Goal: Transaction & Acquisition: Obtain resource

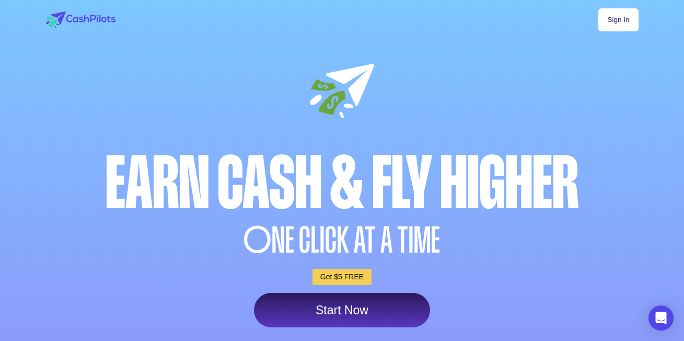
click at [627, 17] on link "Sign In" at bounding box center [618, 19] width 40 height 23
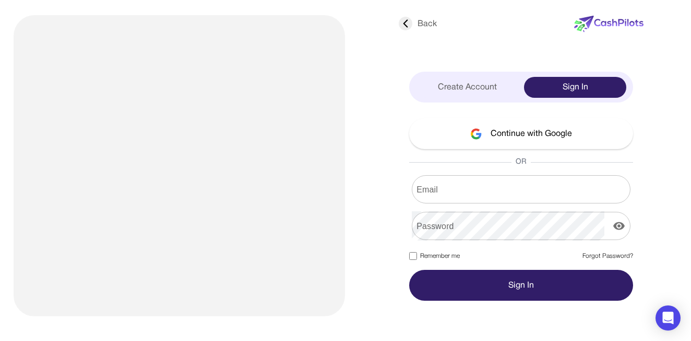
click at [489, 84] on div "Create Account" at bounding box center [467, 87] width 102 height 21
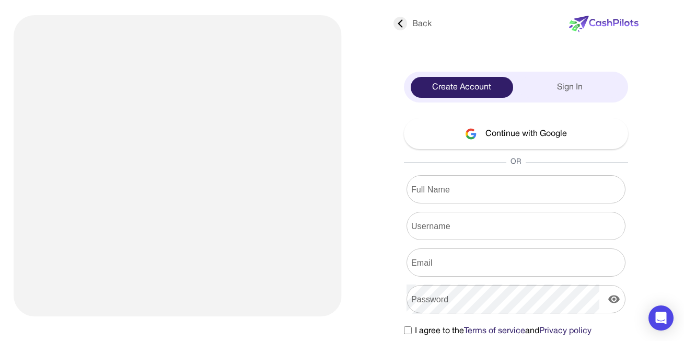
scroll to position [32, 0]
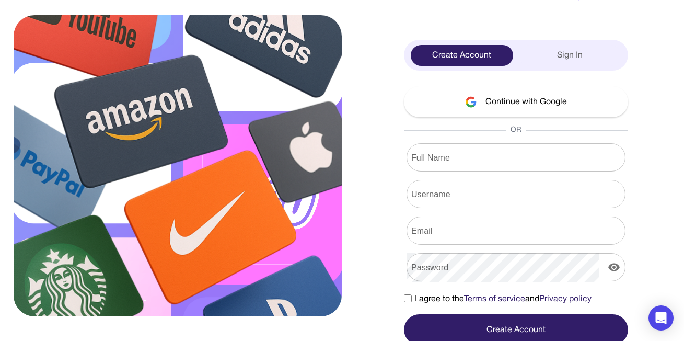
click at [507, 100] on button "Continue with Google" at bounding box center [516, 101] width 224 height 31
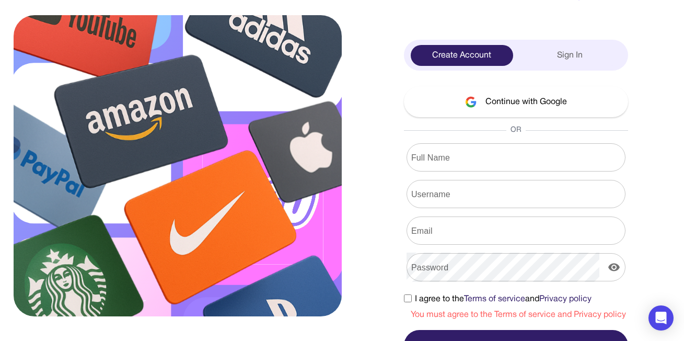
scroll to position [48, 0]
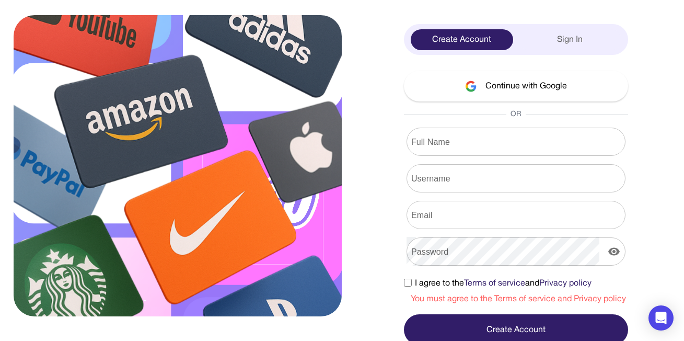
click at [500, 76] on button "Continue with Google" at bounding box center [516, 86] width 224 height 31
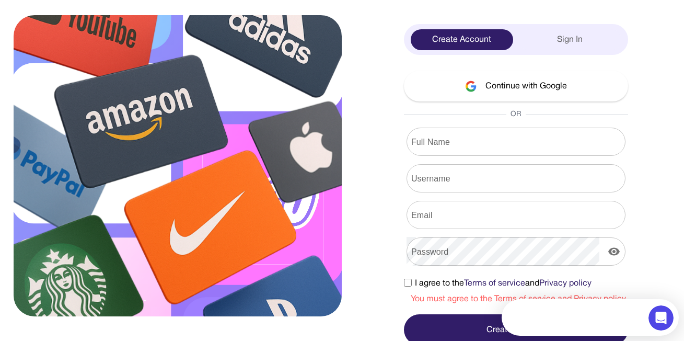
scroll to position [0, 0]
click at [500, 77] on button "Continue with Google" at bounding box center [516, 86] width 224 height 31
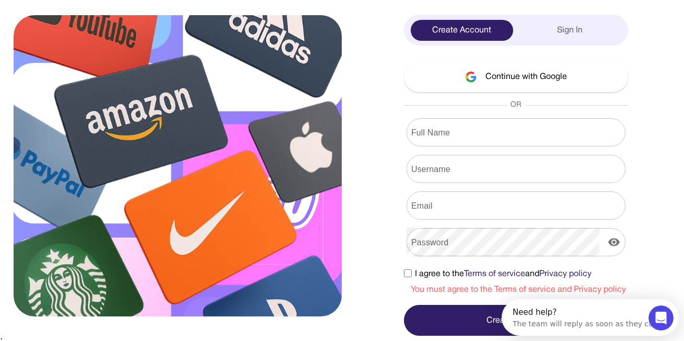
click at [500, 77] on button "Continue with Google" at bounding box center [516, 76] width 224 height 31
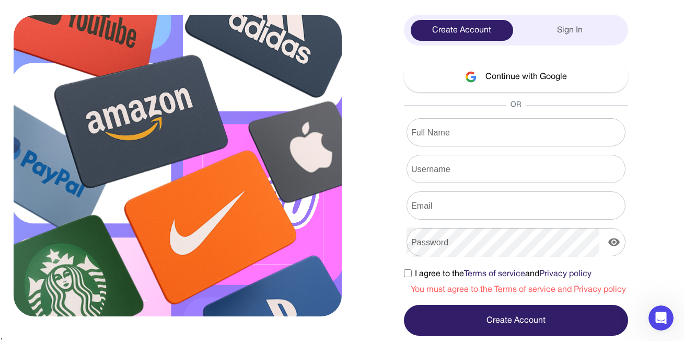
scroll to position [48, 0]
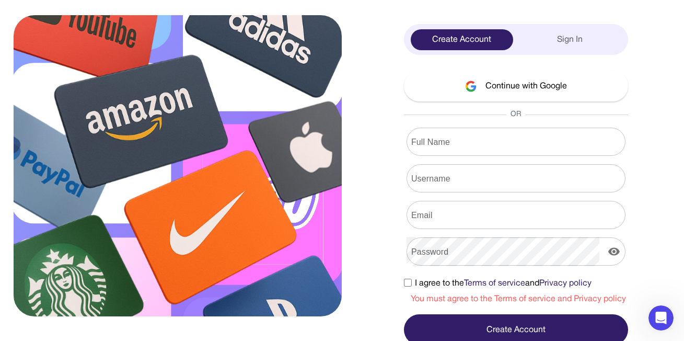
click at [495, 78] on button "Continue with Google" at bounding box center [516, 86] width 224 height 31
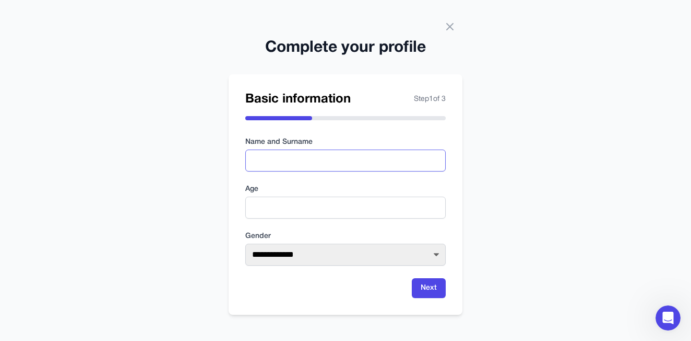
click at [313, 161] on input "text" at bounding box center [345, 160] width 201 height 22
type input "*"
type input "******"
click at [314, 200] on input "number" at bounding box center [345, 207] width 201 height 22
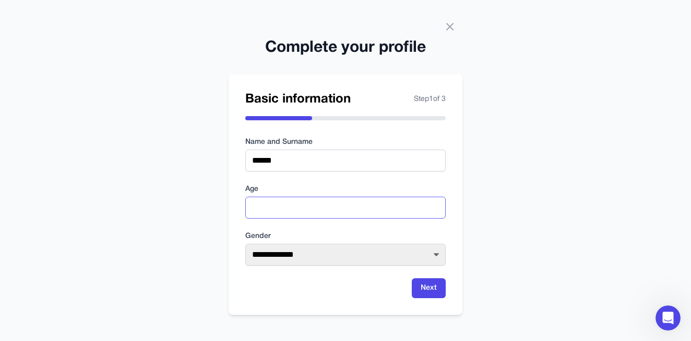
type input "**"
click at [314, 250] on select "**********" at bounding box center [345, 254] width 201 height 22
select select "****"
click at [245, 243] on select "**********" at bounding box center [345, 254] width 201 height 22
click at [433, 289] on button "Next" at bounding box center [429, 288] width 34 height 20
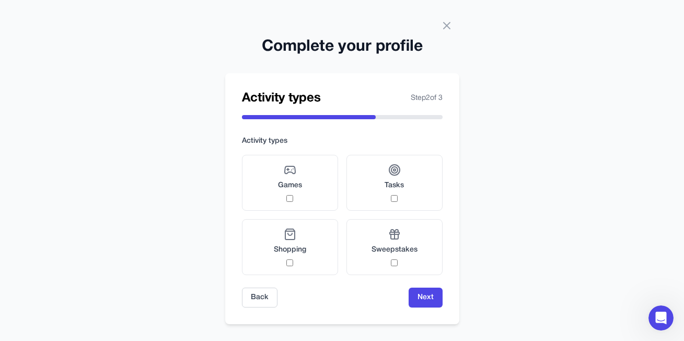
click at [263, 142] on label "Activity types" at bounding box center [342, 141] width 201 height 10
drag, startPoint x: 267, startPoint y: 143, endPoint x: 280, endPoint y: 143, distance: 13.1
click at [267, 143] on label "Activity types" at bounding box center [342, 141] width 201 height 10
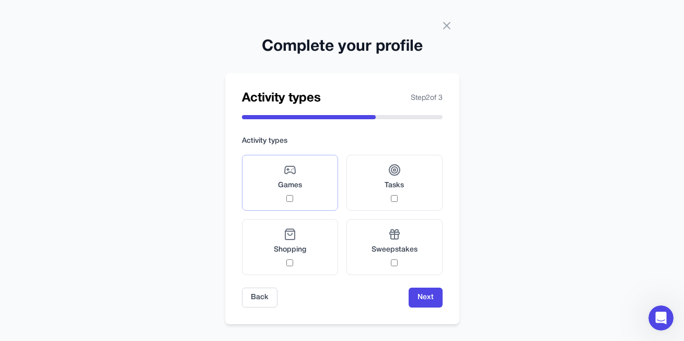
click at [313, 189] on label "Games" at bounding box center [290, 183] width 96 height 56
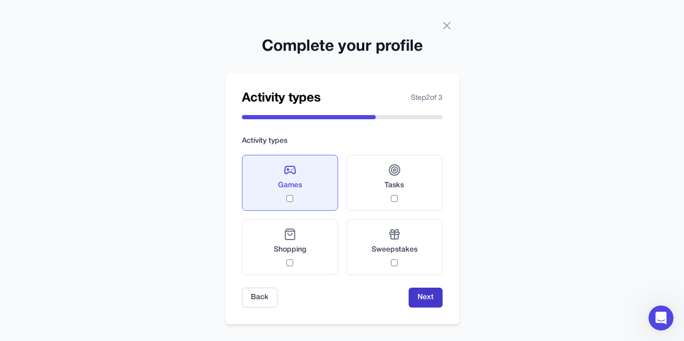
click at [425, 296] on button "Next" at bounding box center [425, 297] width 34 height 20
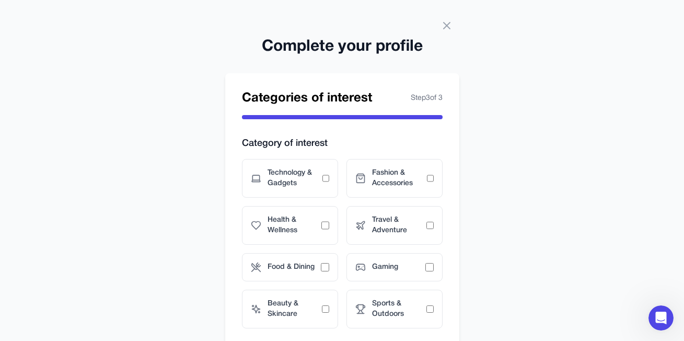
click at [301, 143] on h3 "Category of interest" at bounding box center [342, 143] width 201 height 15
copy div "Category of interest"
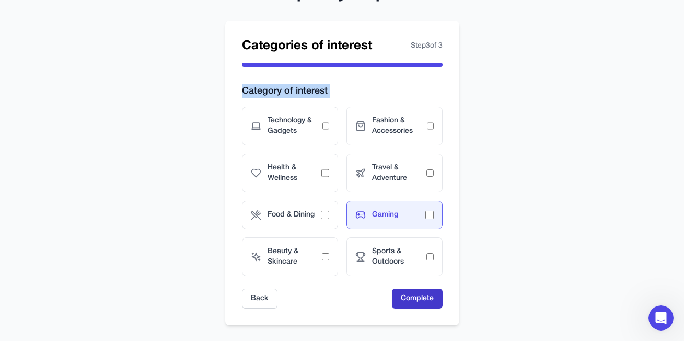
click at [419, 300] on button "Complete" at bounding box center [417, 298] width 51 height 20
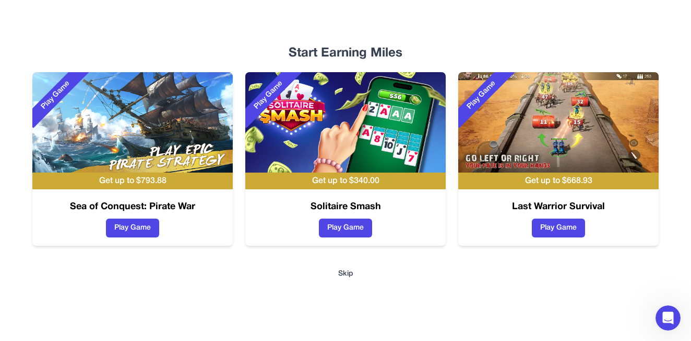
click at [346, 279] on div "Start Earning Miles Play Game Get up to $ 793.88 Sea of Conquest: Pirate War Pl…" at bounding box center [345, 170] width 668 height 341
click at [350, 274] on button "Skip" at bounding box center [345, 273] width 15 height 10
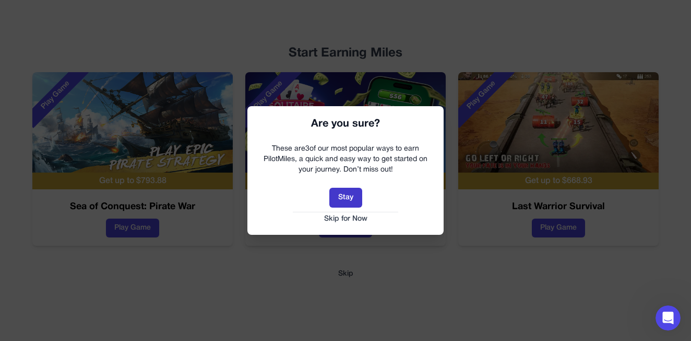
click at [348, 202] on button "Stay" at bounding box center [346, 197] width 33 height 20
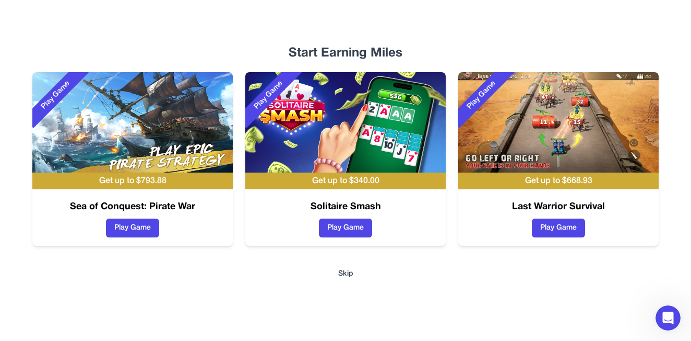
click at [339, 280] on div "Start Earning Miles Play Game Get up to $ 793.88 Sea of Conquest: Pirate War Pl…" at bounding box center [345, 170] width 668 height 341
click at [346, 273] on button "Skip" at bounding box center [345, 273] width 15 height 10
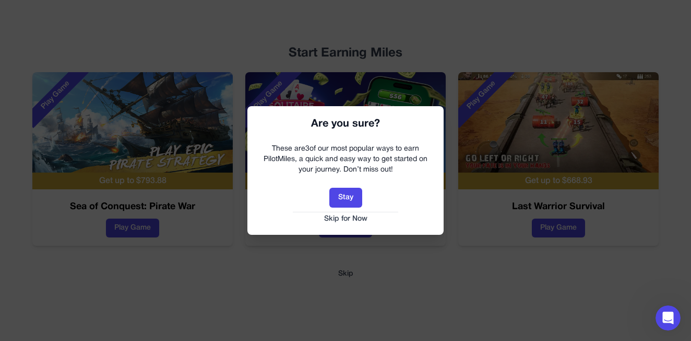
click at [348, 222] on button "Skip for Now" at bounding box center [345, 219] width 175 height 10
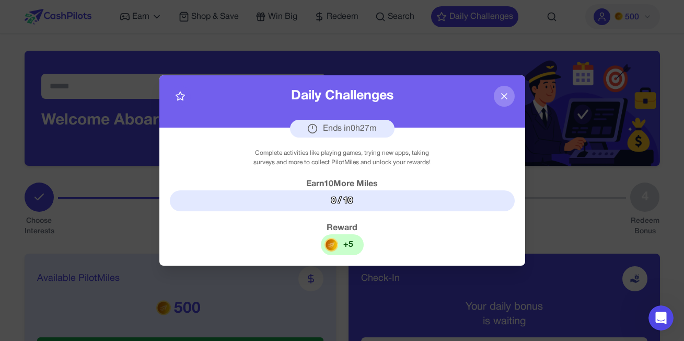
click at [339, 244] on div "+ 5" at bounding box center [342, 244] width 43 height 21
click at [347, 126] on div "Ends in 0 h 27 m" at bounding box center [342, 129] width 104 height 18
click at [346, 202] on div "0 / 10" at bounding box center [342, 200] width 345 height 21
click at [505, 95] on icon at bounding box center [503, 95] width 5 height 5
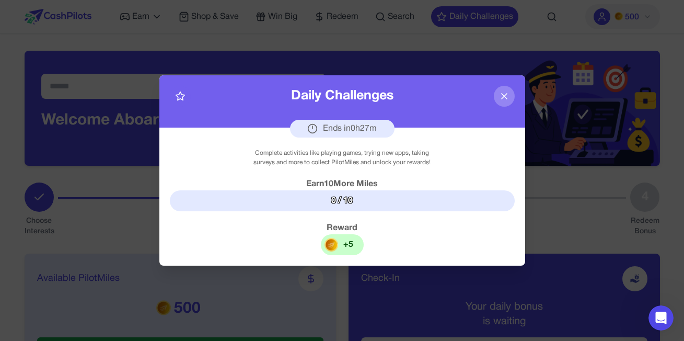
click at [505, 95] on img at bounding box center [501, 108] width 318 height 115
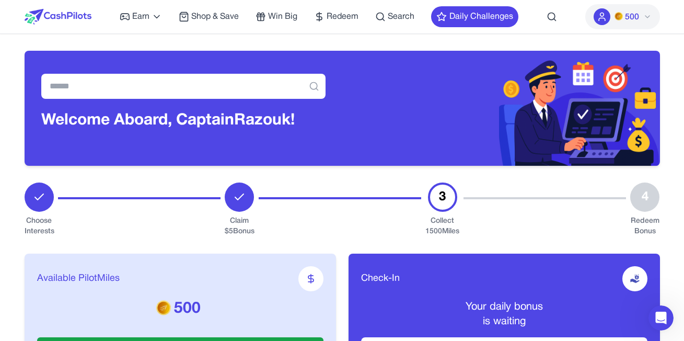
click at [636, 13] on span "500" at bounding box center [632, 17] width 14 height 13
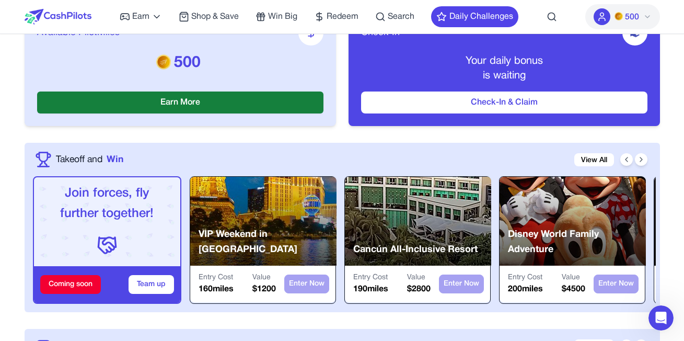
scroll to position [193, 0]
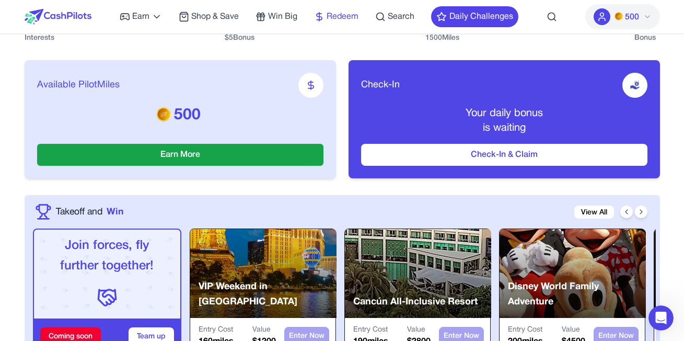
click at [326, 12] on link "Redeem" at bounding box center [336, 16] width 44 height 13
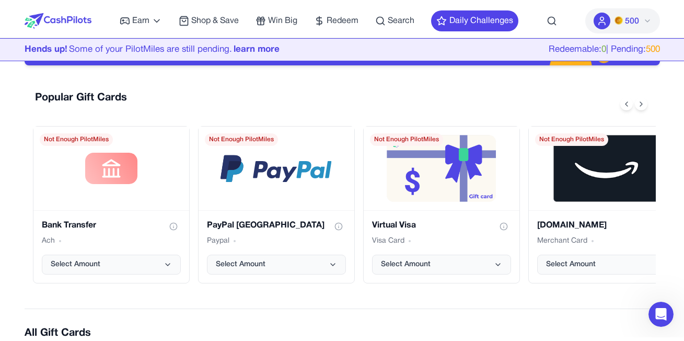
scroll to position [157, 0]
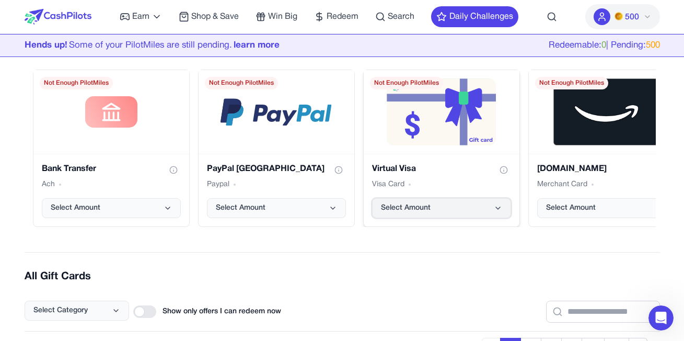
click at [424, 208] on span "Select Amount" at bounding box center [406, 208] width 50 height 10
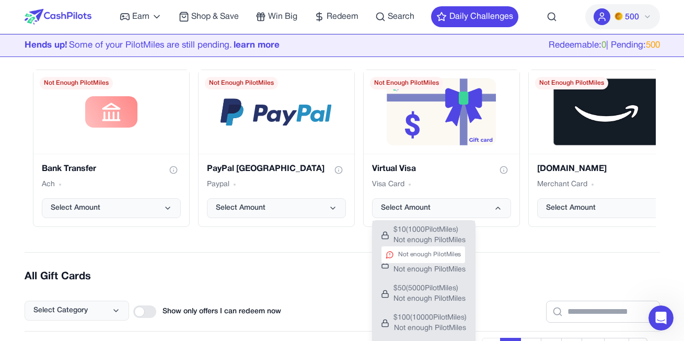
click at [440, 234] on span "$ 10 ( 1000 PilotMiles)" at bounding box center [429, 230] width 72 height 10
click at [440, 235] on span "Not enough PilotMiles" at bounding box center [429, 240] width 72 height 10
click at [435, 228] on span "$ 10 ( 1000 PilotMiles)" at bounding box center [429, 230] width 72 height 10
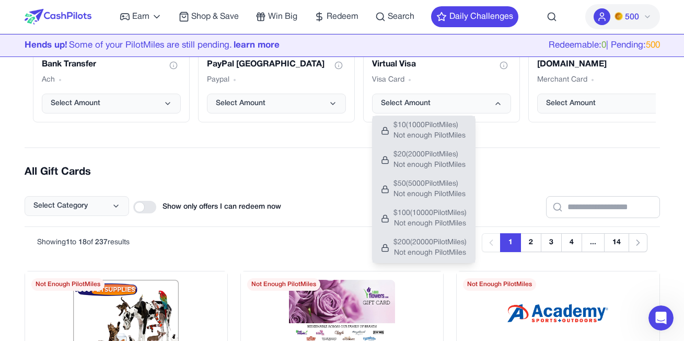
scroll to position [104, 0]
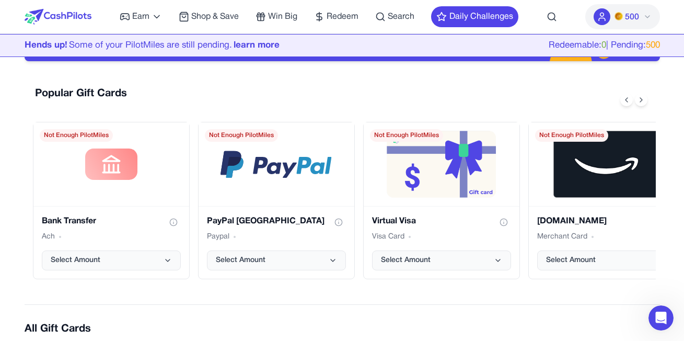
click at [460, 262] on button "Select Amount" at bounding box center [441, 260] width 139 height 20
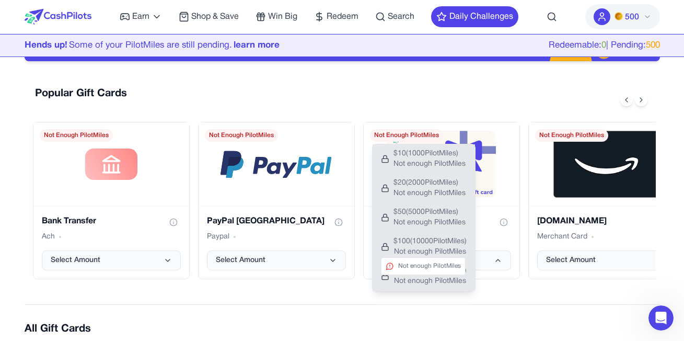
click at [429, 261] on div "Not enough PilotMiles" at bounding box center [423, 266] width 85 height 18
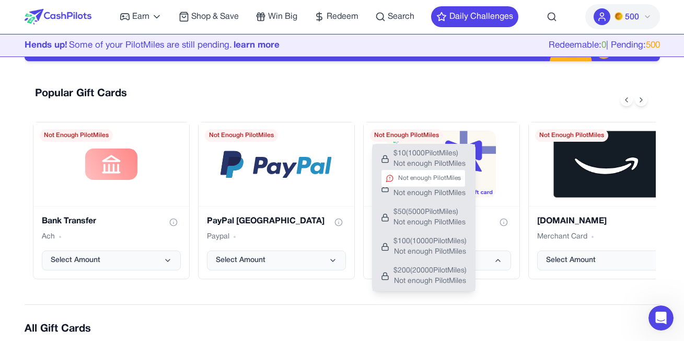
click at [421, 147] on button "$ 10 ( 1000 PilotMiles) Not enough PilotMiles Not enough PilotMiles" at bounding box center [423, 158] width 102 height 29
drag, startPoint x: 545, startPoint y: 305, endPoint x: 371, endPoint y: 114, distance: 258.0
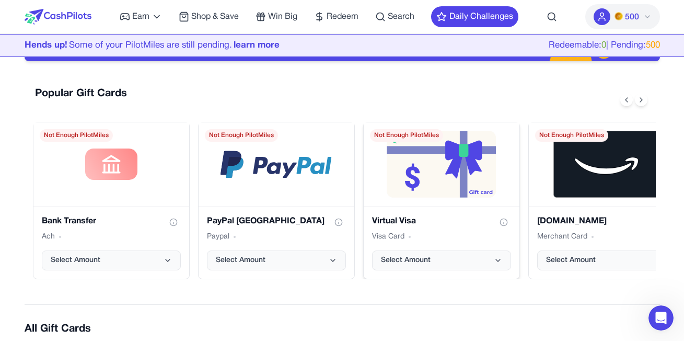
click at [406, 136] on span "Not Enough PilotMiles" at bounding box center [406, 135] width 73 height 13
click at [405, 135] on span "Not Enough PilotMiles" at bounding box center [406, 135] width 73 height 13
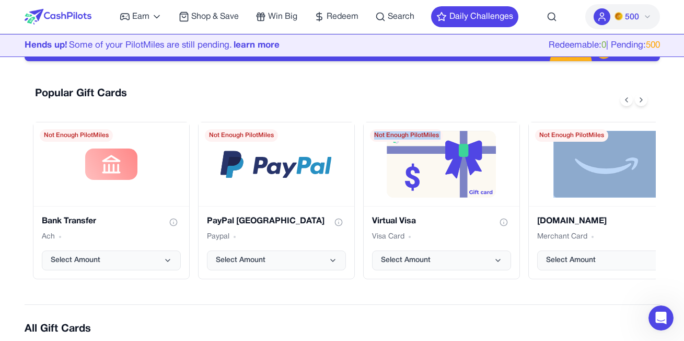
copy span "Not Enough PilotMiles"
click at [630, 18] on span "500" at bounding box center [632, 17] width 14 height 13
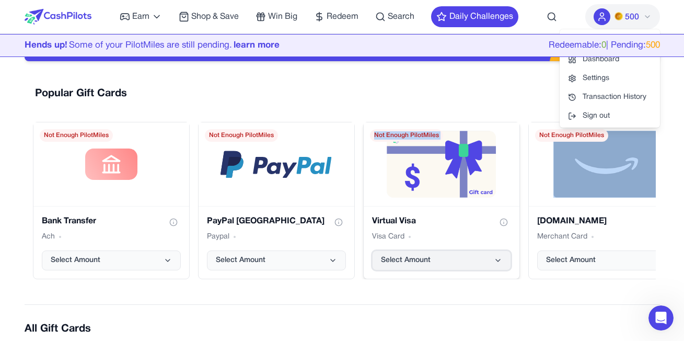
click at [425, 259] on span "Select Amount" at bounding box center [406, 260] width 50 height 10
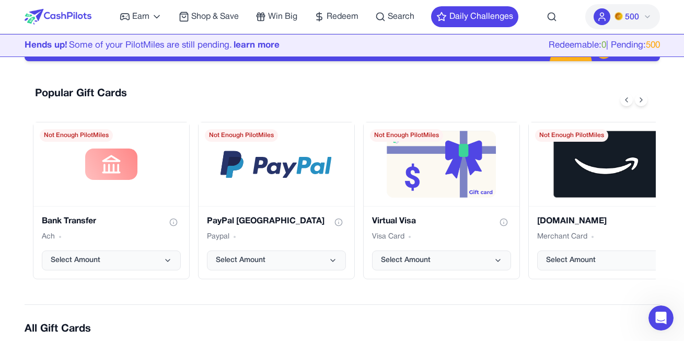
click at [426, 114] on div "Popular Gift Cards Bank Transfer Ach Select Amount Not Enough PilotMiles PayPal…" at bounding box center [342, 182] width 635 height 209
click at [642, 103] on icon at bounding box center [641, 100] width 8 height 8
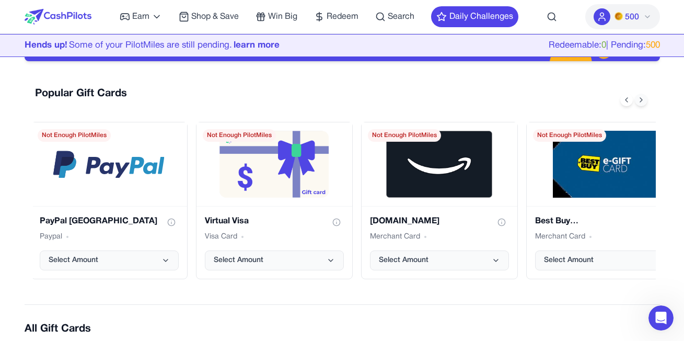
click at [641, 103] on icon at bounding box center [641, 100] width 8 height 8
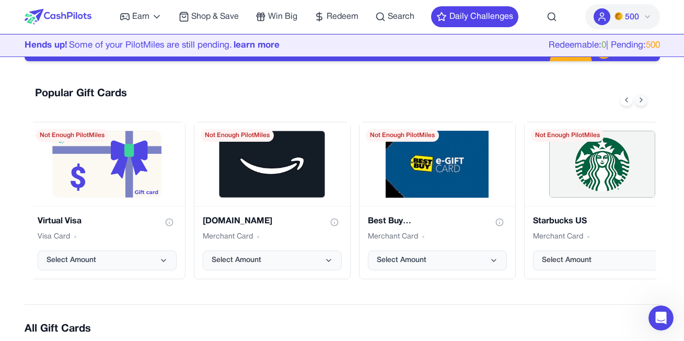
click at [641, 103] on icon at bounding box center [641, 100] width 8 height 8
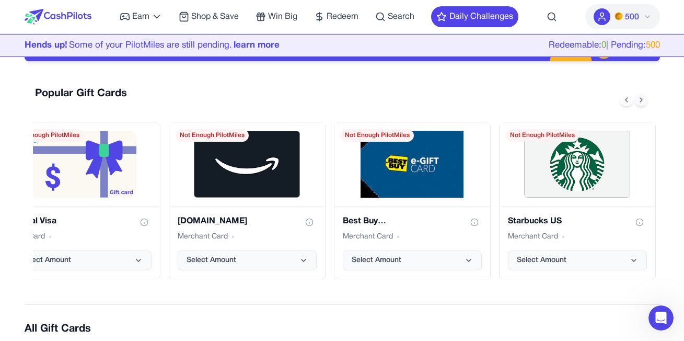
click at [641, 103] on icon at bounding box center [641, 100] width 8 height 8
click at [624, 102] on icon at bounding box center [626, 100] width 8 height 8
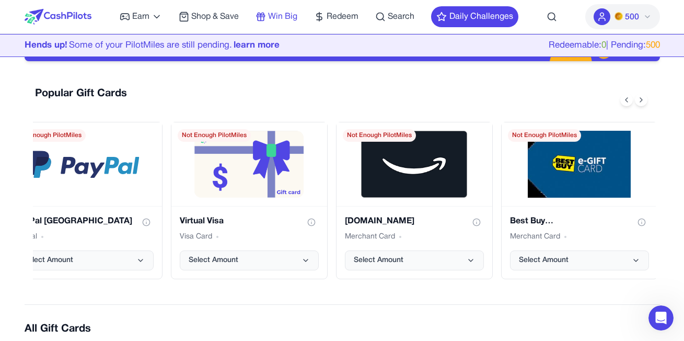
click at [261, 18] on icon at bounding box center [260, 16] width 10 height 10
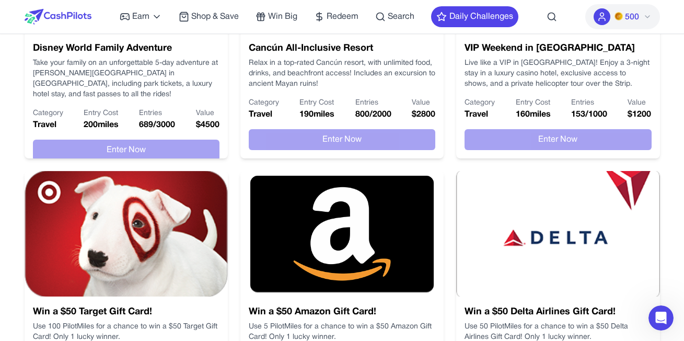
scroll to position [157, 0]
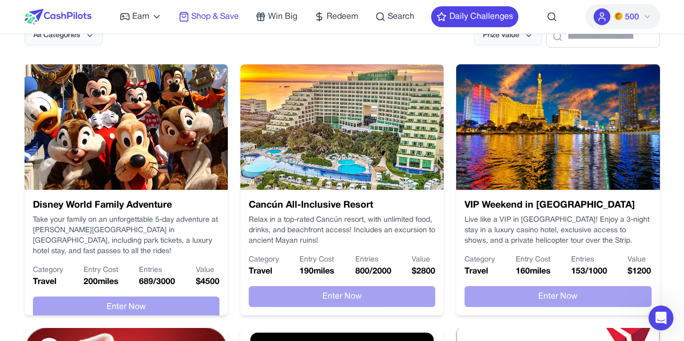
click at [227, 21] on span "Shop & Save" at bounding box center [215, 16] width 48 height 13
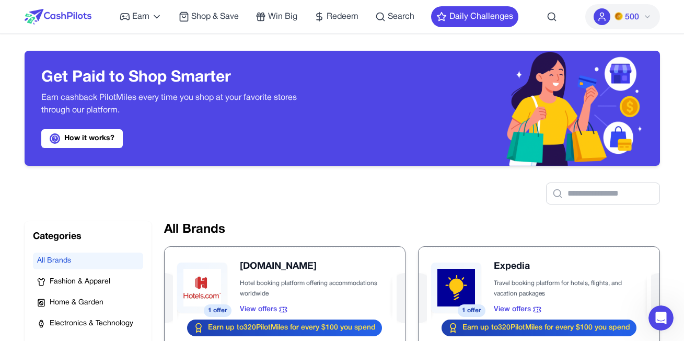
click at [136, 24] on div "Earn Play Games Enjoy fun games and earn Try New App Test new app for rewards T…" at bounding box center [319, 16] width 398 height 33
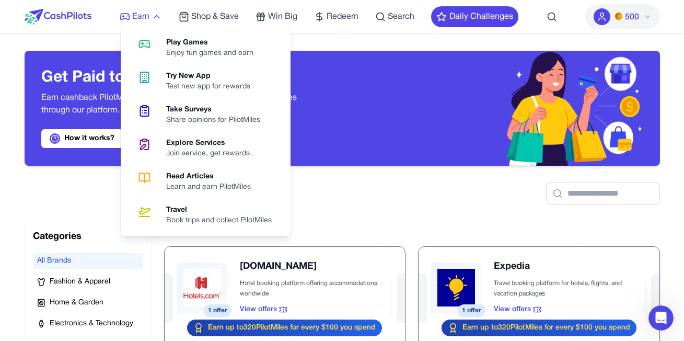
click at [137, 21] on span "Earn" at bounding box center [140, 16] width 17 height 13
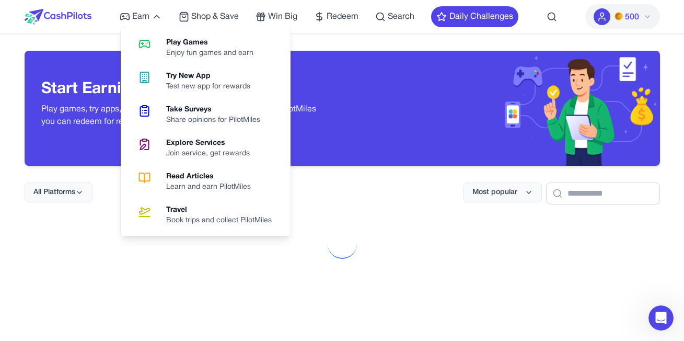
click at [324, 261] on div at bounding box center [341, 244] width 34 height 34
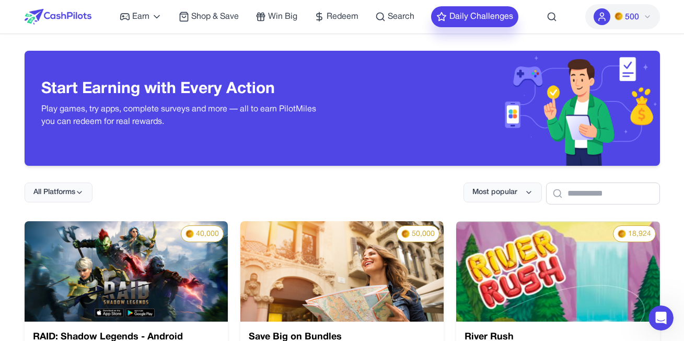
click at [464, 17] on button "Daily Challenges" at bounding box center [474, 16] width 87 height 21
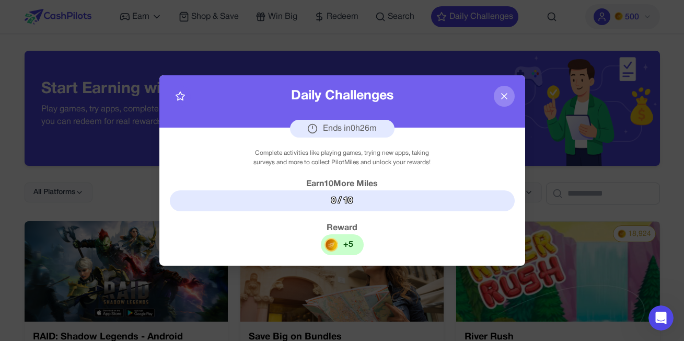
click at [355, 242] on div "+ 5" at bounding box center [342, 244] width 43 height 21
click at [504, 96] on icon at bounding box center [503, 95] width 5 height 5
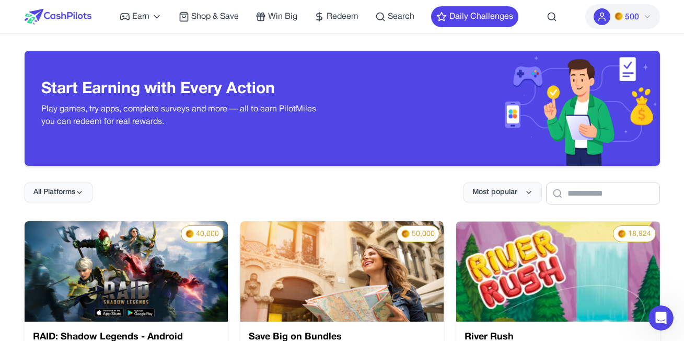
click at [625, 16] on span "500" at bounding box center [632, 17] width 14 height 13
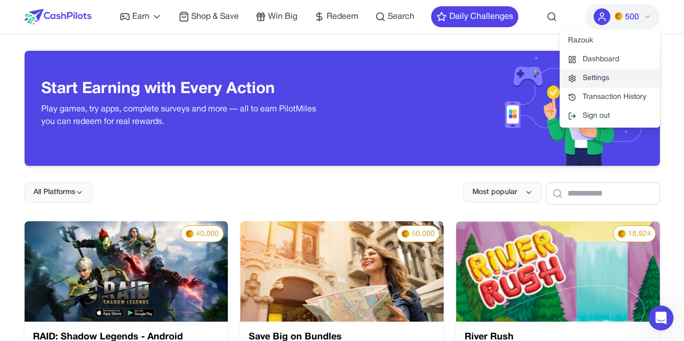
click at [583, 74] on link "Settings" at bounding box center [609, 78] width 100 height 19
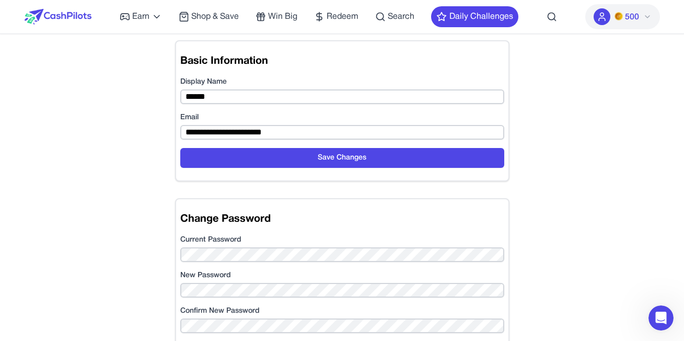
scroll to position [104, 0]
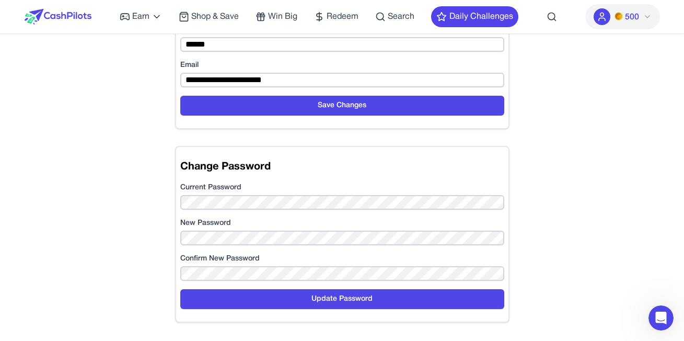
click at [237, 209] on form "Current Password New Password Confirm New Password Update Password" at bounding box center [342, 245] width 324 height 126
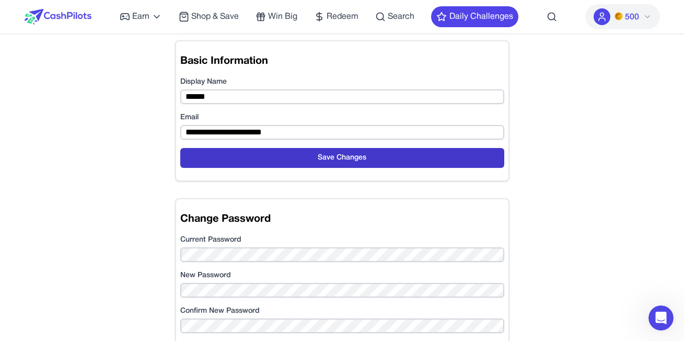
scroll to position [0, 0]
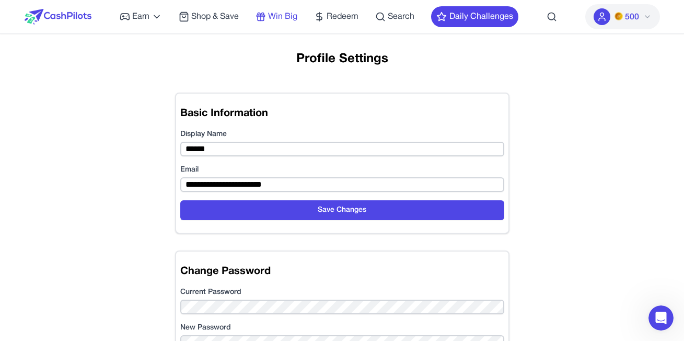
click at [272, 21] on span "Win Big" at bounding box center [282, 16] width 29 height 13
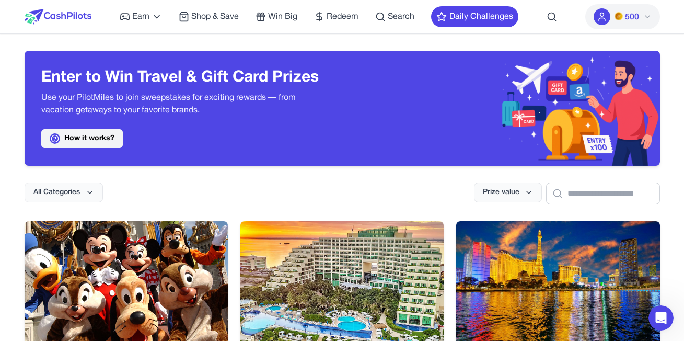
click at [90, 138] on link "How it works?" at bounding box center [81, 138] width 81 height 19
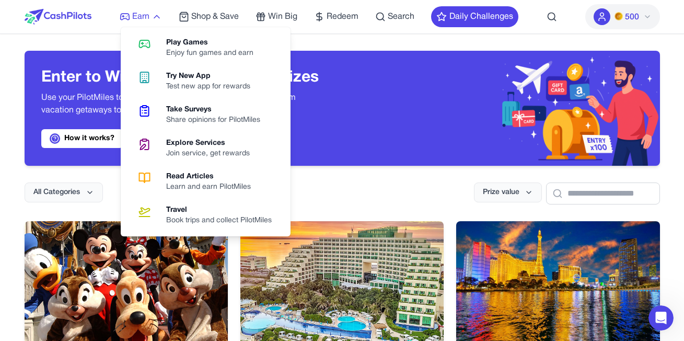
click at [134, 14] on span "Earn" at bounding box center [140, 16] width 17 height 13
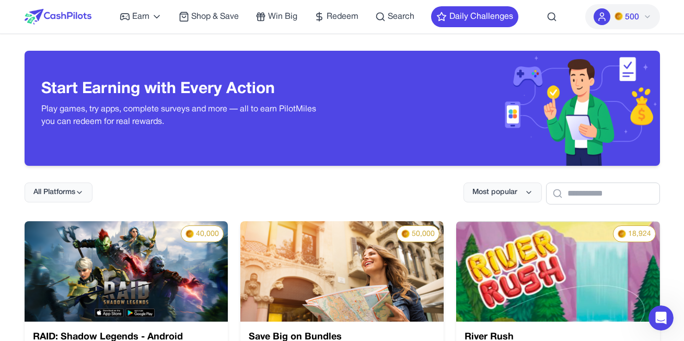
click at [595, 15] on div at bounding box center [601, 16] width 17 height 17
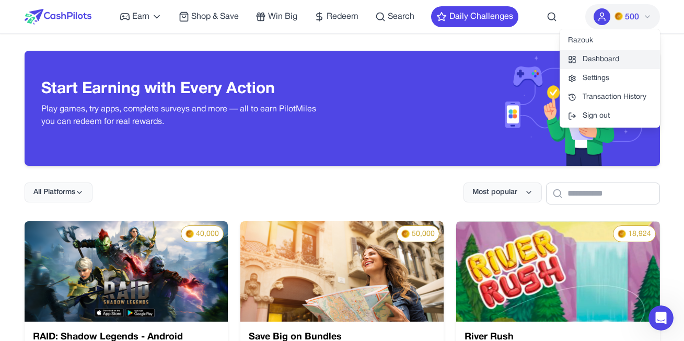
click at [603, 63] on link "Dashboard" at bounding box center [609, 59] width 100 height 19
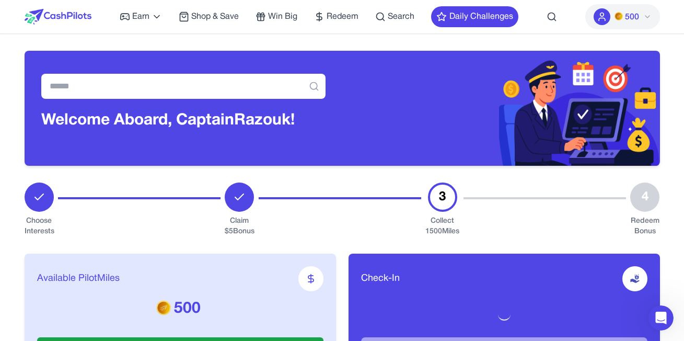
scroll to position [104, 0]
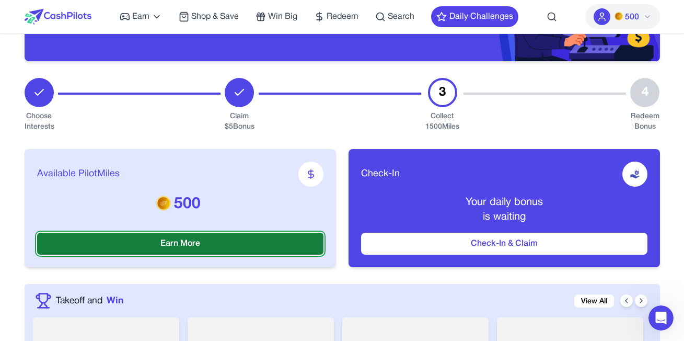
click at [290, 239] on button "Earn More" at bounding box center [180, 243] width 286 height 22
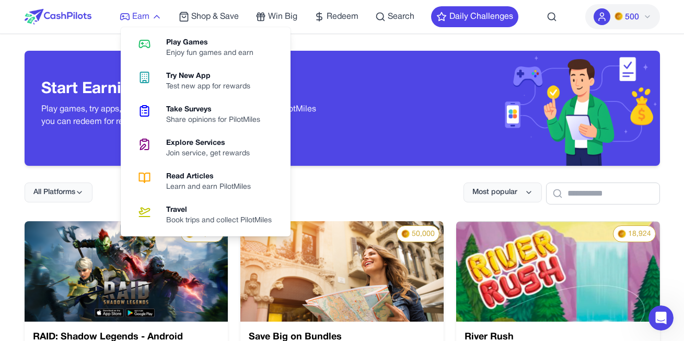
click at [141, 20] on span "Earn" at bounding box center [140, 16] width 17 height 13
click at [180, 43] on div "Play Games" at bounding box center [214, 43] width 96 height 10
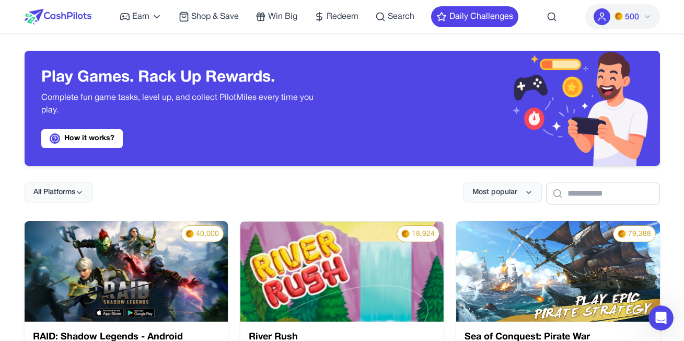
click at [302, 13] on div "Earn Play Games Enjoy fun games and earn Try New App Test new app for rewards T…" at bounding box center [319, 16] width 398 height 33
click at [331, 17] on span "Redeem" at bounding box center [342, 16] width 32 height 13
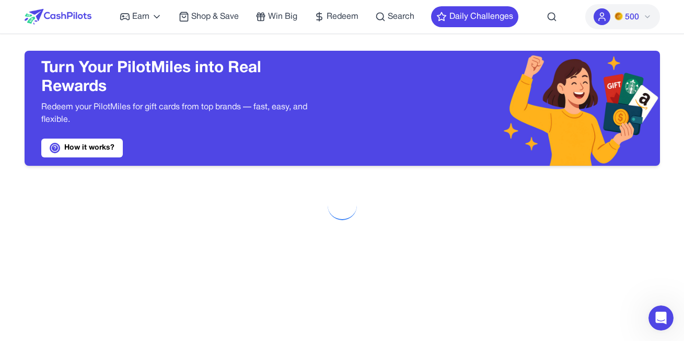
click at [281, 18] on span "Win Big" at bounding box center [282, 16] width 29 height 13
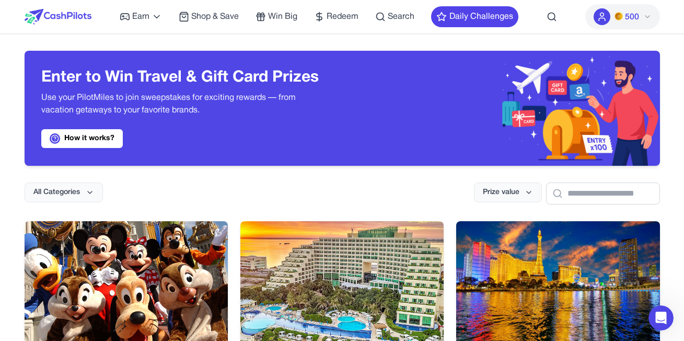
click at [629, 18] on span "500" at bounding box center [632, 17] width 14 height 13
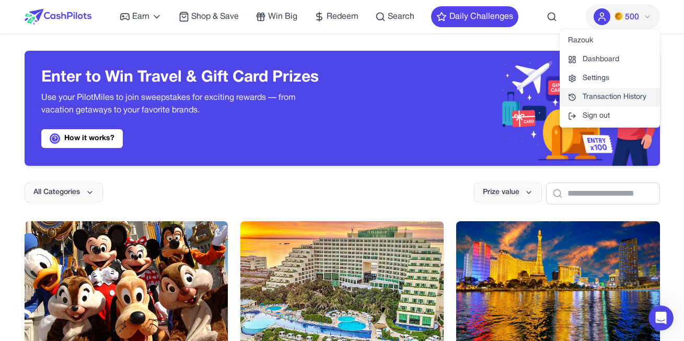
click at [598, 96] on link "Transaction History" at bounding box center [609, 97] width 100 height 19
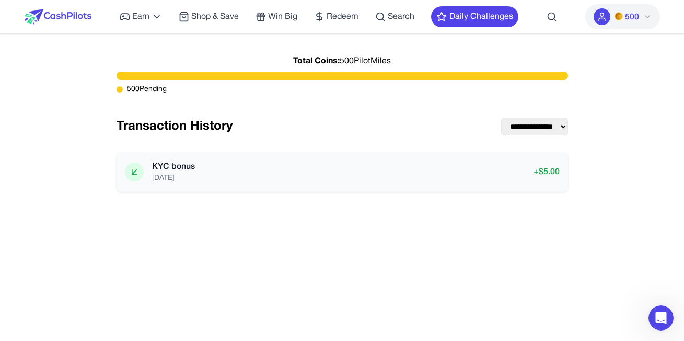
click at [557, 172] on p "+ $ 5.00" at bounding box center [546, 172] width 26 height 13
click at [174, 158] on div "KYC bonus 9/18/2025 + $ 5.00" at bounding box center [341, 172] width 451 height 40
click at [172, 163] on p "KYC bonus" at bounding box center [173, 166] width 43 height 13
click at [182, 171] on p "KYC bonus" at bounding box center [173, 166] width 43 height 13
drag, startPoint x: 182, startPoint y: 171, endPoint x: 175, endPoint y: 172, distance: 6.4
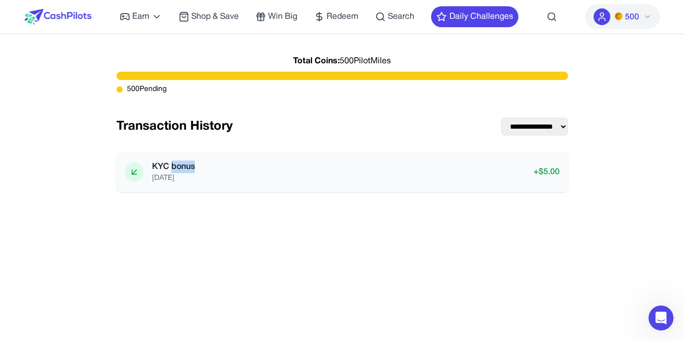
click at [182, 171] on p "KYC bonus" at bounding box center [173, 166] width 43 height 13
click at [374, 201] on div "**********" at bounding box center [342, 221] width 635 height 341
click at [213, 84] on div "Total Coins: 500 PilotMiles 500 Pending" at bounding box center [341, 76] width 451 height 50
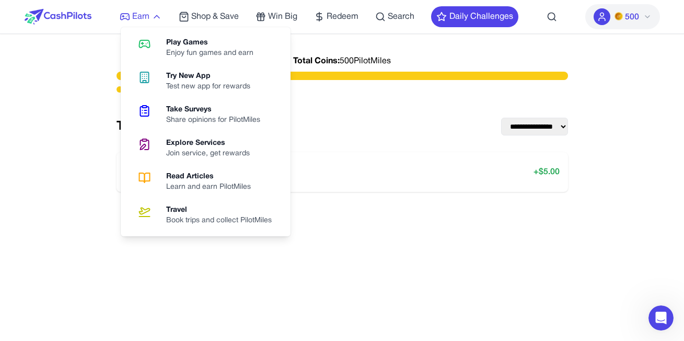
click at [134, 12] on span "Earn" at bounding box center [140, 16] width 17 height 13
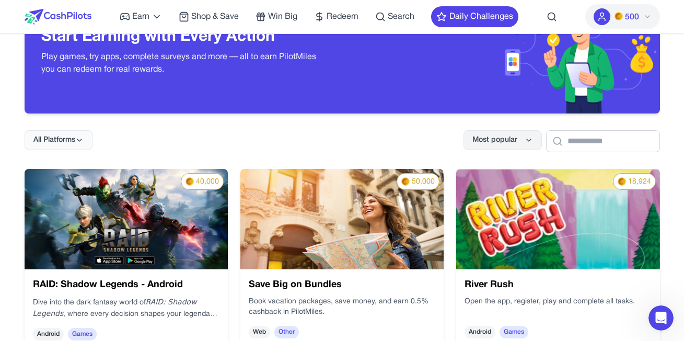
scroll to position [157, 0]
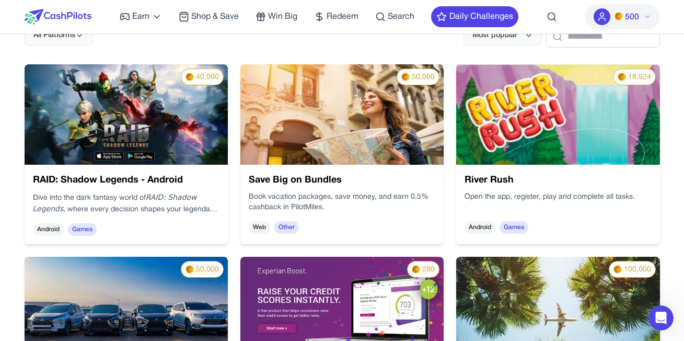
click at [507, 230] on span "Games" at bounding box center [513, 227] width 29 height 13
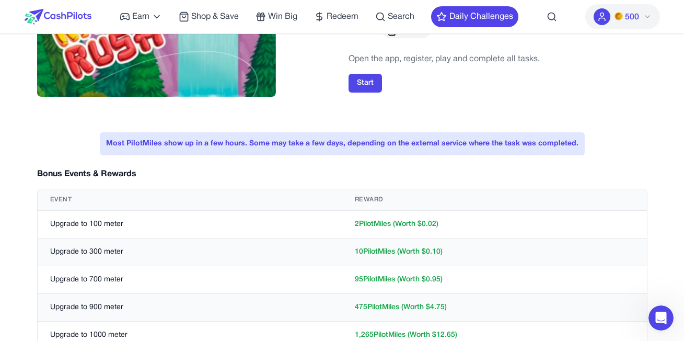
scroll to position [157, 0]
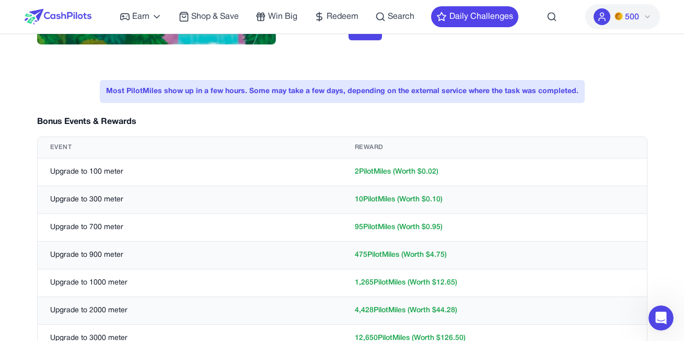
click at [120, 171] on td "Upgrade to 100 meter" at bounding box center [190, 172] width 304 height 28
click at [410, 175] on td "2 PilotMiles (Worth $ 0.02 )" at bounding box center [494, 172] width 304 height 28
click at [639, 13] on button "500" at bounding box center [622, 16] width 75 height 25
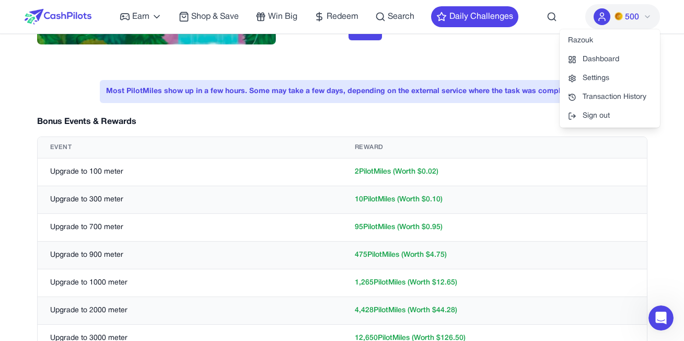
click at [628, 13] on span "500" at bounding box center [632, 17] width 14 height 13
click at [603, 65] on link "Dashboard" at bounding box center [609, 59] width 100 height 19
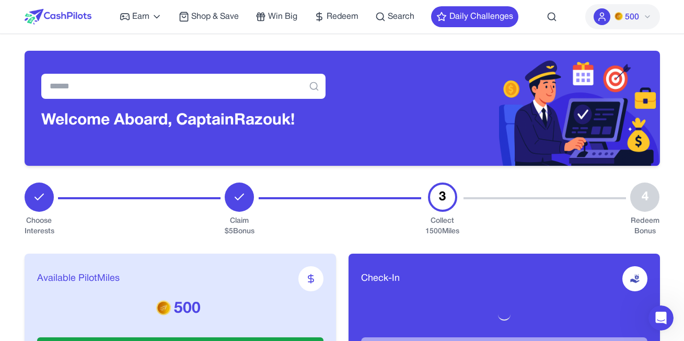
scroll to position [157, 0]
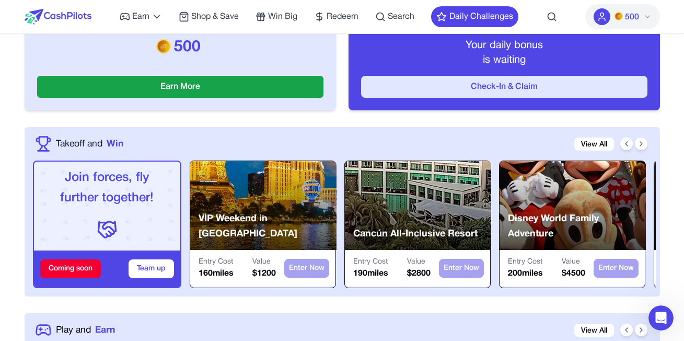
click at [520, 89] on button "Check-In & Claim" at bounding box center [504, 87] width 286 height 22
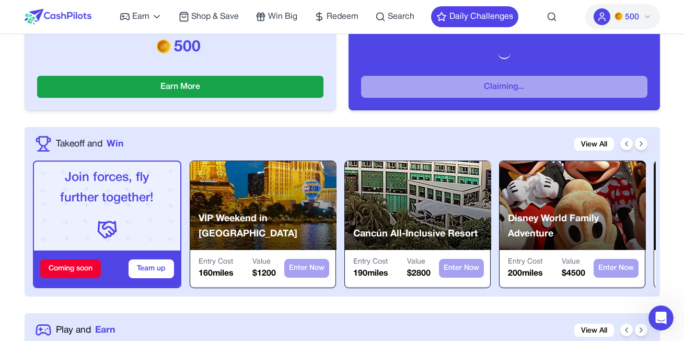
scroll to position [209, 0]
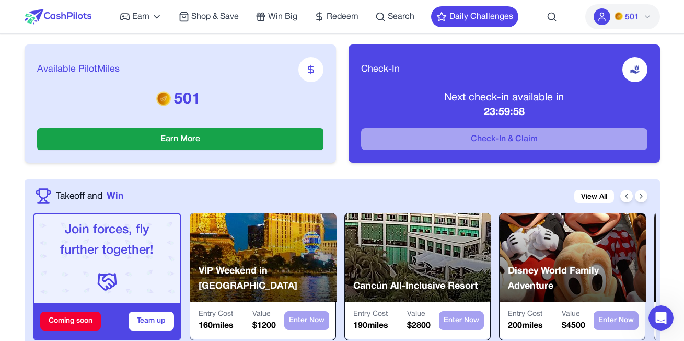
click at [493, 99] on p "Next check-in available in" at bounding box center [504, 97] width 286 height 15
click at [496, 100] on p "Next check-in available in" at bounding box center [504, 97] width 286 height 15
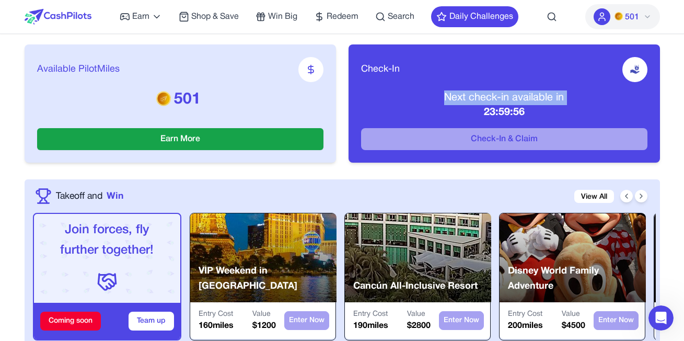
click at [496, 100] on p "Next check-in available in" at bounding box center [504, 97] width 286 height 15
copy p "Next check-in available in"
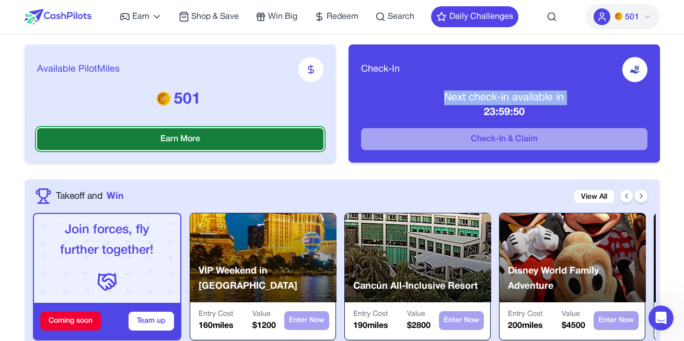
click at [202, 139] on button "Earn More" at bounding box center [180, 139] width 286 height 22
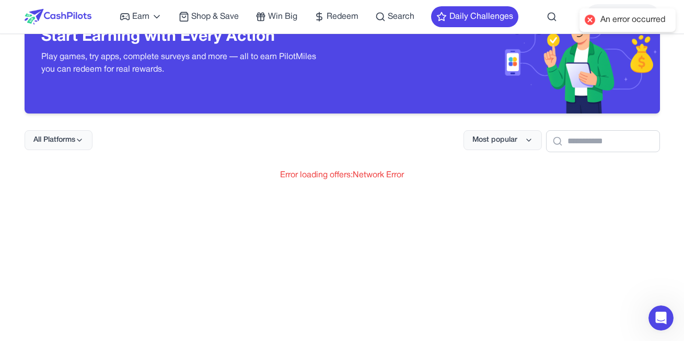
scroll to position [104, 0]
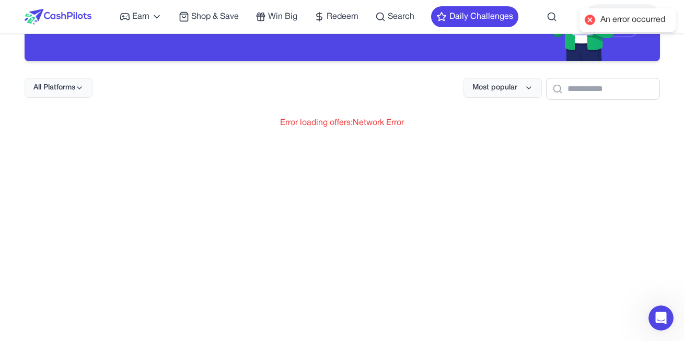
click at [347, 119] on div "Error loading offers: Network Error" at bounding box center [342, 122] width 635 height 13
click at [348, 119] on div "Error loading offers: Network Error" at bounding box center [342, 122] width 635 height 13
click at [348, 11] on span "Redeem" at bounding box center [342, 16] width 32 height 13
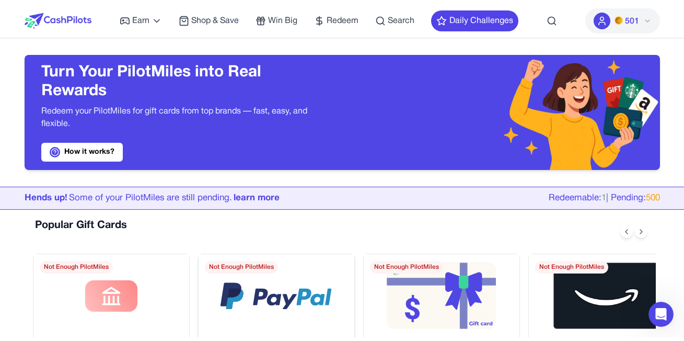
scroll to position [157, 0]
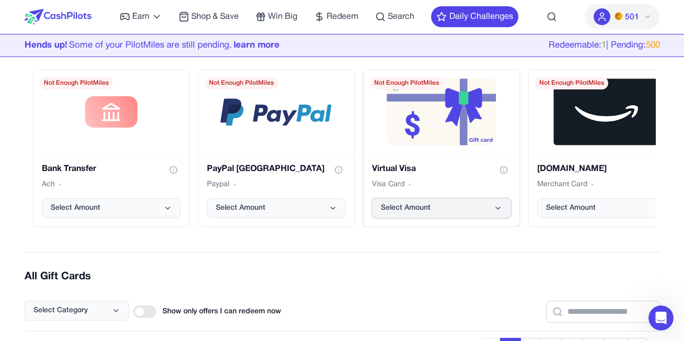
click at [444, 209] on button "Select Amount" at bounding box center [441, 208] width 139 height 20
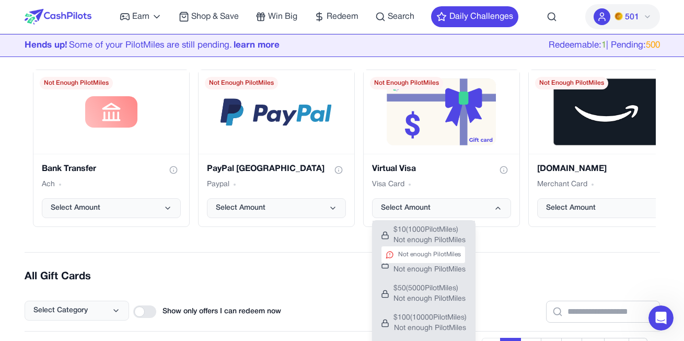
click at [394, 239] on span "Not enough PilotMiles" at bounding box center [429, 240] width 72 height 10
click at [321, 12] on icon at bounding box center [319, 16] width 10 height 10
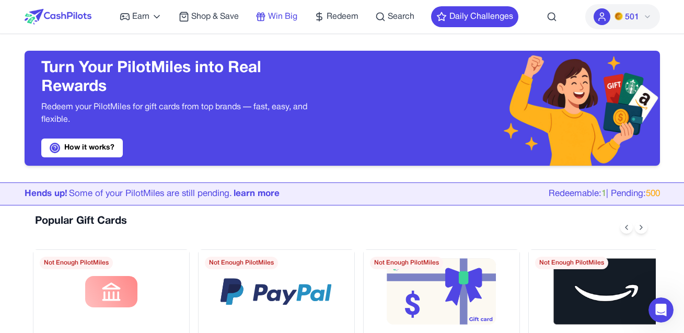
click at [295, 20] on span "Win Big" at bounding box center [282, 16] width 29 height 13
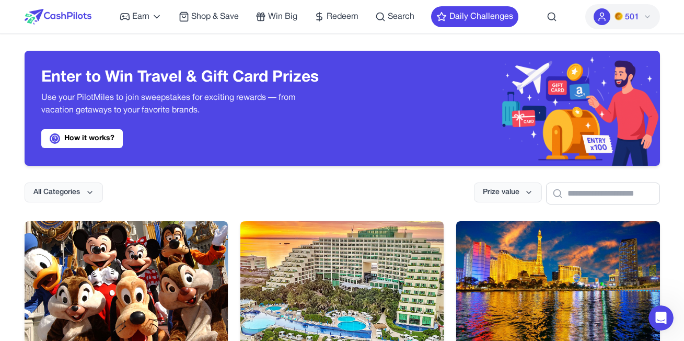
click at [611, 12] on button "501" at bounding box center [622, 16] width 75 height 25
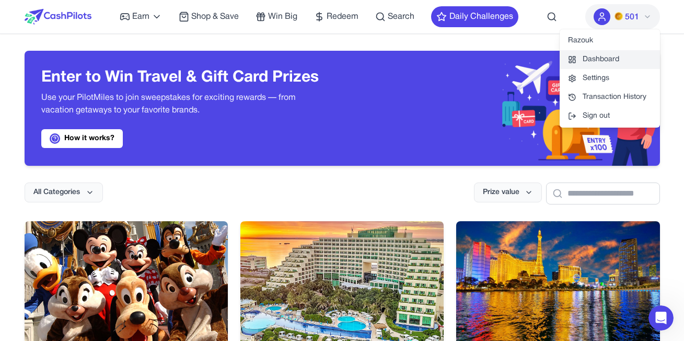
click at [591, 56] on link "Dashboard" at bounding box center [609, 59] width 100 height 19
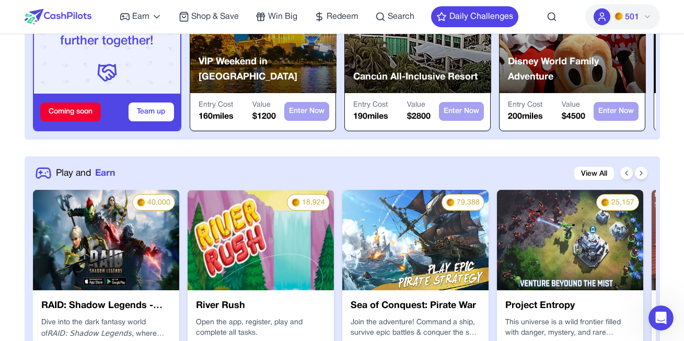
scroll to position [366, 0]
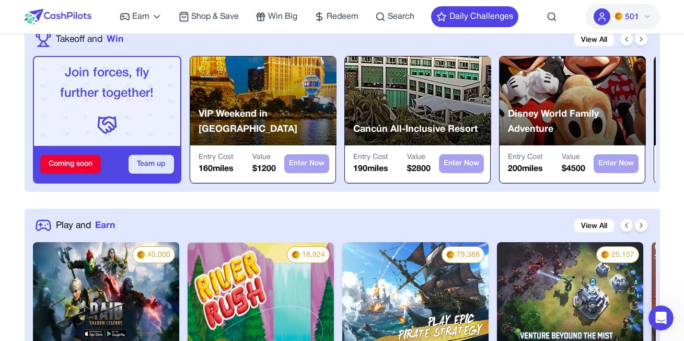
click at [150, 163] on button "Team up" at bounding box center [150, 164] width 45 height 19
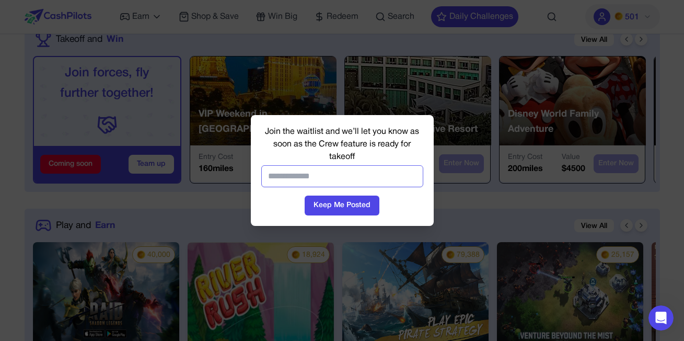
click at [327, 177] on input "email" at bounding box center [342, 176] width 162 height 22
click at [349, 179] on input "**********" at bounding box center [342, 176] width 162 height 22
click at [322, 177] on input "**********" at bounding box center [342, 176] width 162 height 22
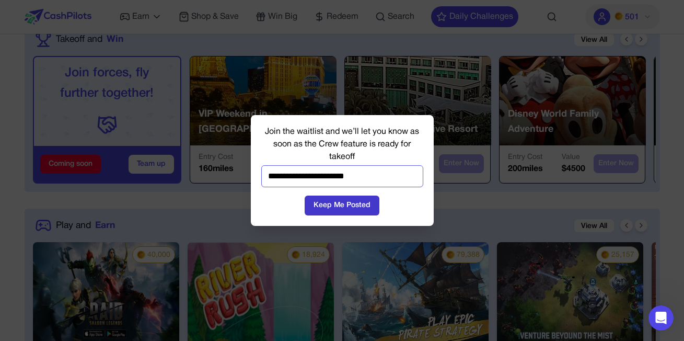
type input "**********"
click at [322, 202] on button "Keep Me Posted" at bounding box center [341, 205] width 75 height 20
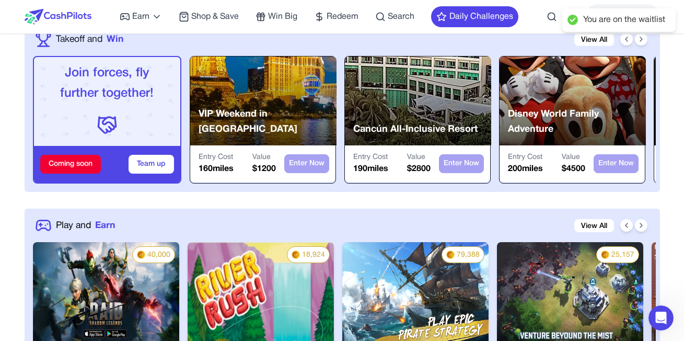
click at [106, 118] on icon at bounding box center [102, 118] width 7 height 0
click at [85, 72] on p "Join forces, fly further together!" at bounding box center [107, 83] width 130 height 41
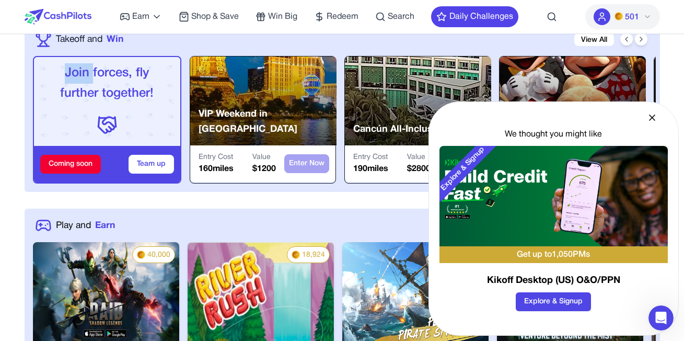
click at [85, 72] on p "Join forces, fly further together!" at bounding box center [107, 83] width 130 height 41
click at [571, 304] on button "Explore & Signup" at bounding box center [552, 301] width 75 height 19
click at [647, 119] on icon at bounding box center [652, 117] width 10 height 10
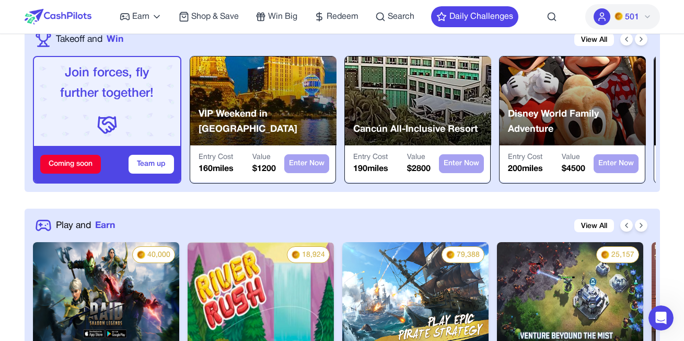
click at [86, 163] on div "Coming soon" at bounding box center [70, 164] width 61 height 19
click at [77, 167] on div "Coming soon" at bounding box center [70, 164] width 61 height 19
click at [104, 109] on div "Join forces, fly further together!" at bounding box center [107, 101] width 130 height 76
click at [151, 166] on button "Team up" at bounding box center [150, 164] width 45 height 19
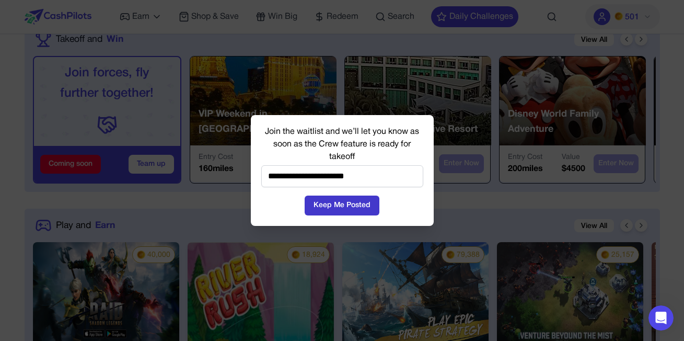
click at [331, 206] on button "Keep Me Posted" at bounding box center [341, 205] width 75 height 20
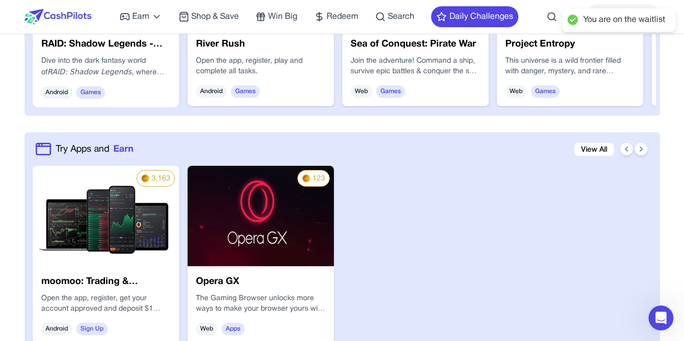
scroll to position [783, 0]
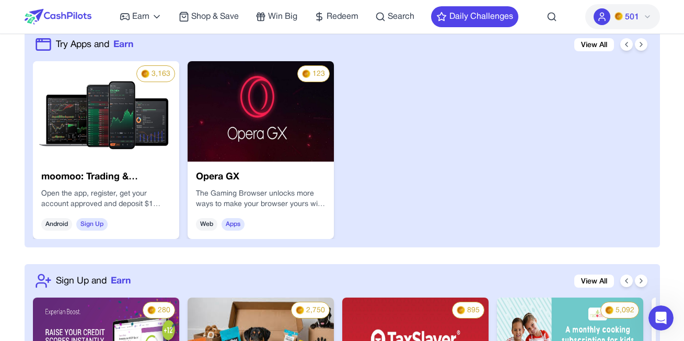
click at [284, 142] on img at bounding box center [260, 111] width 146 height 100
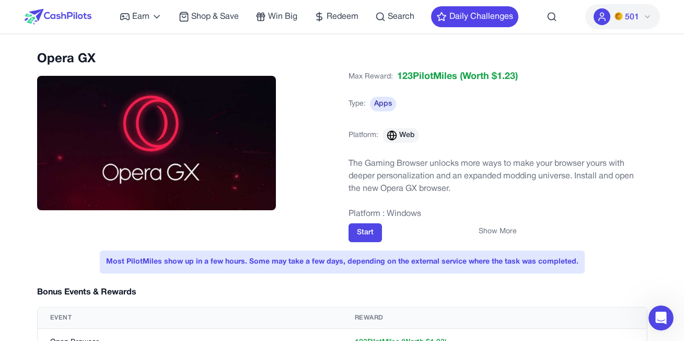
click at [418, 72] on span "123 PilotMiles" at bounding box center [427, 76] width 60 height 15
click at [413, 116] on div "Max Reward: 123 PilotMiles (Worth $ 1.23 ) Type: Apps Platform: Web" at bounding box center [497, 112] width 299 height 86
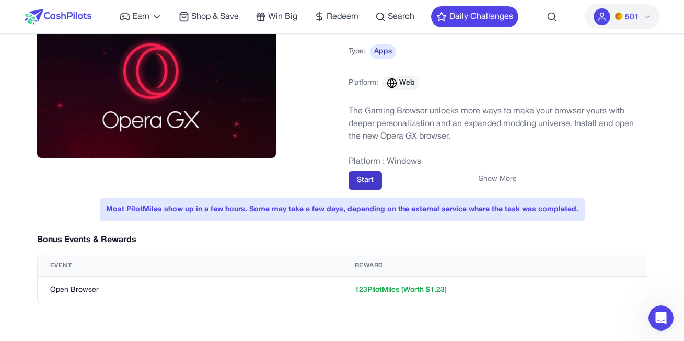
click at [362, 179] on button "Start" at bounding box center [364, 180] width 33 height 19
click at [411, 115] on p "The Gaming Browser unlocks more ways to make your browser yours with deeper per…" at bounding box center [497, 124] width 299 height 38
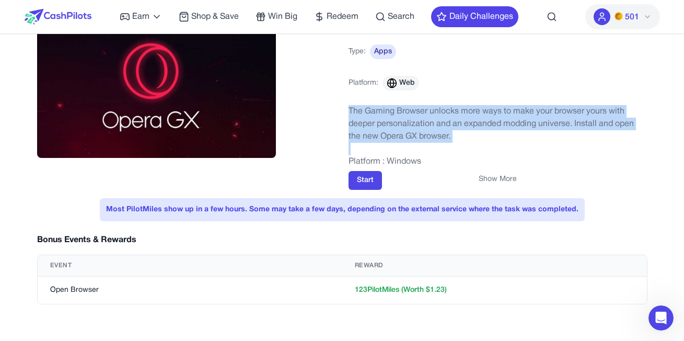
click at [413, 115] on p "The Gaming Browser unlocks more ways to make your browser yours with deeper per…" at bounding box center [497, 124] width 299 height 38
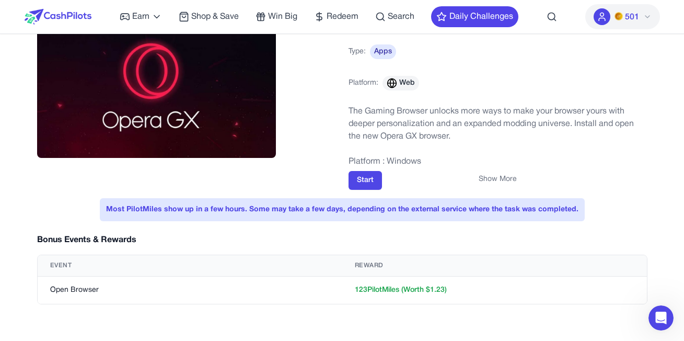
click at [440, 138] on p "The Gaming Browser unlocks more ways to make your browser yours with deeper per…" at bounding box center [497, 124] width 299 height 38
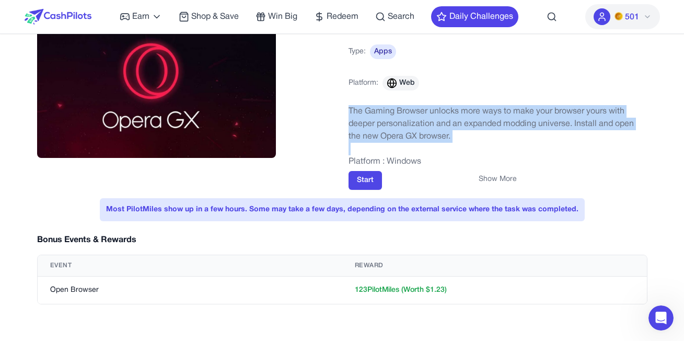
click at [190, 125] on img at bounding box center [156, 91] width 239 height 134
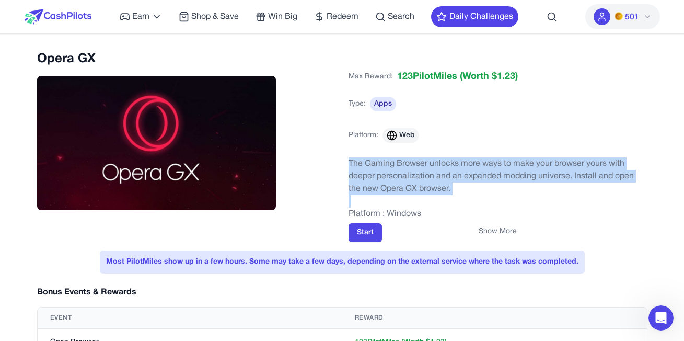
click at [89, 159] on img at bounding box center [156, 143] width 239 height 134
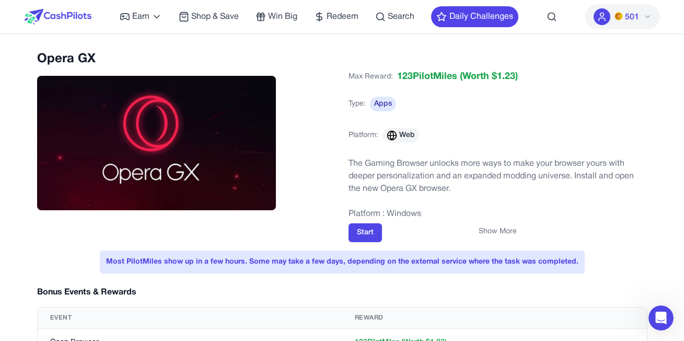
click at [387, 214] on p "Platform : Windows" at bounding box center [497, 213] width 299 height 13
click at [631, 17] on span "501" at bounding box center [632, 17] width 14 height 13
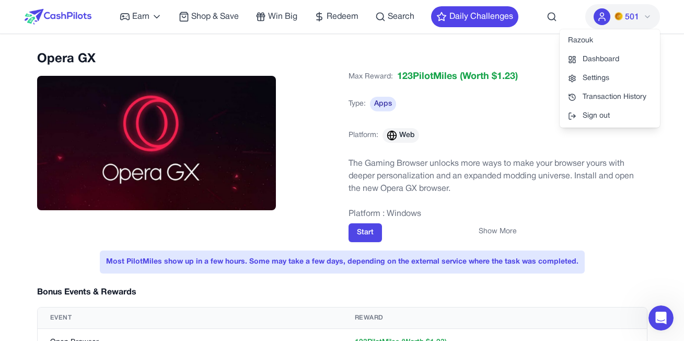
click at [631, 17] on span "501" at bounding box center [632, 17] width 14 height 13
click at [92, 62] on h2 "Opera GX" at bounding box center [186, 59] width 299 height 17
click at [370, 222] on div "Max Reward: 123 PilotMiles (Worth $ 1.23 ) Type: Apps Platform: Web The Gaming …" at bounding box center [497, 155] width 299 height 172
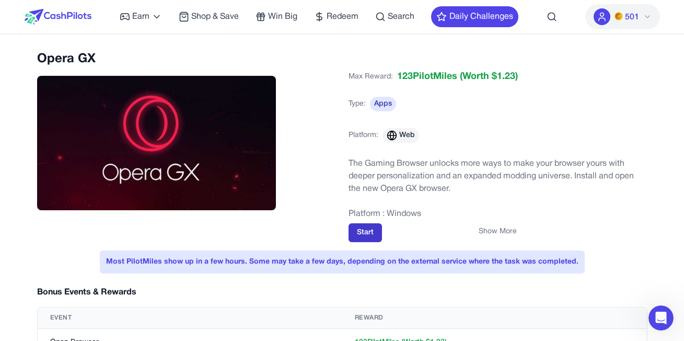
click at [370, 229] on button "Start" at bounding box center [364, 232] width 33 height 19
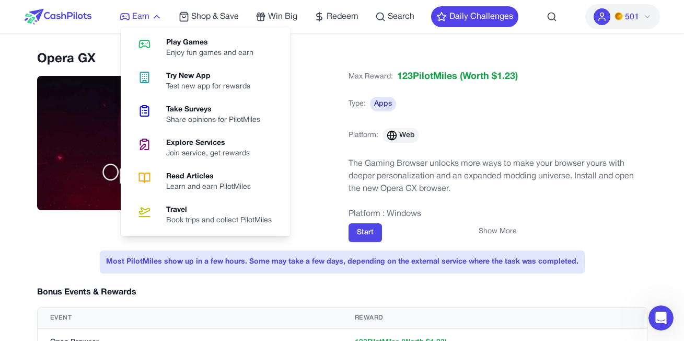
click at [132, 20] on link "Earn" at bounding box center [141, 16] width 42 height 13
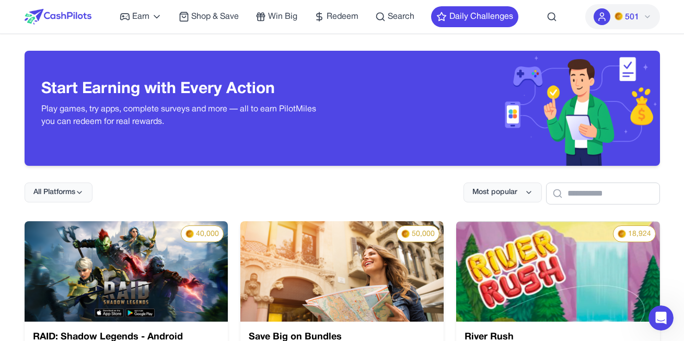
scroll to position [104, 0]
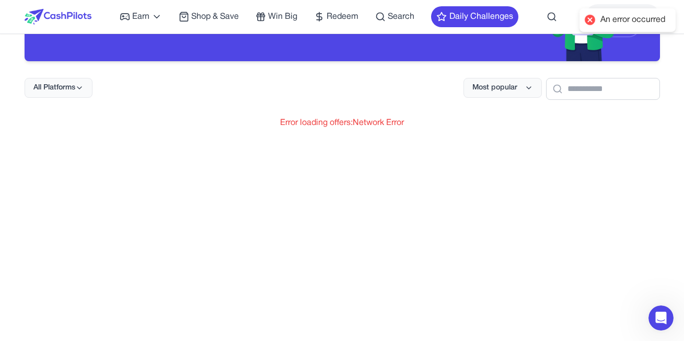
click at [608, 20] on div "An error occurred" at bounding box center [632, 20] width 65 height 11
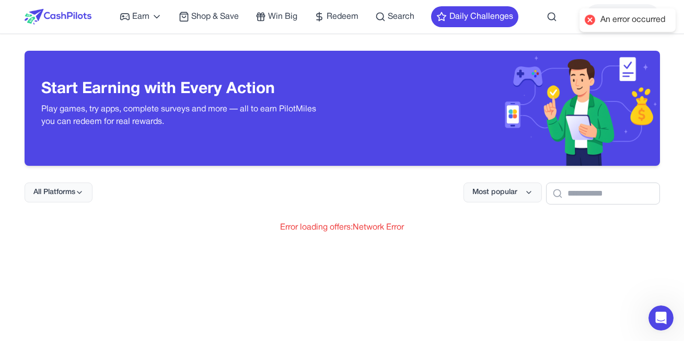
click at [330, 230] on div "Error loading offers: Network Error" at bounding box center [342, 227] width 635 height 13
click at [71, 201] on button "All Platforms" at bounding box center [59, 192] width 68 height 20
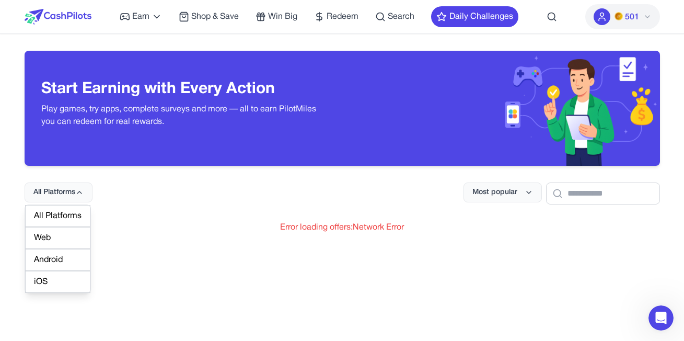
click at [54, 247] on div "Web" at bounding box center [57, 238] width 65 height 22
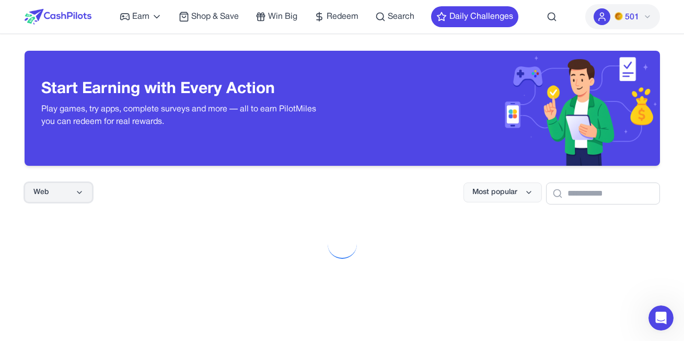
click at [72, 193] on button "Web" at bounding box center [59, 192] width 68 height 20
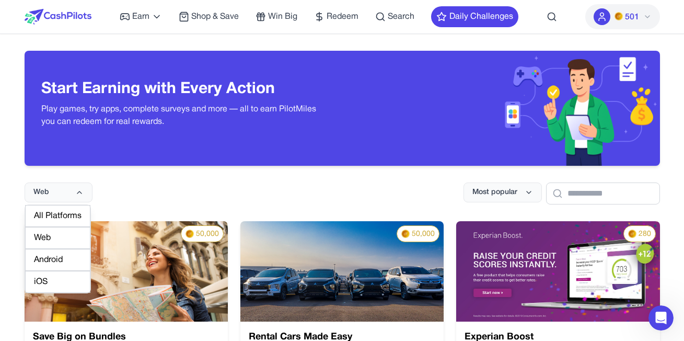
click at [50, 260] on div "Android" at bounding box center [57, 260] width 65 height 22
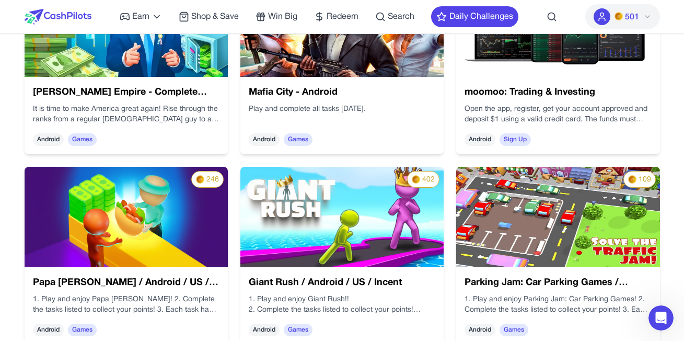
scroll to position [522, 0]
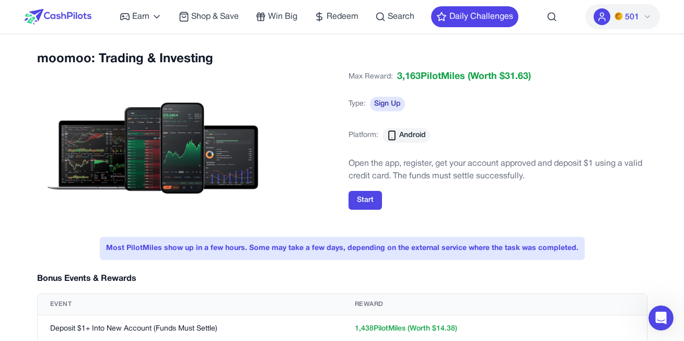
click at [430, 80] on span "3,163 PilotMiles" at bounding box center [431, 76] width 68 height 15
click at [398, 166] on p "Open the app, register, get your account approved and deposit $1 using a valid …" at bounding box center [497, 169] width 299 height 25
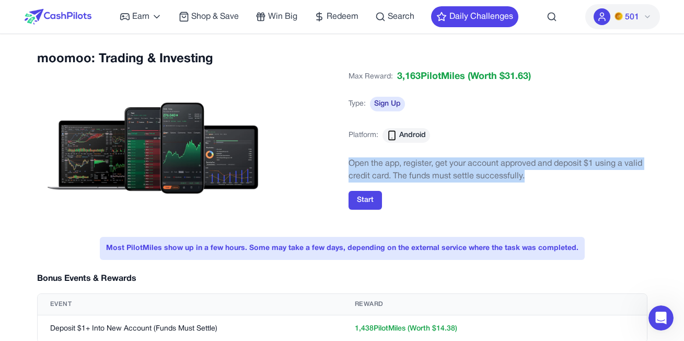
click at [398, 166] on p "Open the app, register, get your account approved and deposit $1 using a valid …" at bounding box center [497, 169] width 299 height 25
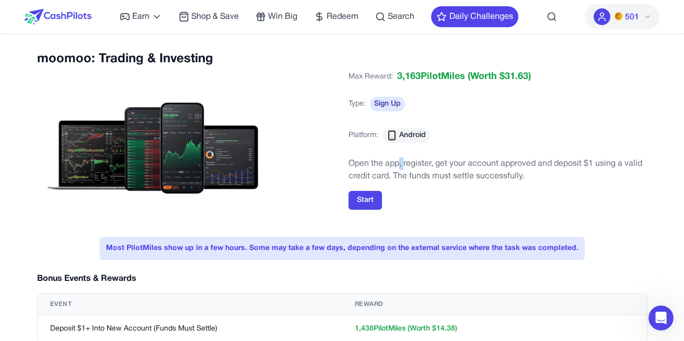
click at [398, 166] on p "Open the app, register, get your account approved and deposit $1 using a valid …" at bounding box center [497, 169] width 299 height 25
click at [400, 173] on p "Open the app, register, get your account approved and deposit $1 using a valid …" at bounding box center [497, 169] width 299 height 25
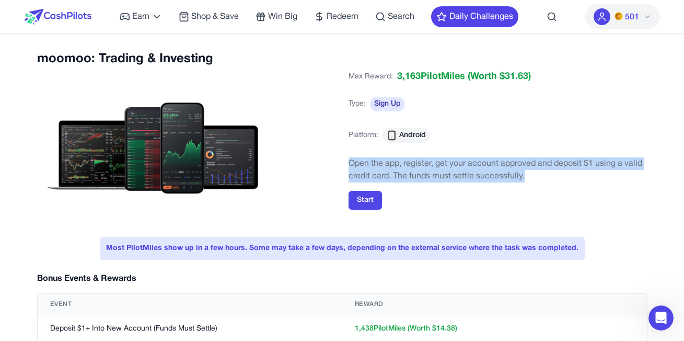
click at [401, 177] on p "Open the app, register, get your account approved and deposit $1 using a valid …" at bounding box center [497, 169] width 299 height 25
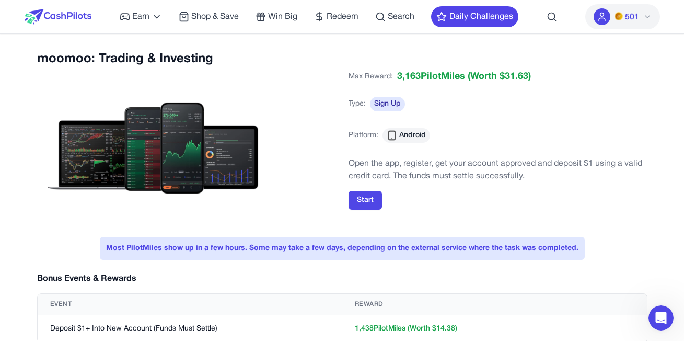
scroll to position [52, 0]
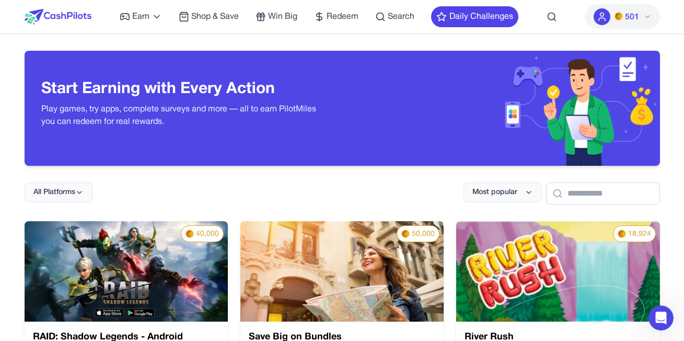
click at [143, 8] on div "Earn Play Games Enjoy fun games and earn Try New App Test new app for rewards T…" at bounding box center [319, 16] width 398 height 33
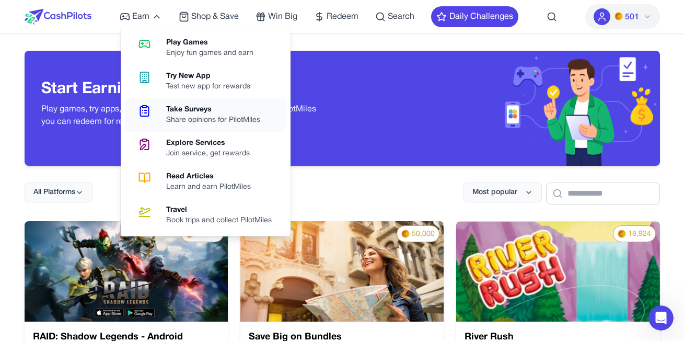
click at [178, 103] on link "Take Surveys Share opinions for PilotMiles" at bounding box center [205, 114] width 161 height 33
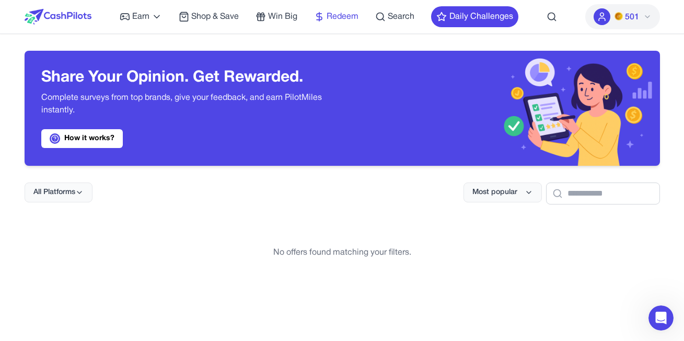
click at [334, 18] on span "Redeem" at bounding box center [342, 16] width 32 height 13
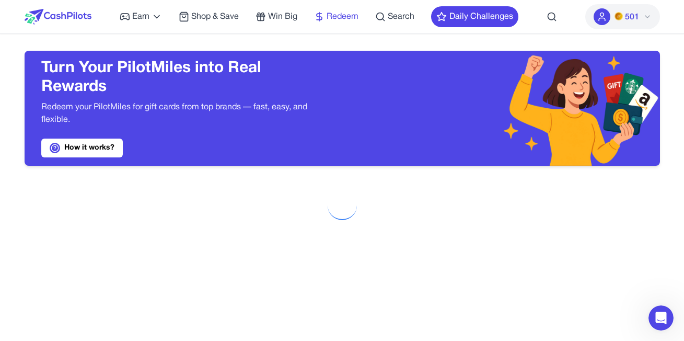
click at [334, 14] on span "Redeem" at bounding box center [342, 16] width 32 height 13
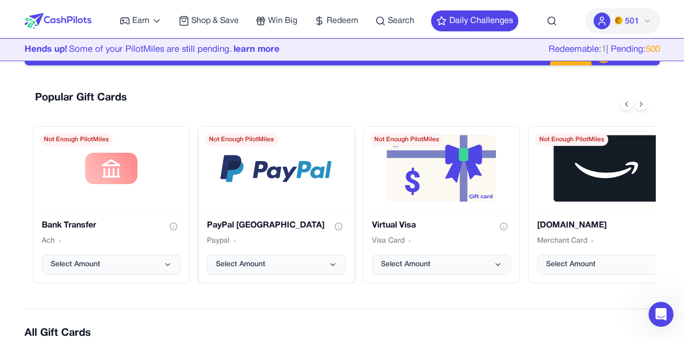
scroll to position [157, 0]
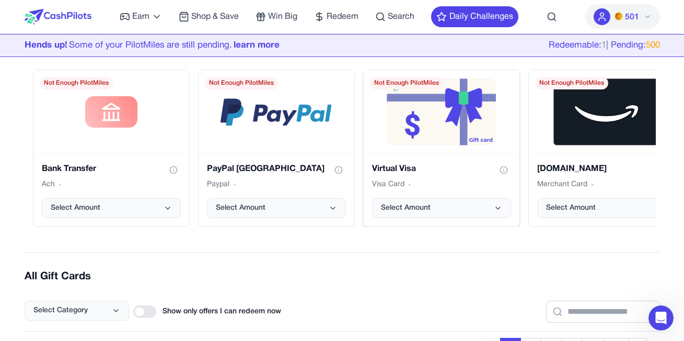
drag, startPoint x: 401, startPoint y: 140, endPoint x: 410, endPoint y: 118, distance: 24.1
click at [402, 140] on img "Virtual Visa gift card" at bounding box center [441, 111] width 110 height 67
click at [400, 167] on h3 "Virtual Visa" at bounding box center [394, 168] width 44 height 13
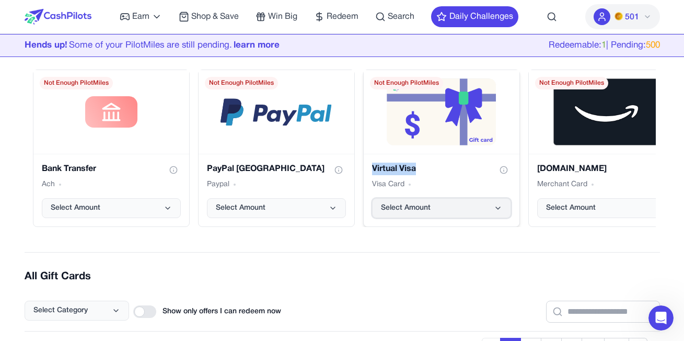
click at [402, 203] on span "Select Amount" at bounding box center [406, 208] width 50 height 10
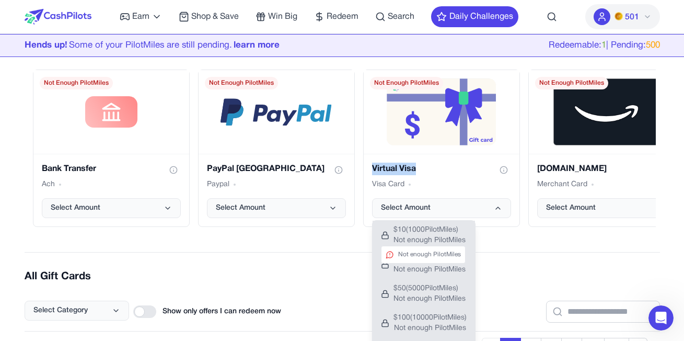
click at [402, 239] on span "Not enough PilotMiles" at bounding box center [429, 240] width 72 height 10
click at [394, 256] on div "Not enough PilotMiles" at bounding box center [423, 254] width 85 height 18
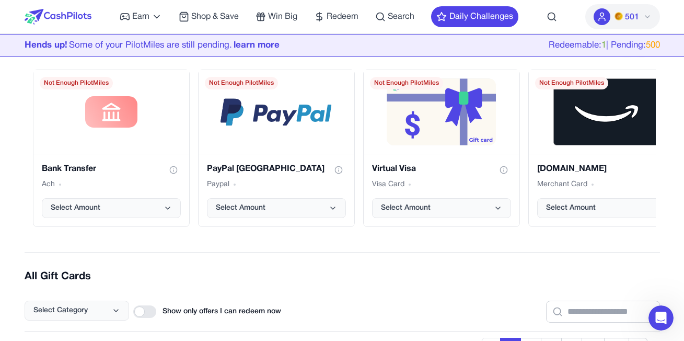
click at [331, 271] on h2 "All Gift Cards" at bounding box center [342, 276] width 635 height 15
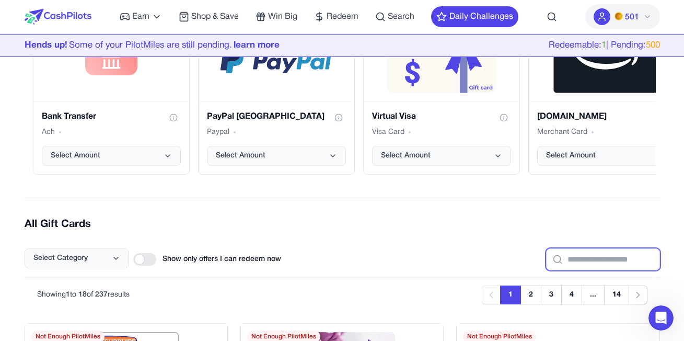
click at [555, 259] on input "text" at bounding box center [603, 259] width 114 height 22
click at [529, 296] on button "2" at bounding box center [530, 294] width 21 height 19
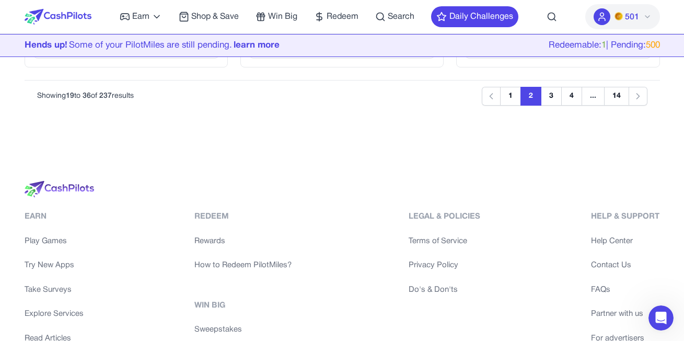
scroll to position [1366, 0]
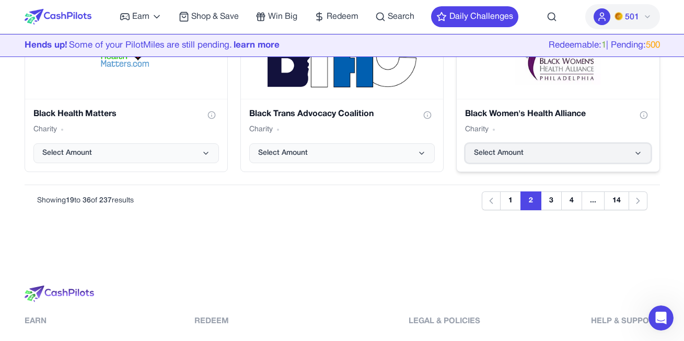
click at [514, 159] on button "Select Amount" at bounding box center [557, 153] width 185 height 20
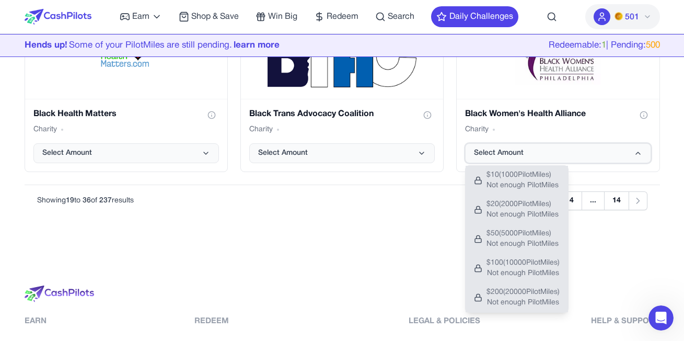
click at [508, 159] on button "Select Amount" at bounding box center [557, 153] width 185 height 20
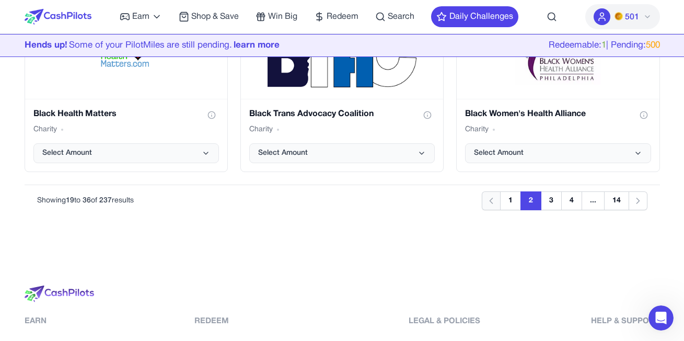
click at [486, 206] on button "Previous" at bounding box center [491, 200] width 19 height 19
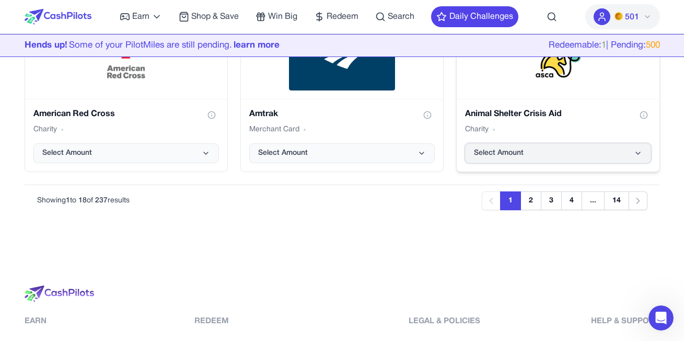
click at [530, 160] on button "Select Amount" at bounding box center [557, 153] width 185 height 20
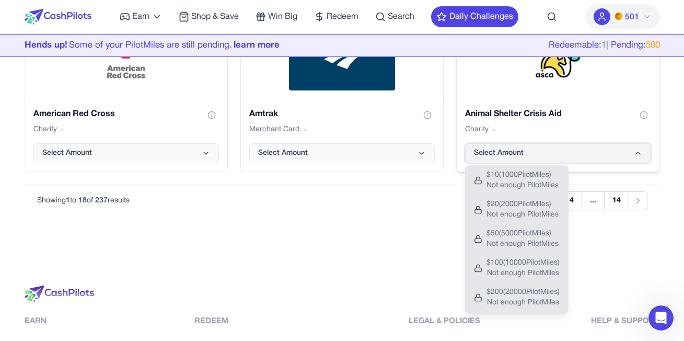
click at [530, 160] on button "Select Amount" at bounding box center [557, 153] width 185 height 20
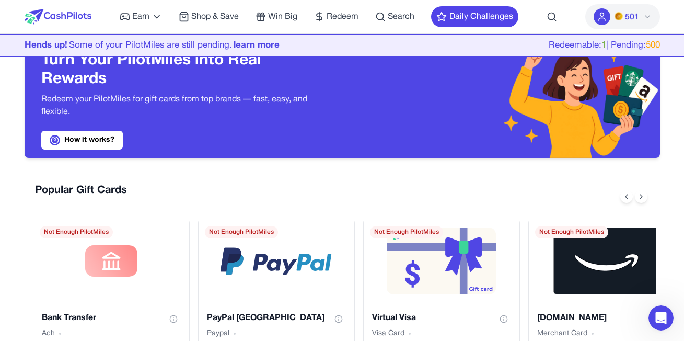
scroll to position [165, 0]
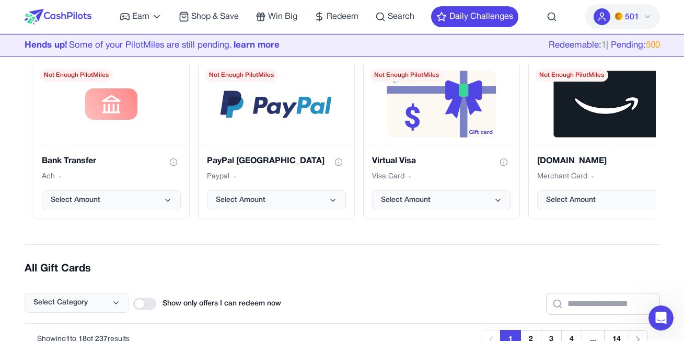
drag, startPoint x: 573, startPoint y: 317, endPoint x: 572, endPoint y: 309, distance: 8.4
click at [572, 303] on input "text" at bounding box center [603, 303] width 114 height 22
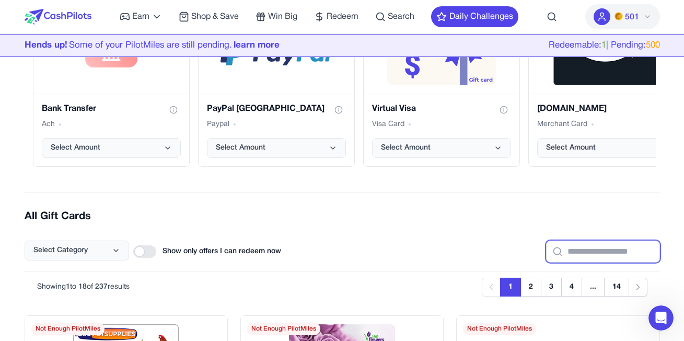
scroll to position [321, 0]
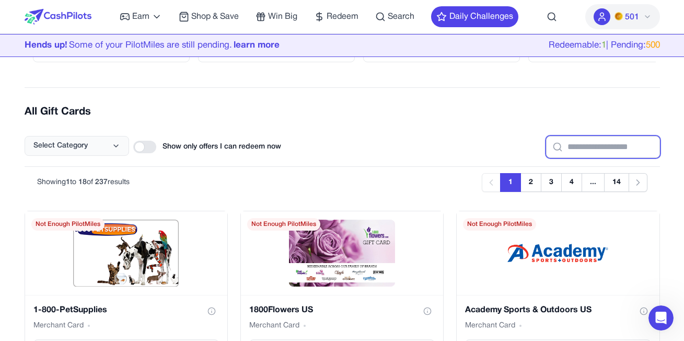
type input "*"
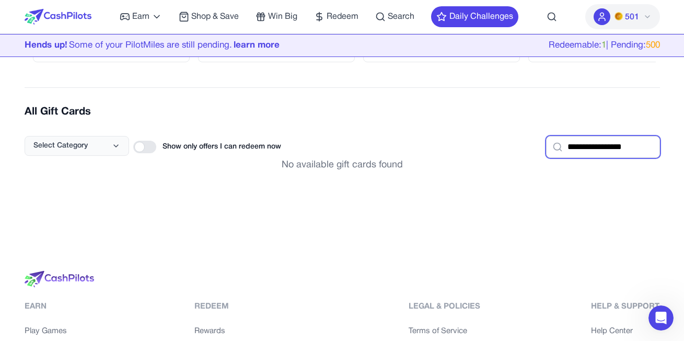
type input "**********"
click at [143, 147] on div at bounding box center [144, 146] width 23 height 13
click at [81, 150] on span "Select Category" at bounding box center [60, 145] width 54 height 10
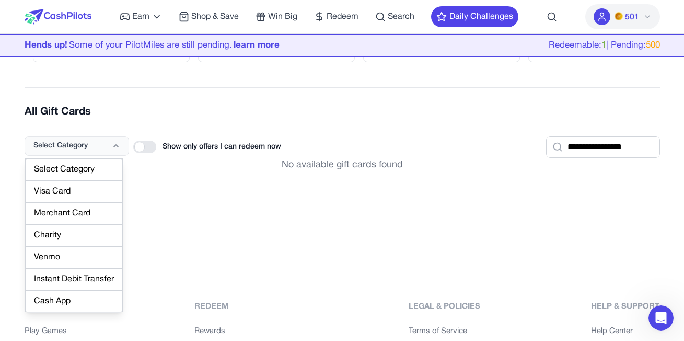
click at [79, 191] on div "Visa Card" at bounding box center [74, 191] width 98 height 22
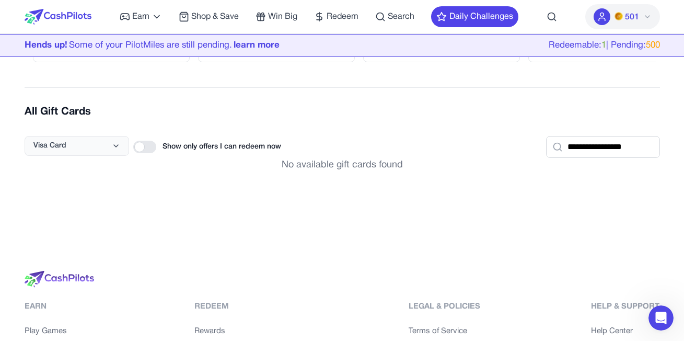
click at [147, 150] on div at bounding box center [144, 146] width 23 height 13
drag, startPoint x: 290, startPoint y: 175, endPoint x: 305, endPoint y: 174, distance: 14.7
click at [293, 175] on div "**********" at bounding box center [342, 31] width 635 height 341
click at [331, 170] on div "No available gift cards found" at bounding box center [342, 165] width 635 height 15
click at [56, 140] on span "Visa Card" at bounding box center [49, 145] width 33 height 10
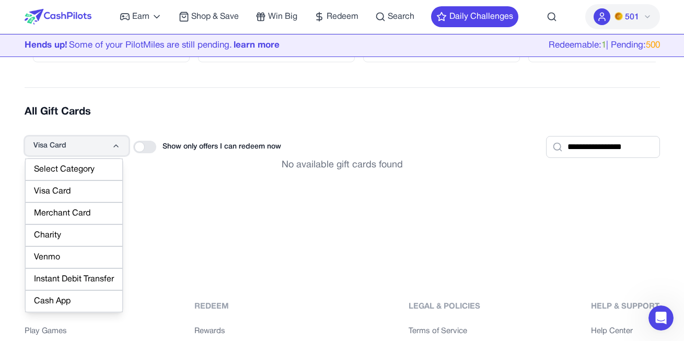
click at [63, 145] on span "Visa Card" at bounding box center [49, 145] width 33 height 10
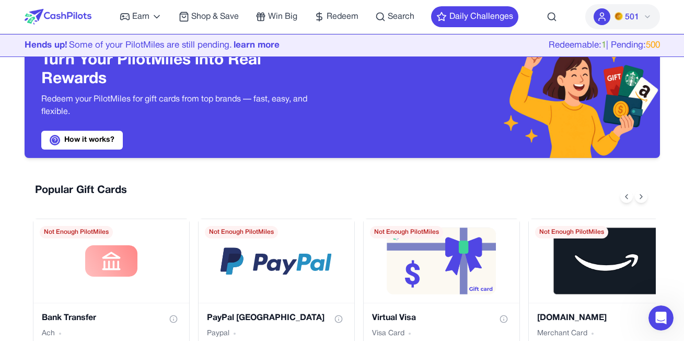
scroll to position [112, 0]
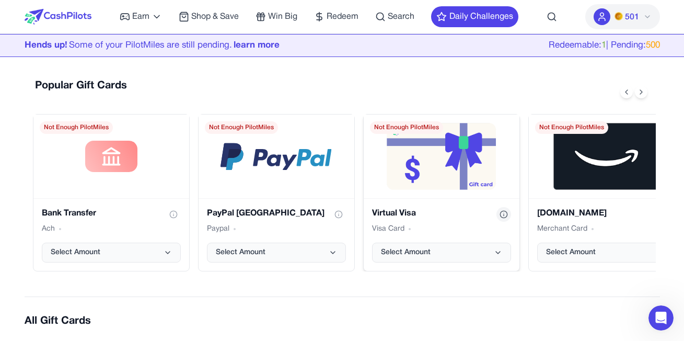
click at [507, 213] on circle "Show gift card information" at bounding box center [503, 213] width 7 height 7
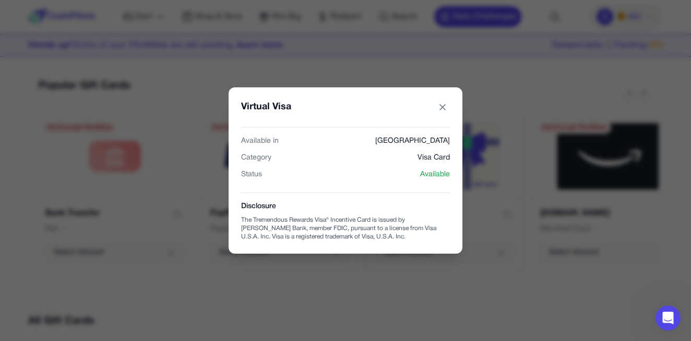
click at [439, 177] on span "Available" at bounding box center [435, 174] width 30 height 10
click at [296, 177] on div "Status Available" at bounding box center [345, 174] width 209 height 10
click at [297, 221] on div "The Tremendous Rewards Visa® Incentive Card is issued by Sutton Bank, member FD…" at bounding box center [345, 228] width 209 height 25
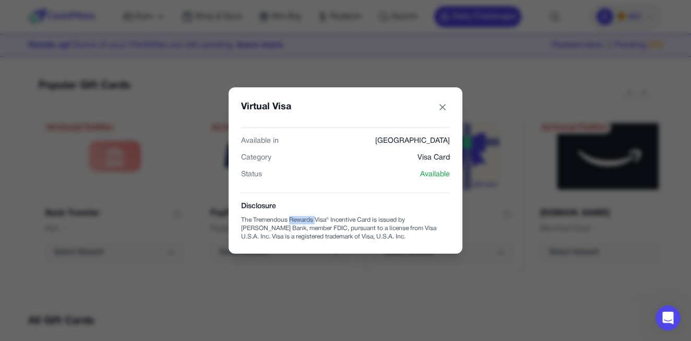
click at [297, 221] on div "The Tremendous Rewards Visa® Incentive Card is issued by Sutton Bank, member FD…" at bounding box center [345, 228] width 209 height 25
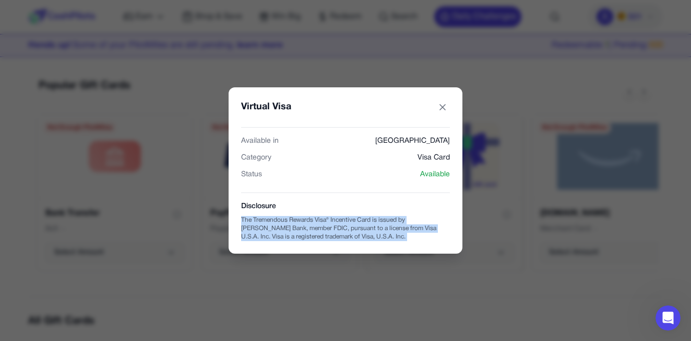
click at [297, 221] on div "The Tremendous Rewards Visa® Incentive Card is issued by Sutton Bank, member FD…" at bounding box center [345, 228] width 209 height 25
copy div "The Tremendous Rewards Visa® Incentive Card is issued by Sutton Bank, member FD…"
click at [348, 185] on div "Available in United States Category Visa Card Status Available Disclosure The T…" at bounding box center [345, 184] width 209 height 114
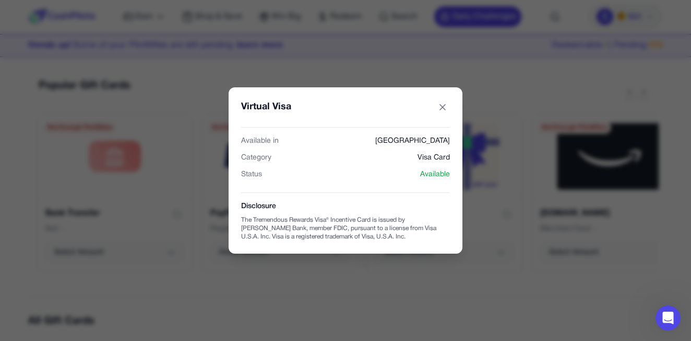
click at [260, 140] on span "Available in" at bounding box center [260, 141] width 38 height 10
copy span "Available in"
click at [437, 146] on span "United States" at bounding box center [413, 141] width 75 height 10
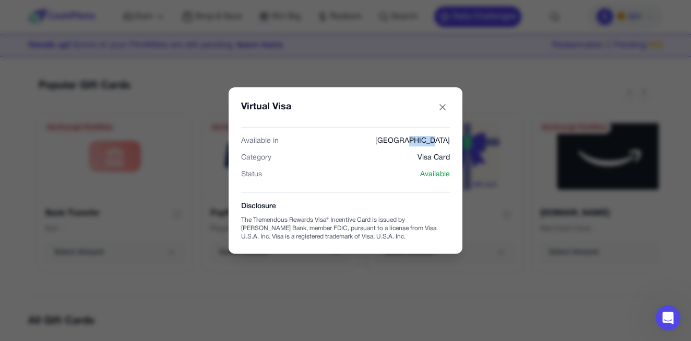
click at [437, 145] on span "United States" at bounding box center [413, 141] width 75 height 10
click at [437, 140] on span "United States" at bounding box center [413, 141] width 75 height 10
click at [438, 141] on span "United States" at bounding box center [413, 141] width 75 height 10
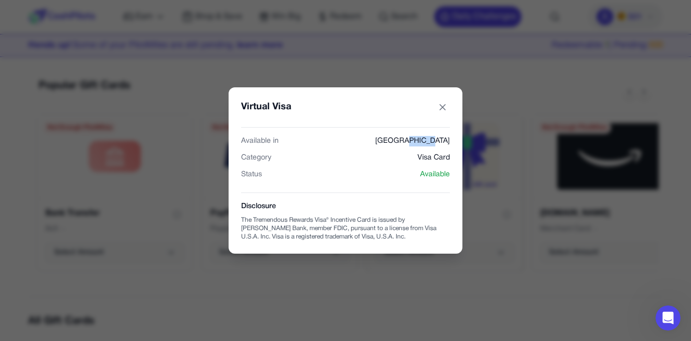
click at [262, 156] on span "Category" at bounding box center [256, 158] width 30 height 10
click at [439, 109] on icon "Virtual Visa gift card" at bounding box center [443, 107] width 10 height 10
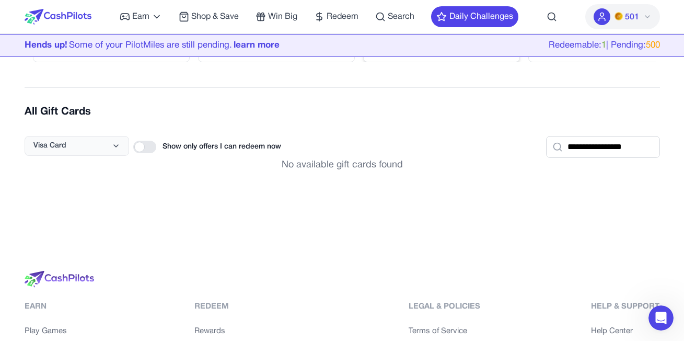
scroll to position [478, 0]
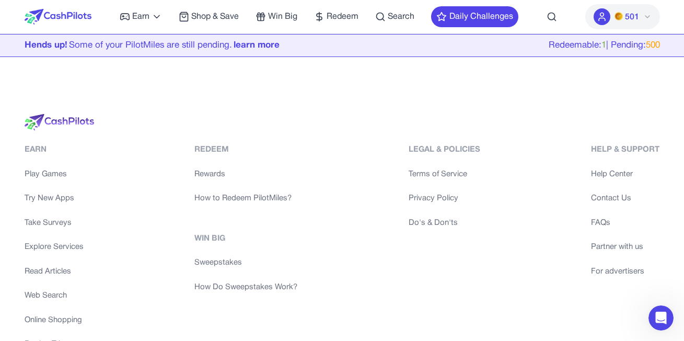
click at [75, 122] on img at bounding box center [59, 122] width 69 height 17
click at [75, 121] on img at bounding box center [59, 122] width 69 height 17
click at [75, 120] on img at bounding box center [59, 122] width 69 height 17
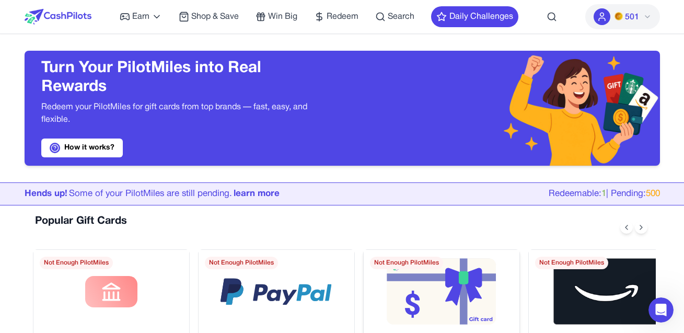
scroll to position [104, 0]
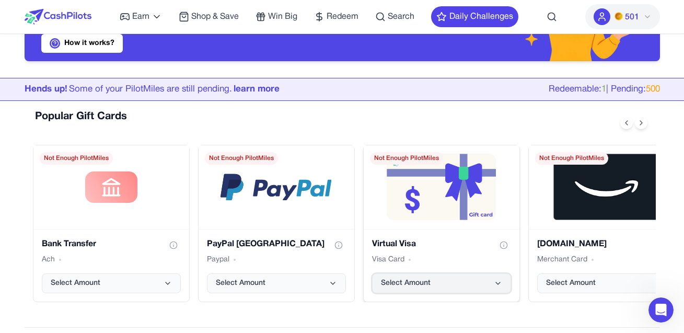
click at [416, 286] on span "Select Amount" at bounding box center [406, 283] width 50 height 10
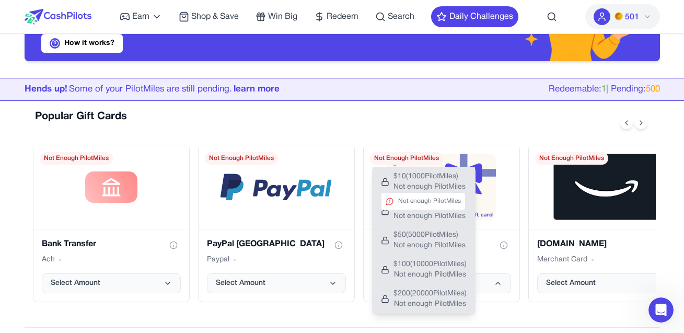
click at [412, 178] on span "$ 10 ( 1000 PilotMiles)" at bounding box center [429, 176] width 72 height 10
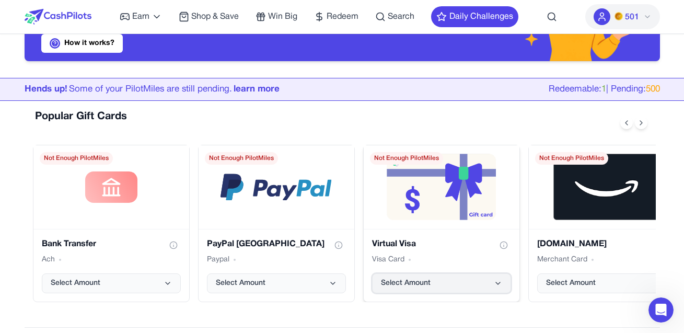
click at [461, 287] on button "Select Amount" at bounding box center [441, 283] width 139 height 20
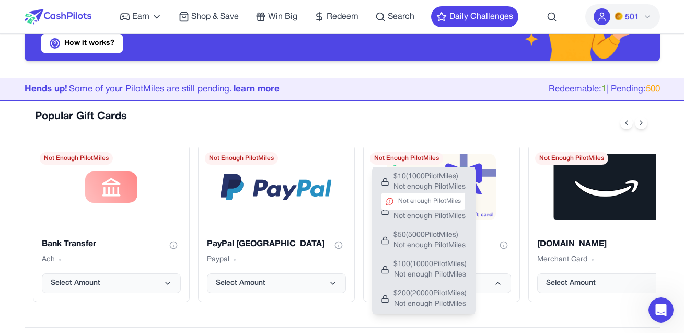
click at [429, 182] on span "Not enough PilotMiles" at bounding box center [429, 187] width 72 height 10
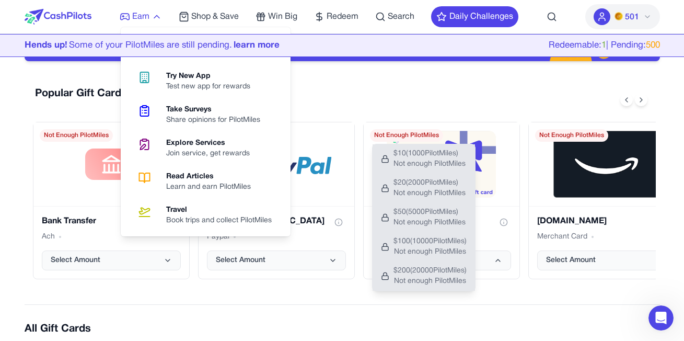
click at [140, 14] on span "Earn" at bounding box center [140, 16] width 17 height 13
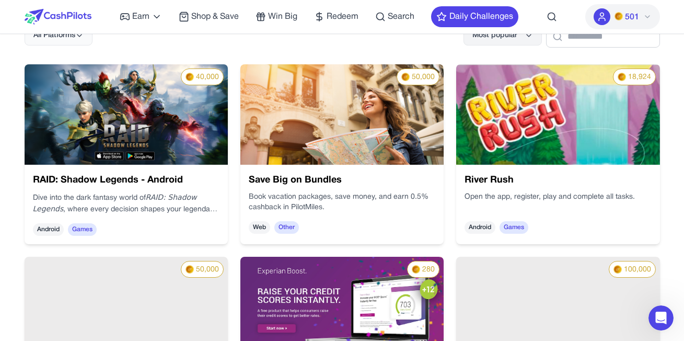
scroll to position [52, 0]
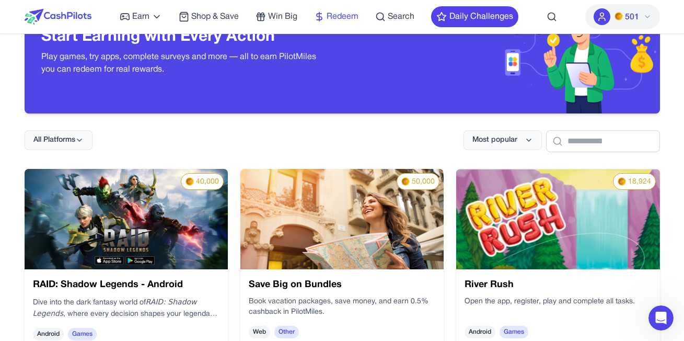
click at [345, 14] on span "Redeem" at bounding box center [342, 16] width 32 height 13
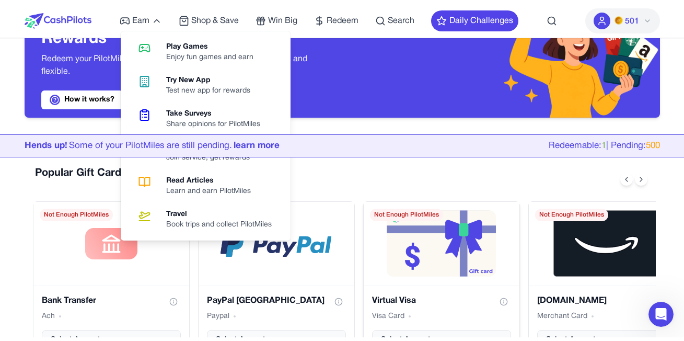
scroll to position [157, 0]
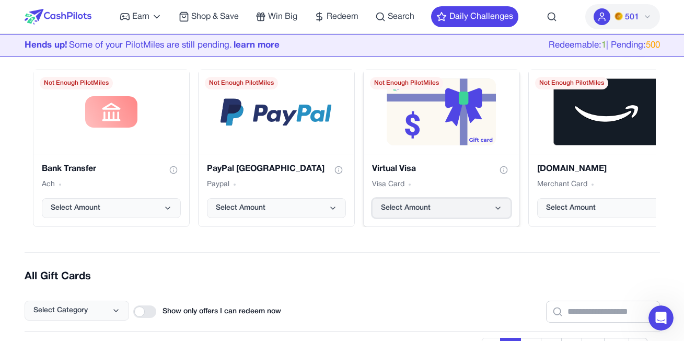
click at [433, 205] on button "Select Amount" at bounding box center [441, 208] width 139 height 20
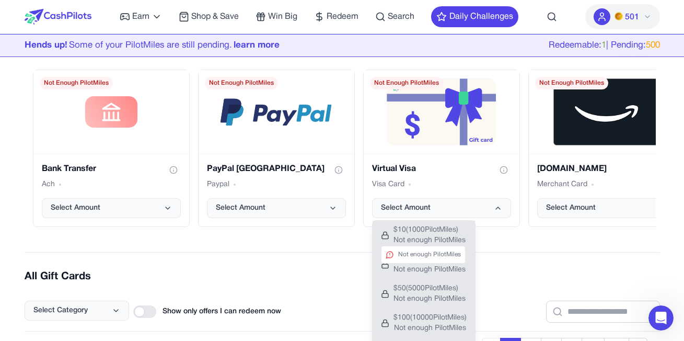
click at [429, 225] on button "$ 10 ( 1000 PilotMiles) Not enough PilotMiles Not enough PilotMiles" at bounding box center [423, 234] width 102 height 29
click at [515, 280] on h2 "All Gift Cards" at bounding box center [342, 276] width 635 height 15
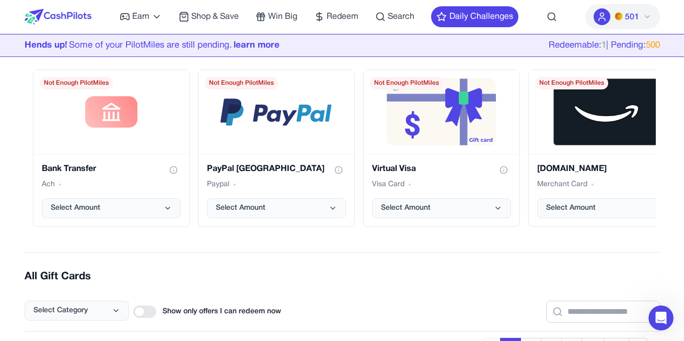
click at [636, 48] on div "Redeemable: 1 | Pending: 500" at bounding box center [603, 46] width 111 height 14
click at [636, 49] on div "Redeemable: 1 | Pending: 500" at bounding box center [603, 46] width 111 height 14
click at [588, 46] on div "Redeemable: 1 | Pending: 500" at bounding box center [603, 46] width 111 height 14
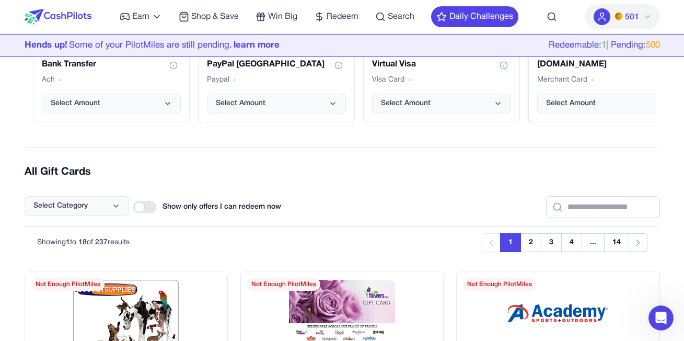
scroll to position [209, 0]
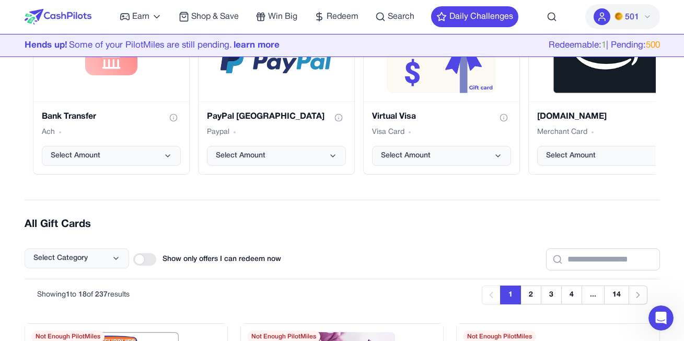
click at [632, 48] on div "Redeemable: 1 | Pending: 500" at bounding box center [603, 46] width 111 height 14
drag, startPoint x: 632, startPoint y: 48, endPoint x: 458, endPoint y: 181, distance: 219.4
click at [632, 48] on div "Redeemable: 1 | Pending: 500" at bounding box center [603, 46] width 111 height 14
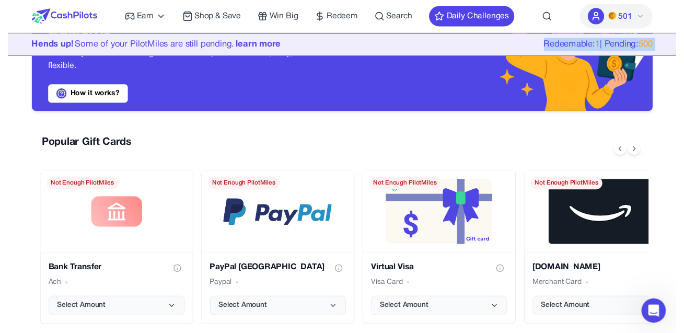
scroll to position [0, 0]
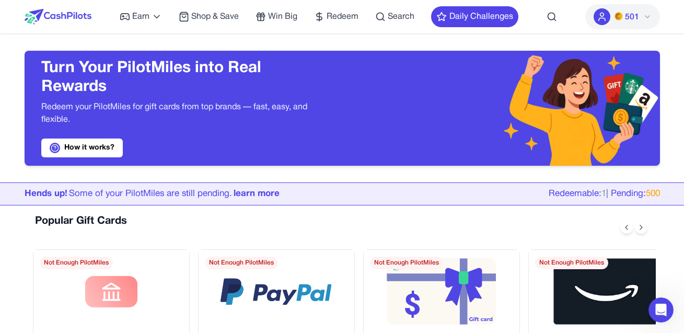
click at [149, 193] on div "Hends up! Some of your PilotMiles are still pending. learn more" at bounding box center [152, 194] width 255 height 14
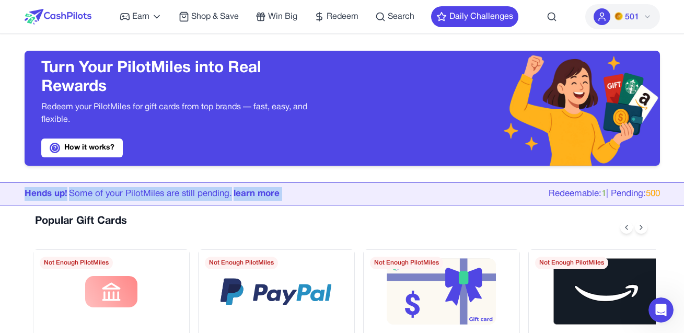
click at [150, 193] on div "Hends up! Some of your PilotMiles are still pending. learn more" at bounding box center [152, 194] width 255 height 14
drag, startPoint x: 150, startPoint y: 193, endPoint x: 313, endPoint y: 189, distance: 163.0
click at [150, 193] on div "Hends up! Some of your PilotMiles are still pending. learn more" at bounding box center [152, 194] width 255 height 14
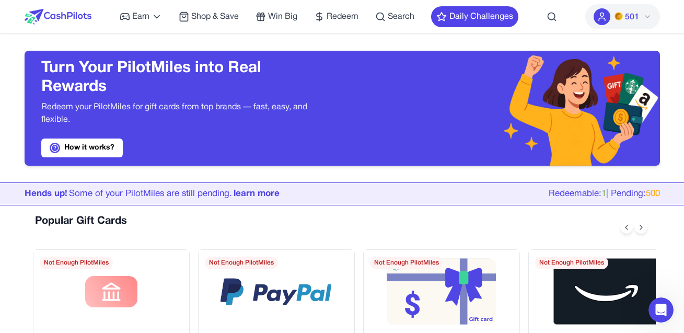
click at [643, 198] on div "Redeemable: 1 | Pending: 500" at bounding box center [603, 194] width 111 height 14
click at [638, 219] on div "Popular Gift Cards" at bounding box center [344, 227] width 623 height 27
click at [641, 224] on icon at bounding box center [641, 227] width 8 height 8
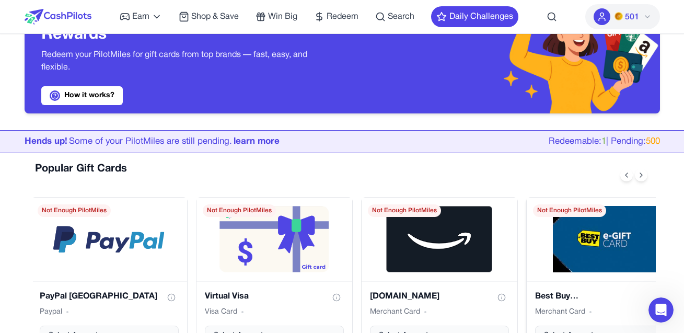
scroll to position [104, 0]
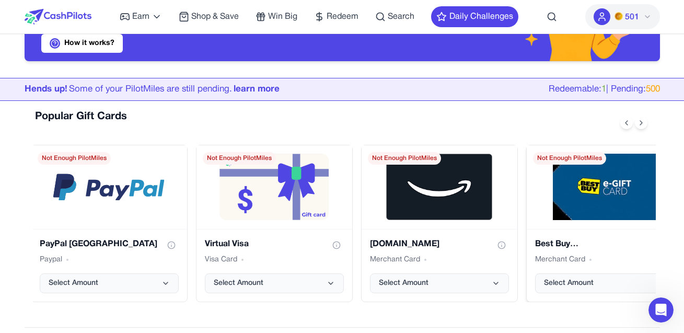
click at [614, 195] on img "Best Buy USA gift card" at bounding box center [604, 187] width 103 height 67
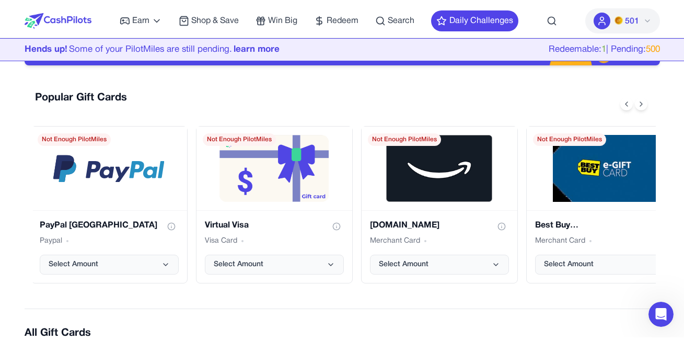
scroll to position [157, 0]
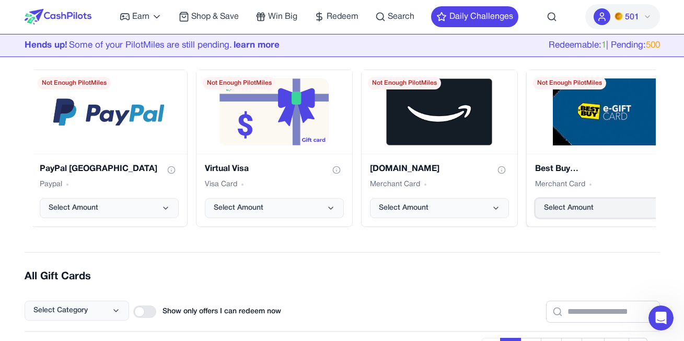
click at [576, 207] on span "Select Amount" at bounding box center [569, 208] width 50 height 10
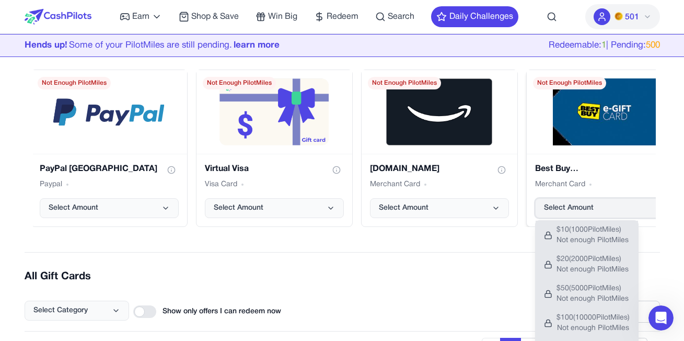
click at [576, 207] on span "Select Amount" at bounding box center [569, 208] width 50 height 10
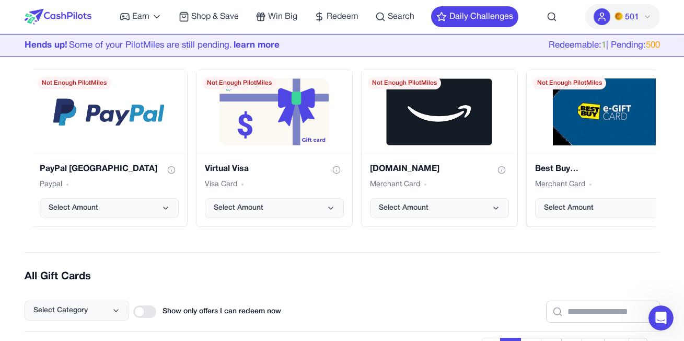
click at [577, 132] on img "Best Buy USA gift card" at bounding box center [604, 111] width 103 height 67
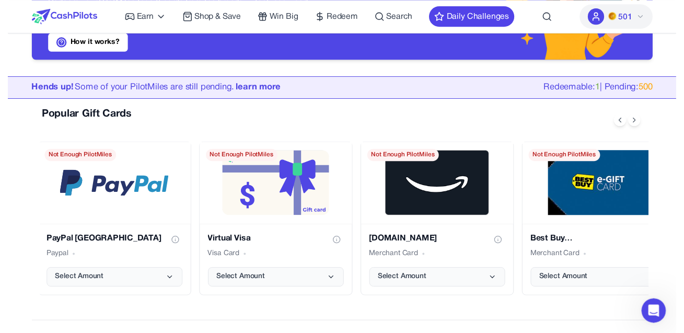
scroll to position [0, 0]
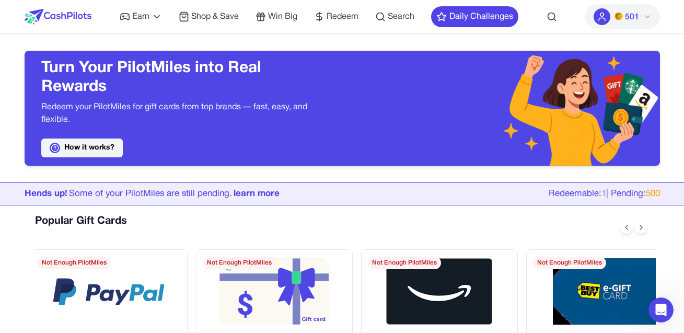
click at [64, 146] on link "How it works?" at bounding box center [81, 147] width 81 height 19
click at [610, 19] on button "501" at bounding box center [622, 16] width 75 height 25
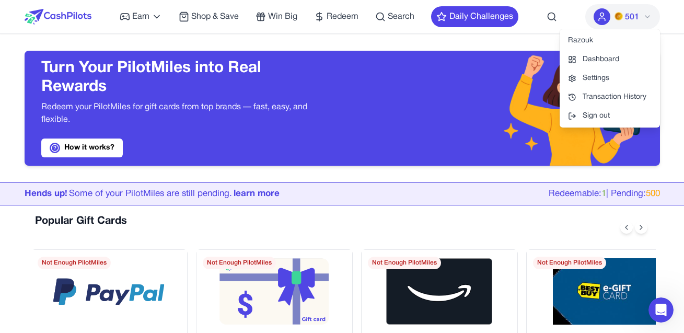
click at [613, 99] on link "Transaction History" at bounding box center [609, 97] width 100 height 19
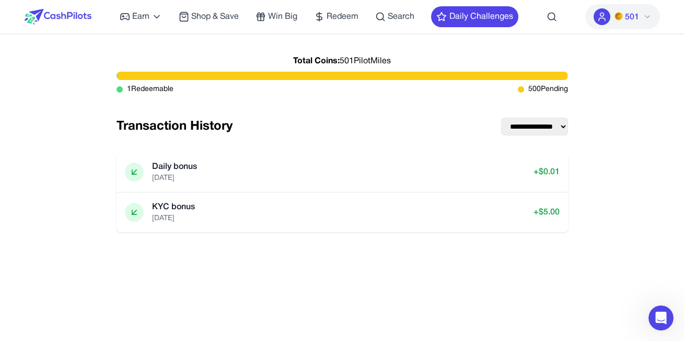
click at [528, 131] on select "**********" at bounding box center [534, 127] width 67 height 18
drag, startPoint x: 528, startPoint y: 131, endPoint x: 301, endPoint y: 127, distance: 227.2
click at [528, 131] on select "**********" at bounding box center [534, 127] width 67 height 18
click at [529, 117] on div "Total Coins: 501 PilotMiles 1 Redeemable 500 Pending" at bounding box center [341, 84] width 451 height 67
click at [529, 135] on select "**********" at bounding box center [534, 127] width 67 height 18
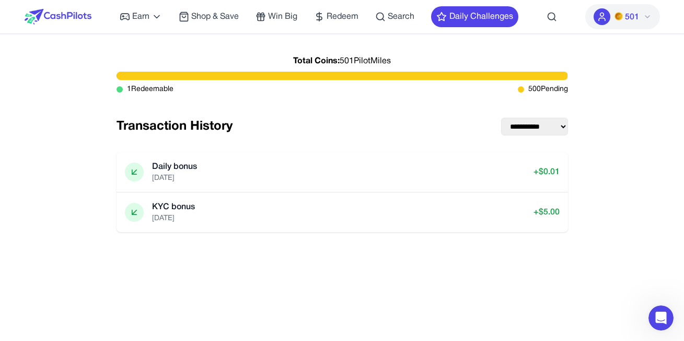
click at [501, 118] on select "**********" at bounding box center [534, 127] width 67 height 18
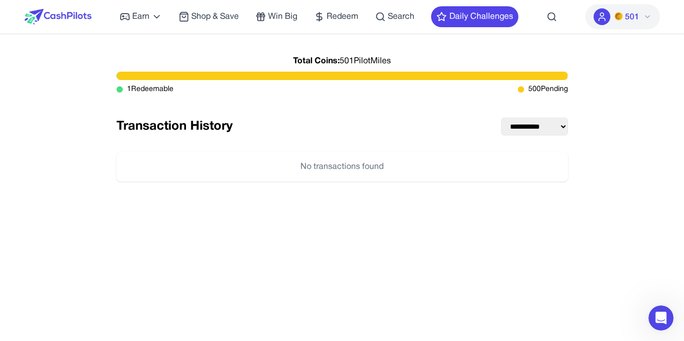
click at [531, 119] on select "**********" at bounding box center [534, 127] width 67 height 18
select select "******"
click at [501, 118] on select "**********" at bounding box center [534, 127] width 67 height 18
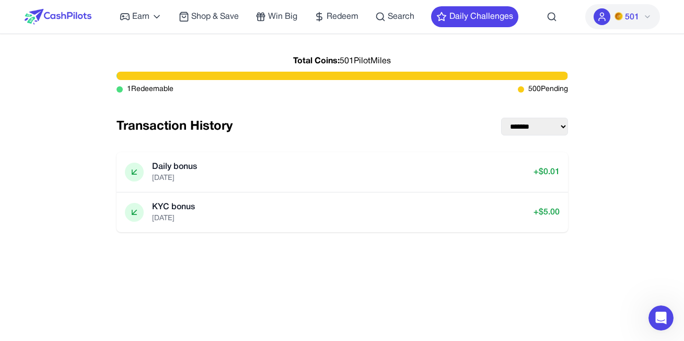
click at [534, 121] on select "**********" at bounding box center [534, 127] width 67 height 18
click at [160, 25] on div "Earn Play Games Enjoy fun games and earn Try New App Test new app for rewards T…" at bounding box center [319, 16] width 398 height 33
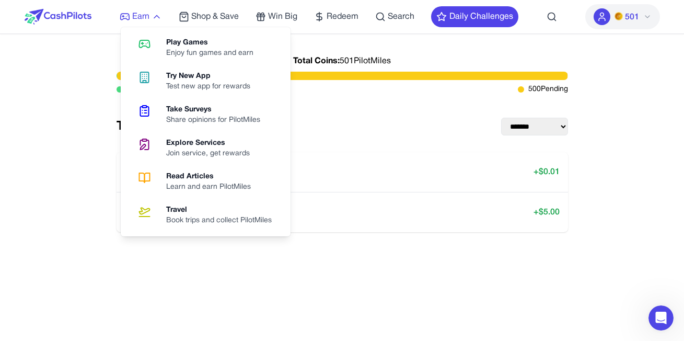
click at [132, 15] on link "Earn" at bounding box center [141, 16] width 42 height 13
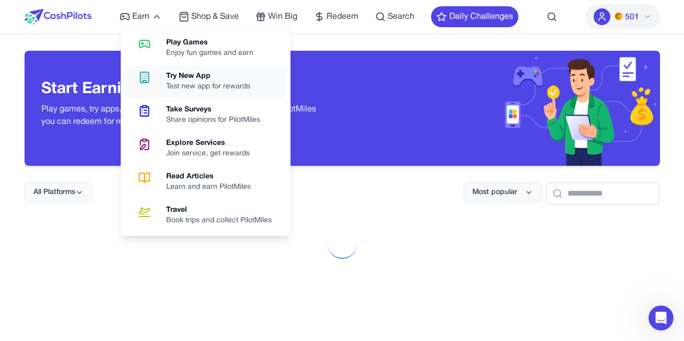
click at [193, 94] on link "Try New App Test new app for rewards" at bounding box center [205, 81] width 161 height 33
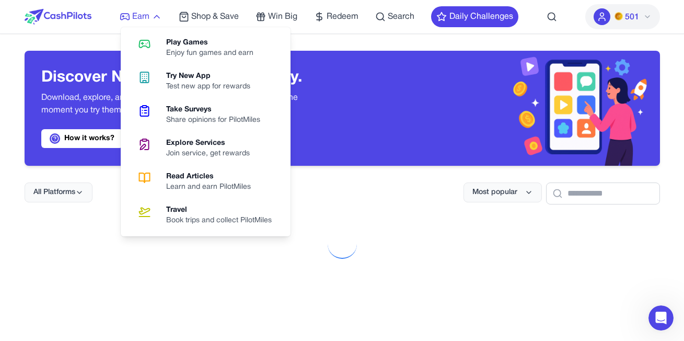
click at [134, 17] on span "Earn" at bounding box center [140, 16] width 17 height 13
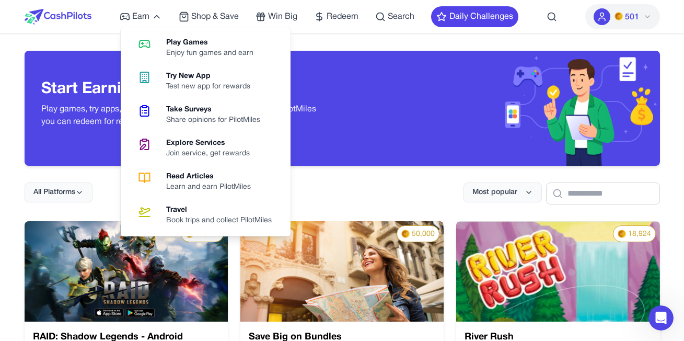
click at [200, 113] on div "Take Surveys" at bounding box center [217, 109] width 102 height 10
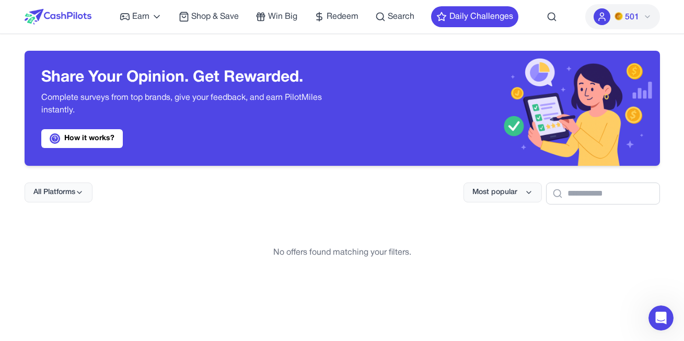
scroll to position [52, 0]
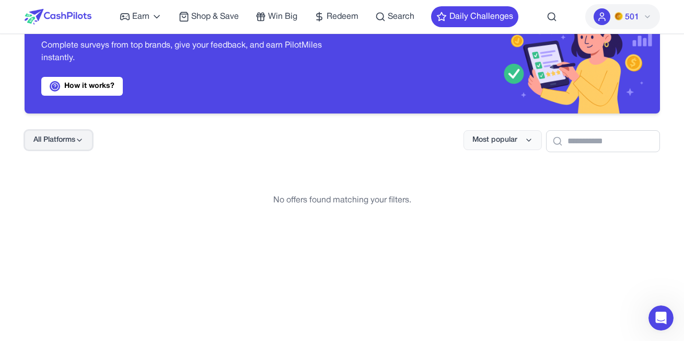
click at [76, 139] on icon at bounding box center [79, 140] width 8 height 8
click at [66, 206] on div "Android" at bounding box center [57, 207] width 65 height 22
click at [67, 143] on button "Android" at bounding box center [59, 140] width 68 height 20
click at [54, 189] on div "Web" at bounding box center [57, 185] width 65 height 22
click at [338, 14] on span "Redeem" at bounding box center [342, 16] width 32 height 13
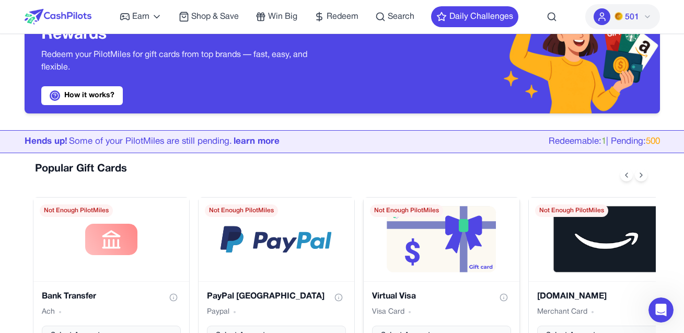
scroll to position [104, 0]
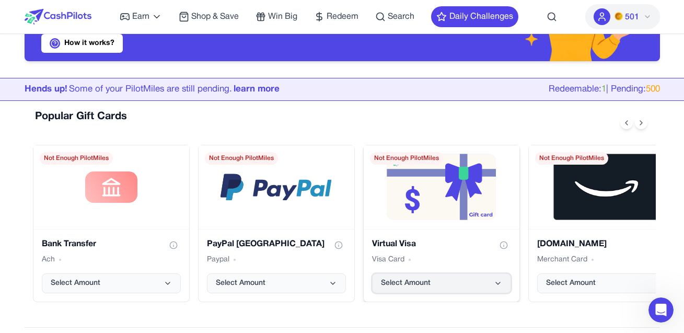
click at [452, 287] on button "Select Amount" at bounding box center [441, 283] width 139 height 20
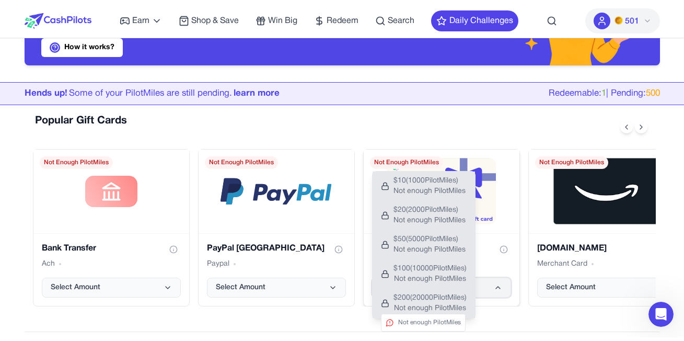
scroll to position [157, 0]
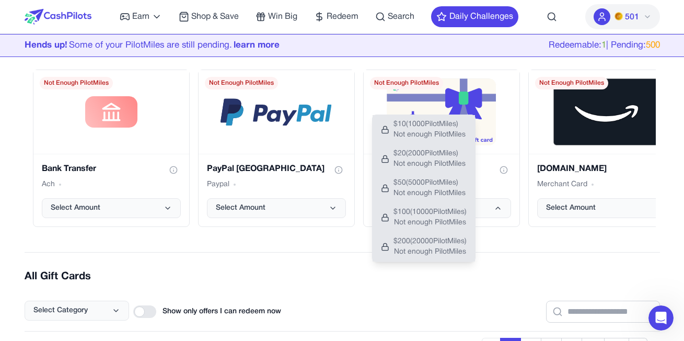
click at [324, 272] on h2 "All Gift Cards" at bounding box center [342, 276] width 635 height 15
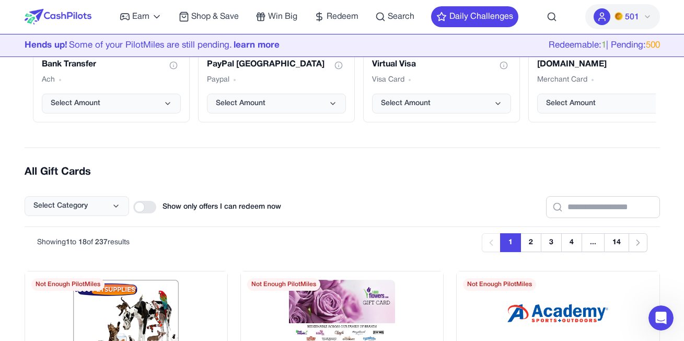
scroll to position [209, 0]
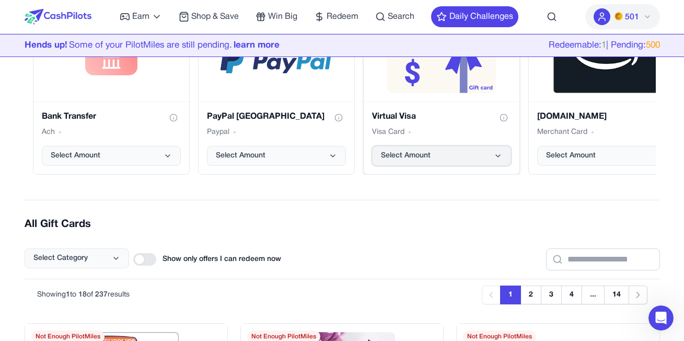
click at [437, 161] on button "Select Amount" at bounding box center [441, 156] width 139 height 20
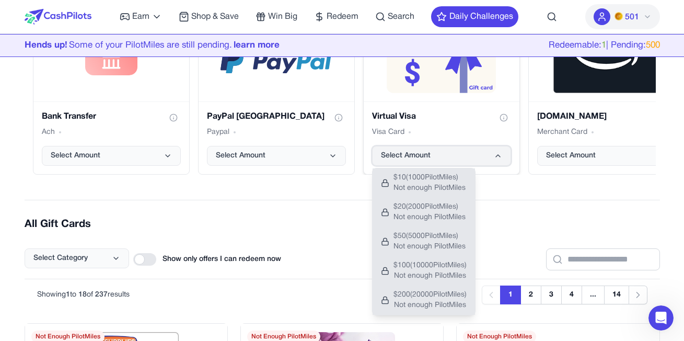
click at [436, 158] on button "Select Amount" at bounding box center [441, 156] width 139 height 20
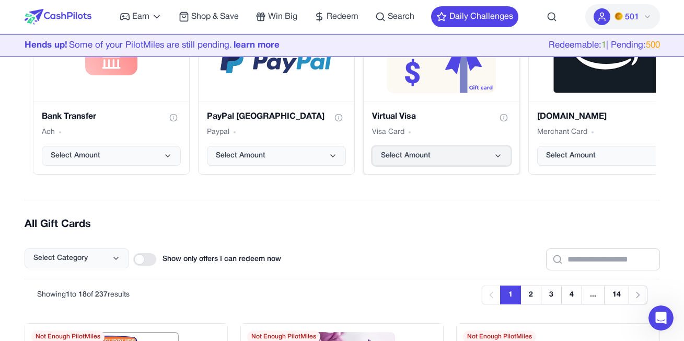
click at [441, 153] on button "Select Amount" at bounding box center [441, 156] width 139 height 20
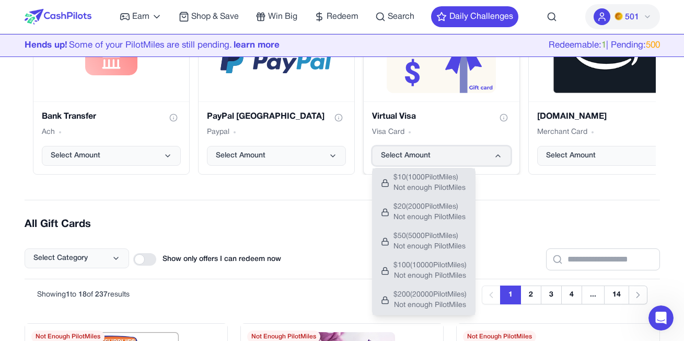
click at [413, 158] on span "Select Amount" at bounding box center [406, 155] width 50 height 10
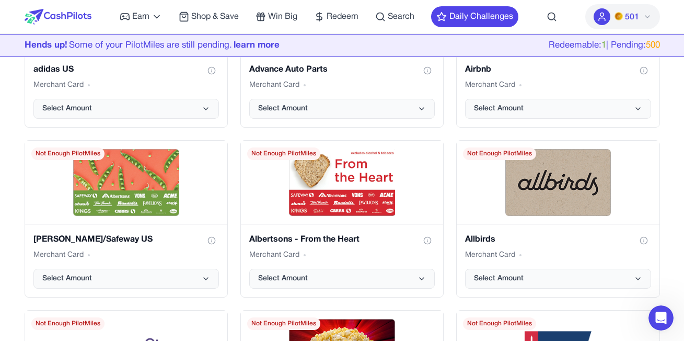
scroll to position [888, 0]
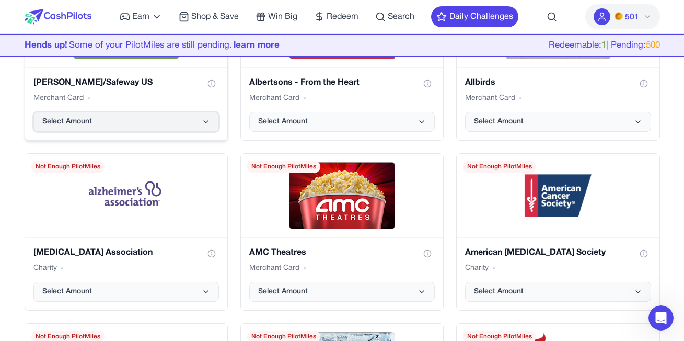
click at [148, 124] on button "Select Amount" at bounding box center [125, 122] width 185 height 20
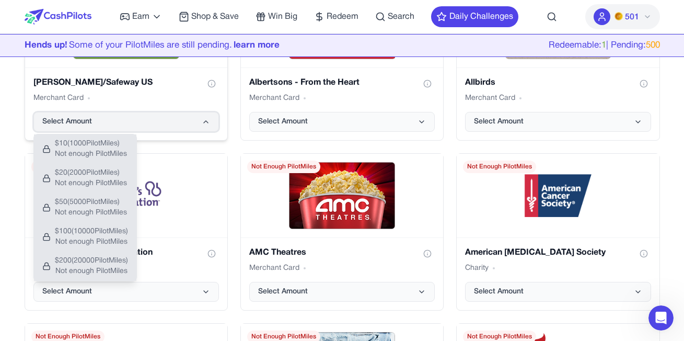
click at [147, 124] on button "Select Amount" at bounding box center [125, 122] width 185 height 20
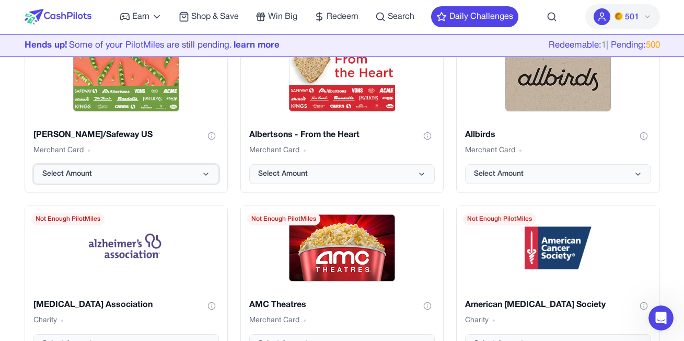
scroll to position [731, 0]
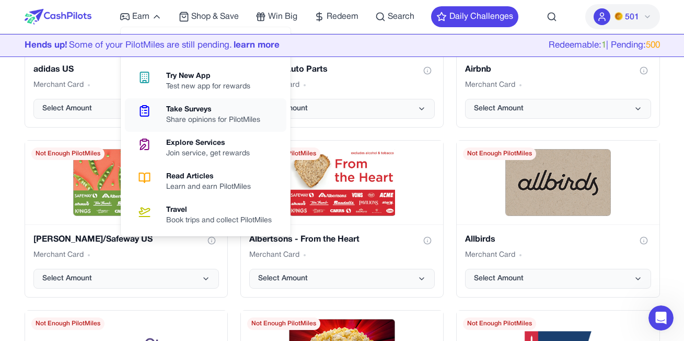
click at [158, 109] on icon at bounding box center [144, 110] width 27 height 13
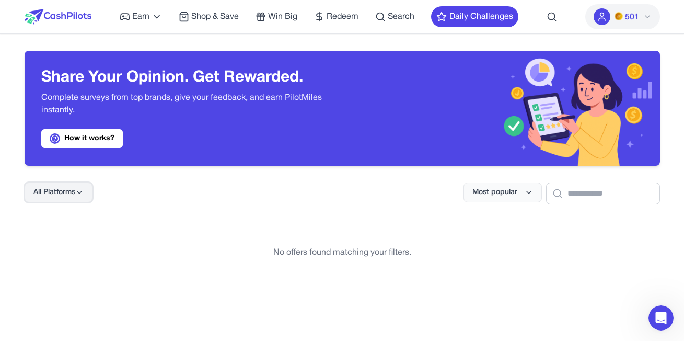
click at [74, 198] on button "All Platforms" at bounding box center [59, 192] width 68 height 20
click at [59, 260] on div "Android" at bounding box center [57, 260] width 65 height 22
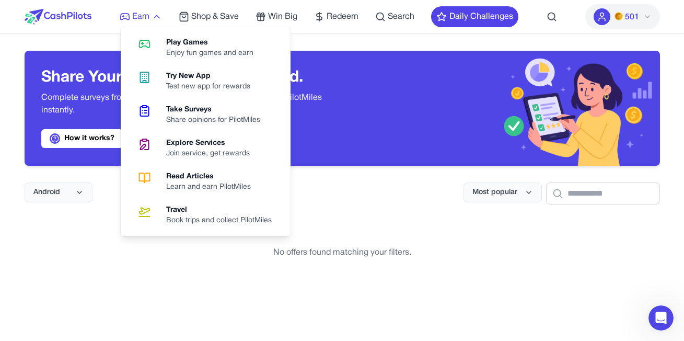
click at [134, 17] on span "Earn" at bounding box center [140, 16] width 17 height 13
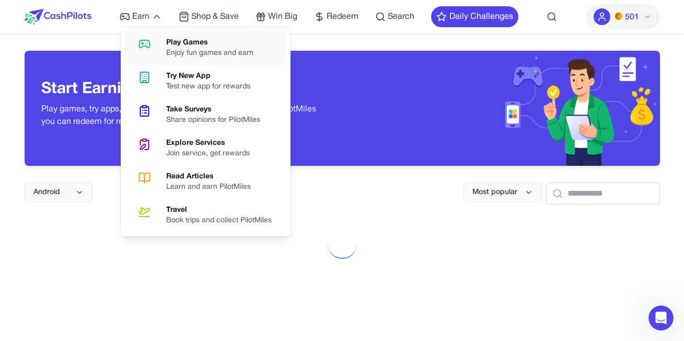
click at [202, 51] on div "Enjoy fun games and earn" at bounding box center [214, 53] width 96 height 10
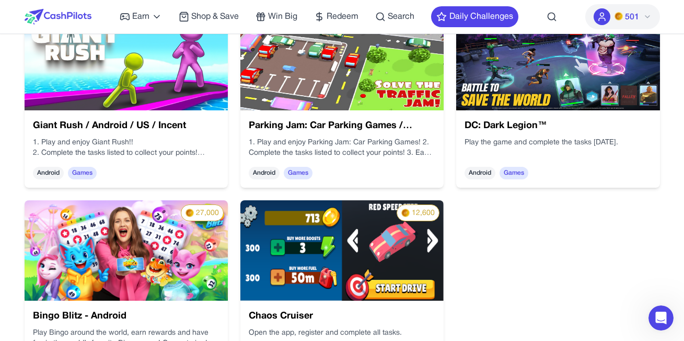
scroll to position [836, 0]
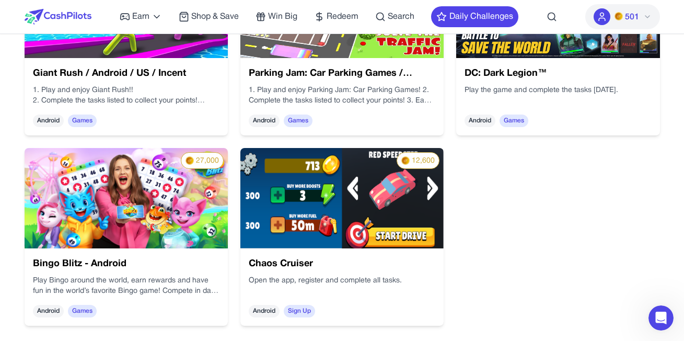
click at [252, 230] on img at bounding box center [141, 132] width 224 height 201
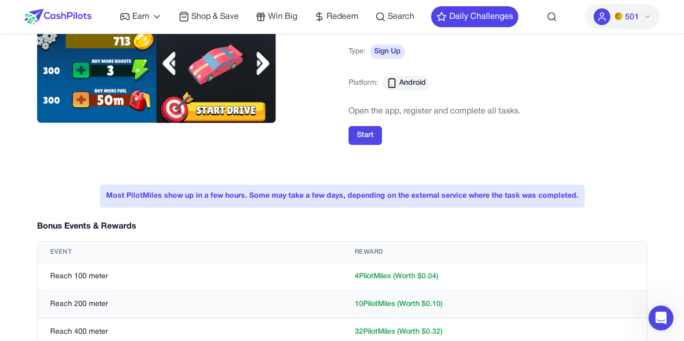
scroll to position [157, 0]
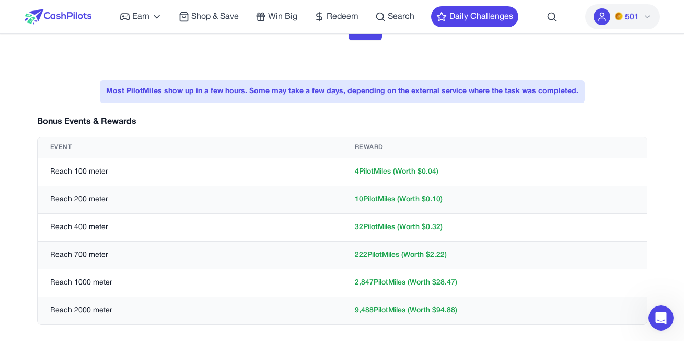
click at [401, 177] on td "4 PilotMiles (Worth $ 0.04 )" at bounding box center [494, 172] width 304 height 28
click at [374, 253] on td "222 PilotMiles (Worth $ 2.22 )" at bounding box center [494, 255] width 304 height 28
click at [374, 254] on td "222 PilotMiles (Worth $ 2.22 )" at bounding box center [494, 255] width 304 height 28
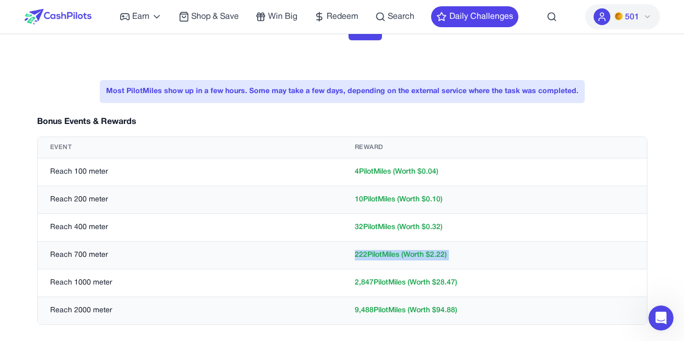
click at [374, 253] on td "222 PilotMiles (Worth $ 2.22 )" at bounding box center [494, 255] width 304 height 28
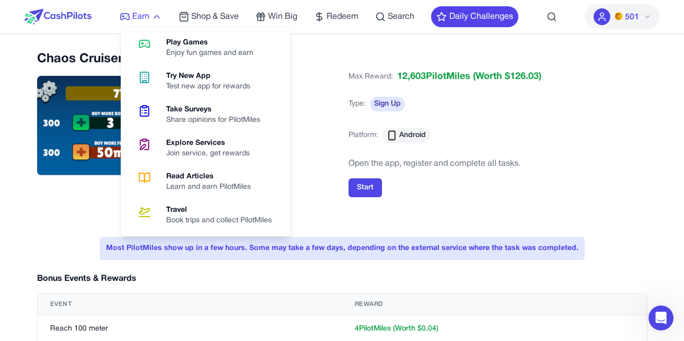
click at [138, 21] on span "Earn" at bounding box center [140, 16] width 17 height 13
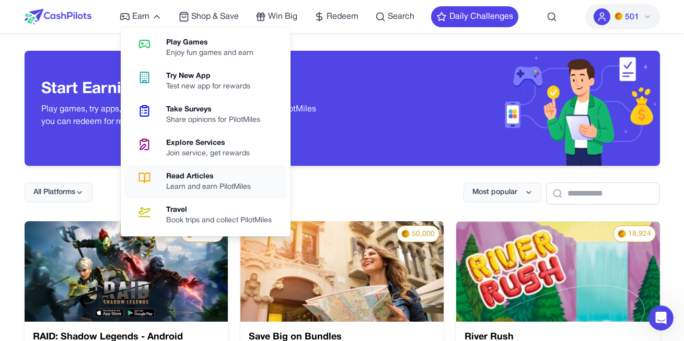
click at [209, 180] on div "Read Articles" at bounding box center [212, 176] width 93 height 10
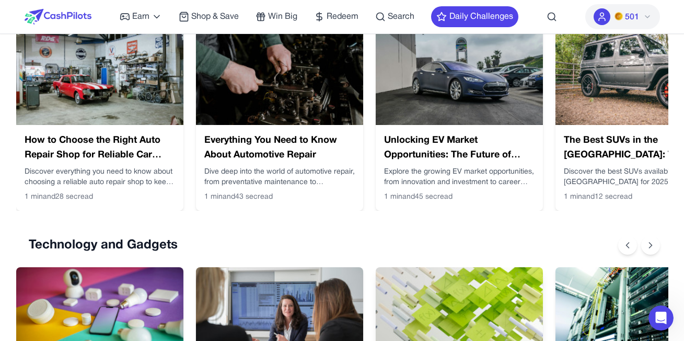
scroll to position [627, 0]
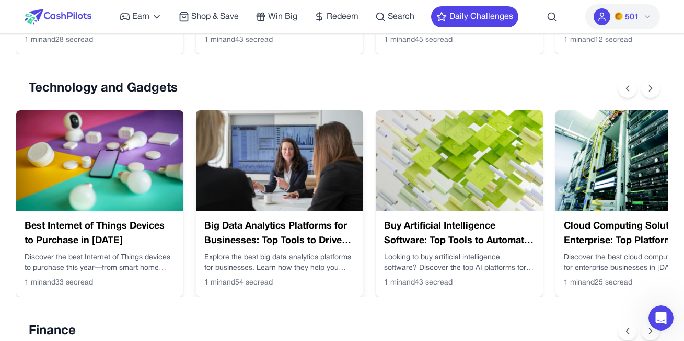
click at [291, 172] on img at bounding box center [279, 160] width 167 height 100
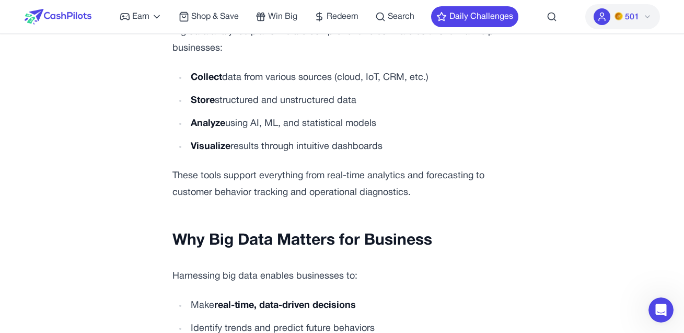
scroll to position [577, 0]
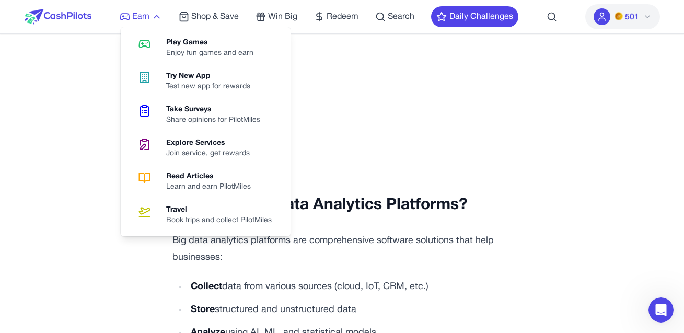
click at [140, 18] on span "Earn" at bounding box center [140, 16] width 17 height 13
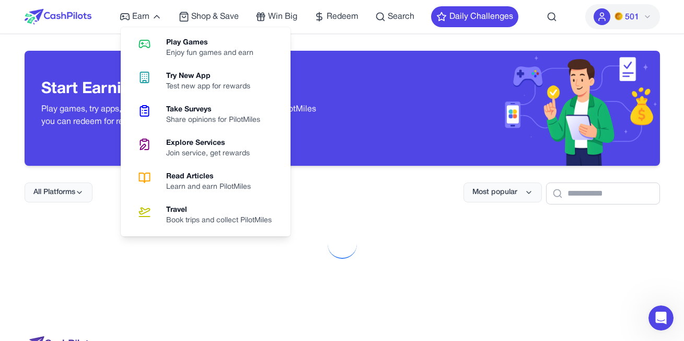
click at [184, 180] on div "Read Articles" at bounding box center [212, 176] width 93 height 10
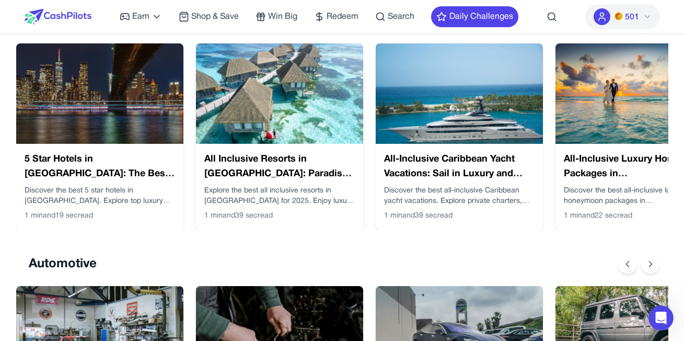
drag, startPoint x: 148, startPoint y: 24, endPoint x: 280, endPoint y: 131, distance: 170.4
click at [277, 107] on img at bounding box center [279, 93] width 167 height 100
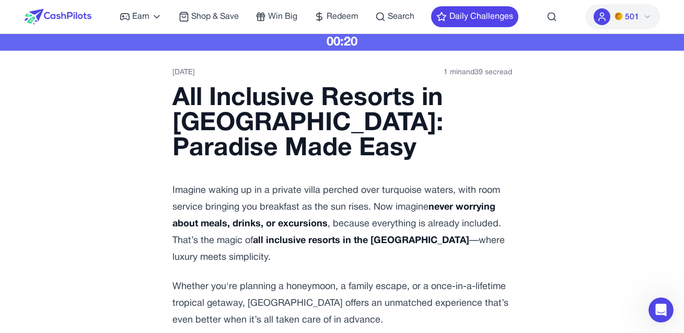
click at [267, 149] on h1 "All Inclusive Resorts in [GEOGRAPHIC_DATA]: Paradise Made Easy" at bounding box center [341, 123] width 339 height 75
click at [267, 148] on h1 "All Inclusive Resorts in [GEOGRAPHIC_DATA]: Paradise Made Easy" at bounding box center [341, 123] width 339 height 75
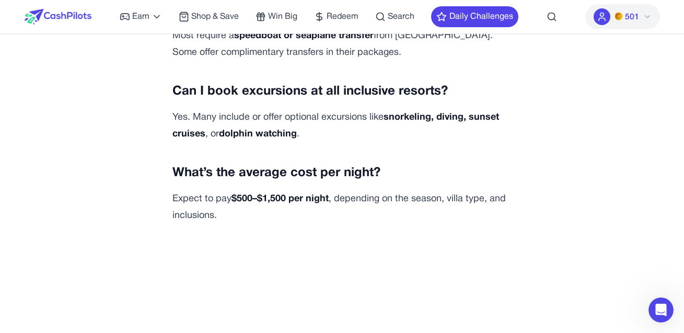
scroll to position [3688, 0]
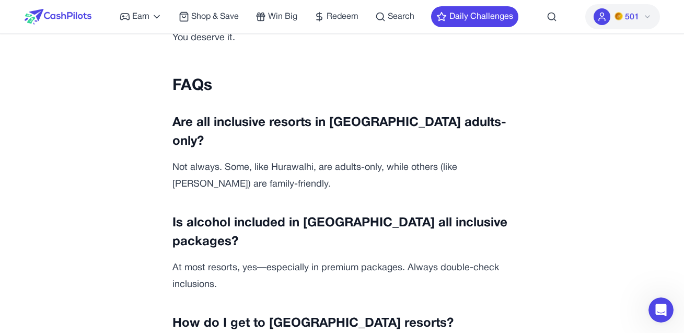
scroll to position [3636, 0]
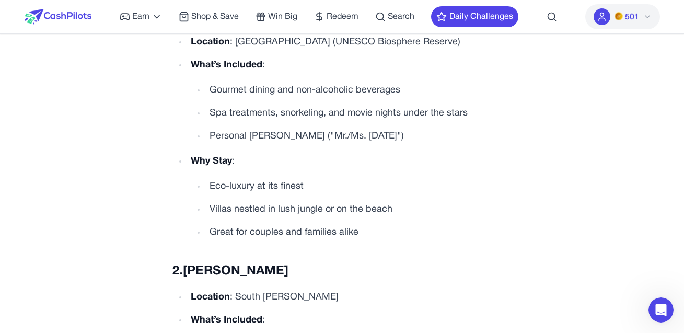
scroll to position [1077, 0]
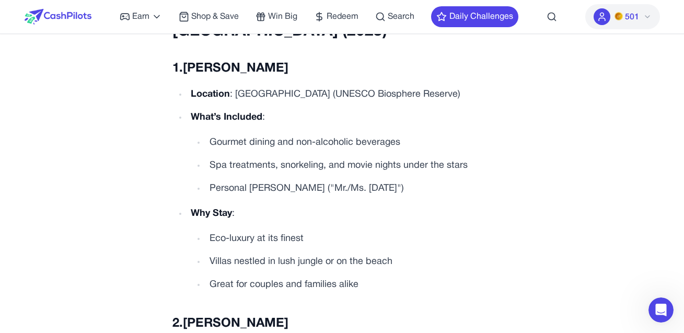
click at [218, 209] on strong "Why Stay" at bounding box center [211, 213] width 41 height 9
click at [217, 209] on strong "Why Stay" at bounding box center [211, 213] width 41 height 9
click at [202, 209] on strong "Why Stay" at bounding box center [211, 213] width 41 height 9
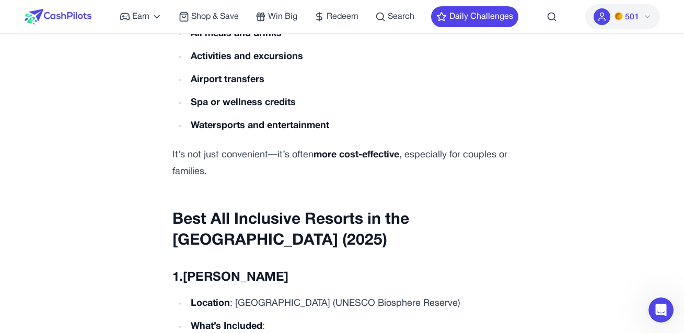
scroll to position [816, 0]
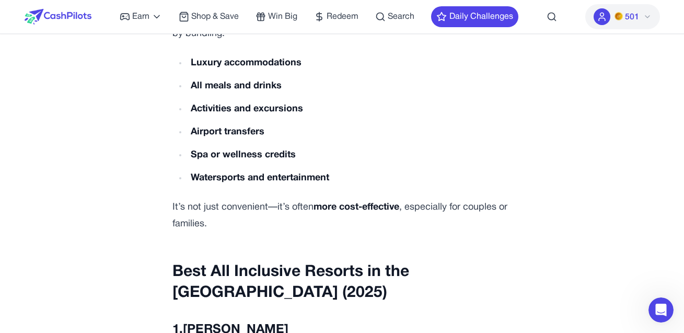
click at [264, 262] on h2 "Best All Inclusive Resorts in the Maldives (2025)" at bounding box center [341, 283] width 339 height 42
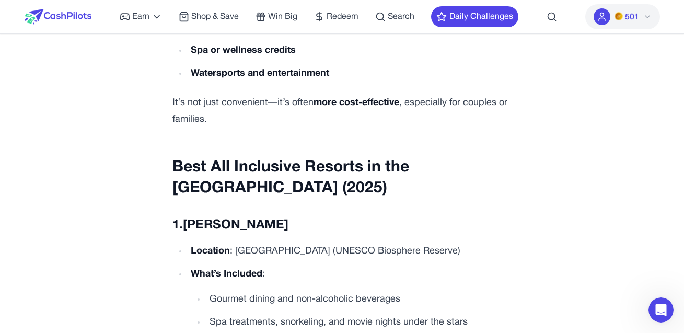
click at [226, 219] on strong "Soneva Fushi" at bounding box center [235, 224] width 105 height 11
click at [240, 217] on h3 "1. Soneva Fushi" at bounding box center [341, 225] width 339 height 19
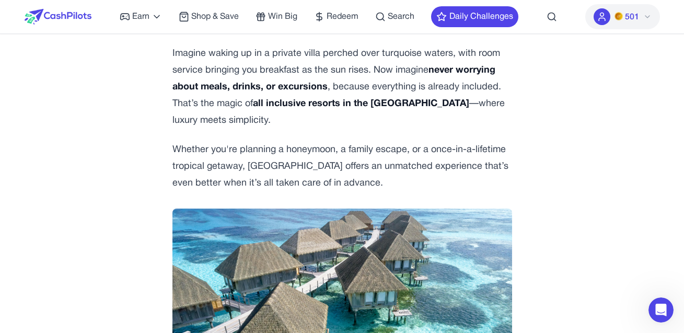
scroll to position [0, 0]
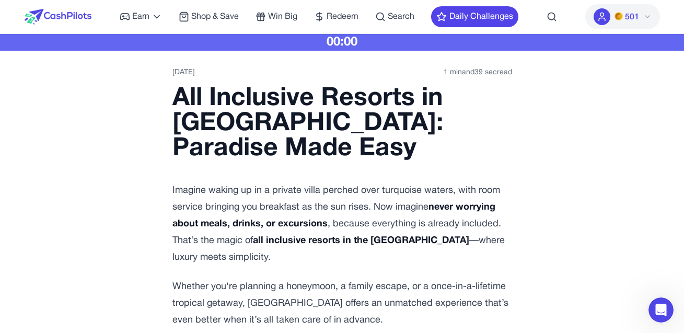
click at [346, 46] on div "00:00" at bounding box center [342, 42] width 684 height 17
click at [348, 45] on div "00:00" at bounding box center [342, 42] width 684 height 17
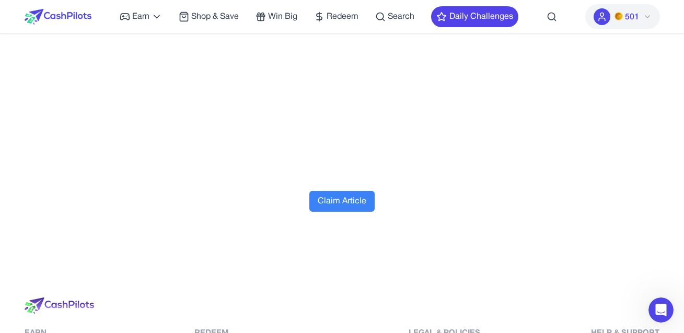
scroll to position [3897, 0]
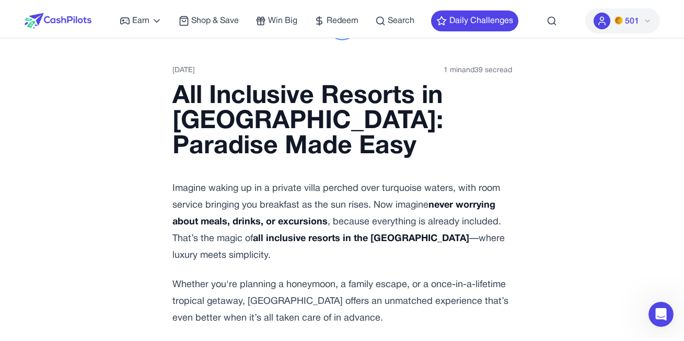
scroll to position [0, 0]
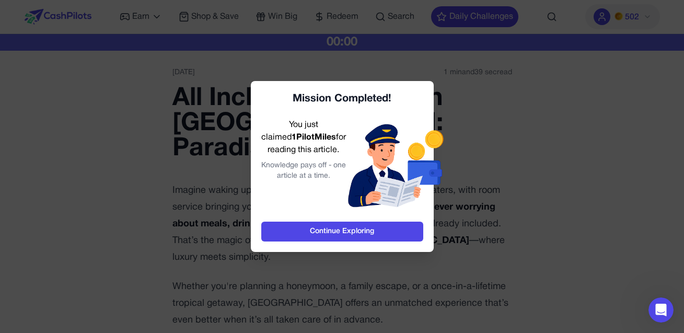
click at [284, 122] on div "You just claimed 1 PilotMiles for reading this article. Knowledge pays off - on…" at bounding box center [303, 165] width 85 height 92
click at [284, 131] on div "You just claimed 1 PilotMiles for reading this article. Knowledge pays off - on…" at bounding box center [303, 165] width 85 height 92
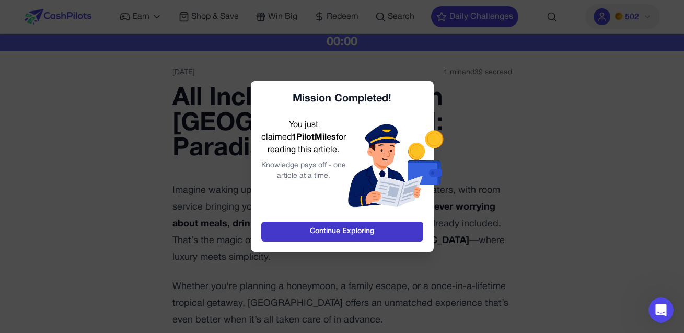
click at [354, 231] on link "Continue Exploring" at bounding box center [342, 231] width 162 height 20
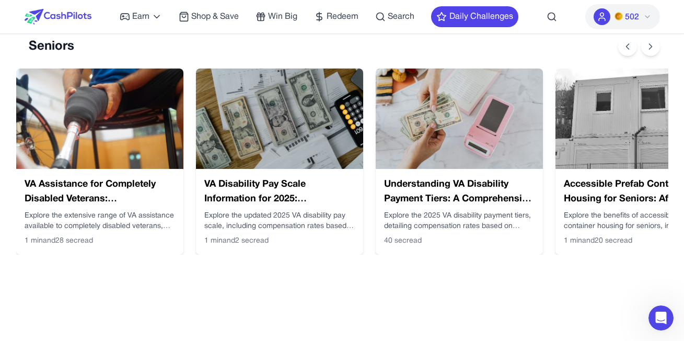
scroll to position [1671, 0]
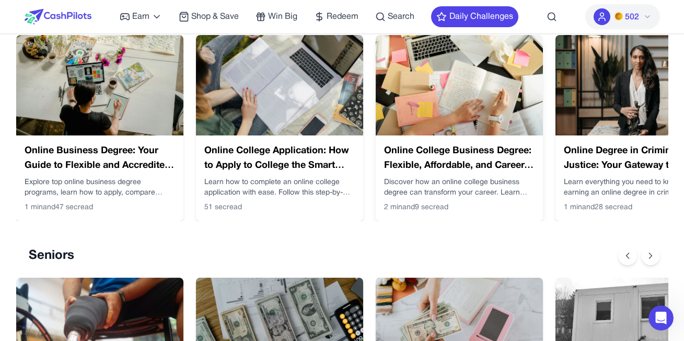
click at [463, 107] on img at bounding box center [459, 85] width 167 height 100
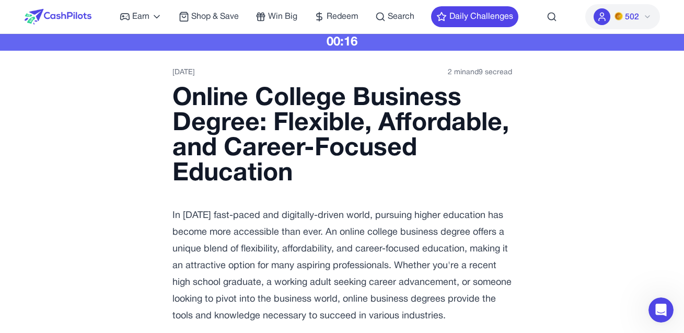
click at [351, 43] on div "00:16" at bounding box center [342, 42] width 684 height 17
click at [351, 43] on div "00:15" at bounding box center [342, 42] width 684 height 17
click at [468, 73] on time "2 min and 9 sec read" at bounding box center [480, 72] width 64 height 10
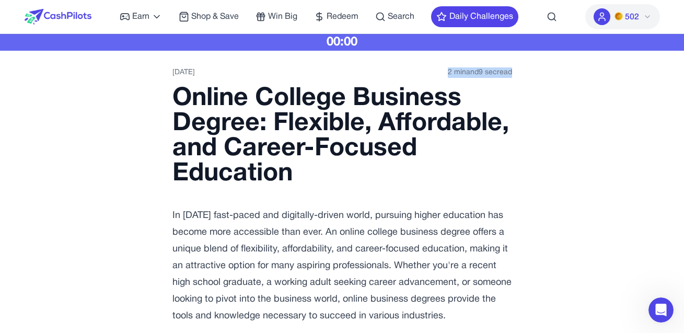
click at [468, 73] on time "2 min and 9 sec read" at bounding box center [480, 72] width 64 height 10
click at [255, 124] on strong "Online College Business Degree: Flexible, Affordable, and Career-Focused Educat…" at bounding box center [340, 136] width 336 height 98
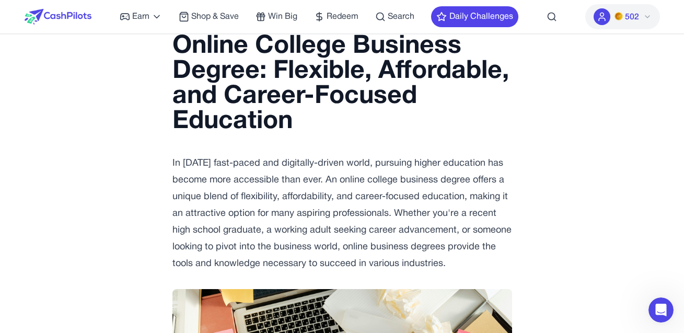
click at [243, 172] on p "In today's fast-paced and digitally-driven world, pursuing higher education has…" at bounding box center [341, 213] width 339 height 117
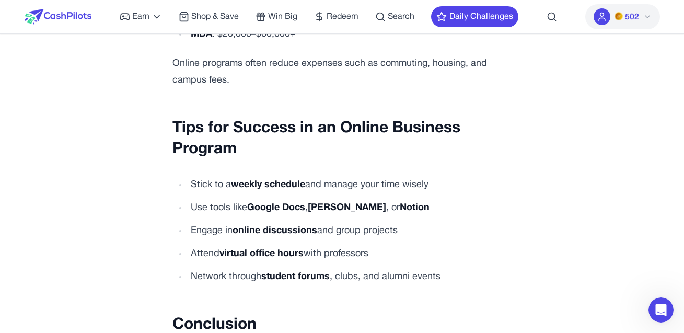
scroll to position [3917, 0]
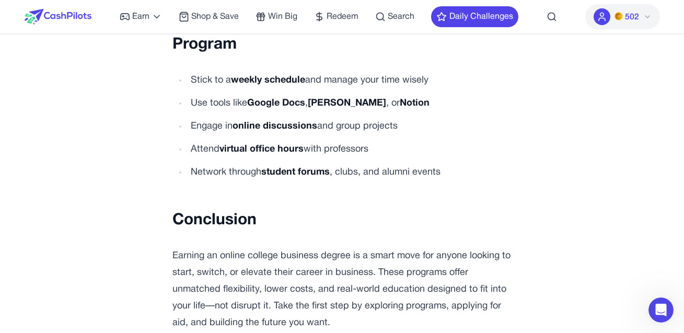
click at [218, 218] on strong "Conclusion" at bounding box center [214, 220] width 84 height 14
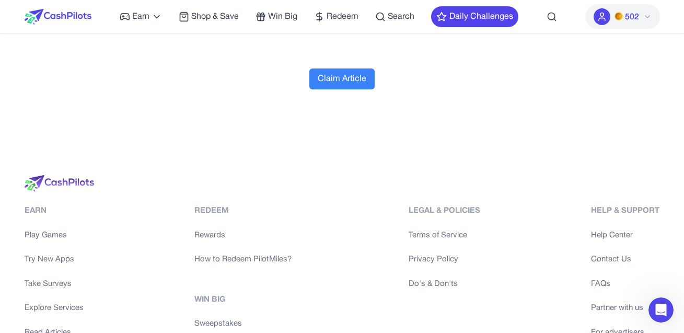
scroll to position [4857, 0]
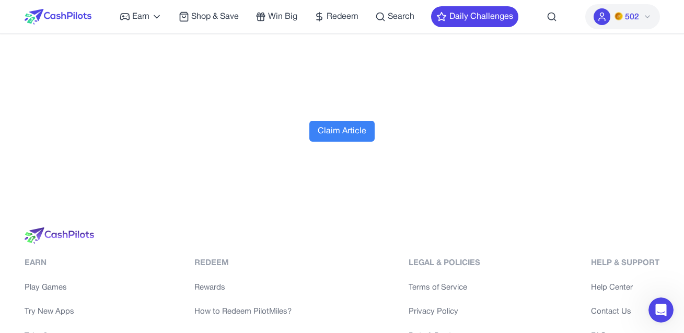
click at [343, 135] on button "Claim Article" at bounding box center [341, 131] width 65 height 21
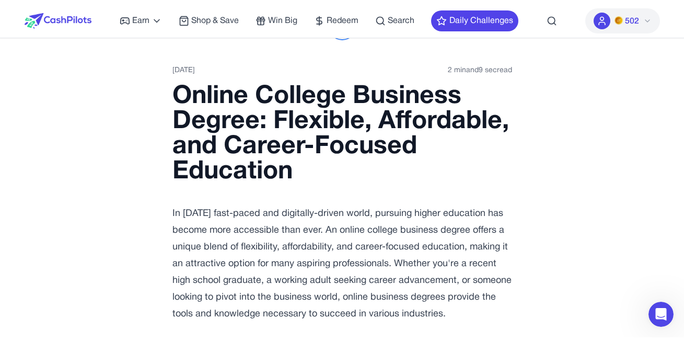
scroll to position [0, 0]
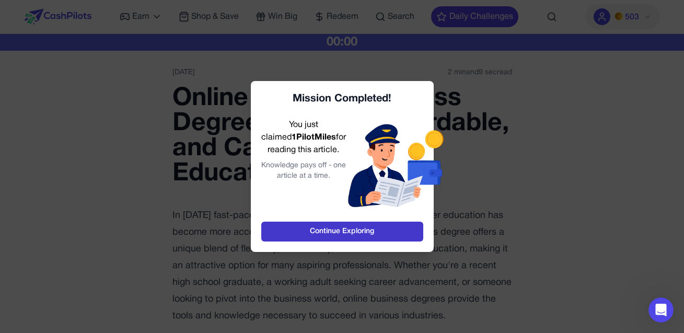
click at [345, 232] on link "Continue Exploring" at bounding box center [342, 231] width 162 height 20
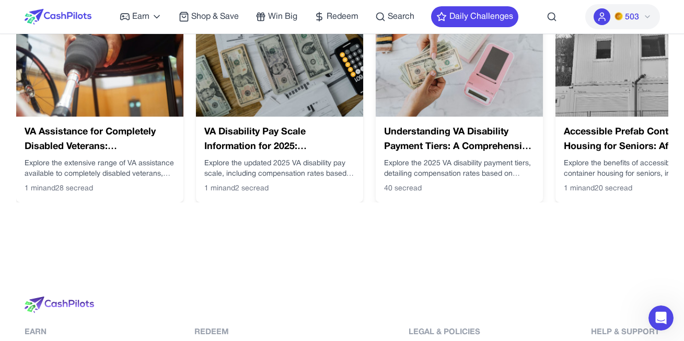
scroll to position [1880, 0]
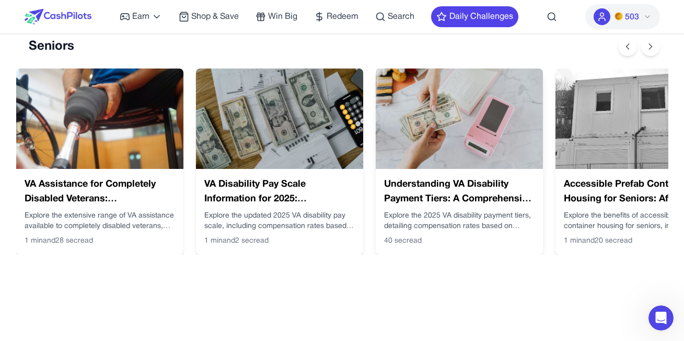
click at [475, 148] on img at bounding box center [459, 118] width 167 height 100
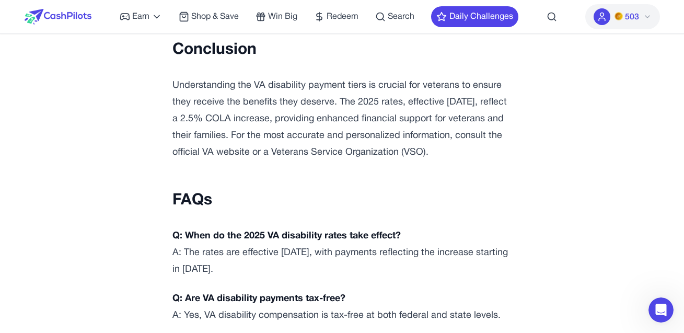
scroll to position [2561, 0]
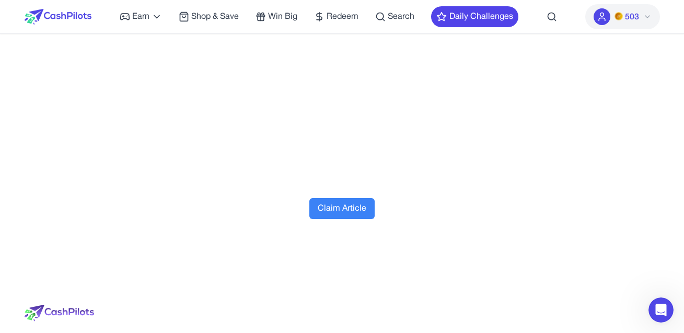
click at [343, 198] on button "Claim Article" at bounding box center [341, 208] width 65 height 21
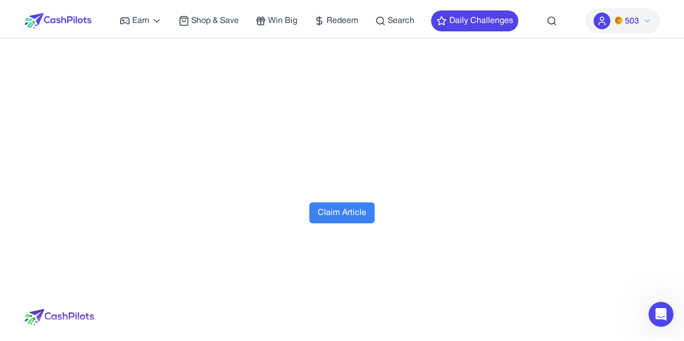
scroll to position [0, 0]
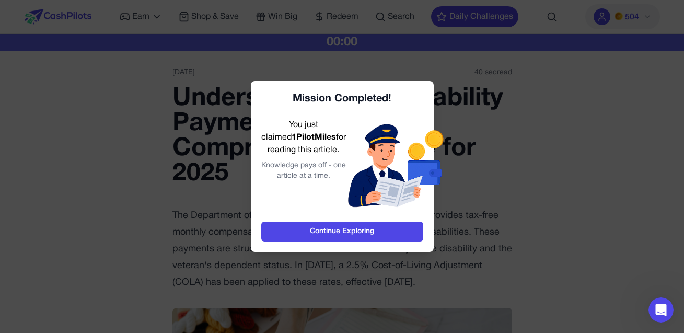
drag, startPoint x: 343, startPoint y: 233, endPoint x: 315, endPoint y: 198, distance: 44.5
click at [343, 233] on link "Continue Exploring" at bounding box center [342, 231] width 162 height 20
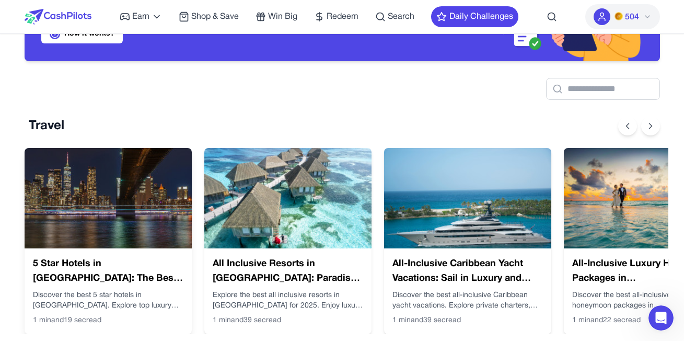
scroll to position [0, 8]
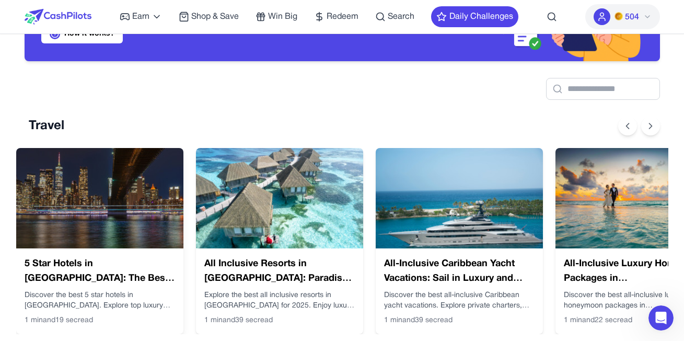
click at [112, 222] on img at bounding box center [99, 198] width 167 height 100
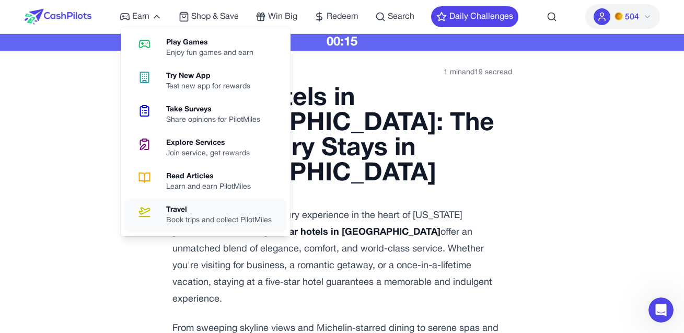
click at [173, 213] on div "Travel" at bounding box center [223, 210] width 114 height 10
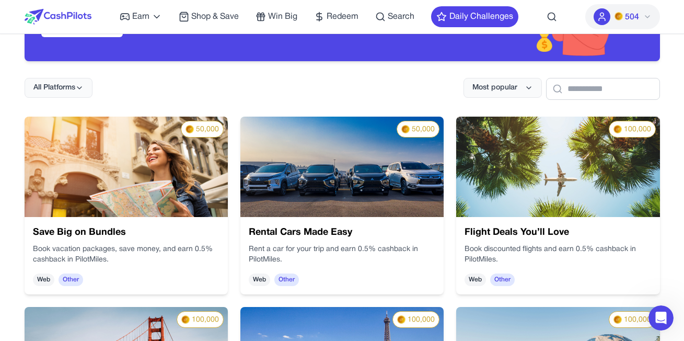
click at [337, 185] on img at bounding box center [341, 166] width 203 height 100
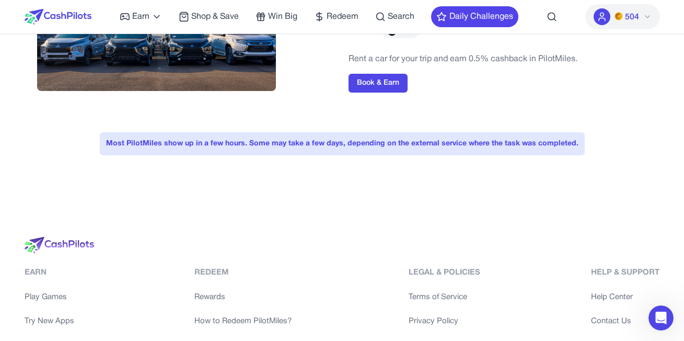
click at [355, 124] on div "Rental Cars Made Easy Max Reward: 50,000 PilotMiles (Worth $ 500.00 ) Type: Oth…" at bounding box center [342, 35] width 610 height 178
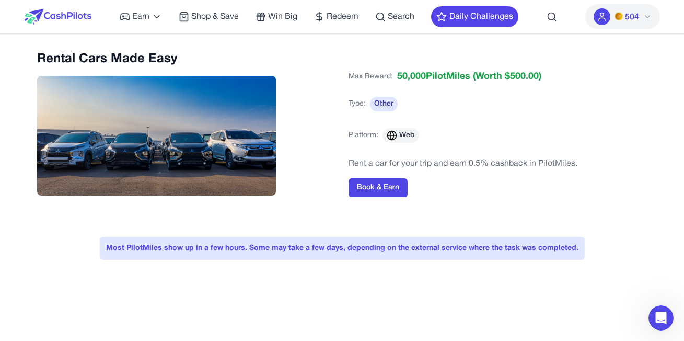
click at [367, 81] on span "Max Reward:" at bounding box center [370, 76] width 44 height 15
click at [373, 138] on span "Platform:" at bounding box center [363, 135] width 30 height 10
click at [395, 251] on div "Most PilotMiles show up in a few hours. Some may take a few days, depending on …" at bounding box center [342, 248] width 485 height 23
click at [387, 192] on button "Book & Earn" at bounding box center [377, 187] width 59 height 19
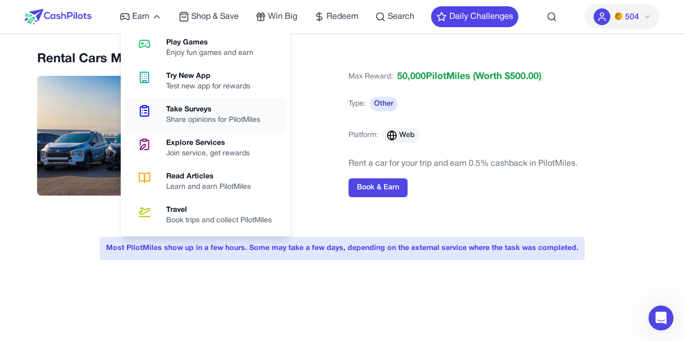
click at [176, 108] on div "Take Surveys" at bounding box center [217, 109] width 102 height 10
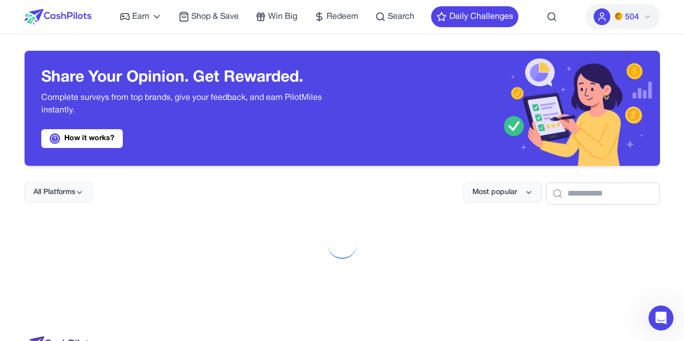
scroll to position [104, 0]
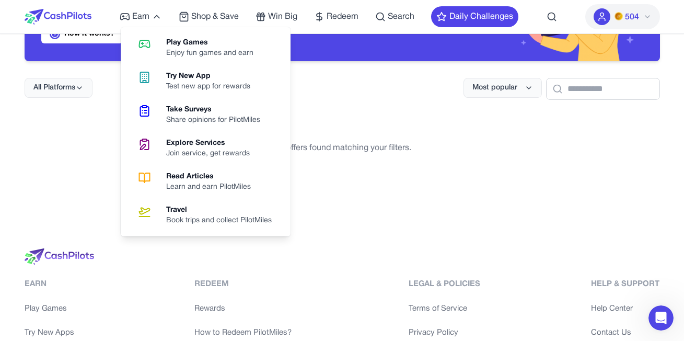
click at [379, 152] on p "No offers found matching your filters." at bounding box center [342, 148] width 635 height 13
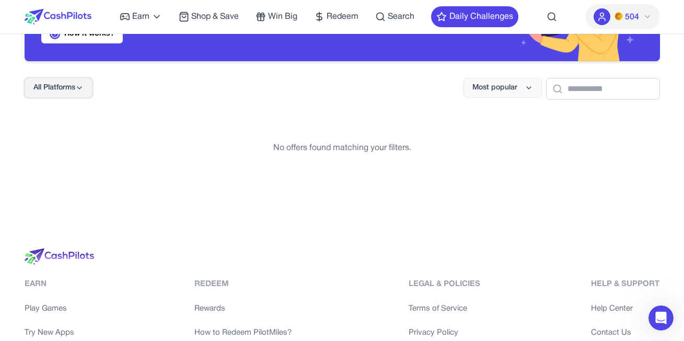
click at [72, 80] on button "All Platforms" at bounding box center [59, 88] width 68 height 20
click at [66, 132] on div "Web" at bounding box center [57, 133] width 65 height 22
click at [63, 91] on button "Web" at bounding box center [59, 88] width 68 height 20
click at [60, 151] on div "Android" at bounding box center [57, 155] width 65 height 22
click at [58, 88] on span "Android" at bounding box center [46, 88] width 27 height 10
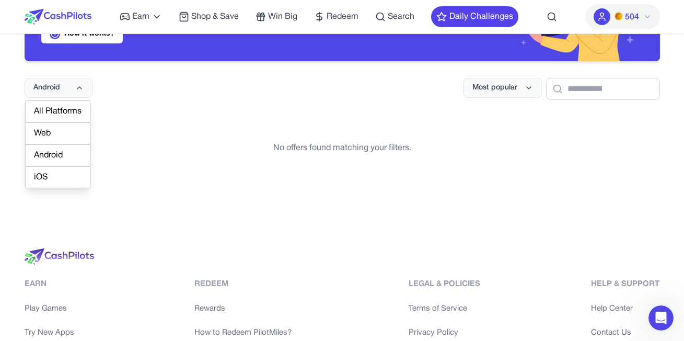
click at [58, 111] on div "All Platforms" at bounding box center [57, 111] width 65 height 22
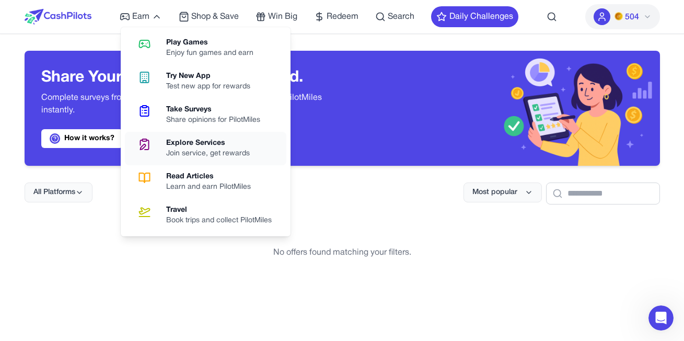
click at [208, 151] on div "Join service, get rewards" at bounding box center [212, 153] width 92 height 10
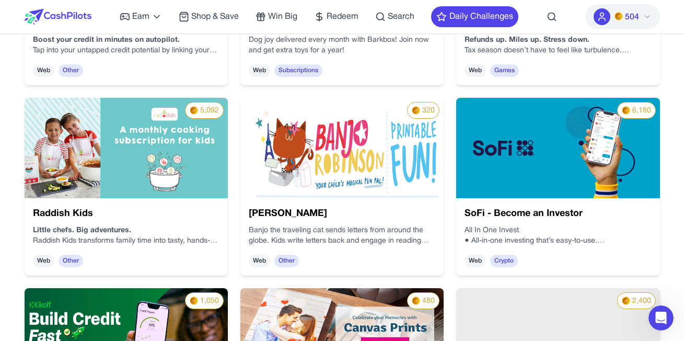
scroll to position [470, 0]
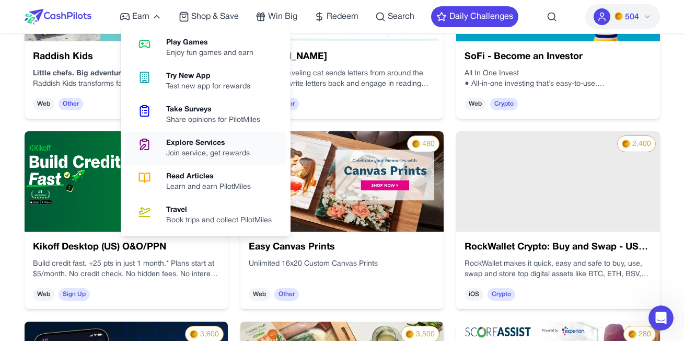
click at [201, 158] on div "Join service, get rewards" at bounding box center [212, 153] width 92 height 10
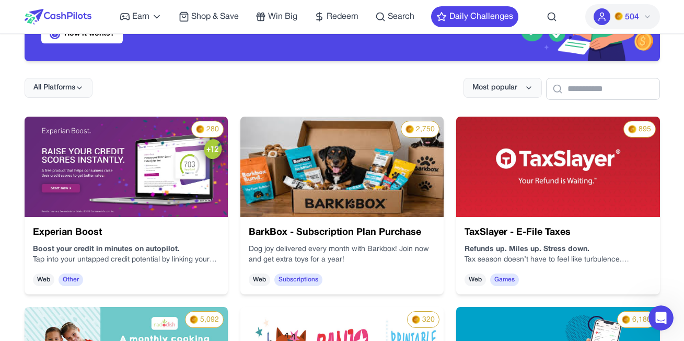
scroll to position [52, 0]
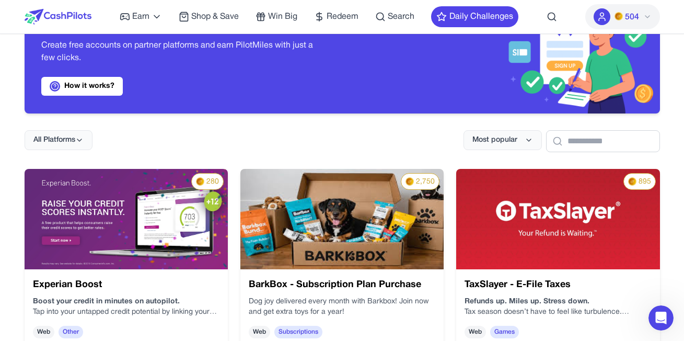
click at [515, 231] on img at bounding box center [557, 219] width 203 height 100
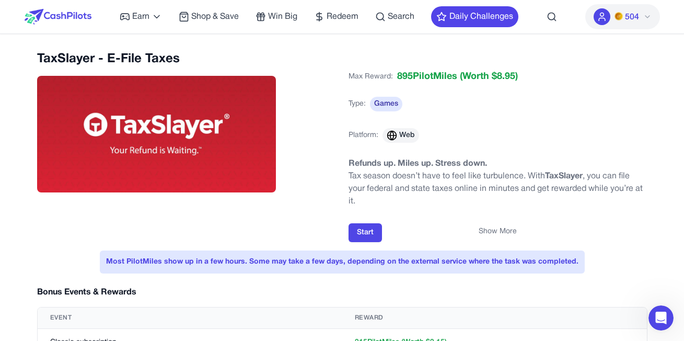
click at [473, 180] on p "Tax season doesn’t have to feel like turbulence. With TaxSlayer , you can file …" at bounding box center [497, 189] width 299 height 38
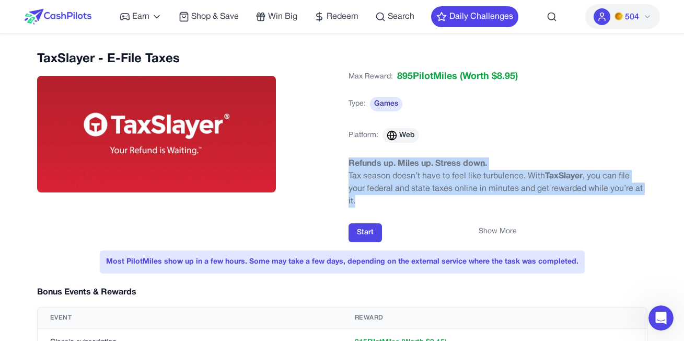
drag, startPoint x: 356, startPoint y: 169, endPoint x: 463, endPoint y: 198, distance: 111.0
click at [463, 198] on div "Refunds up. Miles up. Stress down. Tax season doesn’t have to feel like turbule…" at bounding box center [497, 213] width 299 height 113
copy div "Refunds up. Miles up. Stress down. Tax season doesn’t have to feel like turbule…"
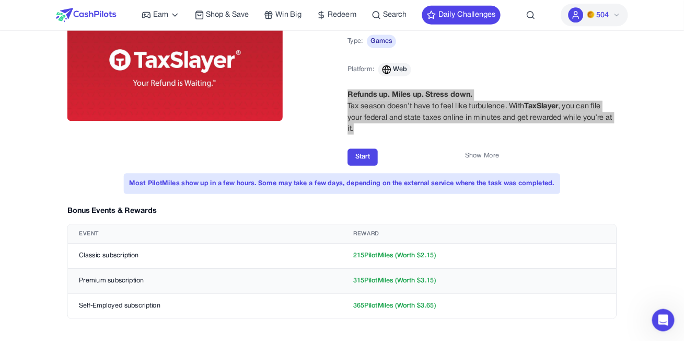
scroll to position [58, 0]
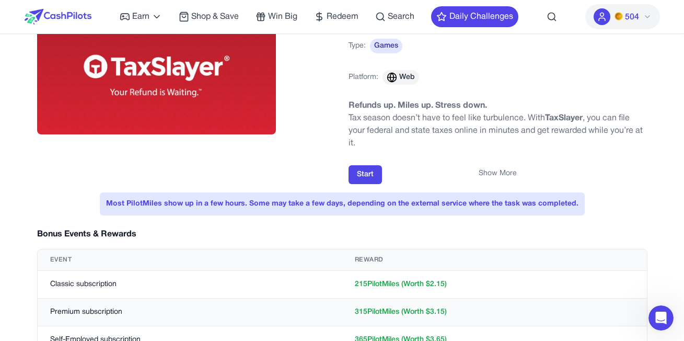
click at [224, 292] on td "Classic subscription" at bounding box center [190, 285] width 304 height 28
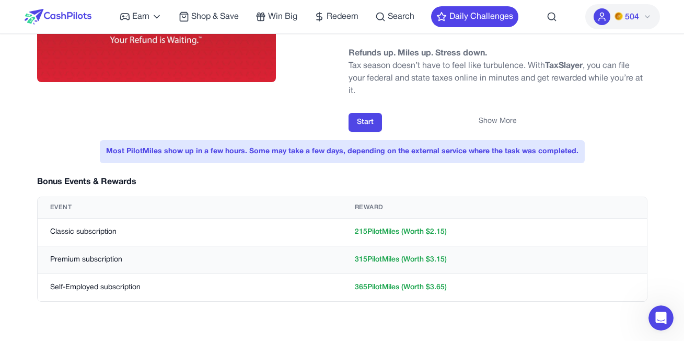
click at [64, 228] on td "Classic subscription" at bounding box center [190, 232] width 304 height 28
click at [70, 233] on td "Classic subscription" at bounding box center [190, 232] width 304 height 28
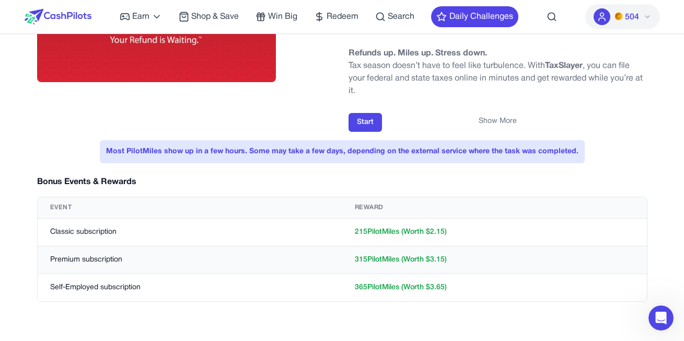
click at [111, 260] on td "Premium subscription" at bounding box center [190, 260] width 304 height 28
copy td "Premium subscription"
click at [388, 240] on td "215 PilotMiles (Worth $ 2.15 )" at bounding box center [494, 232] width 304 height 28
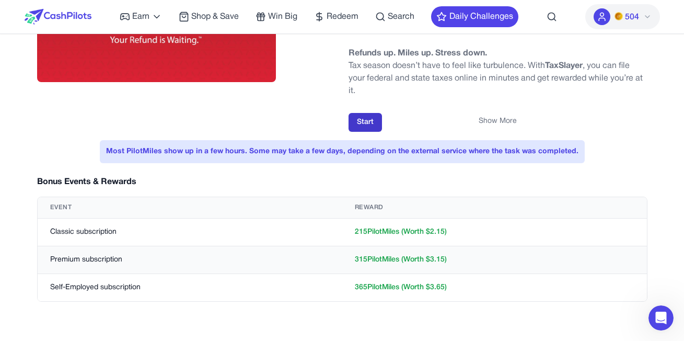
click at [361, 124] on button "Start" at bounding box center [364, 122] width 33 height 19
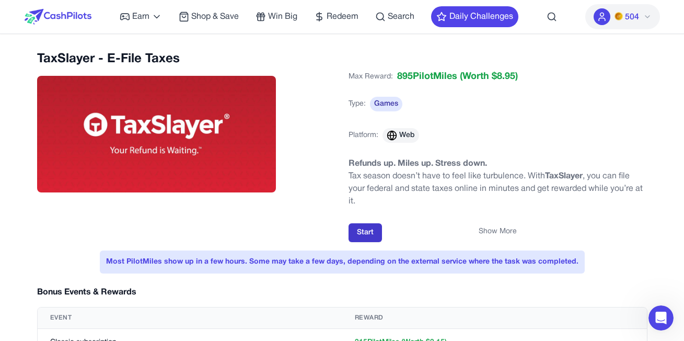
click at [357, 230] on button "Start" at bounding box center [364, 232] width 33 height 19
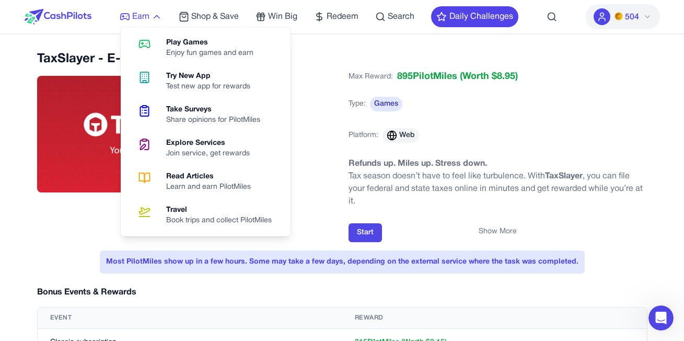
click at [139, 18] on span "Earn" at bounding box center [140, 16] width 17 height 13
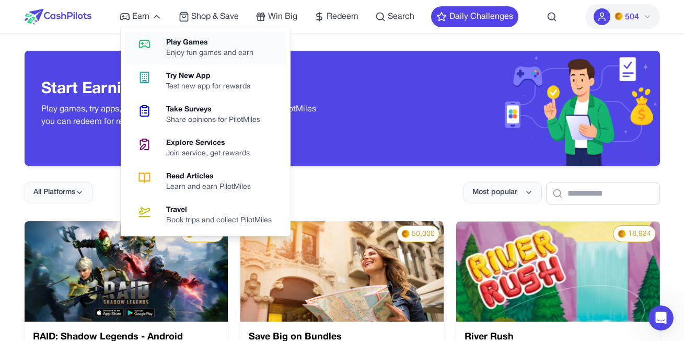
click at [187, 48] on div "Enjoy fun games and earn" at bounding box center [214, 53] width 96 height 10
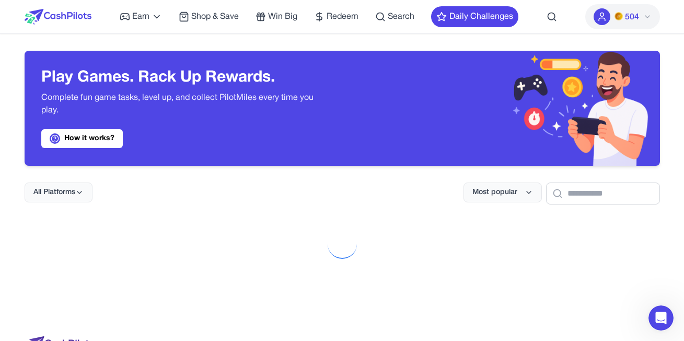
scroll to position [104, 0]
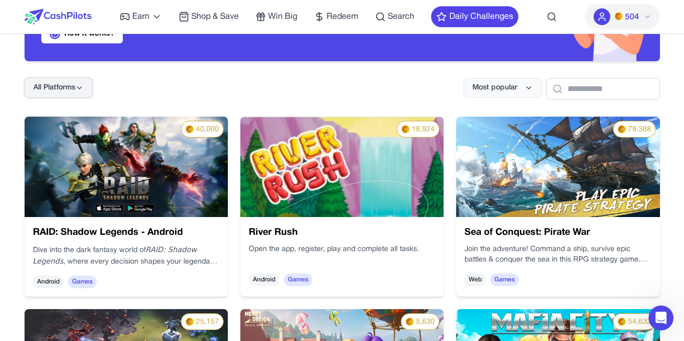
click at [66, 90] on span "All Platforms" at bounding box center [54, 88] width 42 height 10
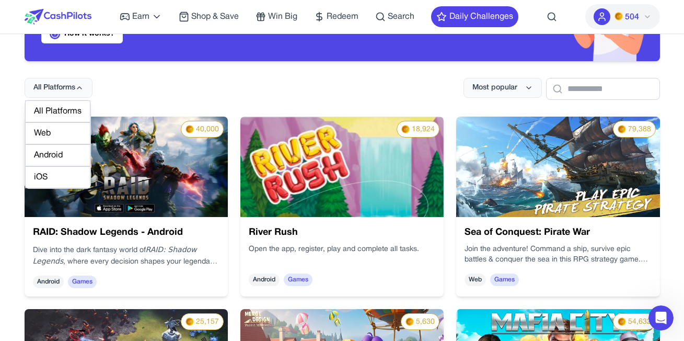
click at [53, 131] on div "Web" at bounding box center [57, 133] width 65 height 22
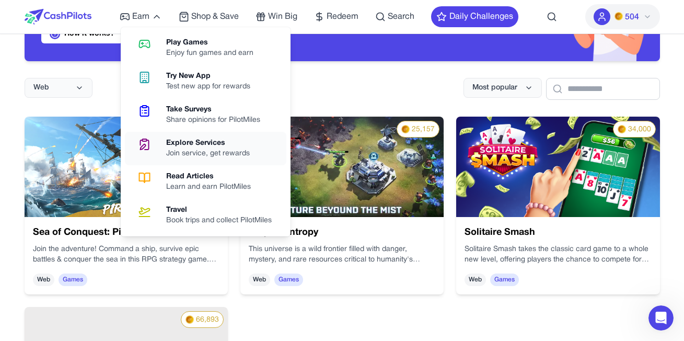
scroll to position [157, 0]
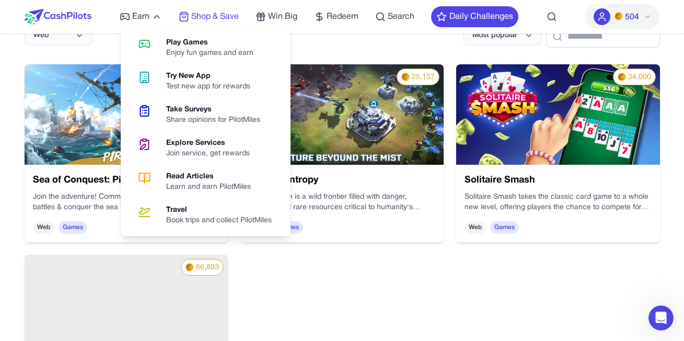
click at [205, 16] on span "Shop & Save" at bounding box center [215, 16] width 48 height 13
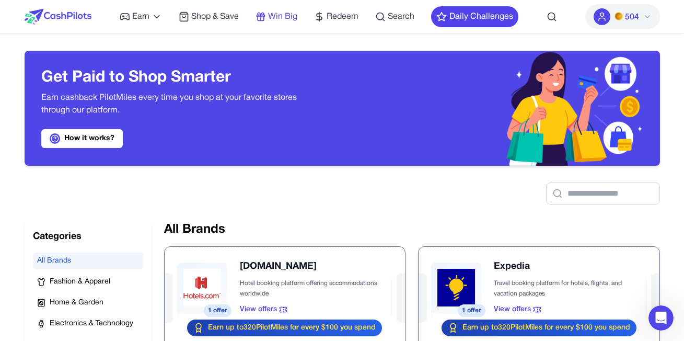
click at [282, 18] on span "Win Big" at bounding box center [282, 16] width 29 height 13
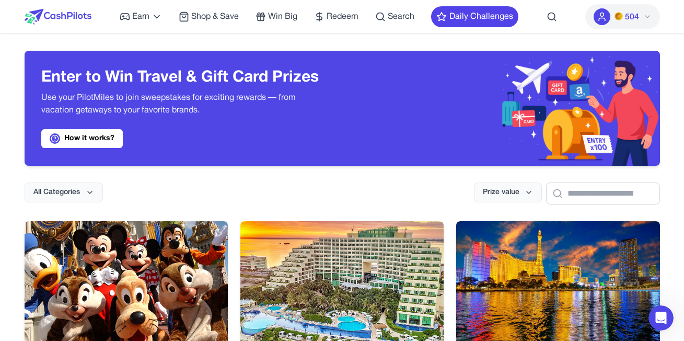
click at [607, 17] on div at bounding box center [601, 16] width 17 height 17
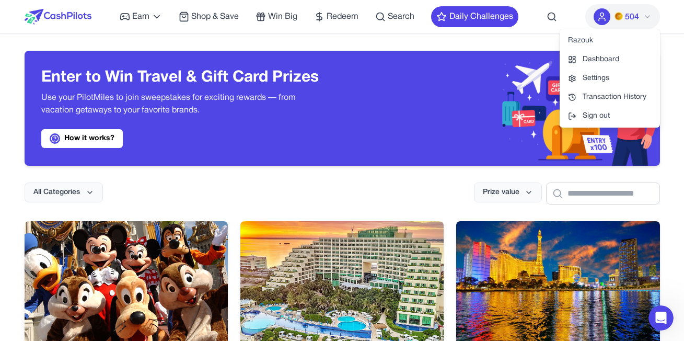
click at [594, 57] on link "Dashboard" at bounding box center [609, 59] width 100 height 19
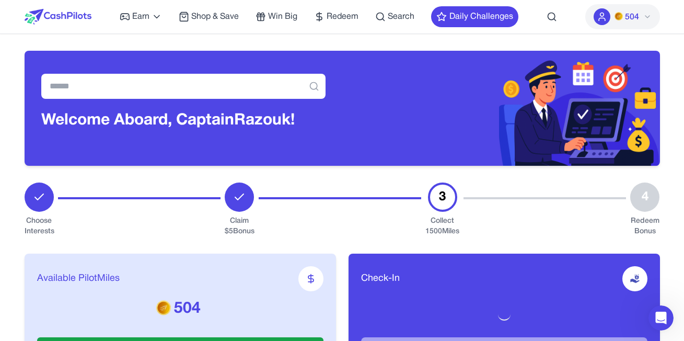
scroll to position [52, 0]
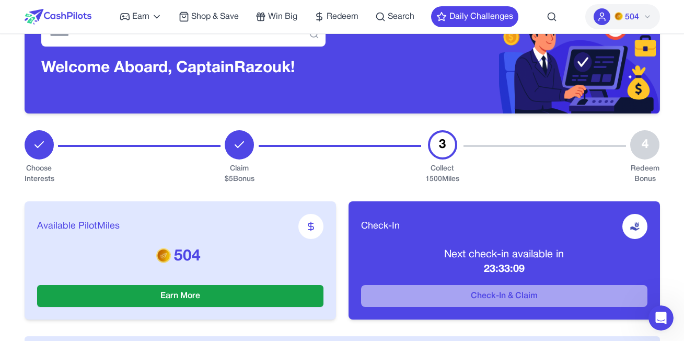
click at [451, 180] on div "Collect 1500 Miles" at bounding box center [442, 173] width 34 height 21
click at [449, 168] on div "Collect 1500 Miles" at bounding box center [442, 173] width 34 height 21
click at [433, 179] on div "Collect 1500 Miles" at bounding box center [442, 173] width 34 height 21
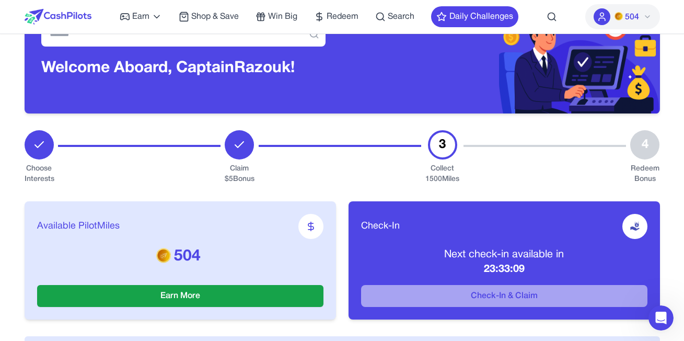
click at [237, 171] on div "Claim $ 5 Bonus" at bounding box center [240, 173] width 30 height 21
click at [443, 178] on div "Collect 1500 Miles" at bounding box center [442, 173] width 34 height 21
click at [240, 174] on div "Claim $ 5 Bonus" at bounding box center [240, 173] width 30 height 21
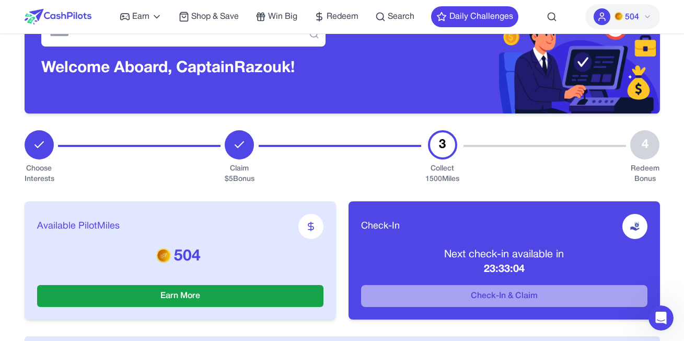
click at [240, 174] on div "Claim $ 5 Bonus" at bounding box center [240, 173] width 30 height 21
click at [242, 180] on div "Claim $ 5 Bonus" at bounding box center [240, 173] width 30 height 21
click at [235, 177] on div "Claim $ 5 Bonus" at bounding box center [240, 173] width 30 height 21
click at [235, 176] on div "Claim $ 5 Bonus" at bounding box center [240, 173] width 30 height 21
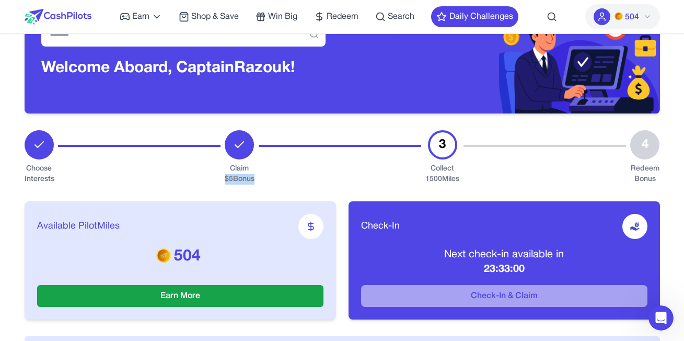
click at [235, 175] on div "Claim $ 5 Bonus" at bounding box center [240, 173] width 30 height 21
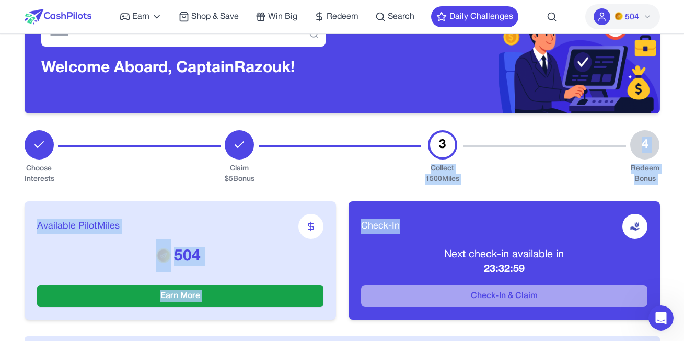
drag, startPoint x: 433, startPoint y: 168, endPoint x: 466, endPoint y: 184, distance: 36.7
click at [466, 184] on div "Available PilotMiles 504 Earn More Check-In Next check-in available in 23:32:59…" at bounding box center [342, 259] width 635 height 151
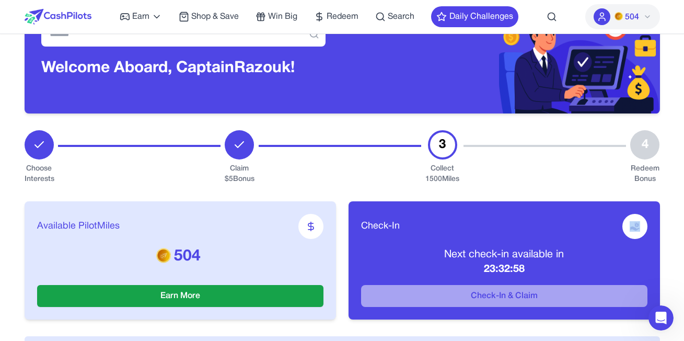
click at [463, 184] on div "Available PilotMiles 504 Earn More Check-In Next check-in available in 23:32:58…" at bounding box center [342, 259] width 635 height 151
click at [461, 184] on div "Available PilotMiles 504 Earn More Check-In Next check-in available in 23:32:58…" at bounding box center [342, 259] width 635 height 151
click at [439, 173] on div "Collect 1500 Miles" at bounding box center [442, 173] width 34 height 21
click at [441, 171] on div "Collect 1500 Miles" at bounding box center [442, 173] width 34 height 21
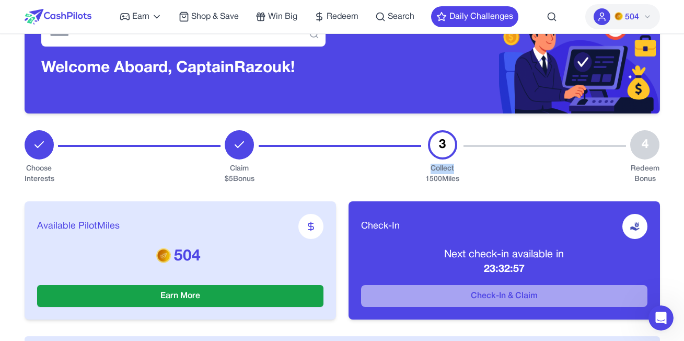
click at [441, 171] on div "Collect 1500 Miles" at bounding box center [442, 173] width 34 height 21
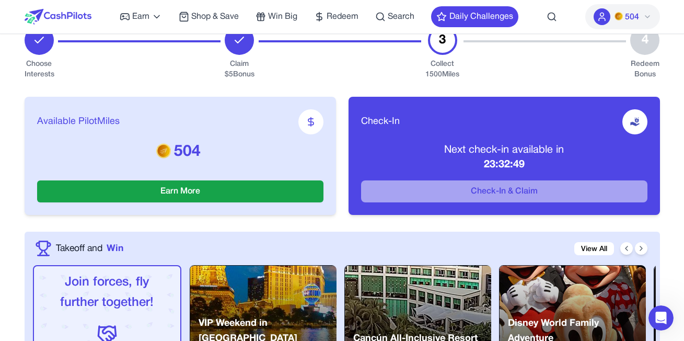
click at [638, 117] on img at bounding box center [634, 121] width 10 height 10
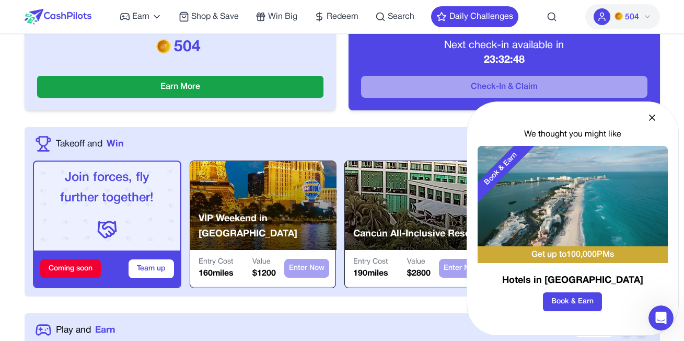
scroll to position [0, 0]
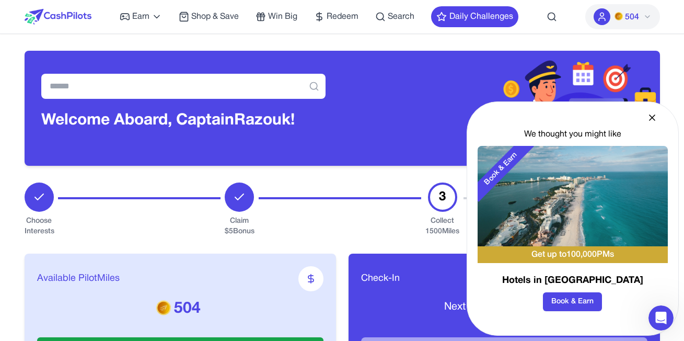
click at [646, 117] on div "We thought you might like Book & Earn Get up to 100,000 PMs Hotels in Cancun Bo…" at bounding box center [572, 218] width 212 height 234
click at [650, 118] on icon at bounding box center [652, 117] width 10 height 10
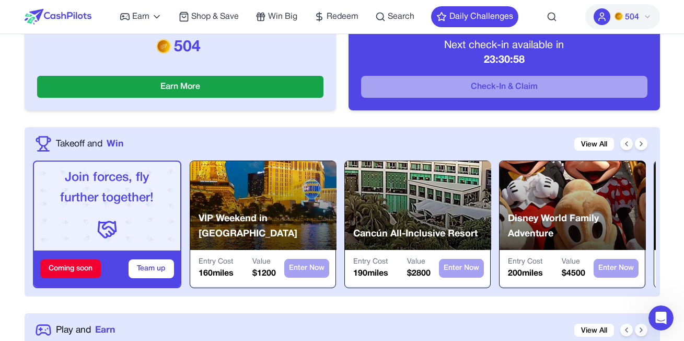
scroll to position [104, 0]
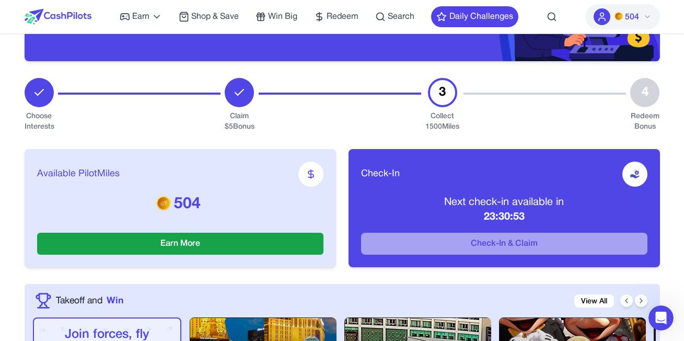
drag, startPoint x: 431, startPoint y: 116, endPoint x: 522, endPoint y: 77, distance: 99.0
click at [463, 131] on div "Choose Interests Claim $ 5 Bonus 3 Collect 1500 Miles 4 Redeem Bonus" at bounding box center [342, 105] width 635 height 54
copy div "Collect 1500 Miles"
click at [453, 123] on div "Collect 1500 Miles" at bounding box center [442, 121] width 34 height 21
click at [451, 127] on div "Collect 1500 Miles" at bounding box center [442, 121] width 34 height 21
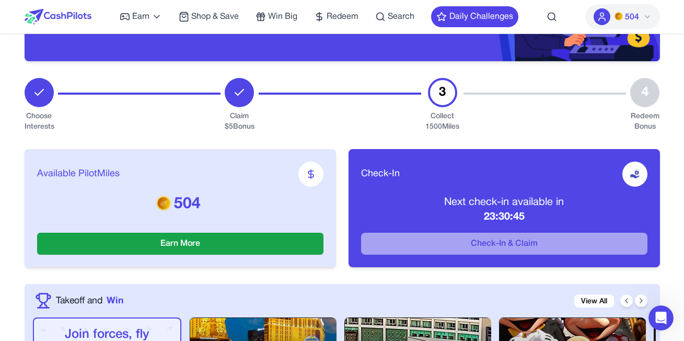
click at [451, 127] on div "Collect 1500 Miles" at bounding box center [442, 121] width 34 height 21
click at [303, 124] on div at bounding box center [340, 105] width 162 height 54
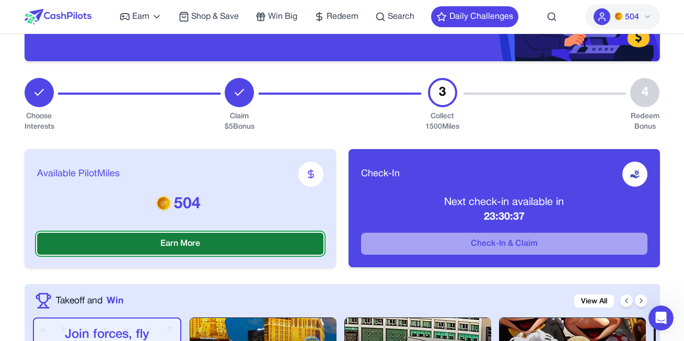
click at [179, 240] on button "Earn More" at bounding box center [180, 243] width 286 height 22
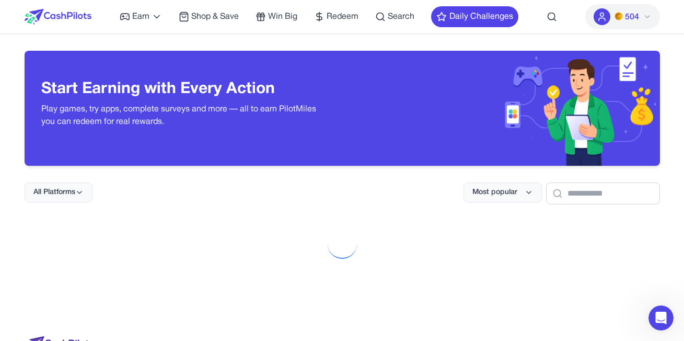
scroll to position [52, 0]
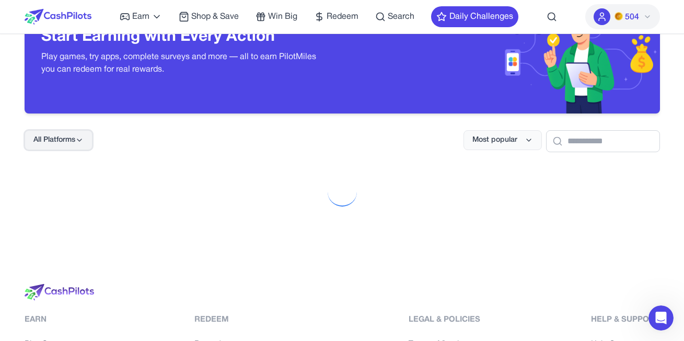
click at [67, 144] on span "All Platforms" at bounding box center [54, 140] width 42 height 10
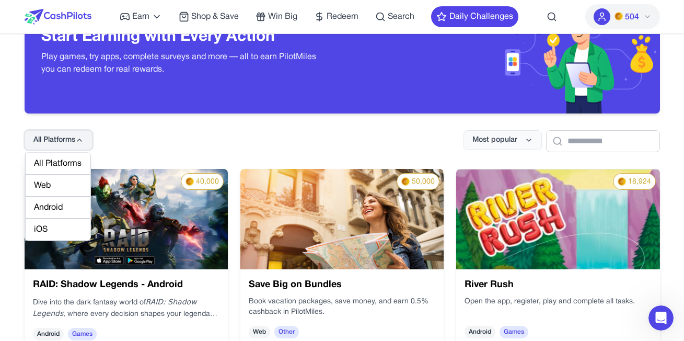
click at [67, 144] on span "All Platforms" at bounding box center [54, 140] width 42 height 10
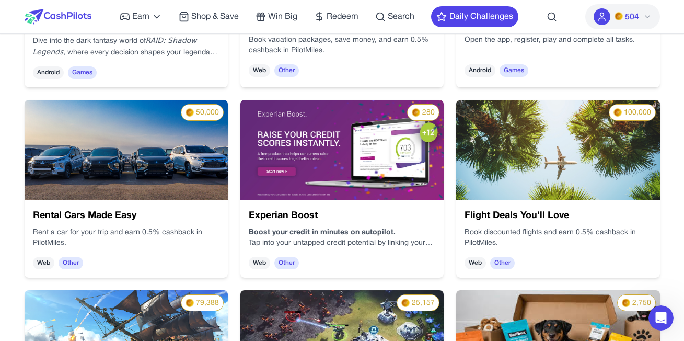
scroll to position [209, 0]
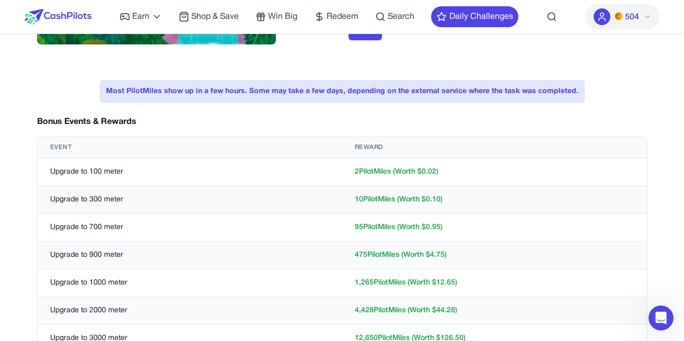
scroll to position [52, 0]
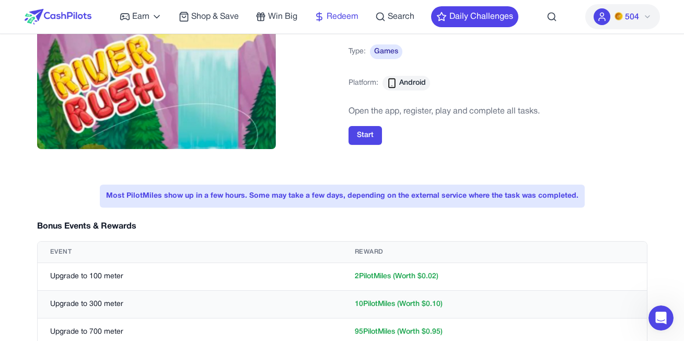
click at [327, 16] on span "Redeem" at bounding box center [342, 16] width 32 height 13
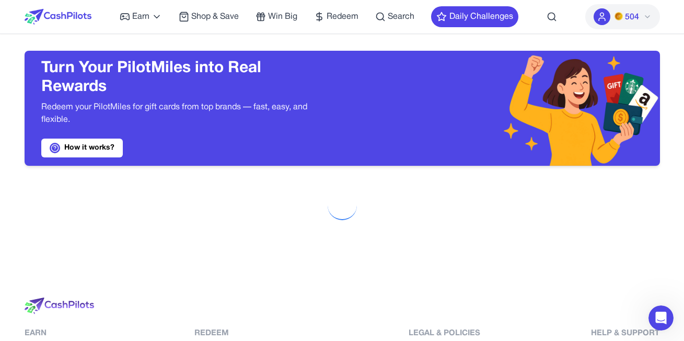
click at [618, 15] on img at bounding box center [618, 16] width 8 height 8
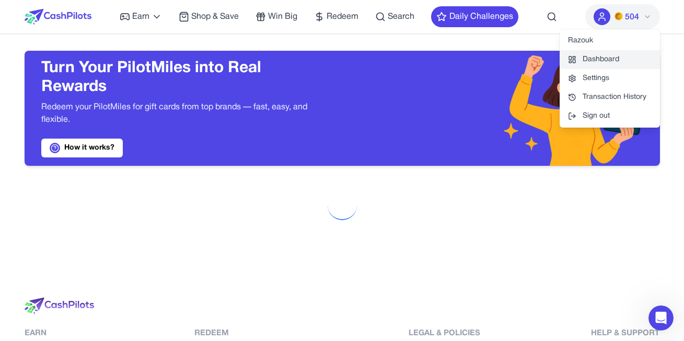
click at [593, 57] on link "Dashboard" at bounding box center [609, 59] width 100 height 19
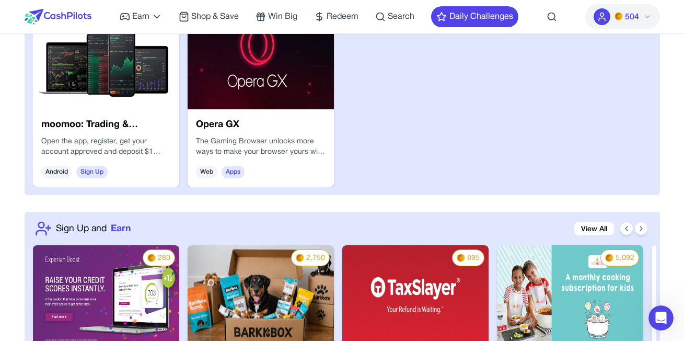
scroll to position [783, 0]
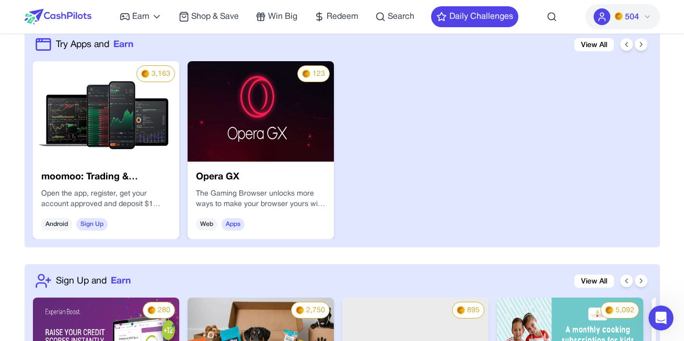
click at [268, 127] on img at bounding box center [260, 111] width 146 height 100
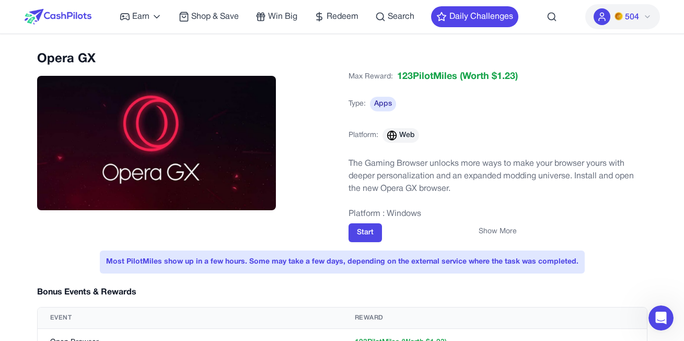
click at [366, 165] on p "The Gaming Browser unlocks more ways to make your browser yours with deeper per…" at bounding box center [497, 176] width 299 height 38
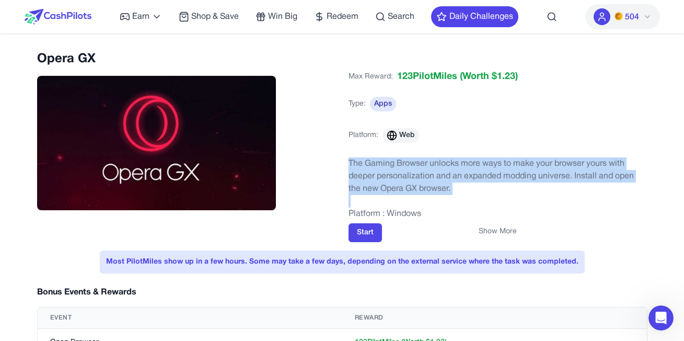
click at [366, 165] on p "The Gaming Browser unlocks more ways to make your browser yours with deeper per…" at bounding box center [497, 176] width 299 height 38
copy p "The Gaming Browser unlocks more ways to make your browser yours with deeper per…"
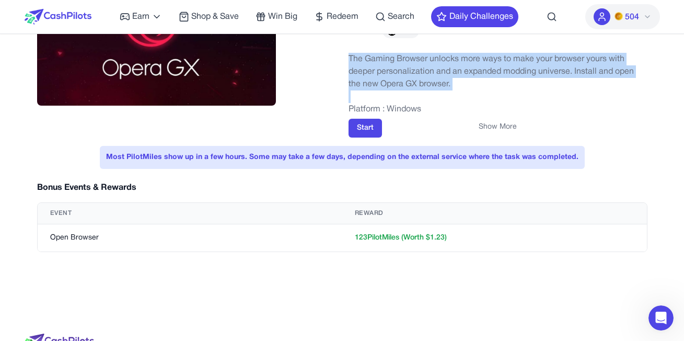
click at [401, 73] on p "The Gaming Browser unlocks more ways to make your browser yours with deeper per…" at bounding box center [497, 72] width 299 height 38
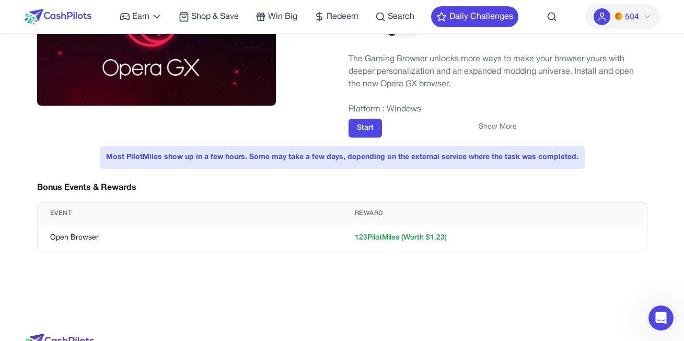
click at [440, 153] on div "Most PilotMiles show up in a few hours. Some may take a few days, depending on …" at bounding box center [342, 157] width 485 height 23
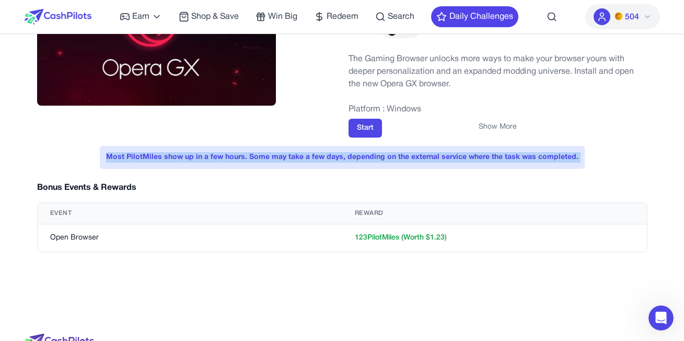
click at [440, 153] on div "Most PilotMiles show up in a few hours. Some may take a few days, depending on …" at bounding box center [342, 157] width 485 height 23
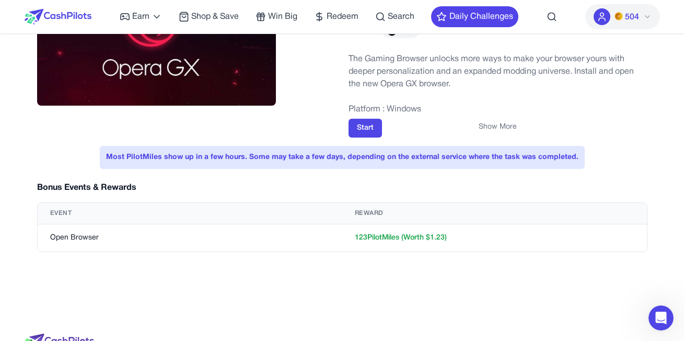
click at [425, 174] on div "Most PilotMiles show up in a few hours. Some may take a few days, depending on …" at bounding box center [342, 199] width 610 height 106
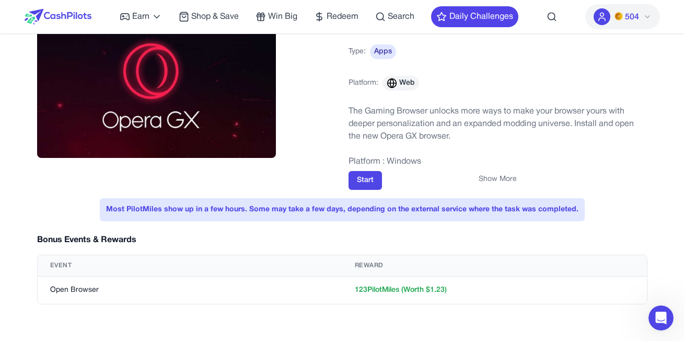
scroll to position [0, 0]
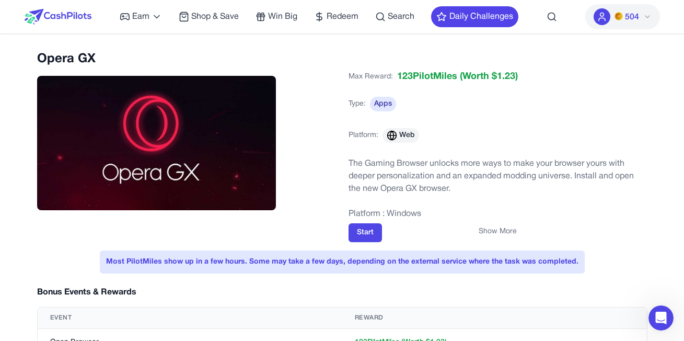
click at [643, 11] on button "504" at bounding box center [622, 16] width 75 height 25
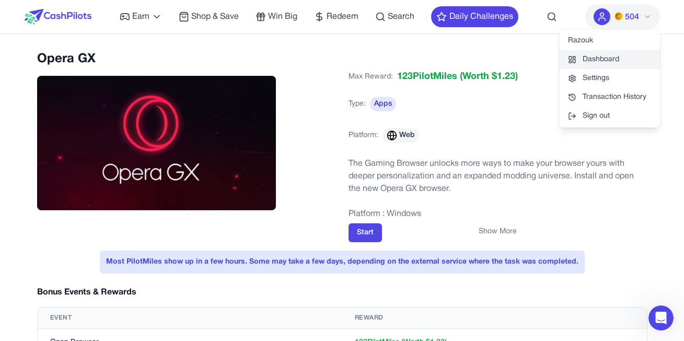
click at [597, 57] on link "Dashboard" at bounding box center [609, 59] width 100 height 19
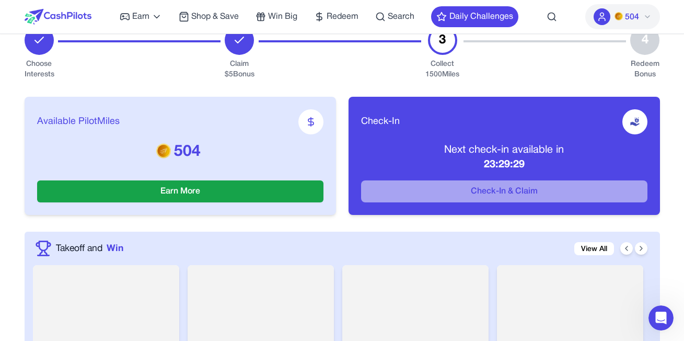
scroll to position [209, 0]
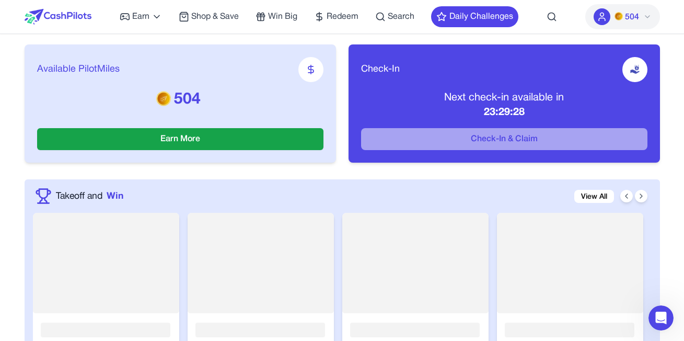
click at [510, 114] on p "23:29:28" at bounding box center [504, 112] width 286 height 15
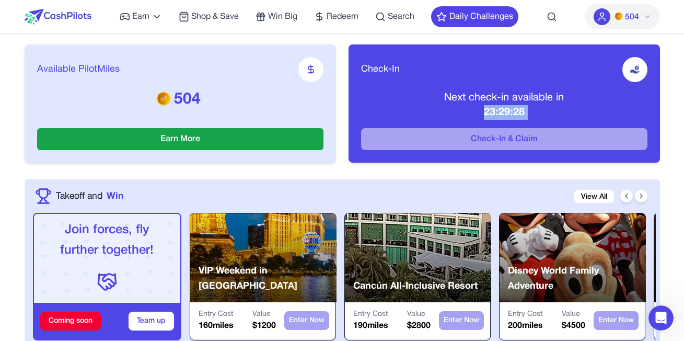
click at [510, 114] on p "23:29:28" at bounding box center [504, 112] width 286 height 15
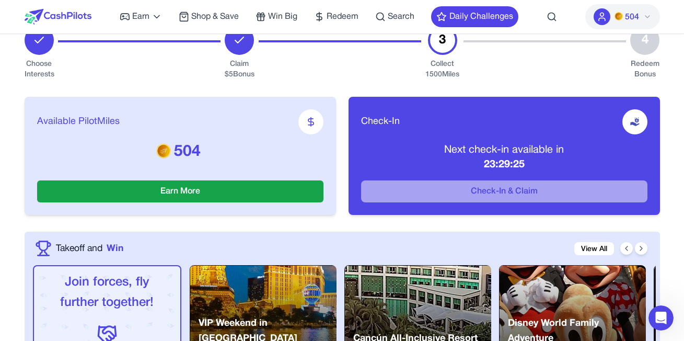
scroll to position [104, 0]
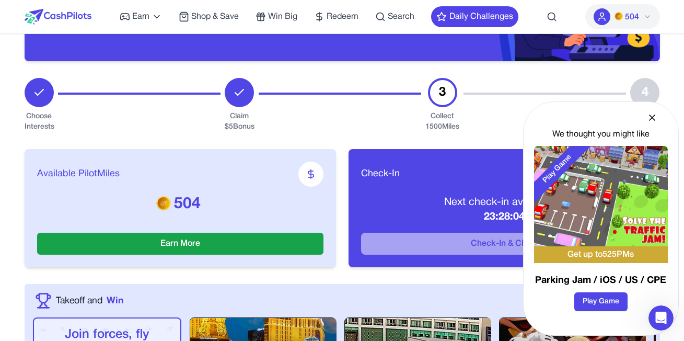
click at [650, 120] on icon at bounding box center [652, 117] width 10 height 10
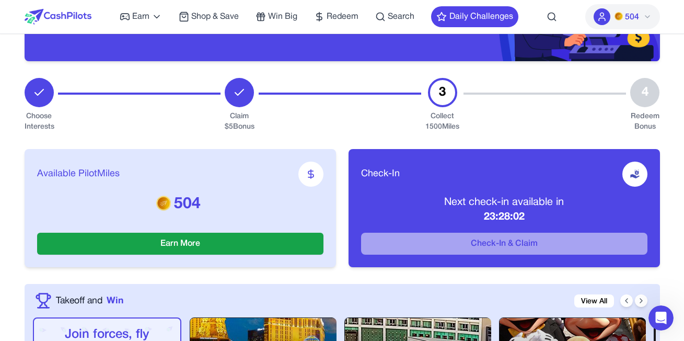
click at [431, 113] on div "Collect 1500 Miles" at bounding box center [442, 121] width 34 height 21
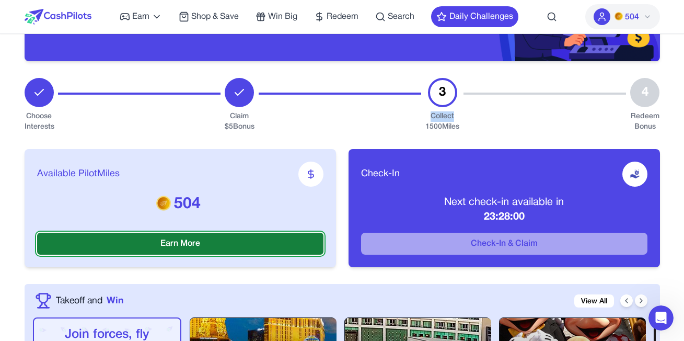
click at [170, 240] on button "Earn More" at bounding box center [180, 243] width 286 height 22
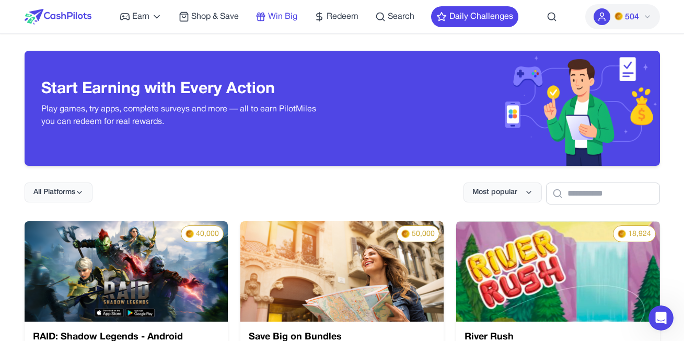
click at [263, 17] on icon at bounding box center [260, 16] width 10 height 10
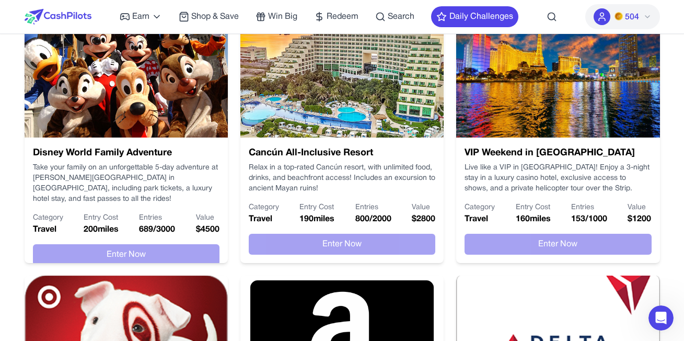
scroll to position [52, 0]
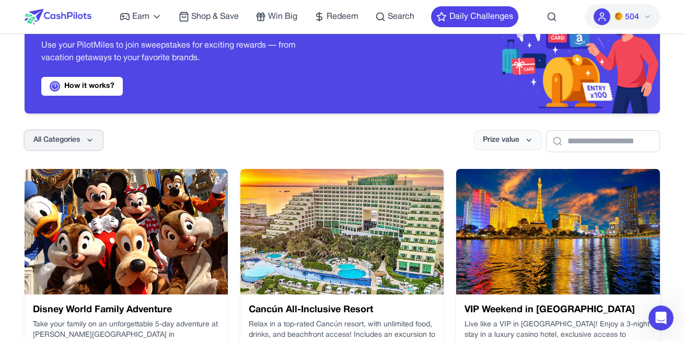
click at [78, 132] on button "All Categories" at bounding box center [64, 140] width 78 height 20
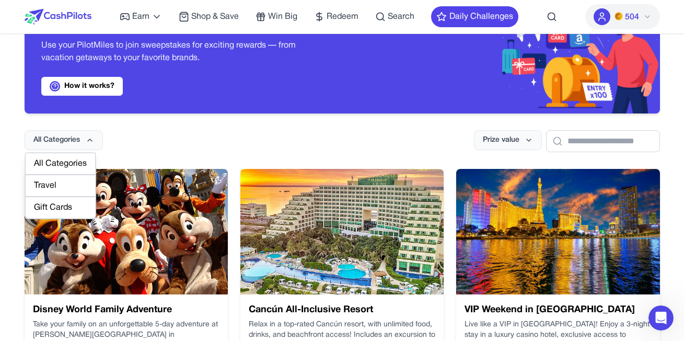
click at [68, 202] on div "Gift Cards" at bounding box center [60, 207] width 71 height 22
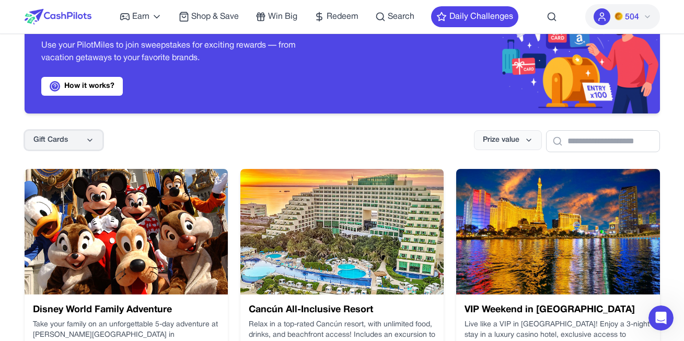
click at [78, 141] on button "Gift Cards" at bounding box center [64, 140] width 78 height 20
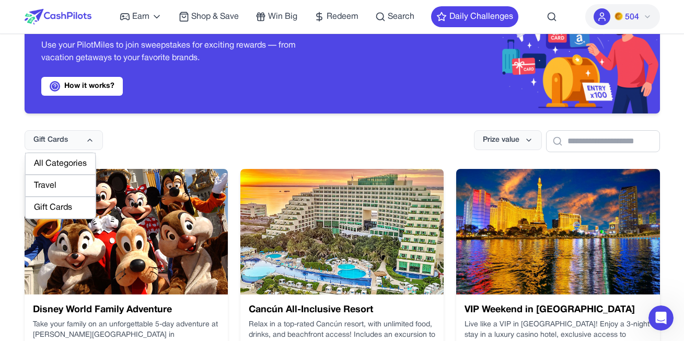
click at [71, 165] on div "All Categories" at bounding box center [60, 164] width 71 height 22
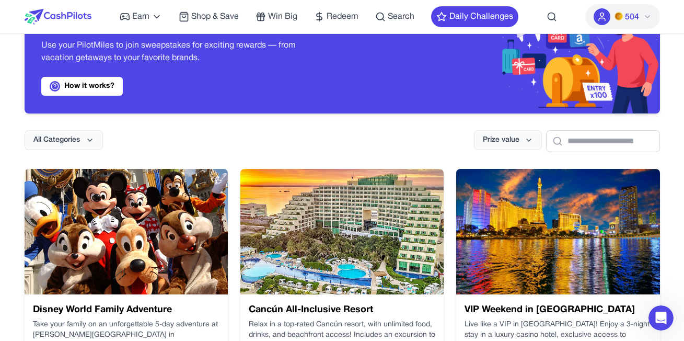
scroll to position [0, 0]
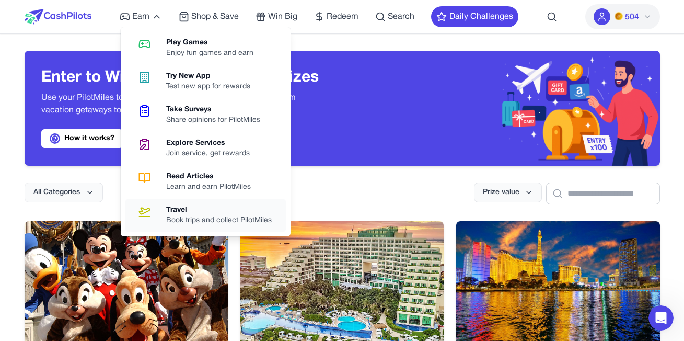
click at [187, 213] on div "Travel" at bounding box center [223, 210] width 114 height 10
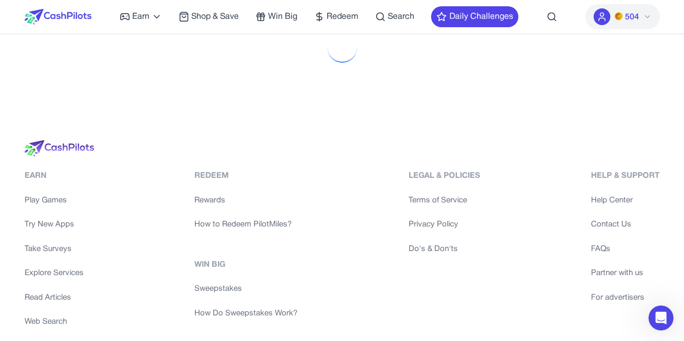
scroll to position [39, 0]
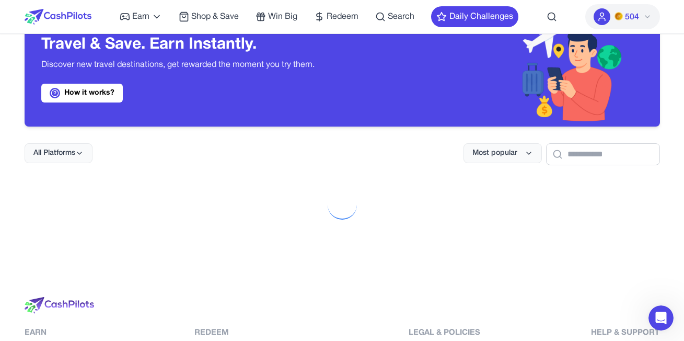
click at [619, 17] on img at bounding box center [618, 16] width 8 height 8
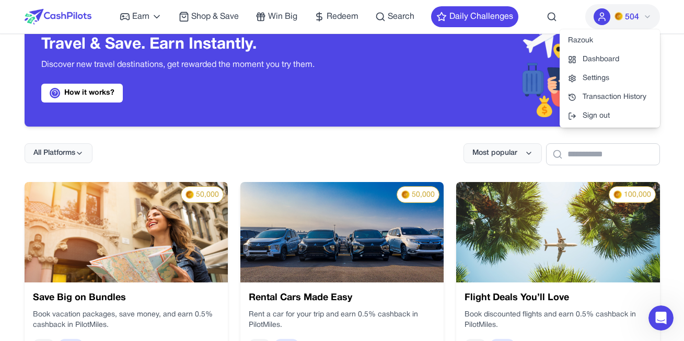
click at [366, 112] on img at bounding box center [501, 68] width 318 height 115
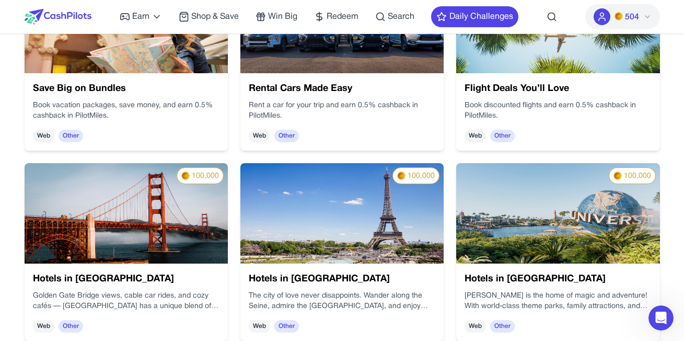
scroll to position [353, 0]
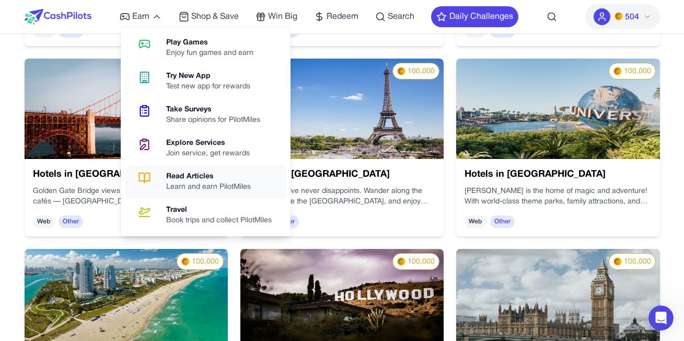
click at [194, 186] on div "Learn and earn PilotMiles" at bounding box center [212, 187] width 93 height 10
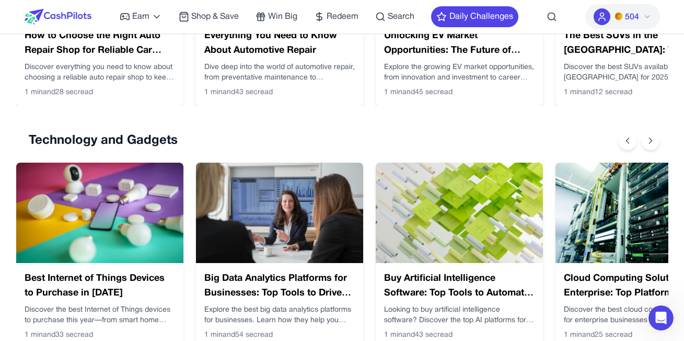
scroll to position [418, 0]
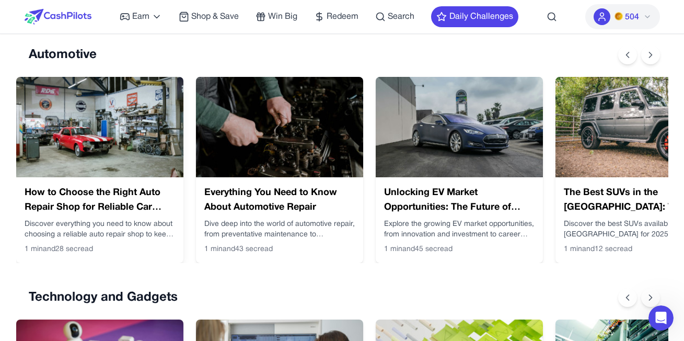
click at [94, 157] on img at bounding box center [99, 127] width 167 height 100
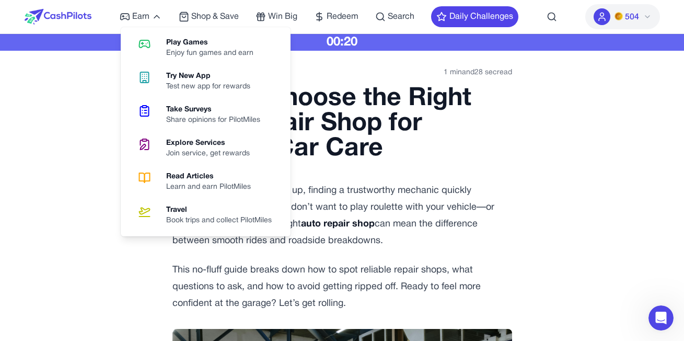
click at [374, 188] on p "When your car starts acting up, finding a trustworthy mechanic quickly becomes …" at bounding box center [341, 215] width 339 height 67
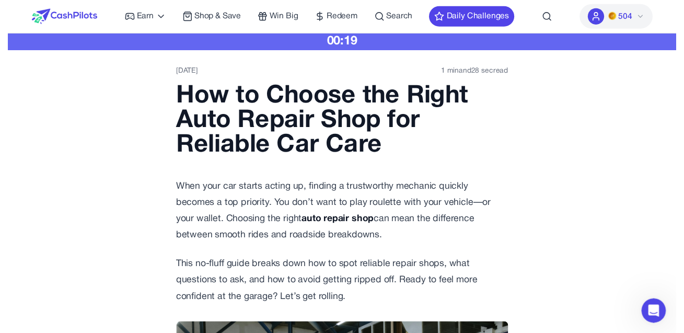
scroll to position [52, 0]
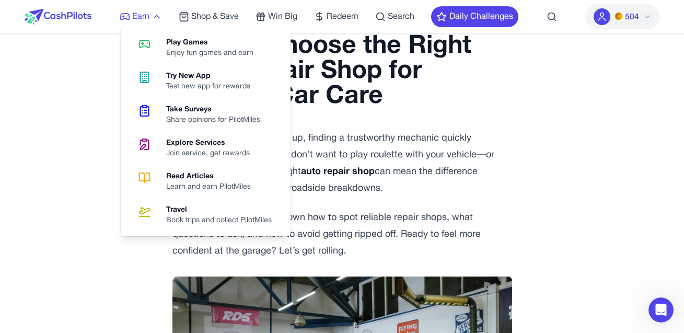
click at [147, 19] on span "Earn" at bounding box center [140, 16] width 17 height 13
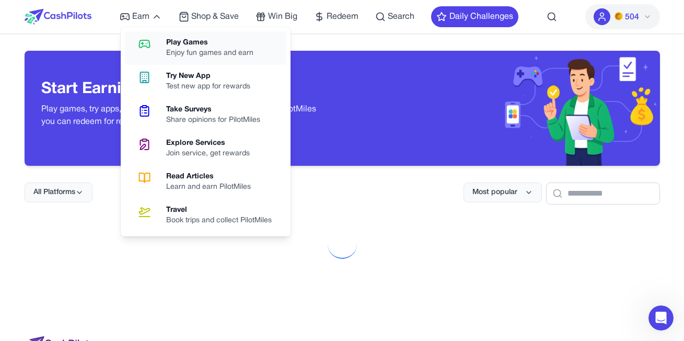
click at [171, 48] on div "Play Games" at bounding box center [214, 43] width 96 height 10
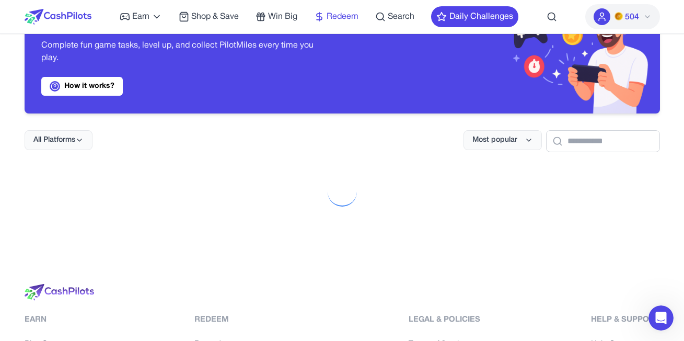
click at [324, 21] on icon at bounding box center [319, 16] width 10 height 10
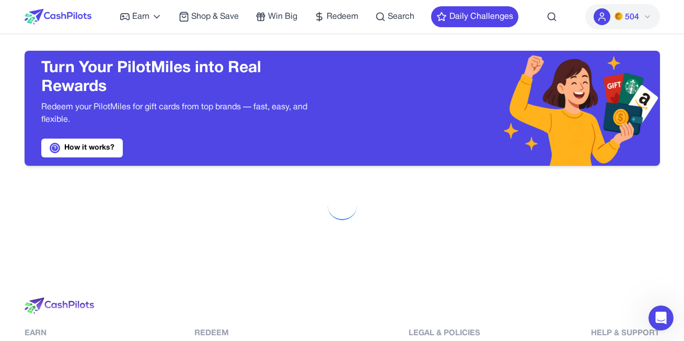
click at [630, 12] on span "504" at bounding box center [632, 17] width 14 height 13
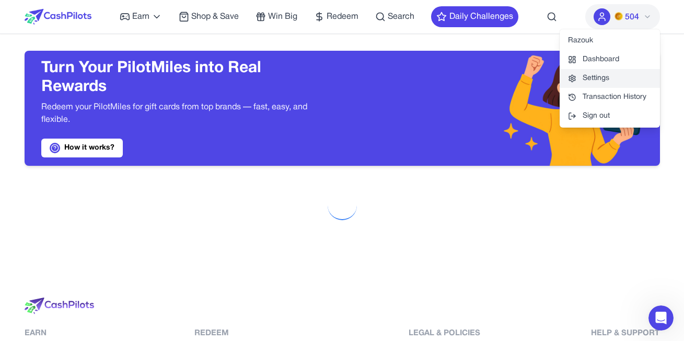
click at [592, 78] on link "Settings" at bounding box center [609, 78] width 100 height 19
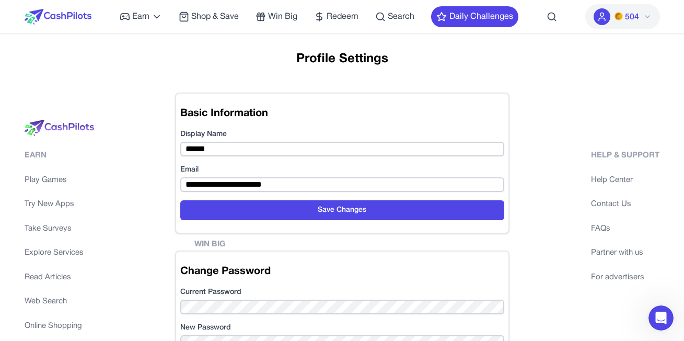
click at [67, 128] on div "**********" at bounding box center [342, 221] width 616 height 341
click at [344, 24] on div "Earn Play Games Enjoy fun games and earn Try New App Test new app for rewards T…" at bounding box center [319, 16] width 398 height 33
click at [344, 16] on span "Redeem" at bounding box center [342, 16] width 32 height 13
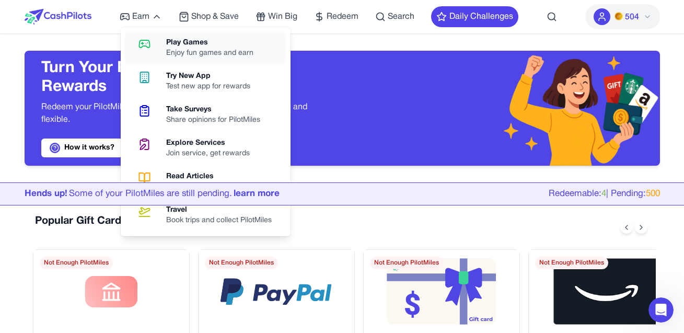
click at [193, 46] on div "Play Games" at bounding box center [214, 43] width 96 height 10
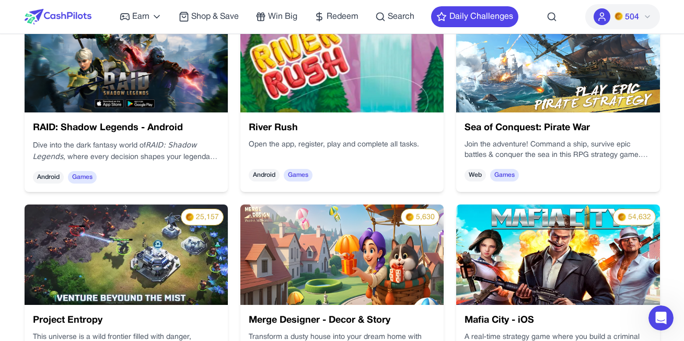
scroll to position [104, 0]
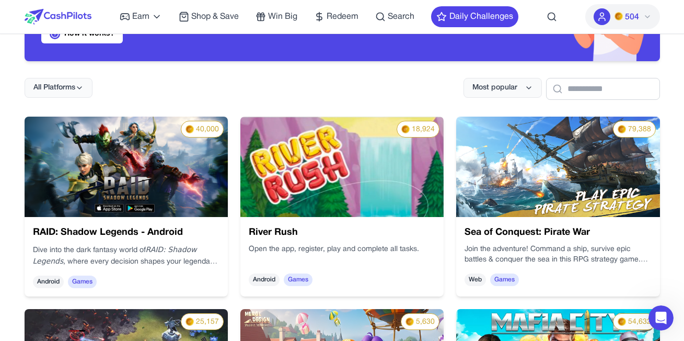
click at [358, 192] on img at bounding box center [341, 166] width 203 height 100
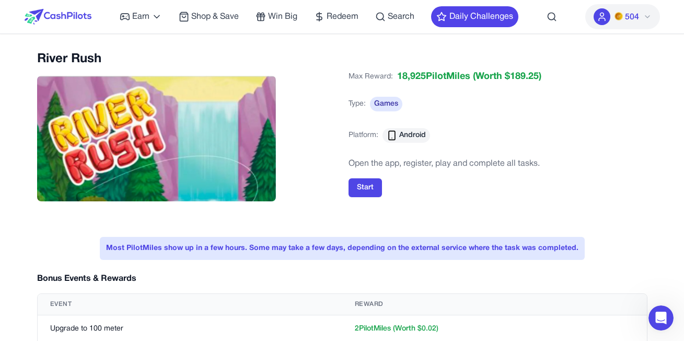
click at [99, 125] on img at bounding box center [156, 138] width 239 height 125
click at [372, 191] on button "Start" at bounding box center [364, 187] width 33 height 19
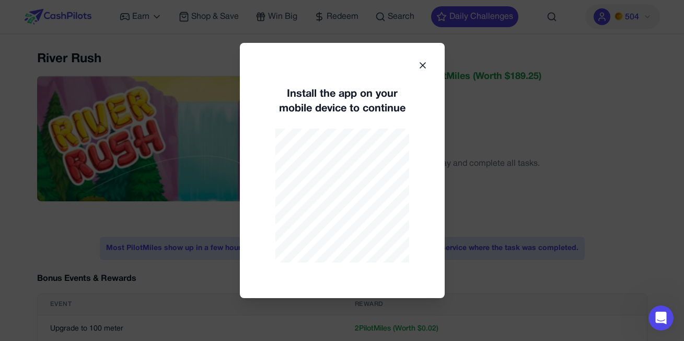
click at [420, 63] on icon at bounding box center [422, 65] width 5 height 5
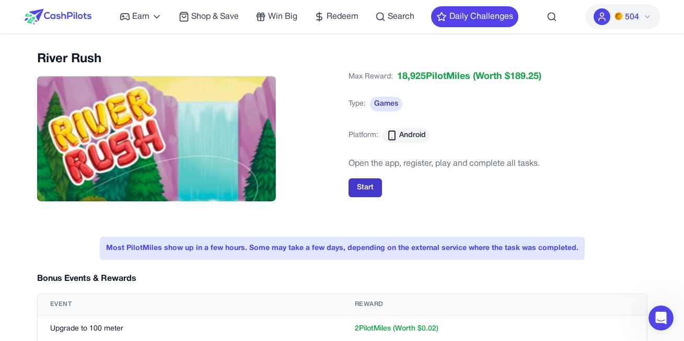
click at [372, 181] on button "Start" at bounding box center [364, 187] width 33 height 19
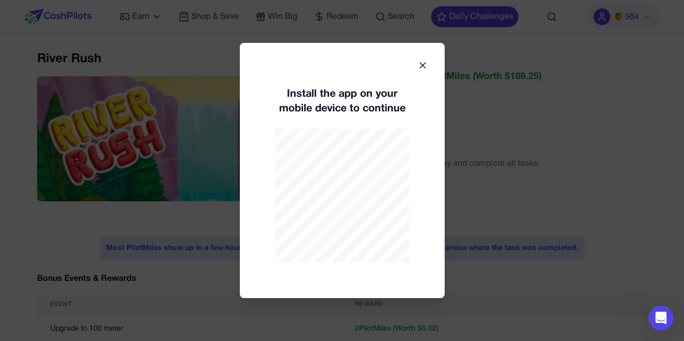
click at [426, 60] on icon at bounding box center [422, 65] width 10 height 10
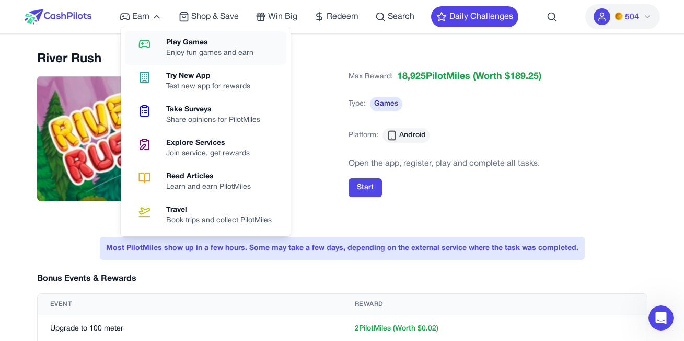
click at [171, 54] on div "Enjoy fun games and earn" at bounding box center [214, 53] width 96 height 10
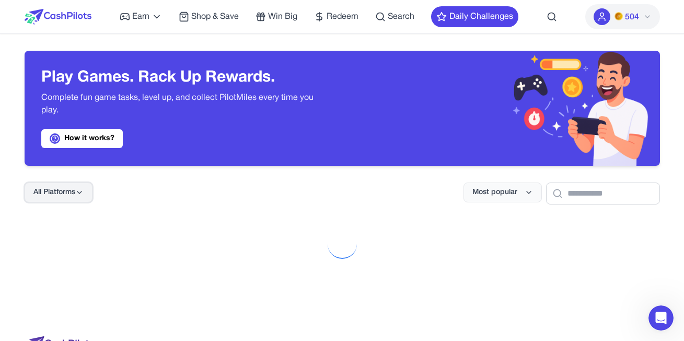
click at [80, 196] on button "All Platforms" at bounding box center [59, 192] width 68 height 20
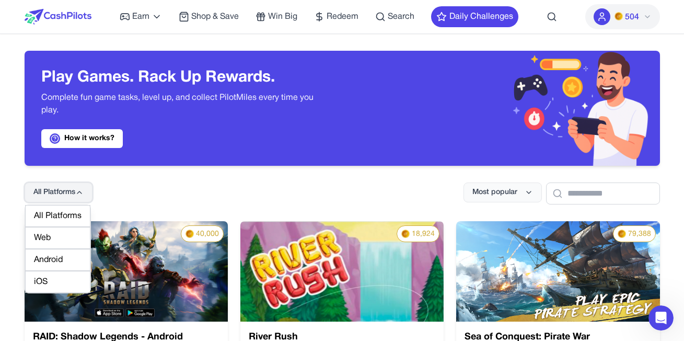
click at [79, 195] on icon at bounding box center [79, 192] width 8 height 8
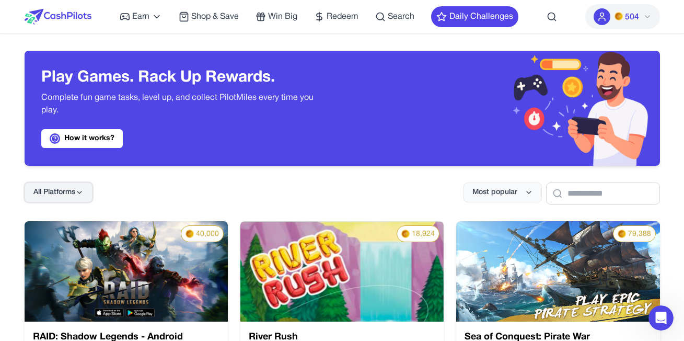
click at [79, 195] on icon at bounding box center [79, 192] width 8 height 8
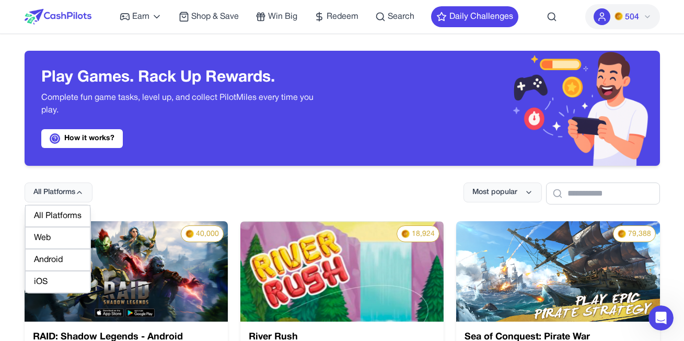
click at [54, 234] on div "Web" at bounding box center [57, 238] width 65 height 22
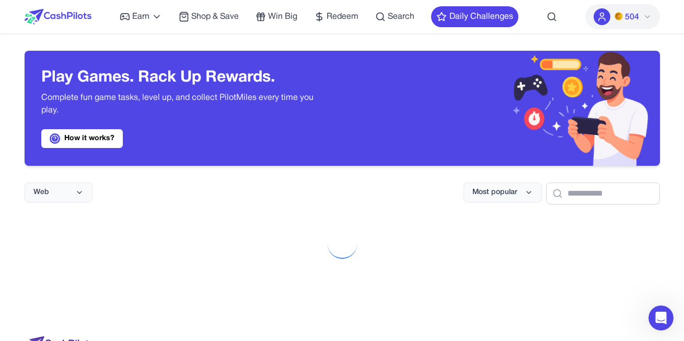
scroll to position [104, 0]
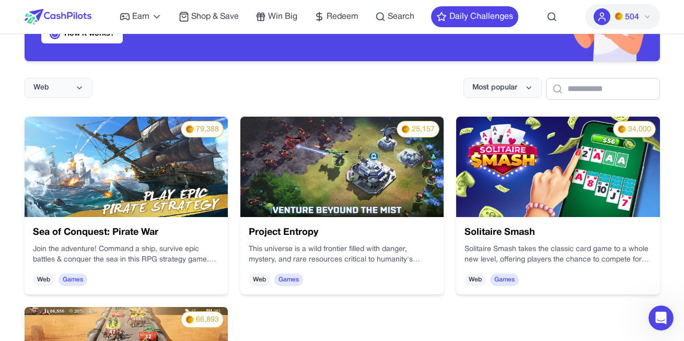
click at [84, 76] on div "Web Most popular" at bounding box center [342, 80] width 635 height 39
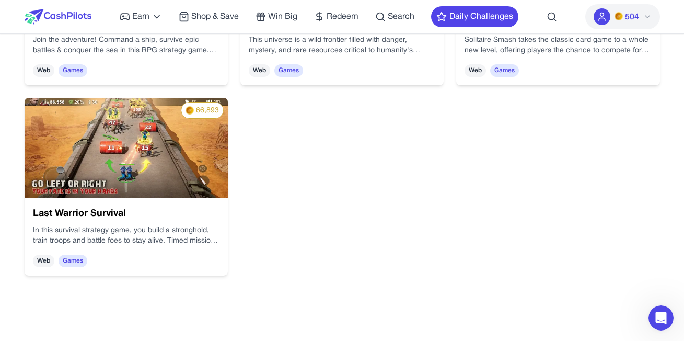
scroll to position [209, 0]
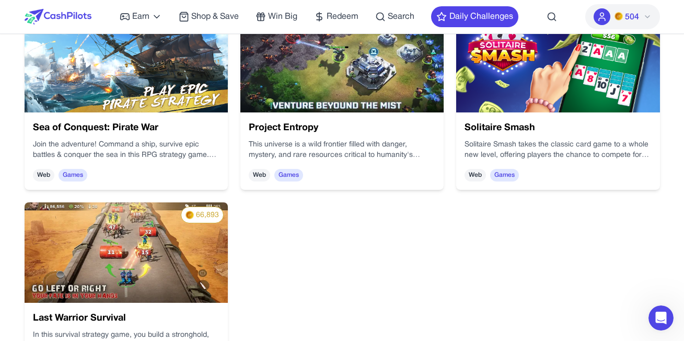
click at [299, 119] on div "Project Entropy This universe is a wild frontier filled with danger, mystery, a…" at bounding box center [381, 218] width 169 height 215
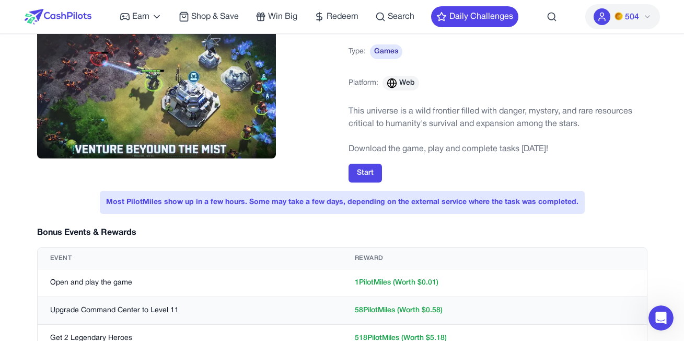
scroll to position [104, 0]
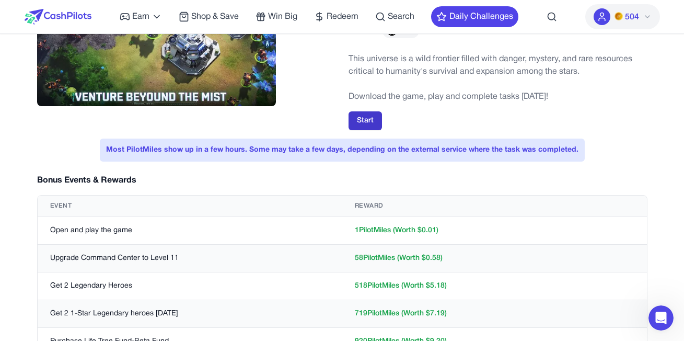
click at [362, 120] on button "Start" at bounding box center [364, 120] width 33 height 19
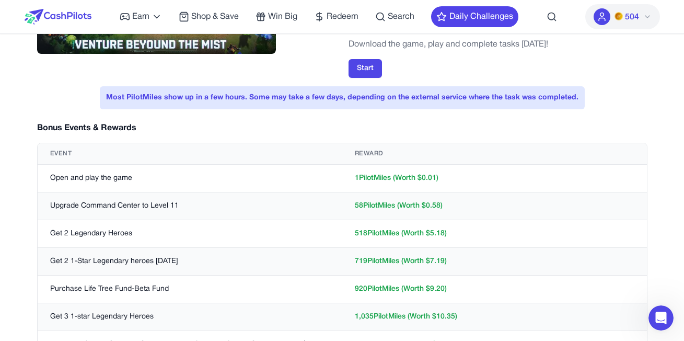
scroll to position [0, 0]
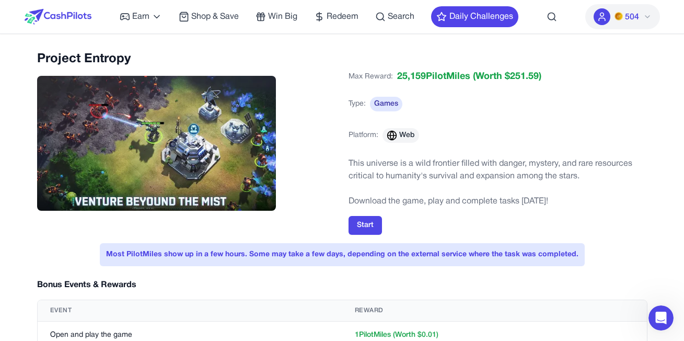
click at [365, 133] on span "Platform:" at bounding box center [363, 135] width 30 height 10
click at [389, 136] on icon at bounding box center [391, 135] width 10 height 10
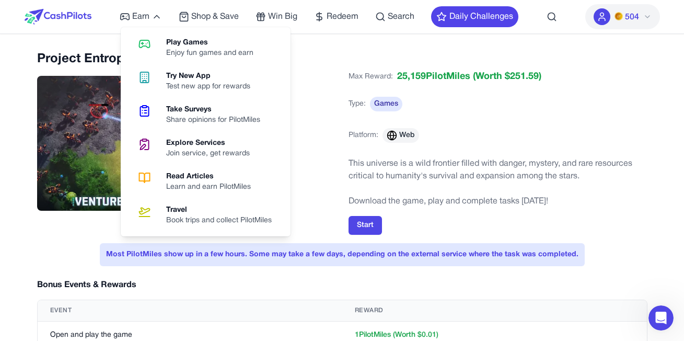
click at [386, 152] on div "Max Reward: 25,159 PilotMiles (Worth $ 251.59 ) Type: Games Platform: Web" at bounding box center [497, 112] width 299 height 86
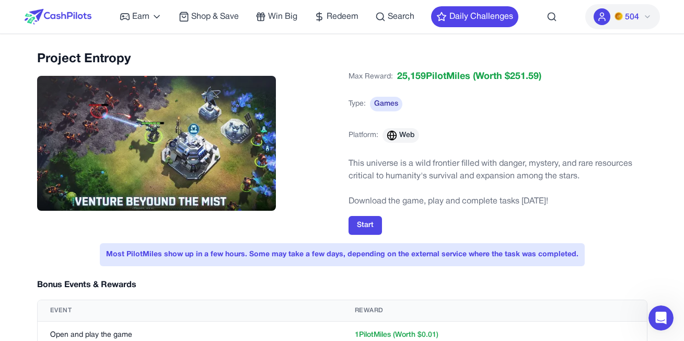
click at [145, 25] on div "Earn Play Games Enjoy fun games and earn Try New App Test new app for rewards T…" at bounding box center [319, 16] width 398 height 33
click at [143, 22] on span "Earn" at bounding box center [140, 16] width 17 height 13
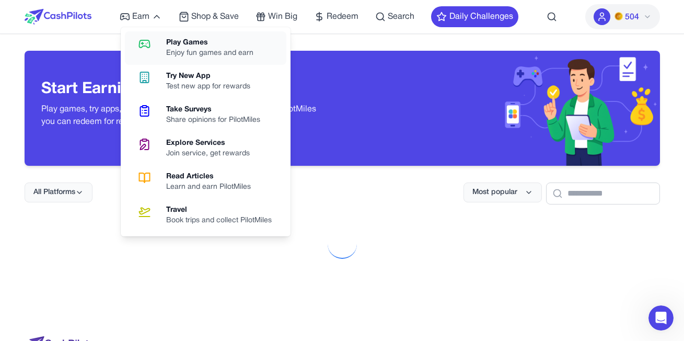
click at [165, 56] on link "Play Games Enjoy fun games and earn" at bounding box center [205, 47] width 161 height 33
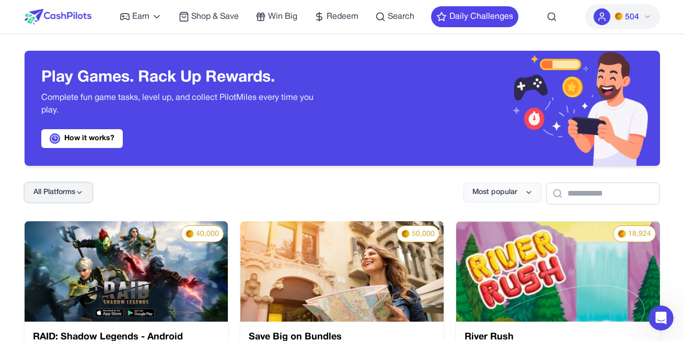
click at [84, 187] on button "All Platforms" at bounding box center [59, 192] width 68 height 20
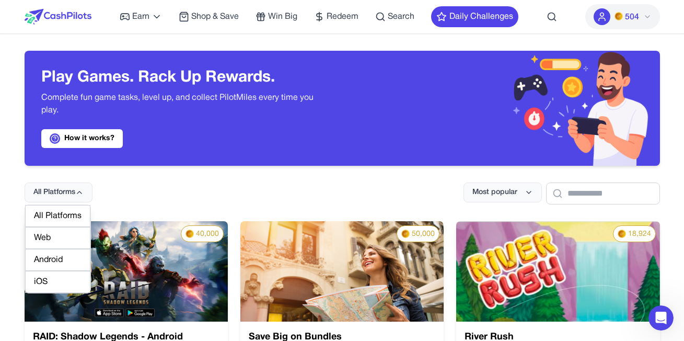
click at [67, 212] on div "All Platforms" at bounding box center [57, 216] width 65 height 22
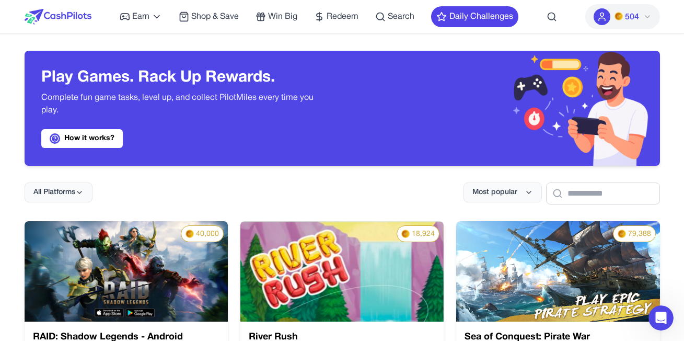
click at [562, 181] on div "All Platforms Most popular" at bounding box center [342, 185] width 635 height 39
click at [572, 198] on input "text" at bounding box center [603, 193] width 114 height 22
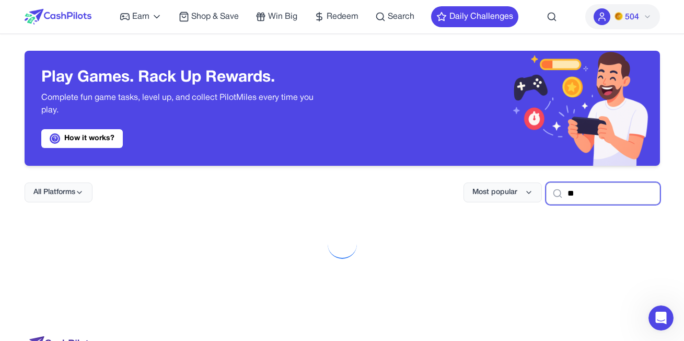
type input "*"
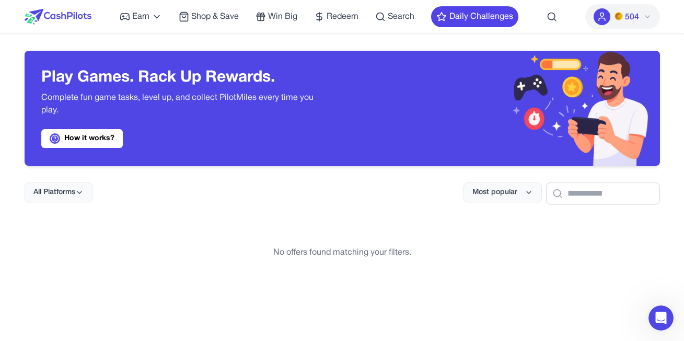
click at [372, 209] on div "Play Games. Rack Up Rewards. Complete fun game tasks, level up, and collect Pil…" at bounding box center [342, 167] width 668 height 266
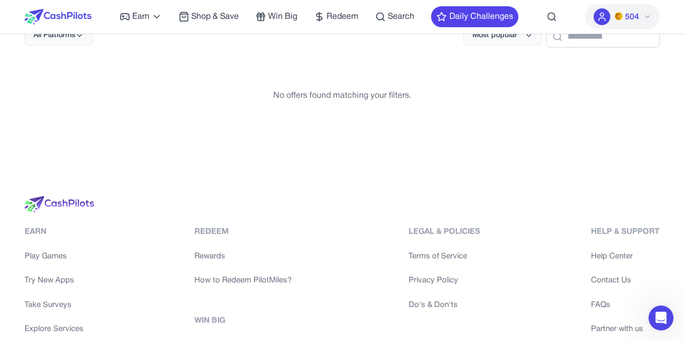
scroll to position [104, 0]
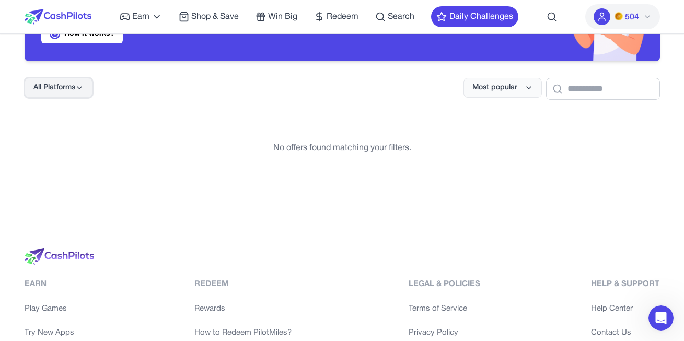
click at [76, 81] on button "All Platforms" at bounding box center [59, 88] width 68 height 20
click at [75, 114] on div "All Platforms" at bounding box center [57, 111] width 65 height 22
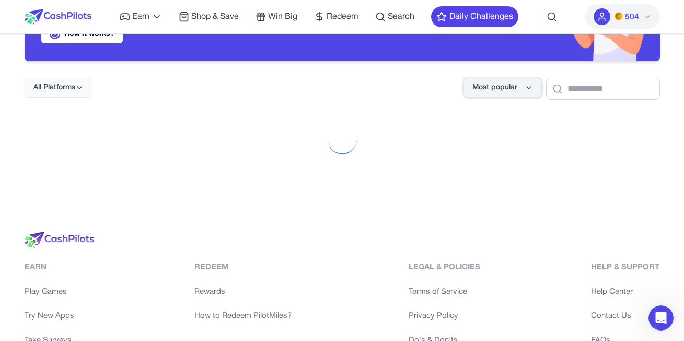
click at [481, 85] on span "Most popular" at bounding box center [494, 88] width 45 height 10
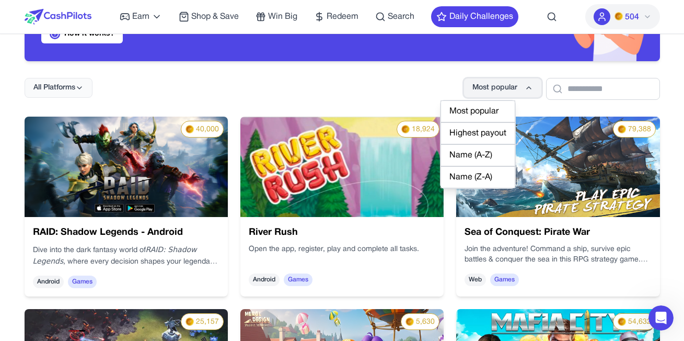
click at [482, 87] on span "Most popular" at bounding box center [494, 88] width 45 height 10
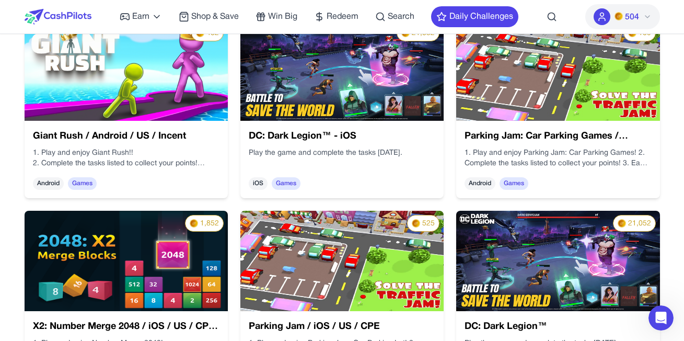
scroll to position [1567, 0]
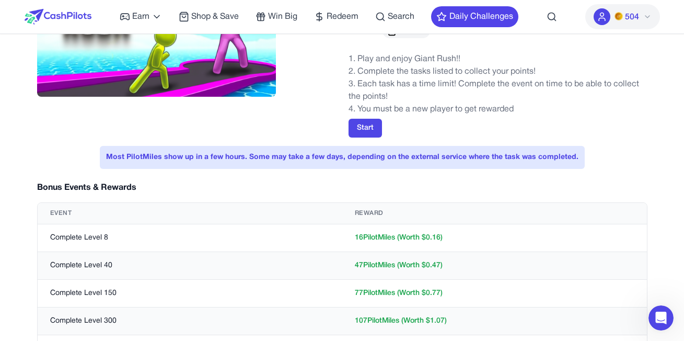
scroll to position [157, 0]
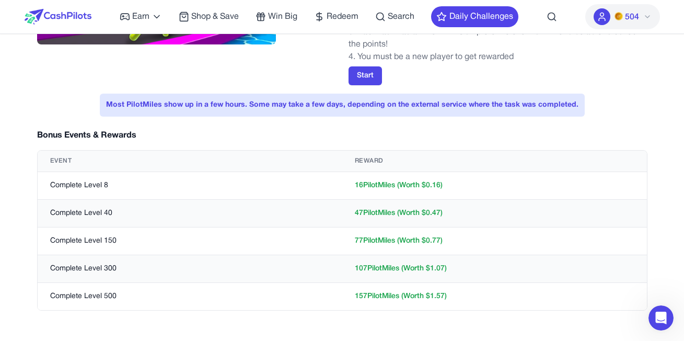
click at [365, 268] on td "107 PilotMiles (Worth $ 1.07 )" at bounding box center [494, 269] width 304 height 28
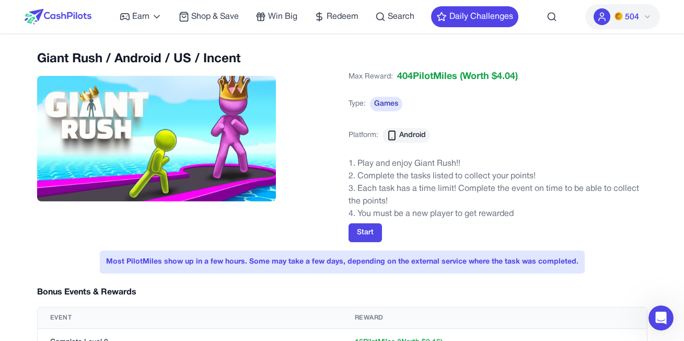
click at [140, 27] on div "Earn Play Games Enjoy fun games and earn Try New App Test new app for rewards T…" at bounding box center [319, 16] width 398 height 33
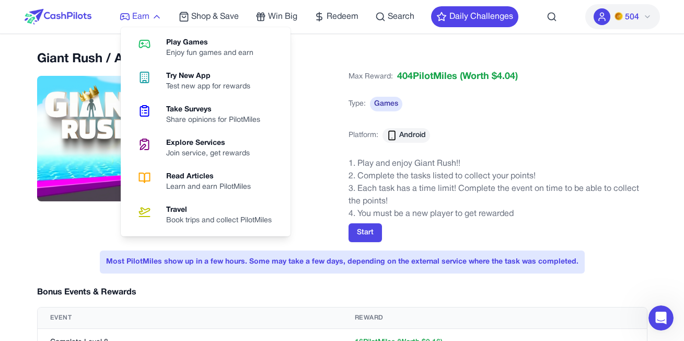
click at [145, 16] on span "Earn" at bounding box center [140, 16] width 17 height 13
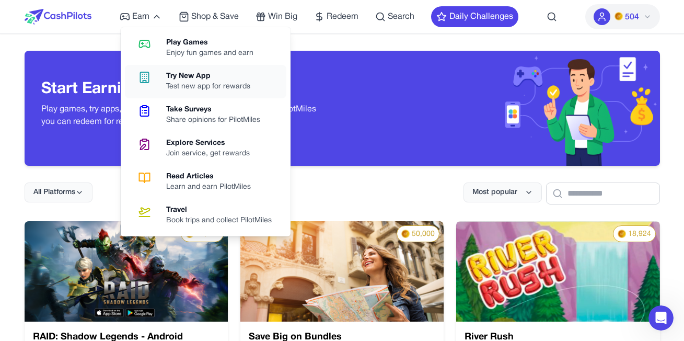
click at [196, 81] on div "Test new app for rewards" at bounding box center [212, 86] width 92 height 10
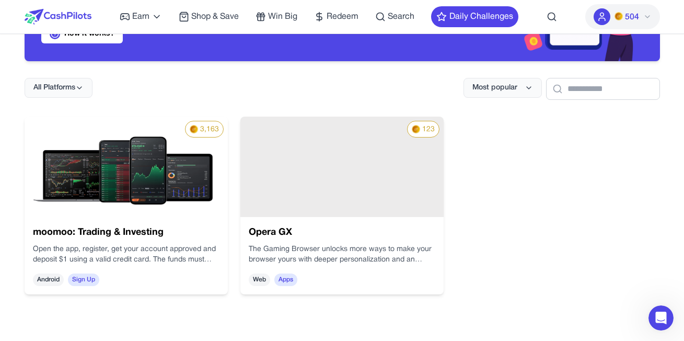
scroll to position [157, 0]
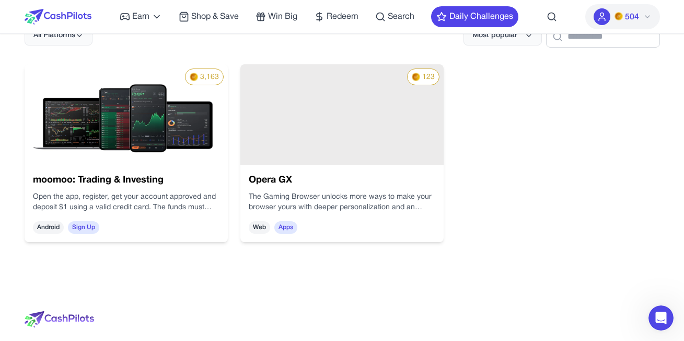
click at [192, 125] on img at bounding box center [126, 114] width 203 height 100
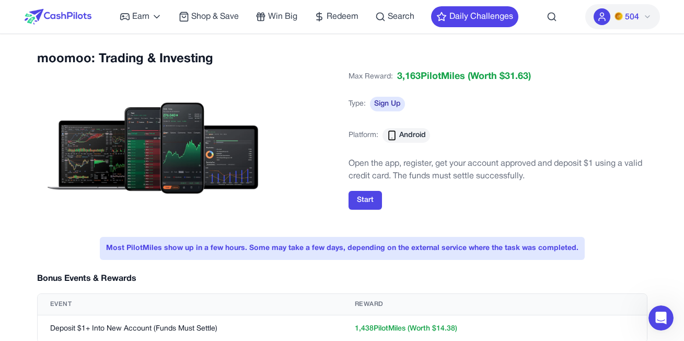
click at [379, 169] on p "Open the app, register, get your account approved and deposit $1 using a valid …" at bounding box center [497, 169] width 299 height 25
click at [380, 166] on p "Open the app, register, get your account approved and deposit $1 using a valid …" at bounding box center [497, 169] width 299 height 25
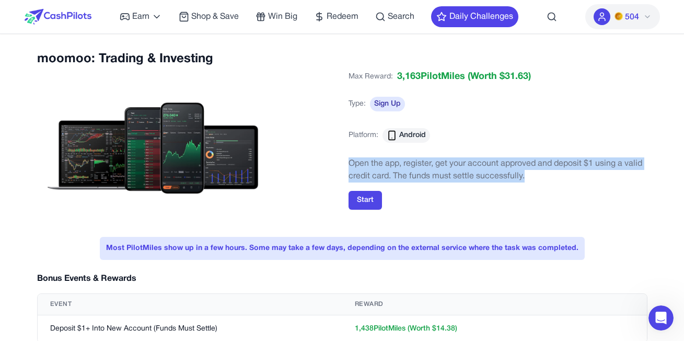
click at [380, 166] on p "Open the app, register, get your account approved and deposit $1 using a valid …" at bounding box center [497, 169] width 299 height 25
click at [378, 162] on p "Open the app, register, get your account approved and deposit $1 using a valid …" at bounding box center [497, 169] width 299 height 25
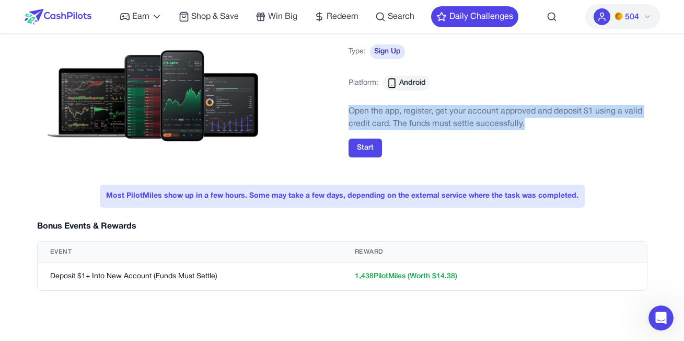
scroll to position [209, 0]
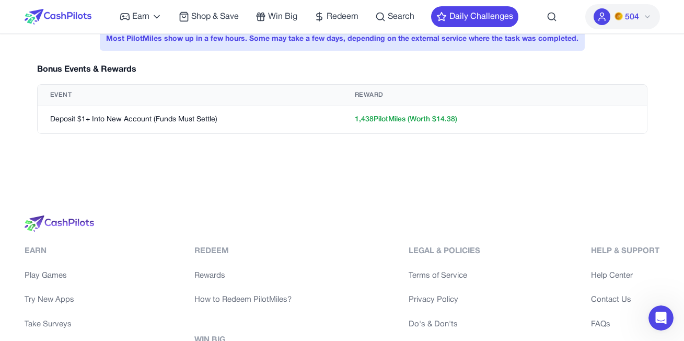
click at [198, 118] on td "Deposit $1+ Into New Account (Funds Must Settle)" at bounding box center [190, 120] width 304 height 28
click at [145, 123] on td "Deposit $1+ Into New Account (Funds Must Settle)" at bounding box center [190, 120] width 304 height 28
click at [151, 123] on td "Deposit $1+ Into New Account (Funds Must Settle)" at bounding box center [190, 120] width 304 height 28
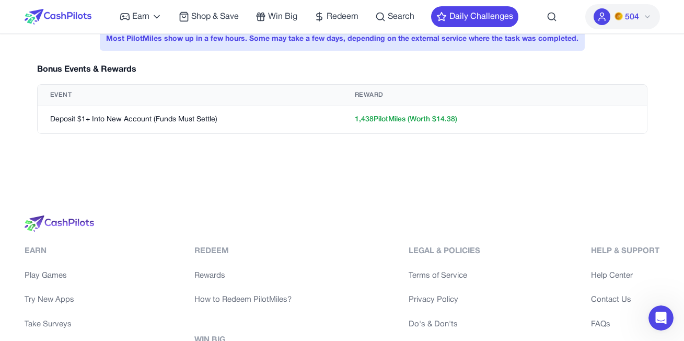
click at [159, 122] on td "Deposit $1+ Into New Account (Funds Must Settle)" at bounding box center [190, 120] width 304 height 28
click at [84, 122] on td "Deposit $1+ Into New Account (Funds Must Settle)" at bounding box center [190, 120] width 304 height 28
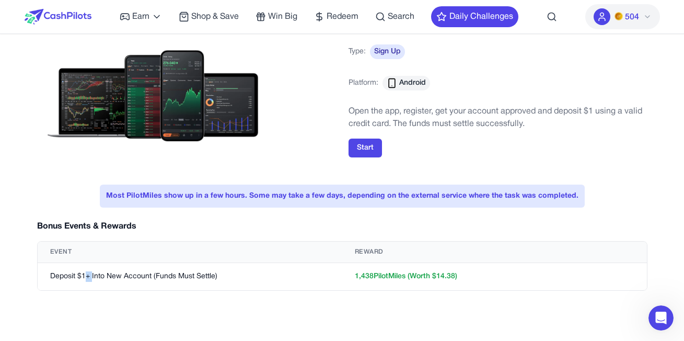
scroll to position [0, 0]
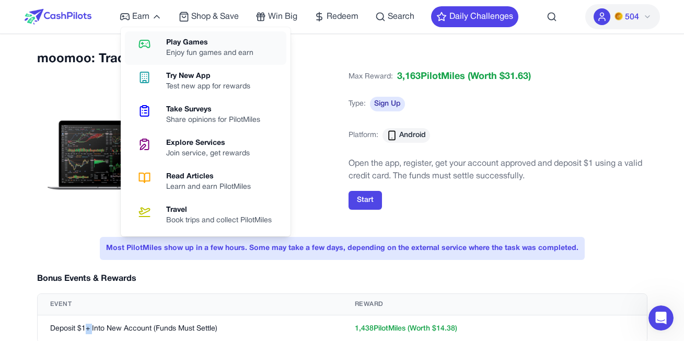
click at [168, 50] on div "Enjoy fun games and earn" at bounding box center [214, 53] width 96 height 10
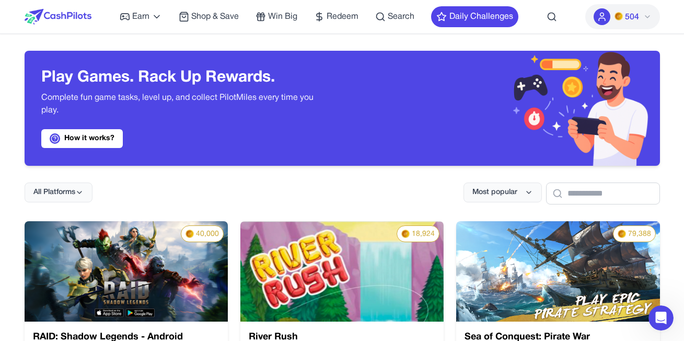
click at [66, 203] on div "All Platforms" at bounding box center [59, 193] width 68 height 22
click at [71, 196] on span "All Platforms" at bounding box center [54, 192] width 42 height 10
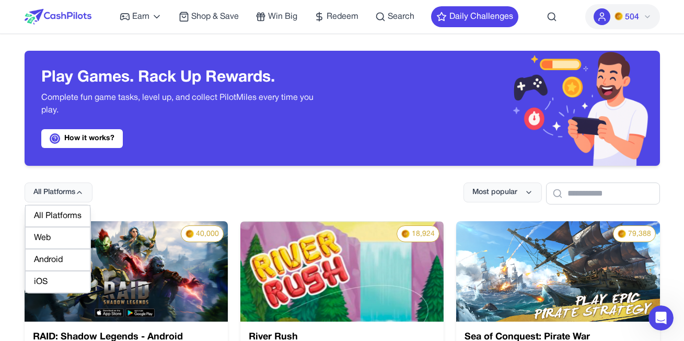
click at [55, 238] on div "Web" at bounding box center [57, 238] width 65 height 22
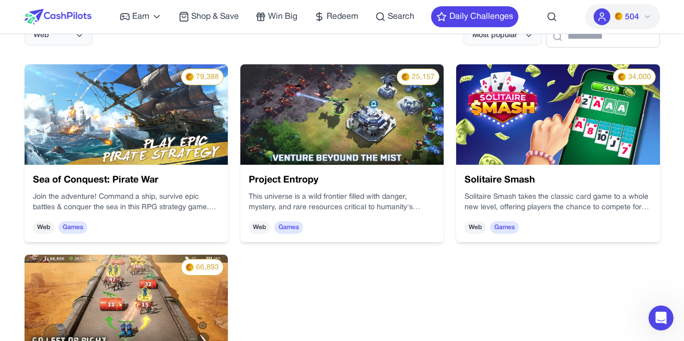
scroll to position [209, 0]
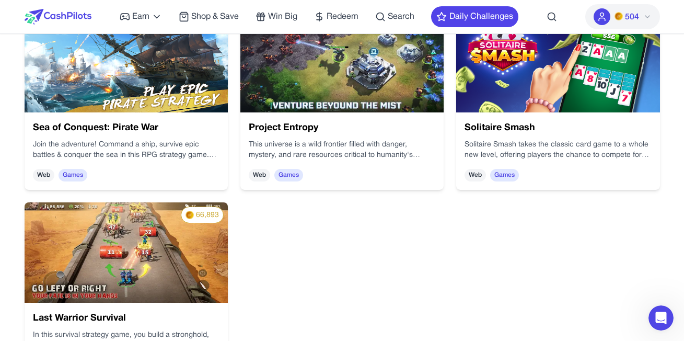
click at [198, 259] on img at bounding box center [126, 252] width 203 height 100
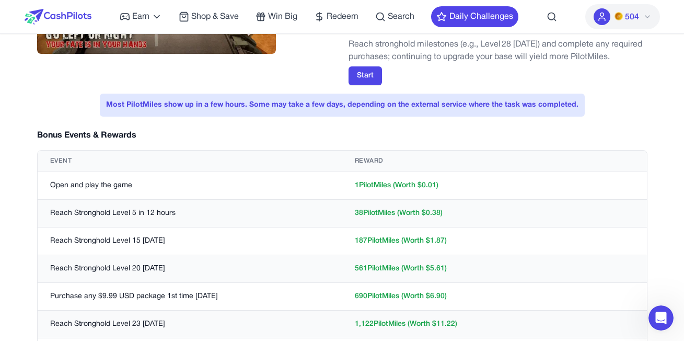
scroll to position [52, 0]
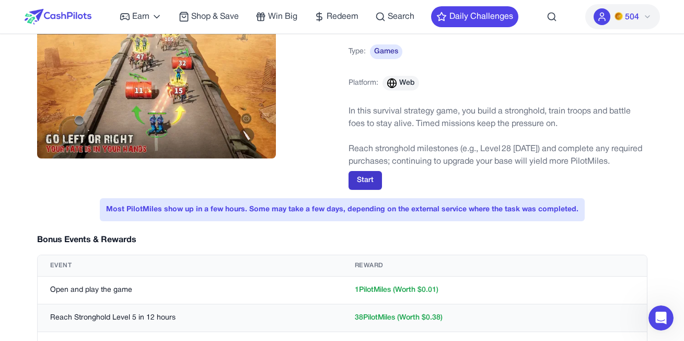
click at [359, 175] on button "Start" at bounding box center [364, 180] width 33 height 19
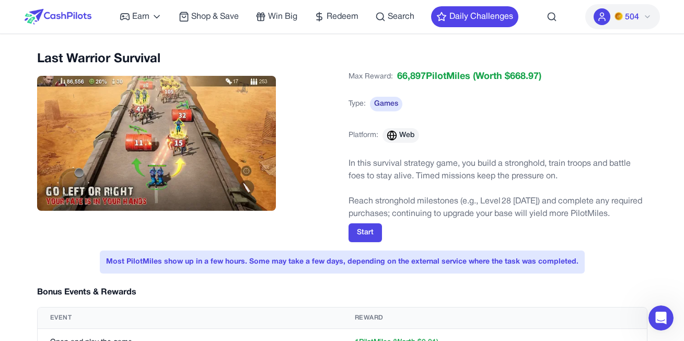
click at [131, 23] on div "Earn Play Games Enjoy fun games and earn Try New App Test new app for rewards T…" at bounding box center [319, 16] width 398 height 33
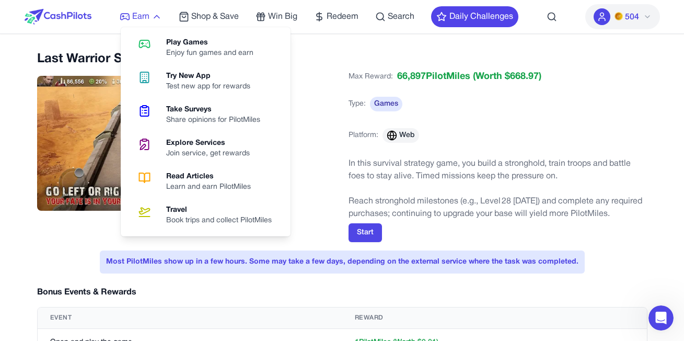
click at [149, 21] on span "Earn" at bounding box center [140, 16] width 17 height 13
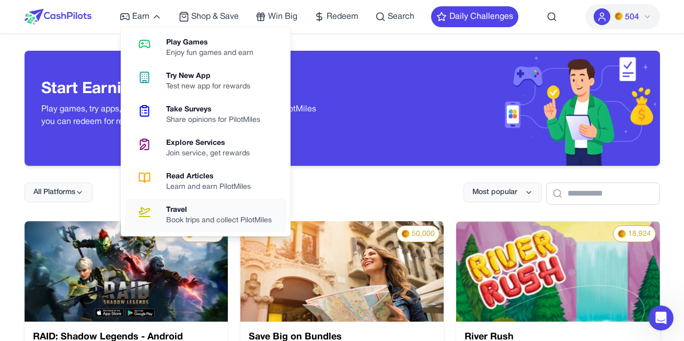
click at [208, 215] on div "Travel" at bounding box center [223, 210] width 114 height 10
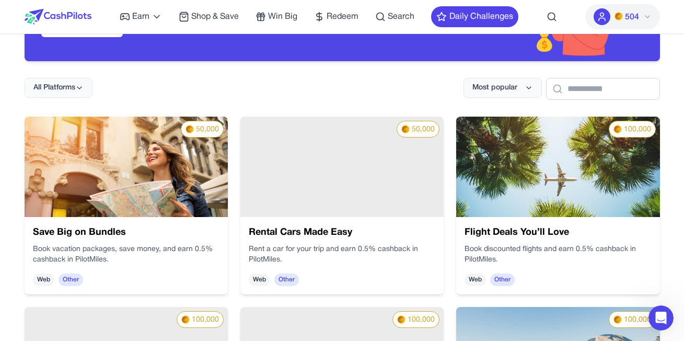
scroll to position [209, 0]
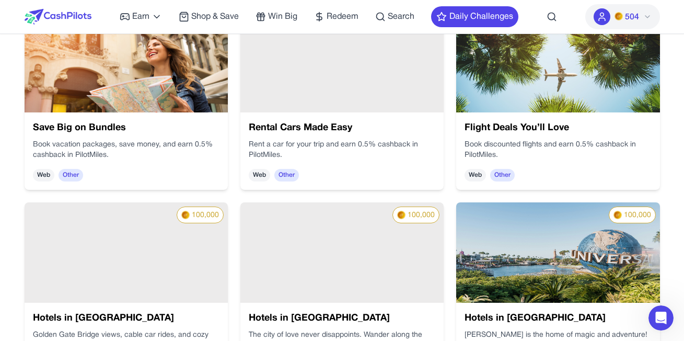
click at [629, 19] on span "504" at bounding box center [632, 17] width 14 height 13
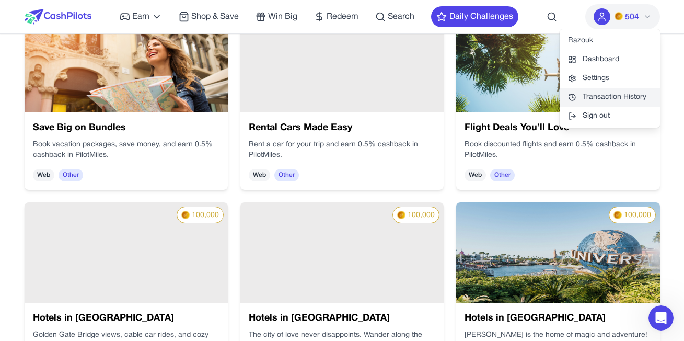
click at [606, 96] on link "Transaction History" at bounding box center [609, 97] width 100 height 19
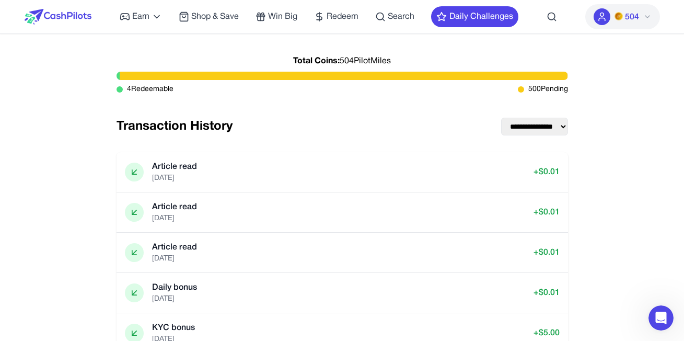
click at [522, 127] on select "**********" at bounding box center [534, 127] width 67 height 18
click at [522, 128] on select "**********" at bounding box center [534, 127] width 67 height 18
click at [445, 244] on div "Article read 9/18/2025 + $ 0.01" at bounding box center [342, 252] width 435 height 23
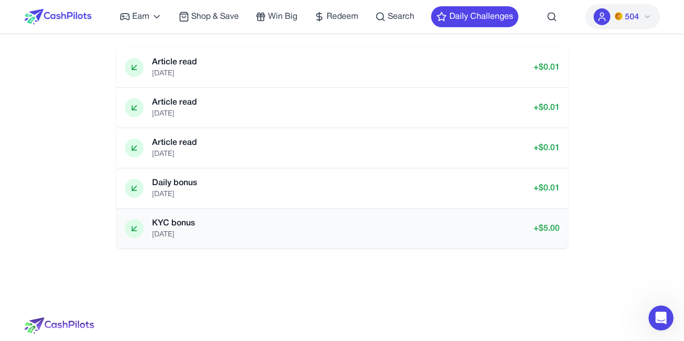
click at [174, 223] on p "KYC bonus" at bounding box center [173, 223] width 43 height 13
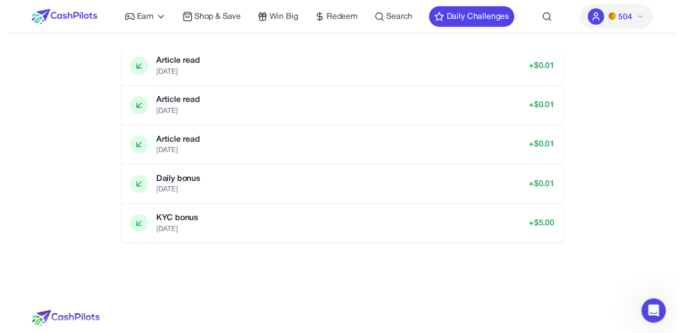
scroll to position [0, 0]
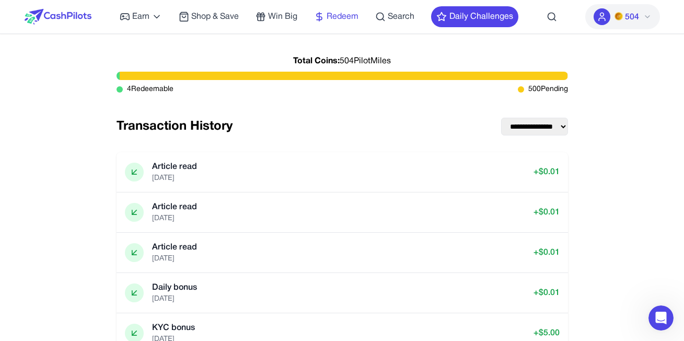
click at [324, 22] on link "Redeem" at bounding box center [336, 16] width 44 height 13
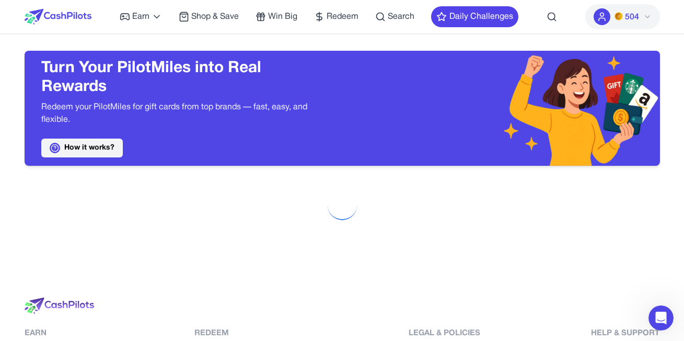
click at [82, 151] on link "How it works?" at bounding box center [81, 147] width 81 height 19
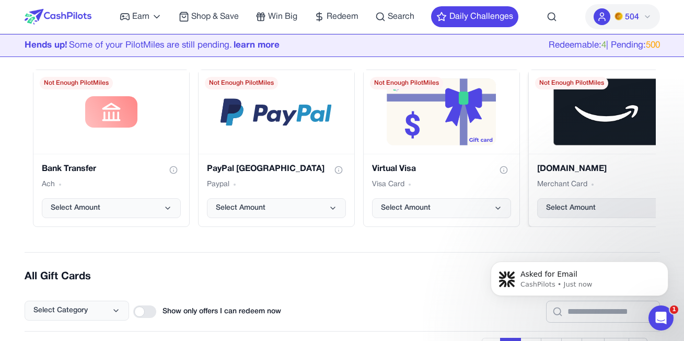
scroll to position [209, 0]
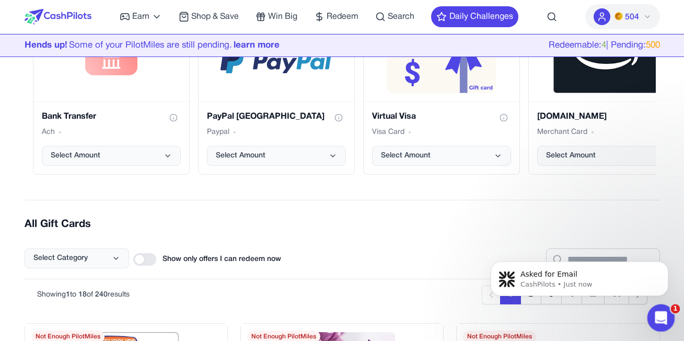
click at [653, 310] on div "Open Intercom Messenger" at bounding box center [659, 316] width 34 height 34
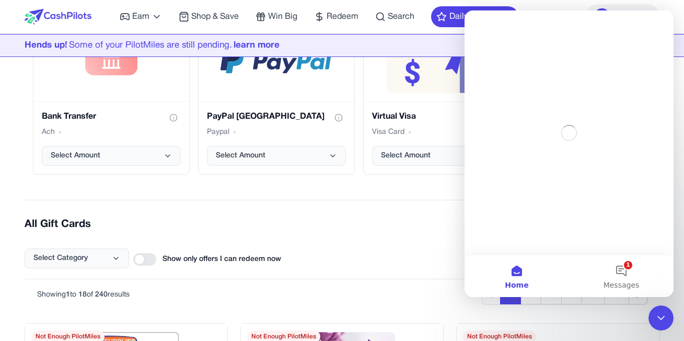
scroll to position [0, 0]
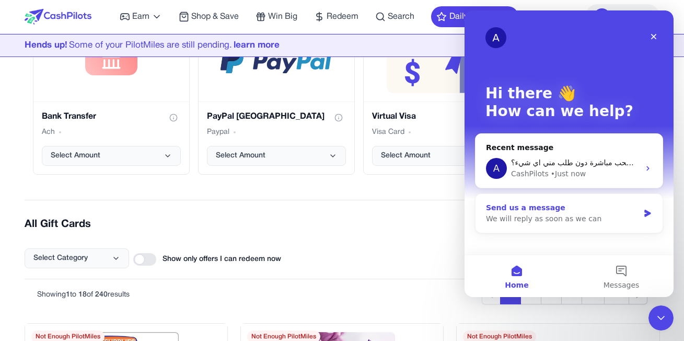
click at [627, 215] on div "We will reply as soon as we can" at bounding box center [562, 218] width 153 height 11
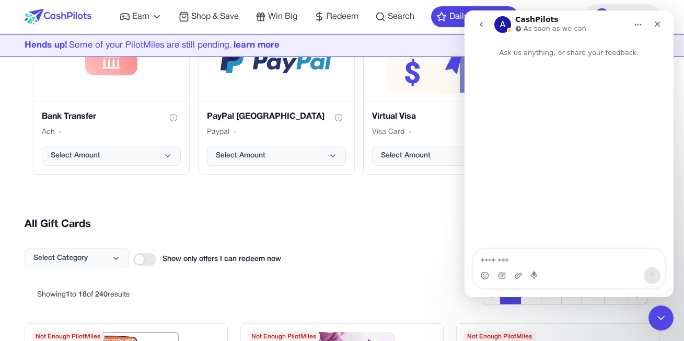
click at [478, 26] on icon "go back" at bounding box center [481, 24] width 8 height 8
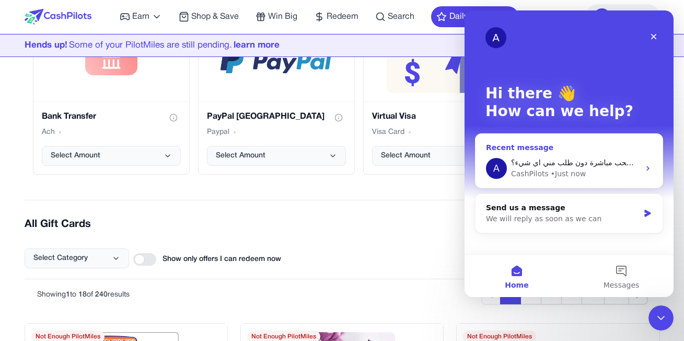
click at [611, 166] on span "عند سحب بطاقة فيزا هدايا اقدر اسحب مباشرة دون طلب مني اي شيء؟" at bounding box center [622, 162] width 222 height 8
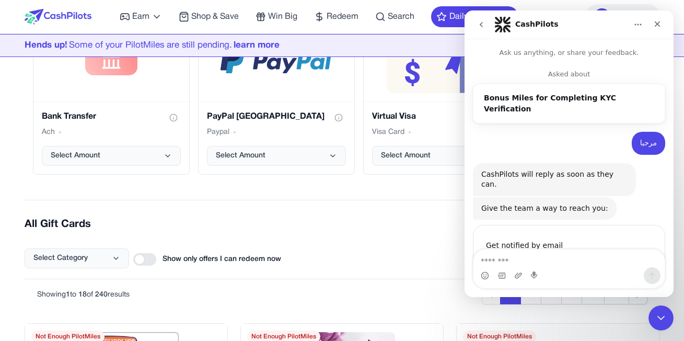
scroll to position [75, 0]
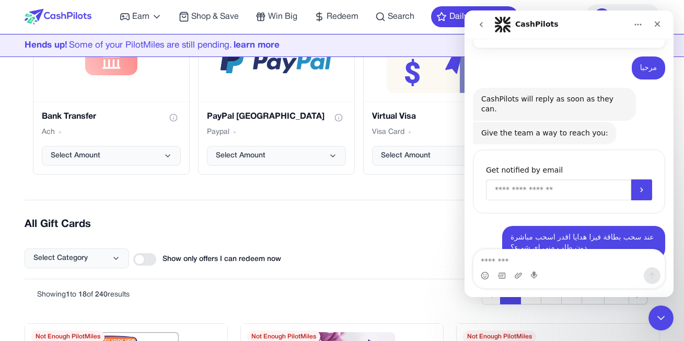
click at [558, 179] on input "Enter your email" at bounding box center [558, 189] width 145 height 21
type input "*"
type input "**********"
click at [637, 185] on icon "Submit" at bounding box center [641, 189] width 8 height 8
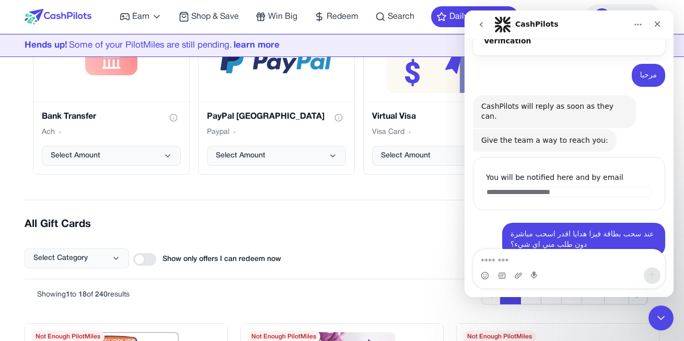
scroll to position [65, 0]
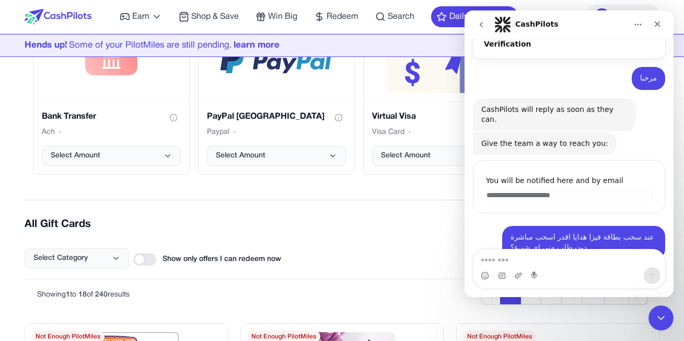
click at [538, 174] on div "You will be notified here and by email" at bounding box center [569, 180] width 166 height 13
click at [534, 174] on div "You will be notified here and by email" at bounding box center [569, 180] width 166 height 13
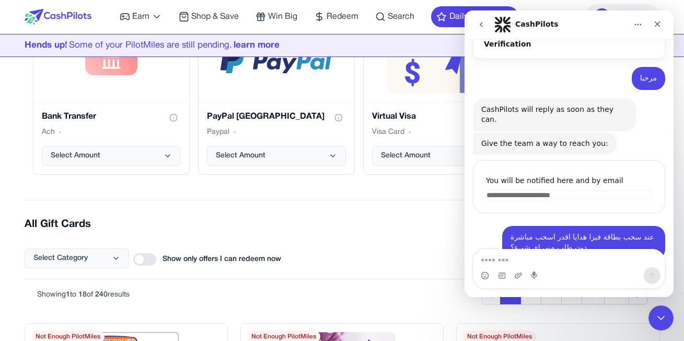
click at [552, 181] on div "**********" at bounding box center [569, 186] width 192 height 53
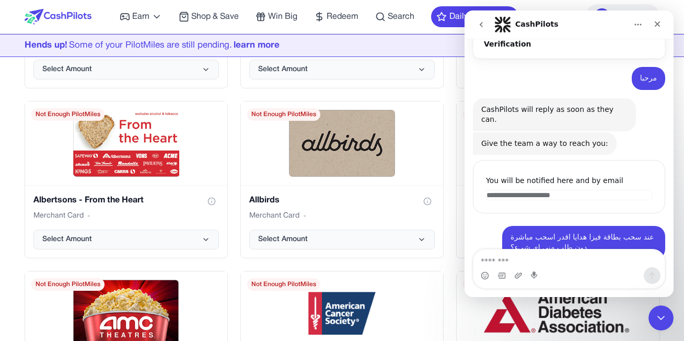
scroll to position [1045, 0]
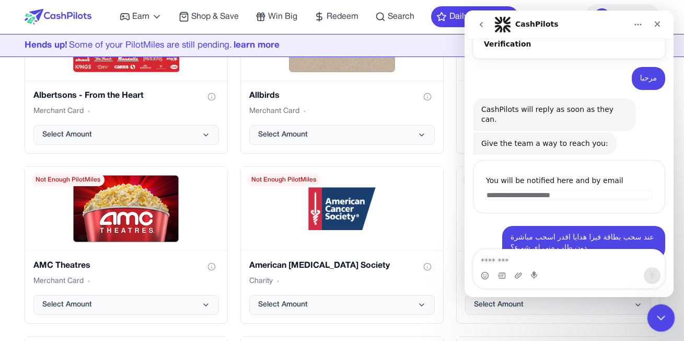
click at [653, 317] on icon "Close Intercom Messenger" at bounding box center [659, 316] width 13 height 13
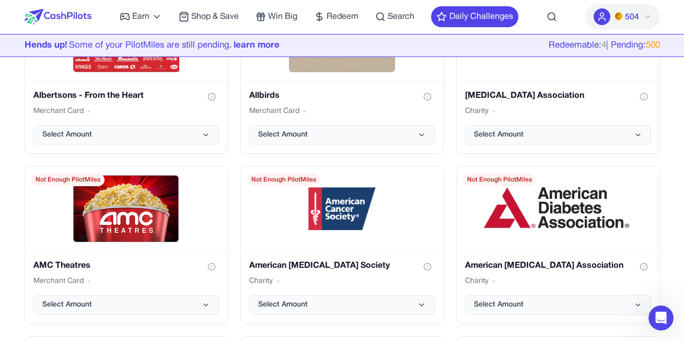
scroll to position [112, 0]
click at [625, 14] on span "504" at bounding box center [632, 17] width 14 height 13
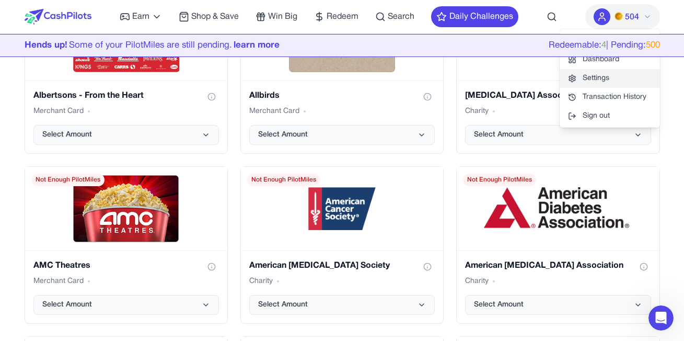
click at [588, 79] on link "Settings" at bounding box center [609, 78] width 100 height 19
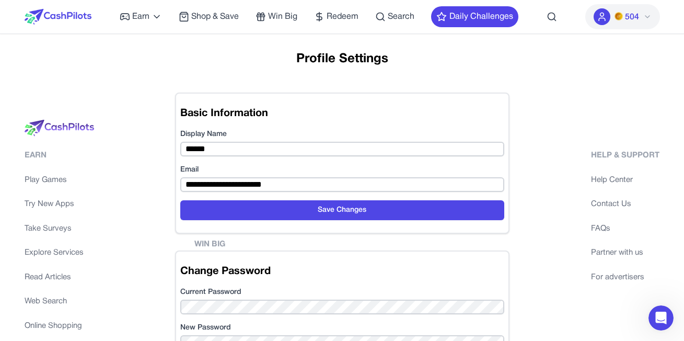
scroll to position [52, 0]
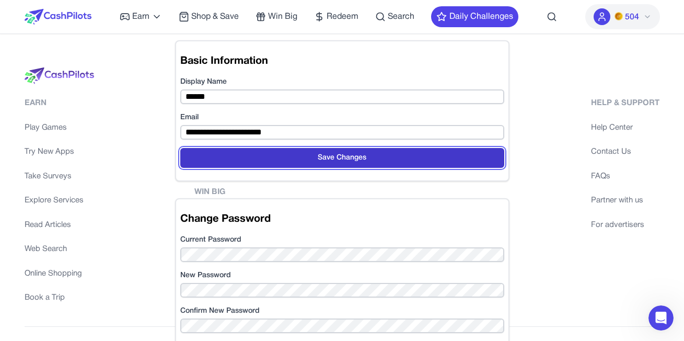
click at [310, 160] on button "Save Changes" at bounding box center [342, 158] width 324 height 20
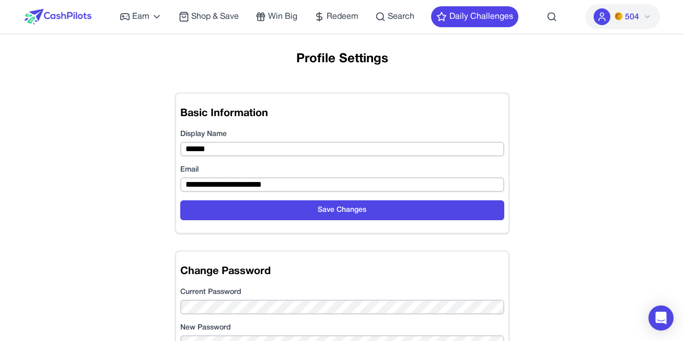
scroll to position [209, 0]
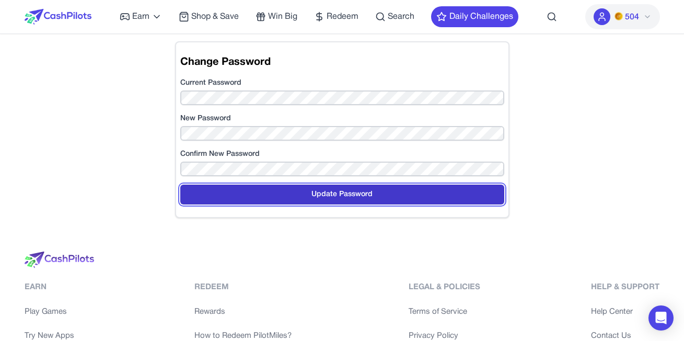
click at [317, 195] on button "Update Password" at bounding box center [342, 194] width 324 height 20
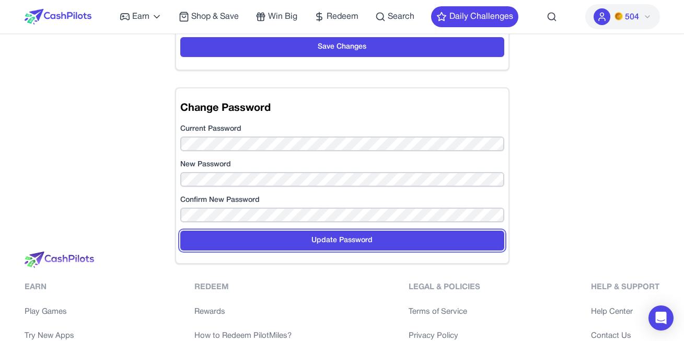
scroll to position [157, 0]
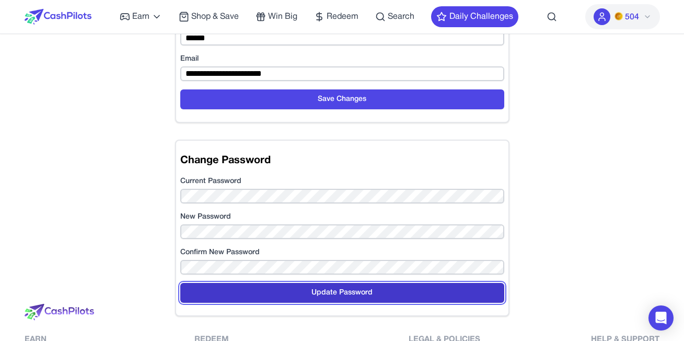
click at [343, 291] on button "Update Password" at bounding box center [342, 293] width 324 height 20
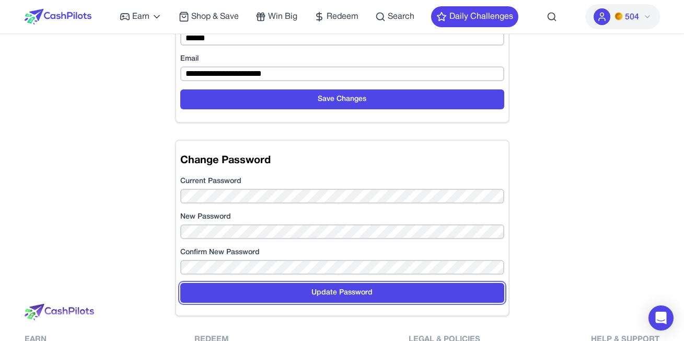
click at [343, 291] on button "Update Password" at bounding box center [342, 293] width 324 height 20
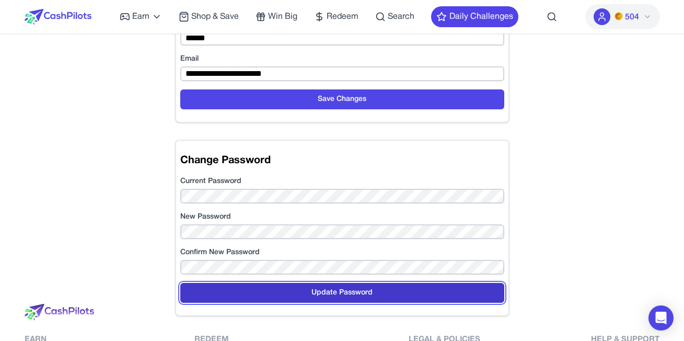
click at [348, 295] on button "Update Password" at bounding box center [342, 293] width 324 height 20
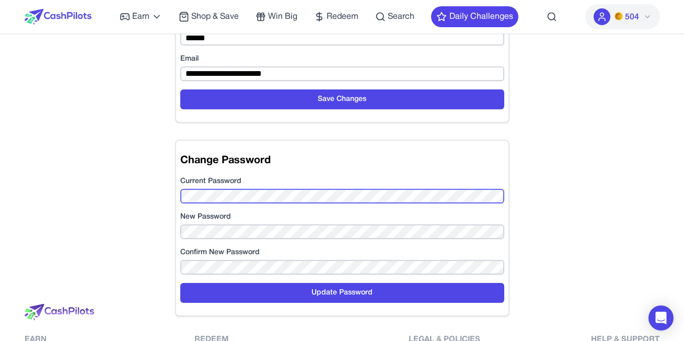
click at [180, 283] on button "Update Password" at bounding box center [342, 293] width 324 height 20
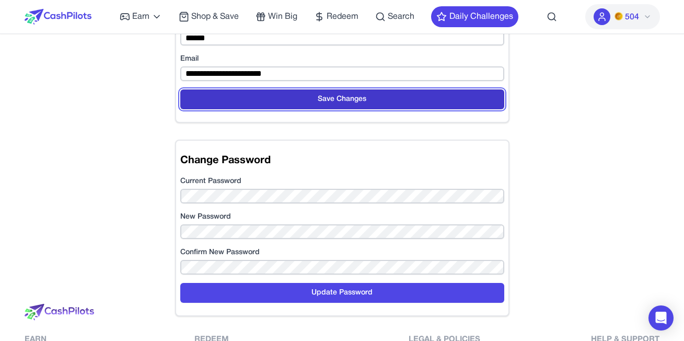
click at [303, 102] on button "Save Changes" at bounding box center [342, 99] width 324 height 20
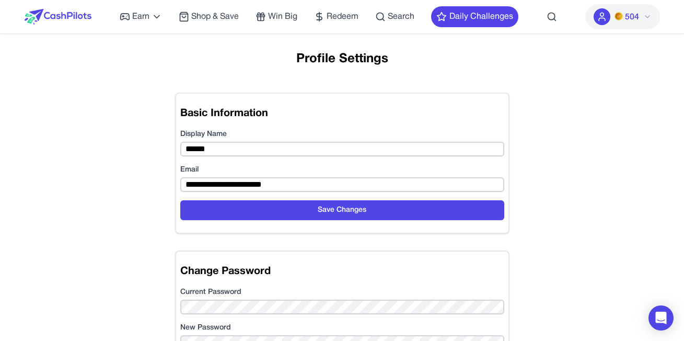
click at [336, 95] on div "**********" at bounding box center [342, 162] width 334 height 141
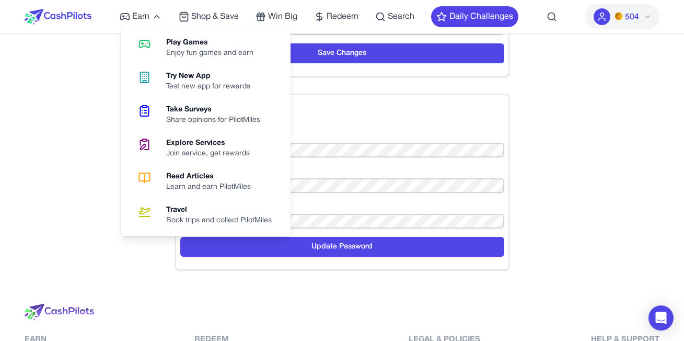
scroll to position [52, 0]
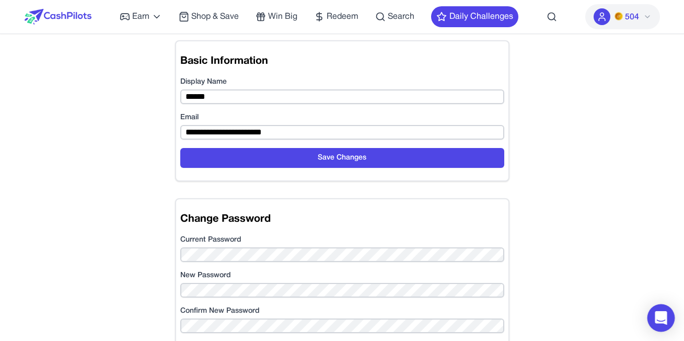
click at [659, 312] on icon "Open Intercom Messenger" at bounding box center [660, 318] width 12 height 14
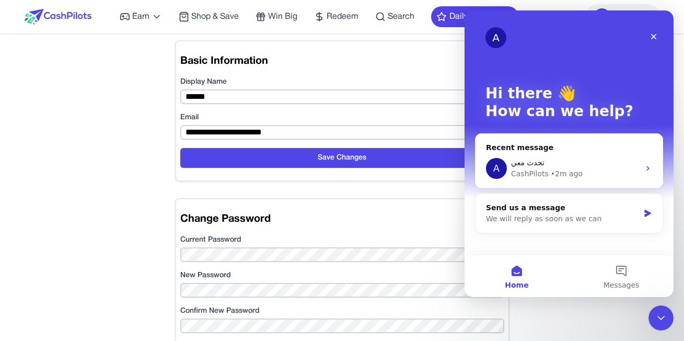
scroll to position [0, 0]
click at [555, 171] on div "• 2m ago" at bounding box center [566, 173] width 32 height 11
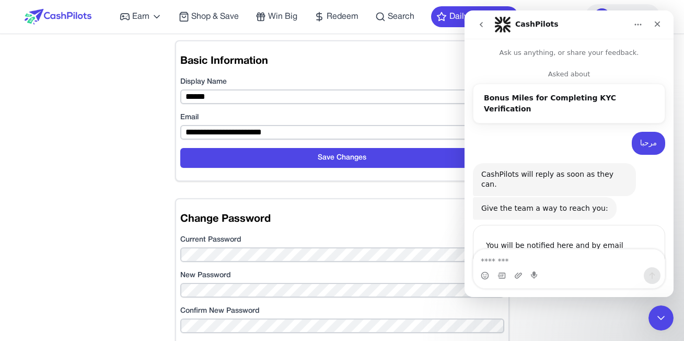
scroll to position [112, 0]
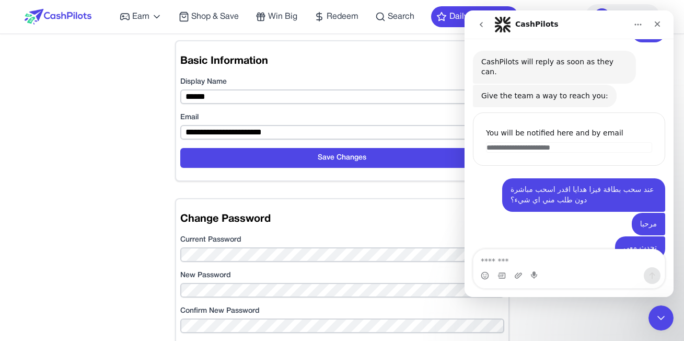
click at [478, 28] on icon "go back" at bounding box center [481, 24] width 8 height 8
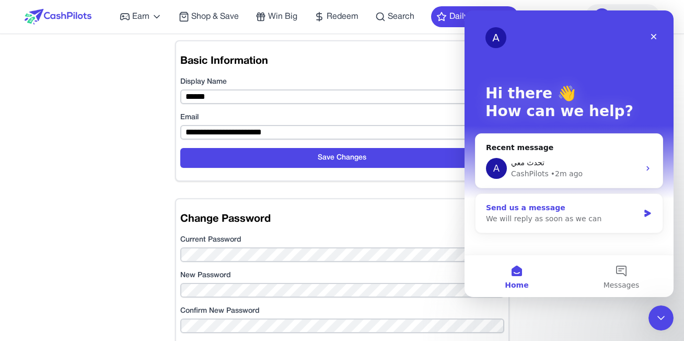
click at [553, 207] on div "Send us a message" at bounding box center [562, 207] width 153 height 11
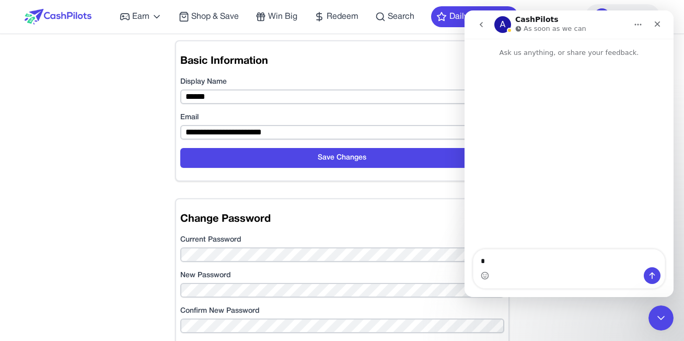
type textarea "**"
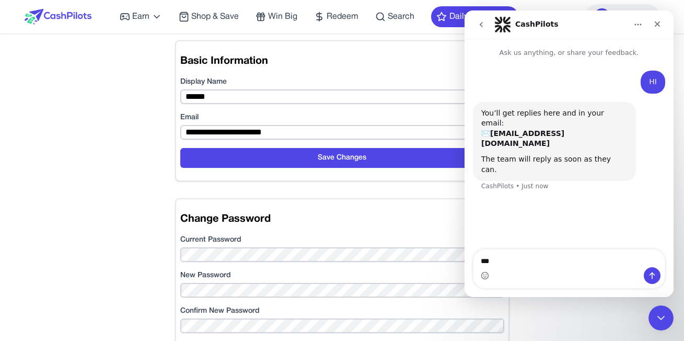
type textarea "***"
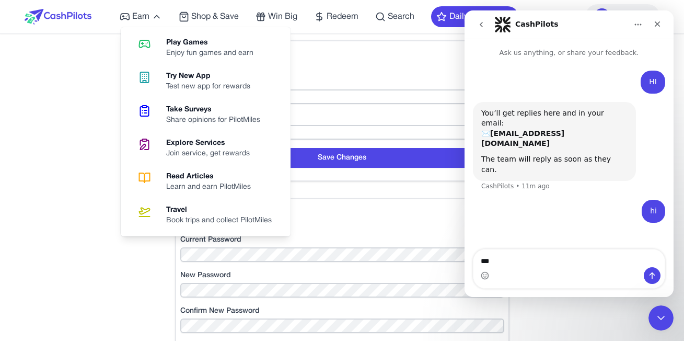
click at [140, 2] on div "Earn Play Games Enjoy fun games and earn Try New App Test new app for rewards T…" at bounding box center [319, 16] width 398 height 33
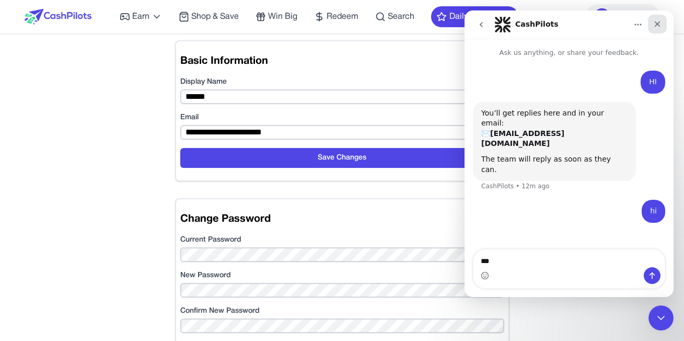
click at [659, 25] on icon "Close" at bounding box center [657, 24] width 8 height 8
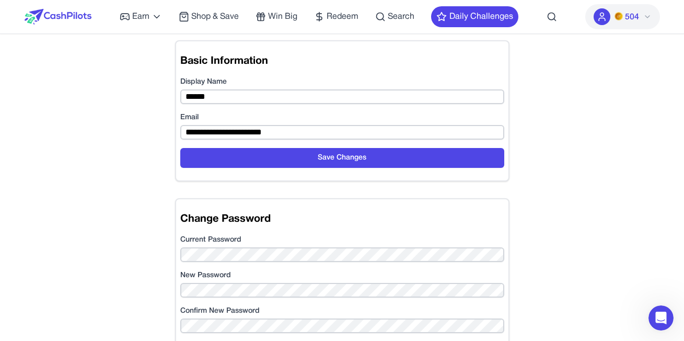
click at [340, 15] on span "Redeem" at bounding box center [342, 16] width 32 height 13
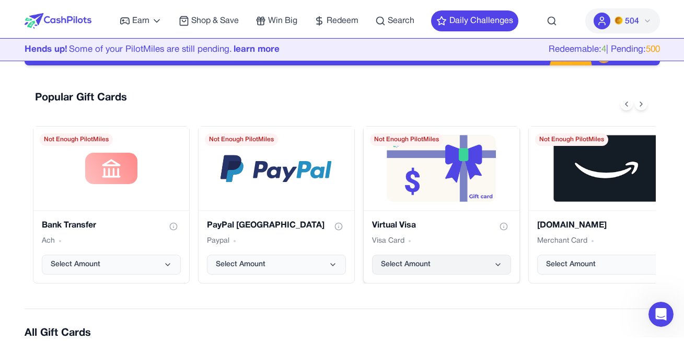
scroll to position [157, 0]
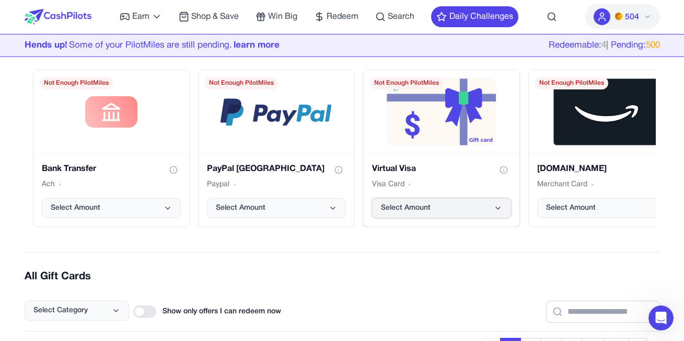
click at [418, 207] on span "Select Amount" at bounding box center [406, 208] width 50 height 10
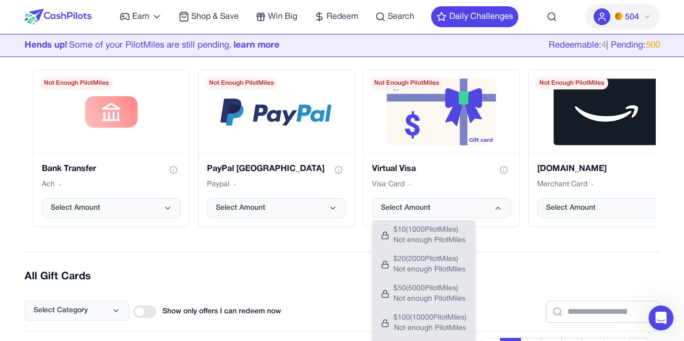
click at [325, 272] on h2 "All Gift Cards" at bounding box center [342, 276] width 635 height 15
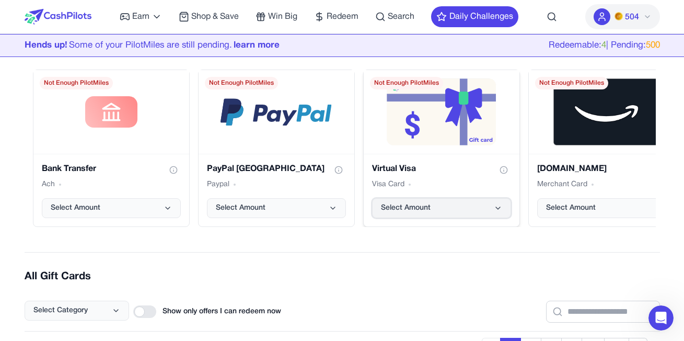
click at [440, 207] on button "Select Amount" at bounding box center [441, 208] width 139 height 20
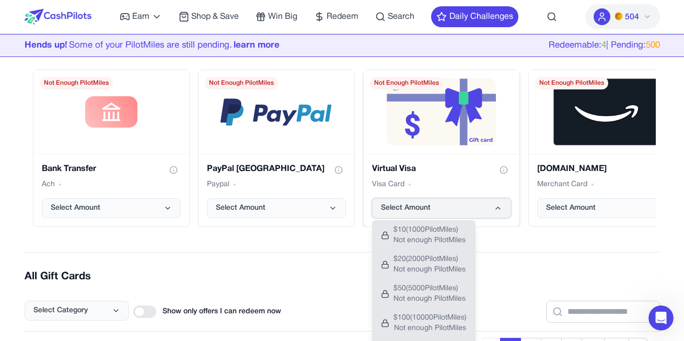
click at [427, 205] on span "Select Amount" at bounding box center [406, 208] width 50 height 10
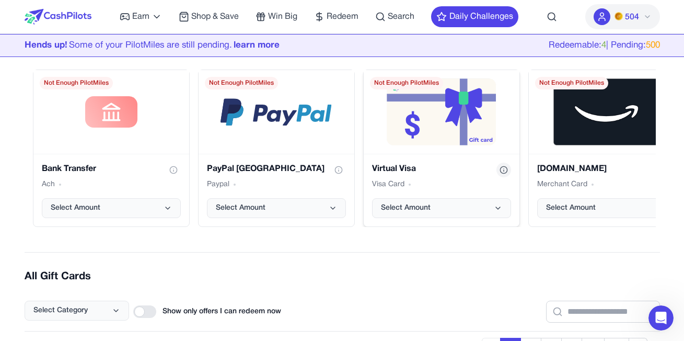
click at [499, 168] on icon "Show gift card information" at bounding box center [503, 170] width 8 height 8
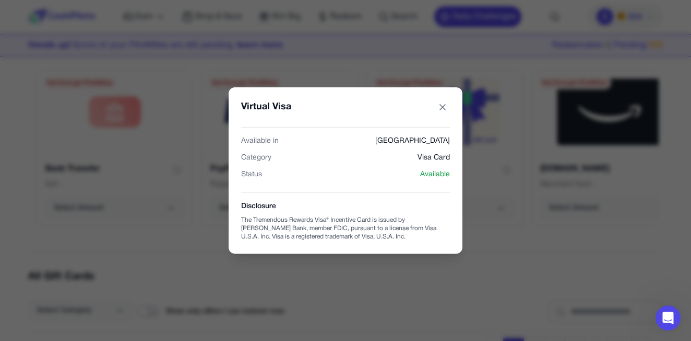
click at [383, 214] on div "Disclosure The Tremendous Rewards Visa® Incentive Card is issued by Sutton Bank…" at bounding box center [345, 216] width 209 height 49
click at [382, 215] on div "Disclosure The Tremendous Rewards Visa® Incentive Card is issued by Sutton Bank…" at bounding box center [345, 216] width 209 height 49
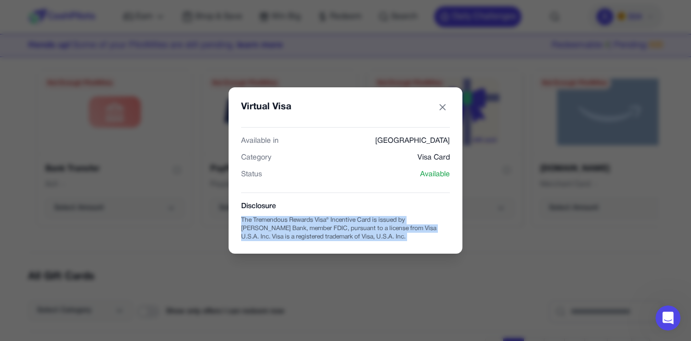
click at [382, 216] on div "Disclosure The Tremendous Rewards Visa® Incentive Card is issued by Sutton Bank…" at bounding box center [345, 216] width 209 height 49
click at [374, 233] on div "The Tremendous Rewards Visa® Incentive Card is issued by Sutton Bank, member FD…" at bounding box center [345, 228] width 209 height 25
click at [439, 103] on icon "Virtual Visa gift card" at bounding box center [443, 107] width 10 height 10
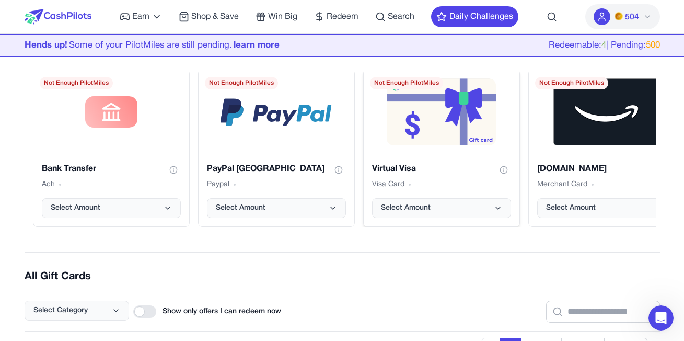
click at [637, 44] on div "Redeemable: 4 | Pending: 500" at bounding box center [603, 46] width 111 height 14
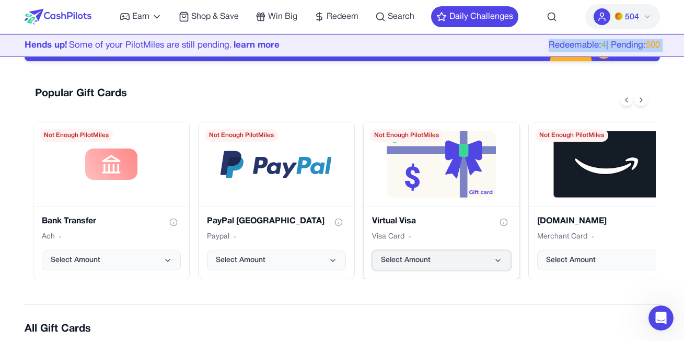
click at [425, 265] on button "Select Amount" at bounding box center [441, 260] width 139 height 20
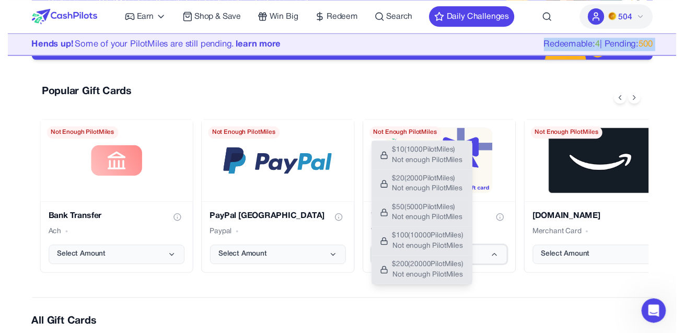
scroll to position [0, 0]
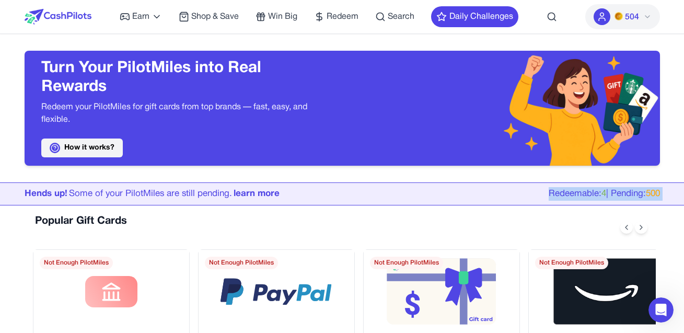
click at [109, 149] on link "How it works?" at bounding box center [81, 147] width 81 height 19
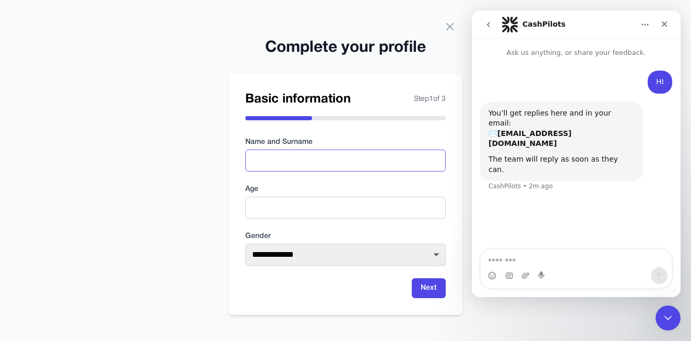
click at [324, 157] on input "text" at bounding box center [345, 160] width 201 height 22
type input "******"
click at [313, 205] on input "number" at bounding box center [345, 207] width 201 height 22
click at [322, 203] on input "number" at bounding box center [345, 207] width 201 height 22
type input "**"
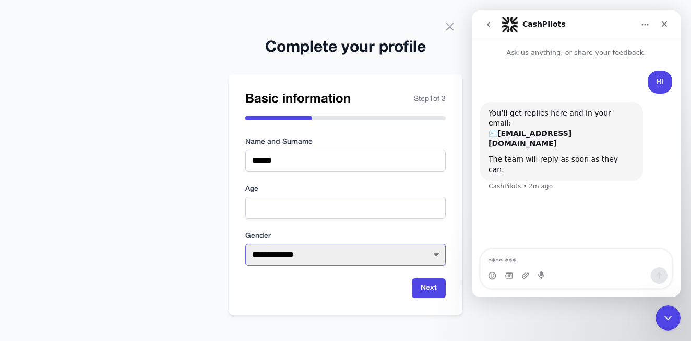
click at [316, 259] on select "**********" at bounding box center [345, 254] width 201 height 22
click at [245, 243] on select "**********" at bounding box center [345, 254] width 201 height 22
click at [299, 241] on label "Gender" at bounding box center [345, 236] width 201 height 10
click at [290, 253] on select "**********" at bounding box center [345, 254] width 201 height 22
select select "****"
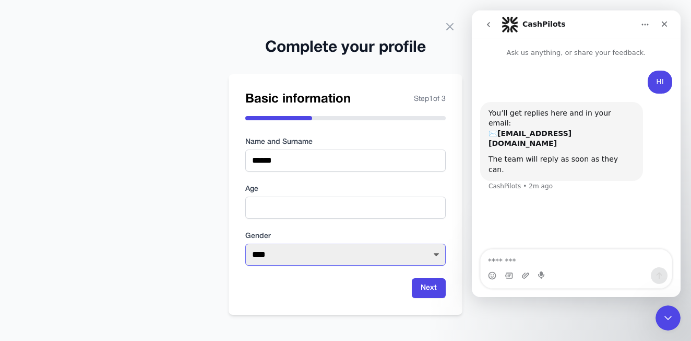
click at [245, 243] on select "**********" at bounding box center [345, 254] width 201 height 22
click at [421, 289] on button "Next" at bounding box center [429, 288] width 34 height 20
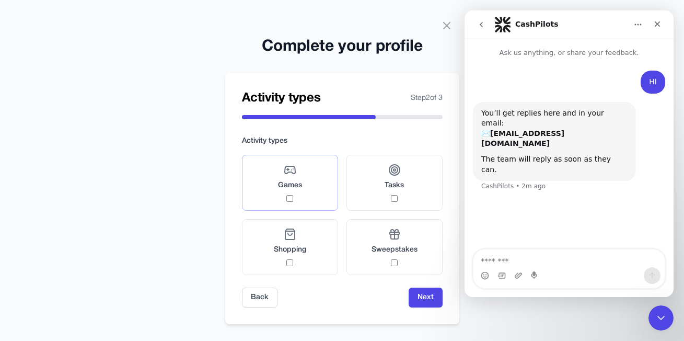
click at [295, 201] on div "Games" at bounding box center [290, 182] width 24 height 38
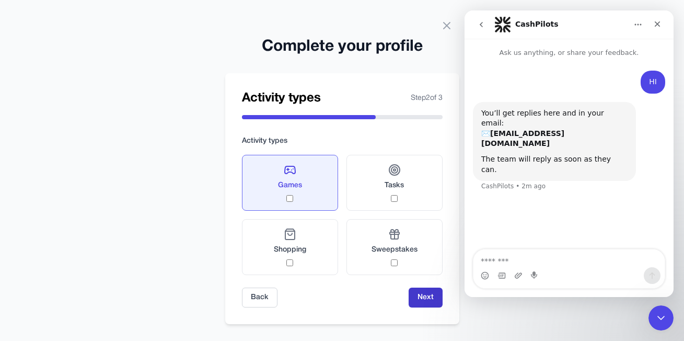
click at [429, 294] on button "Next" at bounding box center [425, 297] width 34 height 20
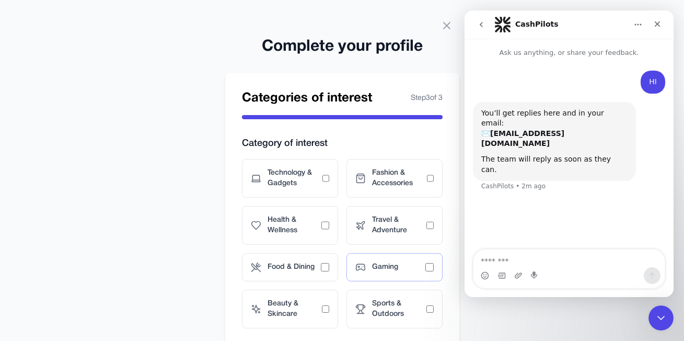
scroll to position [52, 0]
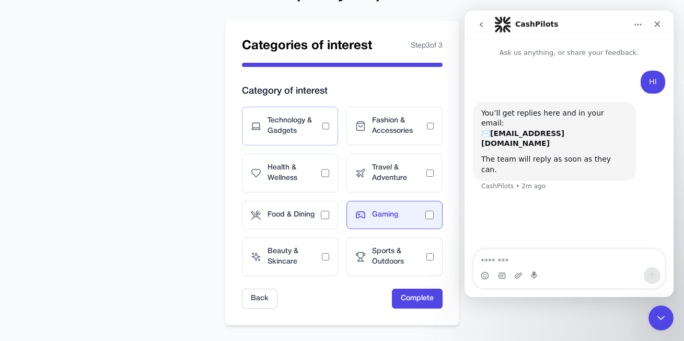
click at [319, 125] on span "Technology & Gadgets" at bounding box center [294, 125] width 55 height 21
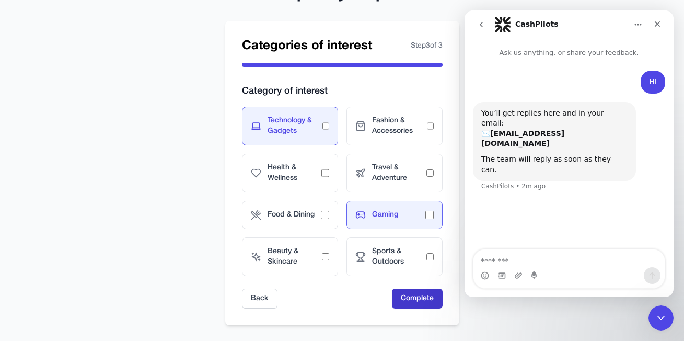
click at [409, 297] on button "Complete" at bounding box center [417, 298] width 51 height 20
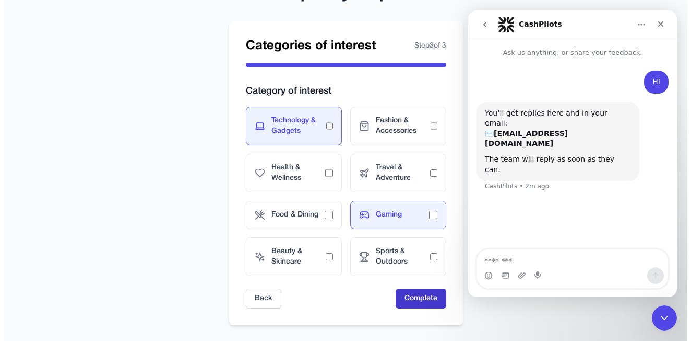
scroll to position [0, 0]
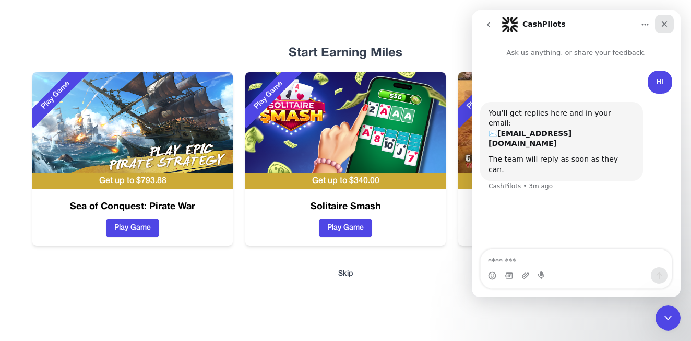
click at [666, 22] on icon "Close" at bounding box center [665, 24] width 6 height 6
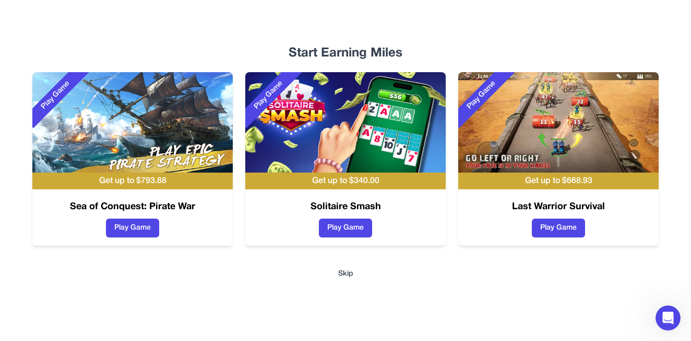
click at [350, 272] on button "Skip" at bounding box center [345, 273] width 15 height 10
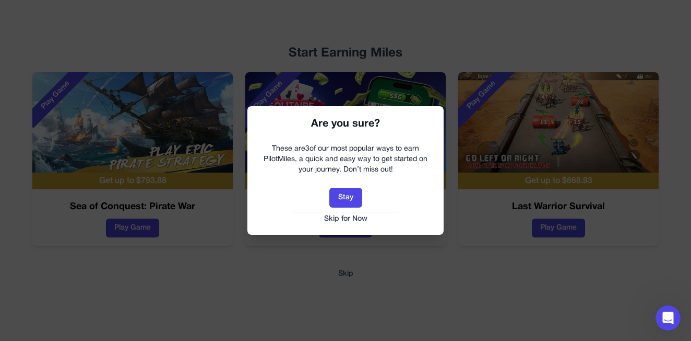
drag, startPoint x: 341, startPoint y: 217, endPoint x: 344, endPoint y: 191, distance: 25.7
click at [341, 215] on button "Skip for Now" at bounding box center [345, 219] width 175 height 10
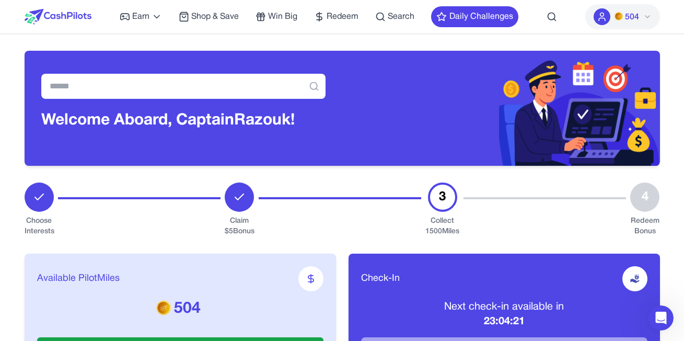
scroll to position [313, 0]
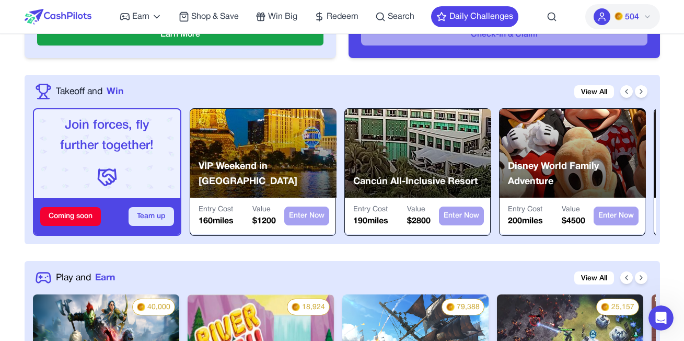
click at [137, 211] on button "Team up" at bounding box center [150, 216] width 45 height 19
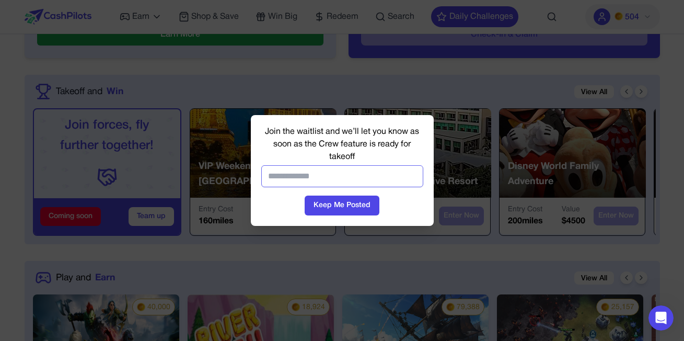
click at [277, 178] on input "email" at bounding box center [342, 176] width 162 height 22
type input "**********"
click at [344, 209] on button "Keep Me Posted" at bounding box center [341, 205] width 75 height 20
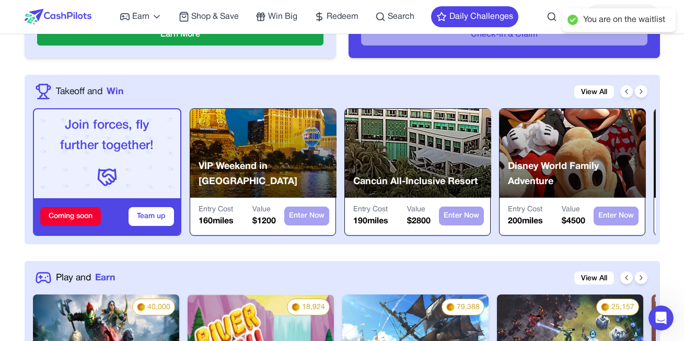
click at [345, 209] on div "Entry Cost 190 miles Value $ 2800 Enter Now" at bounding box center [417, 215] width 145 height 37
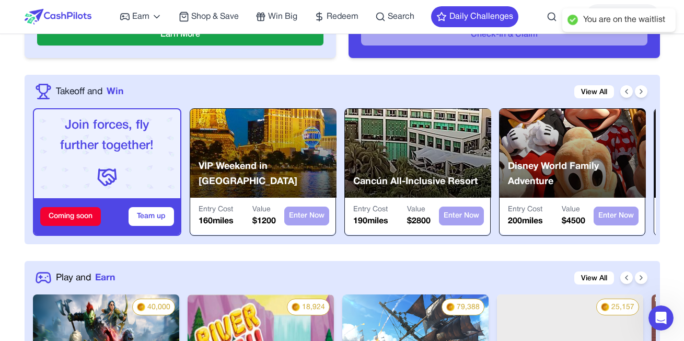
click at [73, 218] on div "Coming soon" at bounding box center [70, 216] width 61 height 19
click at [107, 137] on p "Join forces, fly further together!" at bounding box center [107, 135] width 130 height 41
click at [151, 213] on button "Team up" at bounding box center [150, 216] width 45 height 19
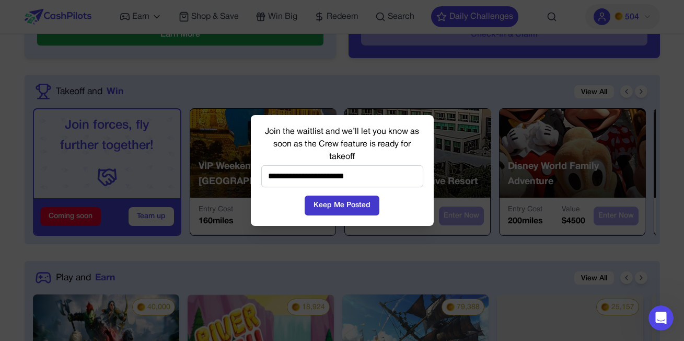
click at [336, 206] on button "Keep Me Posted" at bounding box center [341, 205] width 75 height 20
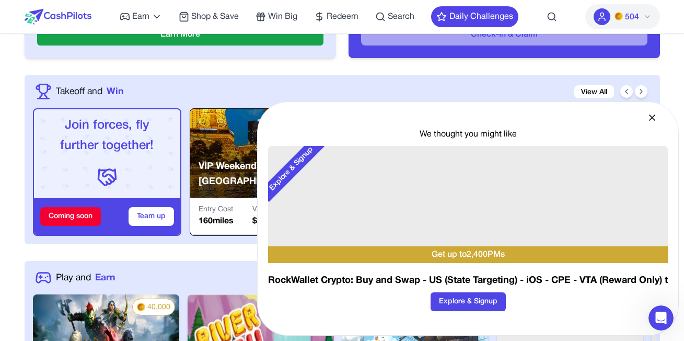
scroll to position [366, 0]
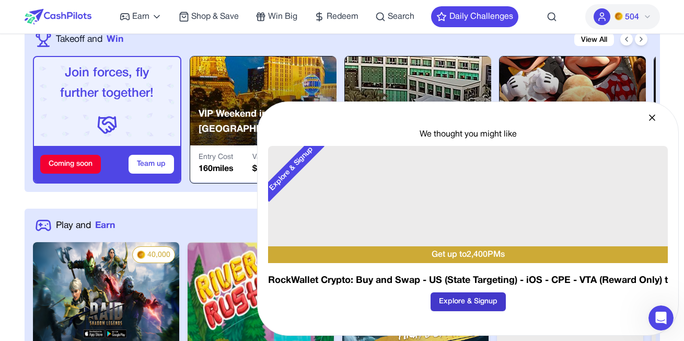
click at [485, 306] on button "Explore & Signup" at bounding box center [467, 301] width 75 height 19
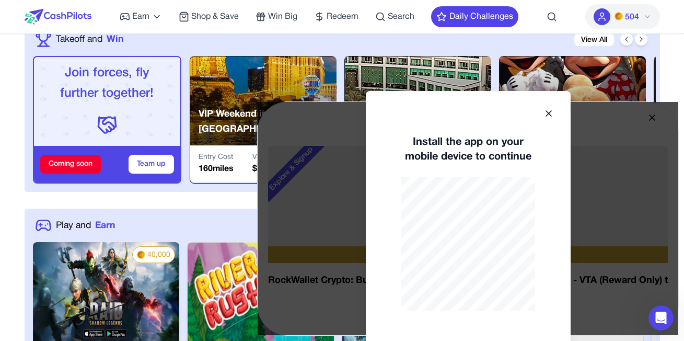
click at [544, 112] on icon at bounding box center [548, 113] width 10 height 10
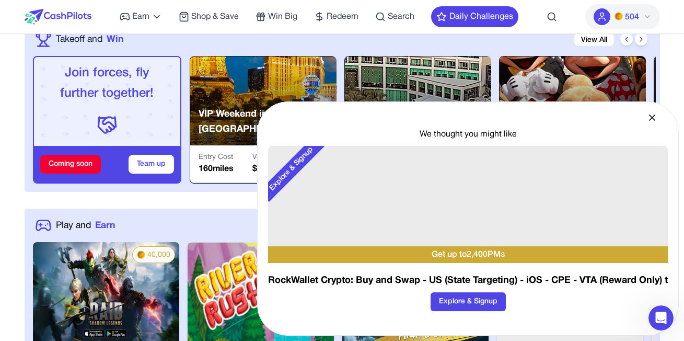
click at [649, 119] on icon at bounding box center [652, 117] width 10 height 10
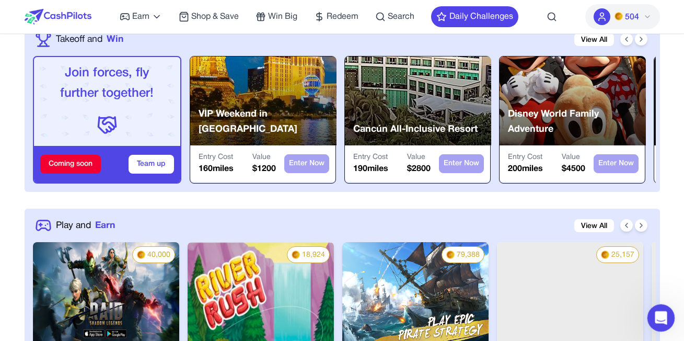
click at [663, 321] on icon "Open Intercom Messenger" at bounding box center [659, 316] width 17 height 17
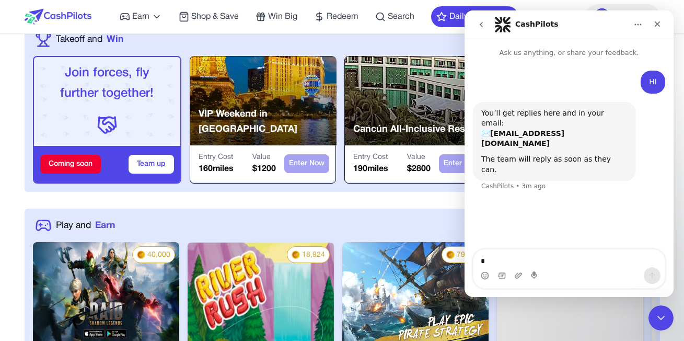
type textarea "**"
click at [525, 154] on div "The team will reply as soon as they can." at bounding box center [554, 164] width 146 height 20
click at [526, 129] on b "[EMAIL_ADDRESS][DOMAIN_NAME]" at bounding box center [522, 138] width 83 height 19
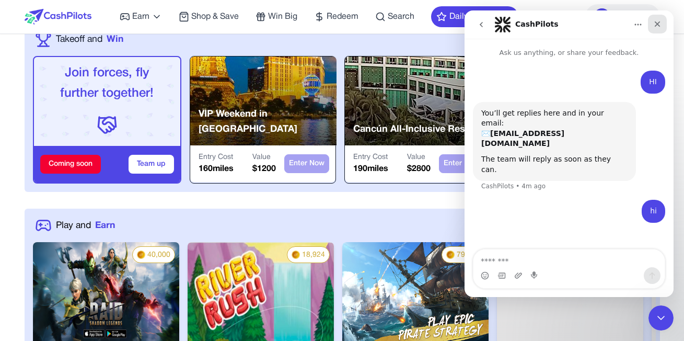
click at [653, 24] on icon "Close" at bounding box center [657, 24] width 8 height 8
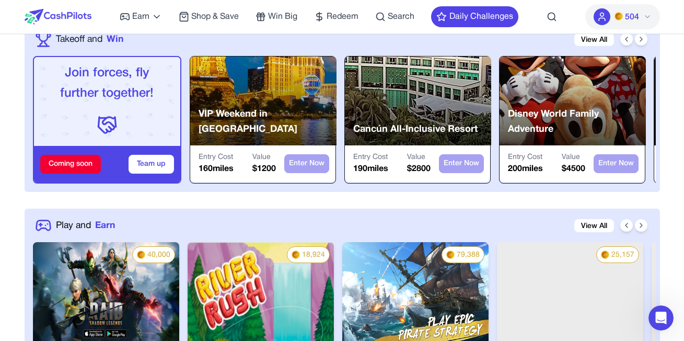
click at [625, 22] on span "504" at bounding box center [632, 17] width 14 height 13
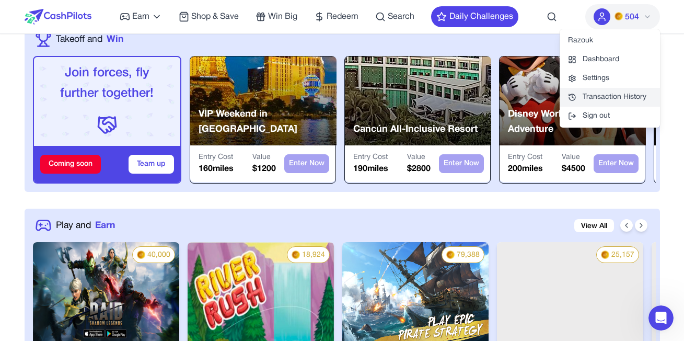
click at [616, 99] on link "Transaction History" at bounding box center [609, 97] width 100 height 19
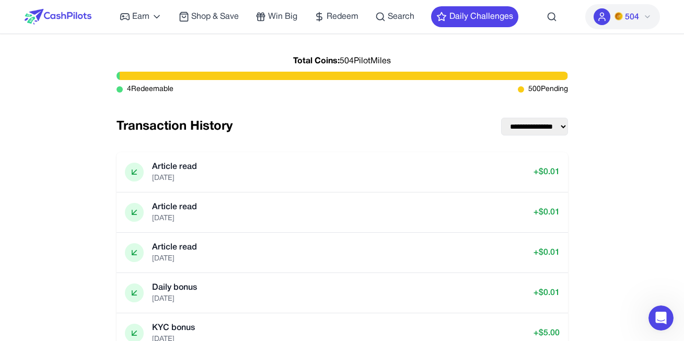
click at [536, 89] on span "500 Pending" at bounding box center [548, 89] width 40 height 10
click at [516, 90] on div "4 Redeemable 500 Pending" at bounding box center [341, 89] width 451 height 10
click at [666, 310] on div "Open Intercom Messenger" at bounding box center [659, 316] width 34 height 34
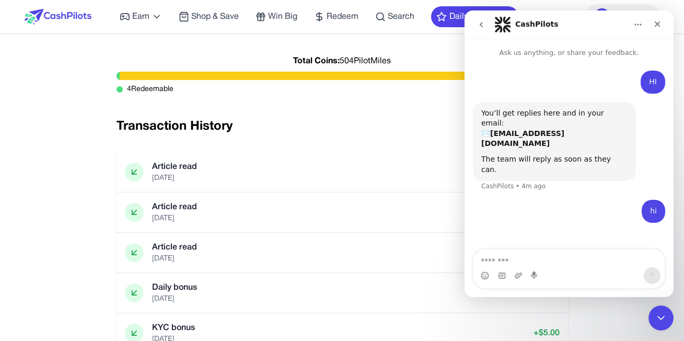
click at [482, 28] on icon "go back" at bounding box center [481, 24] width 8 height 8
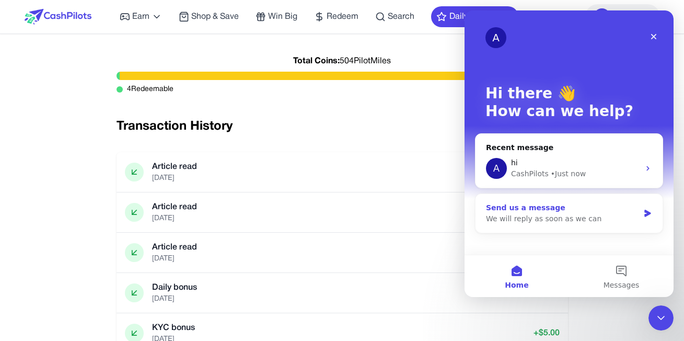
click at [616, 217] on div "We will reply as soon as we can" at bounding box center [562, 218] width 153 height 11
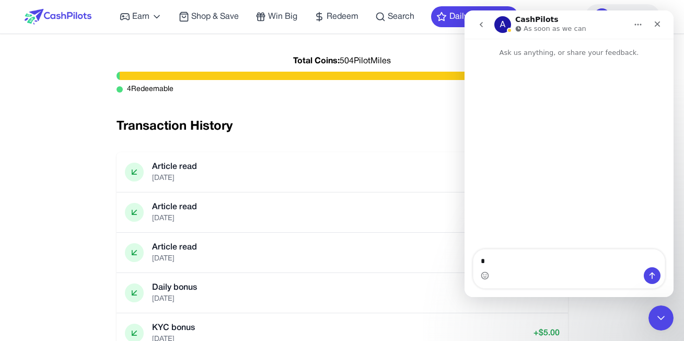
type textarea "**"
click at [503, 19] on div "A" at bounding box center [502, 24] width 17 height 17
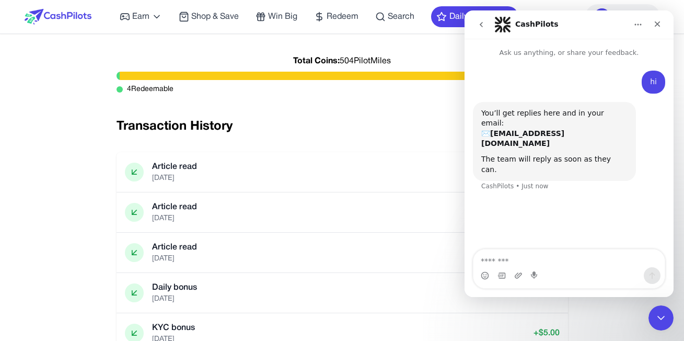
click at [520, 129] on b "[EMAIL_ADDRESS][DOMAIN_NAME]" at bounding box center [522, 138] width 83 height 19
click at [492, 113] on div "You’ll get replies here and in your email: ✉️ [EMAIL_ADDRESS][DOMAIN_NAME]" at bounding box center [554, 128] width 146 height 41
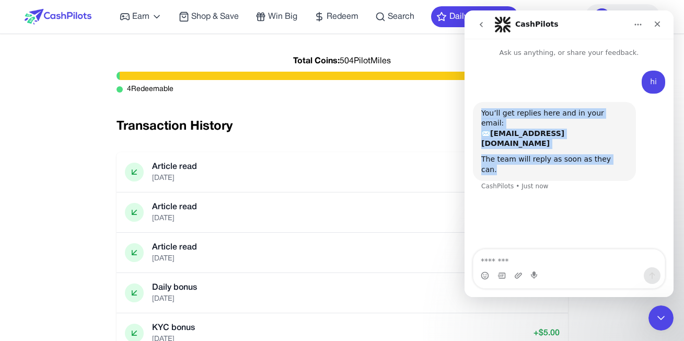
drag, startPoint x: 480, startPoint y: 111, endPoint x: 683, endPoint y: 15, distance: 224.5
click at [619, 150] on div "You’ll get replies here and in your email: ✉️ [EMAIL_ADDRESS][DOMAIN_NAME] The …" at bounding box center [569, 153] width 192 height 102
copy div "You’ll get replies here and in your email: ✉️ [EMAIL_ADDRESS][DOMAIN_NAME] The …"
click at [515, 129] on b "[EMAIL_ADDRESS][DOMAIN_NAME]" at bounding box center [522, 138] width 83 height 19
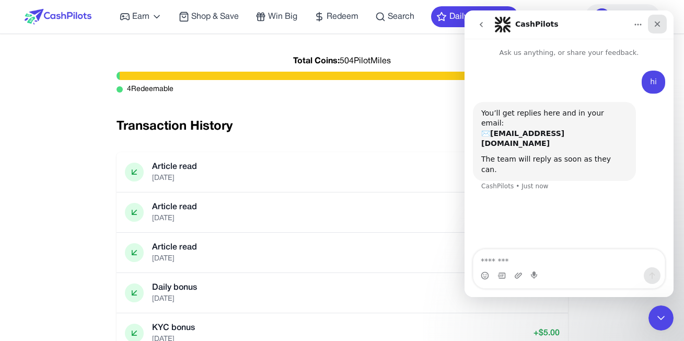
click at [661, 25] on icon "Close" at bounding box center [657, 24] width 8 height 8
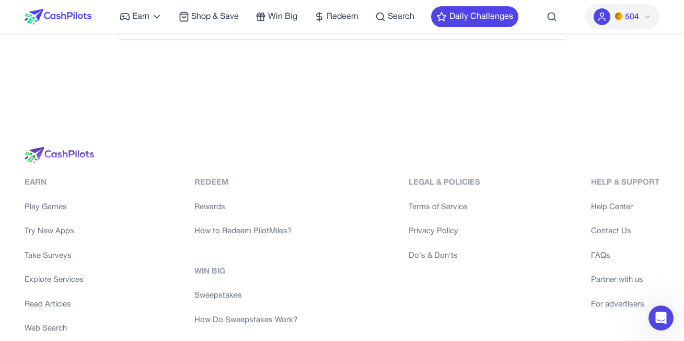
scroll to position [425, 0]
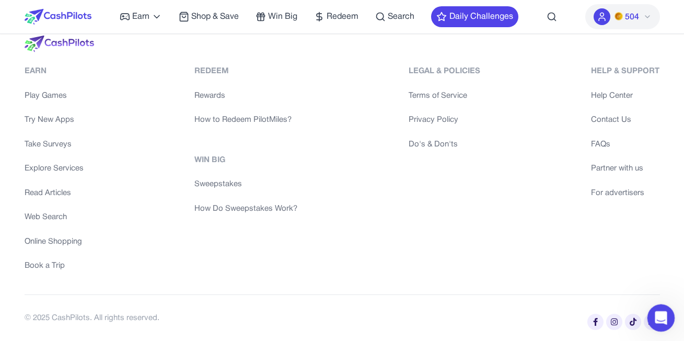
click at [656, 310] on icon "Open Intercom Messenger" at bounding box center [659, 316] width 17 height 17
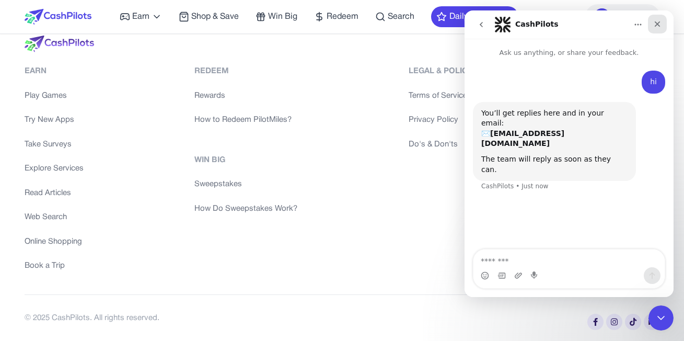
click at [655, 21] on icon "Close" at bounding box center [657, 24] width 6 height 6
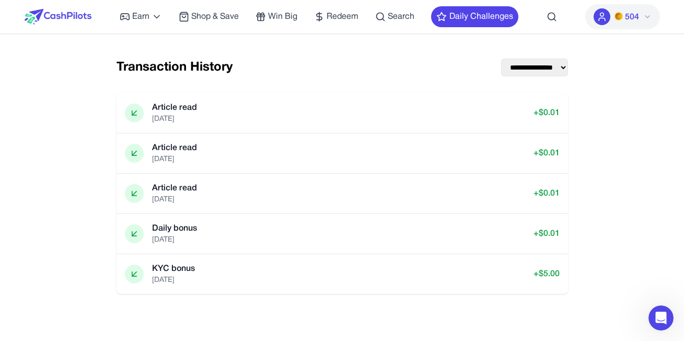
scroll to position [7, 0]
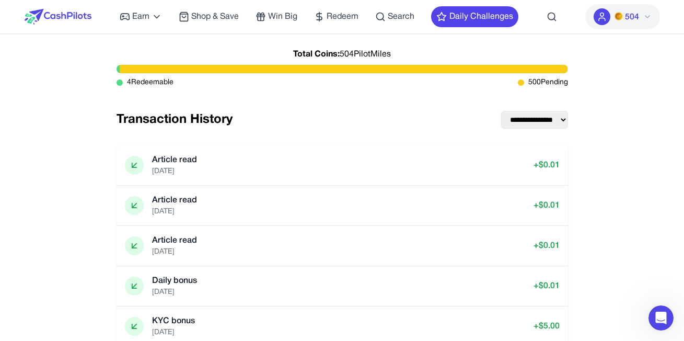
click at [621, 16] on img at bounding box center [618, 16] width 8 height 8
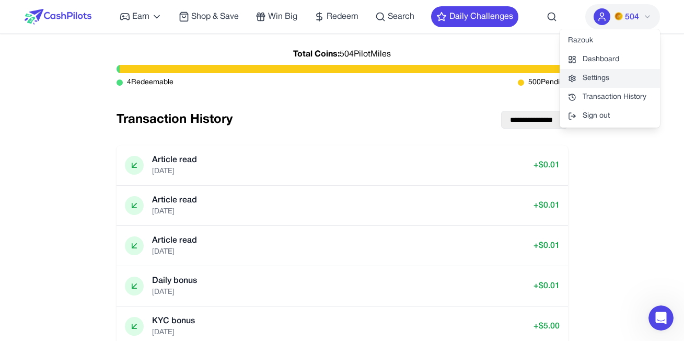
click at [612, 78] on link "Settings" at bounding box center [609, 78] width 100 height 19
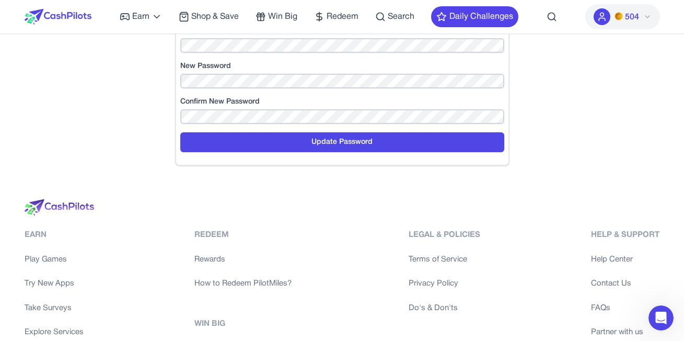
scroll to position [104, 0]
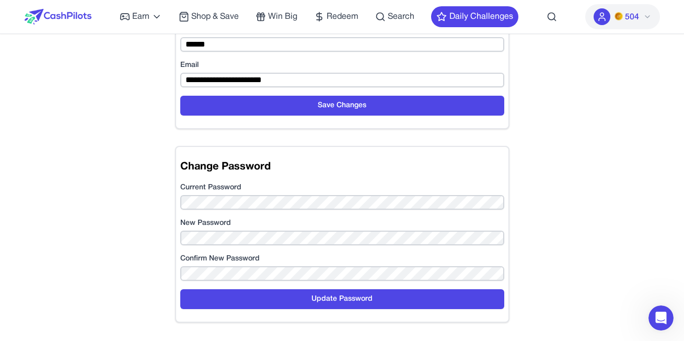
click at [360, 26] on div "Earn Play Games Enjoy fun games and earn Try New App Test new app for rewards T…" at bounding box center [319, 16] width 398 height 33
click at [343, 17] on span "Redeem" at bounding box center [342, 16] width 32 height 13
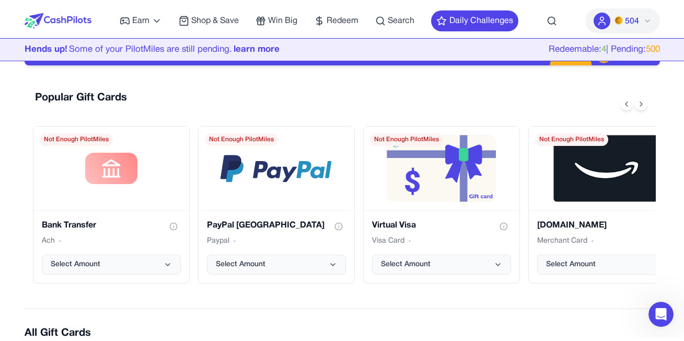
scroll to position [209, 0]
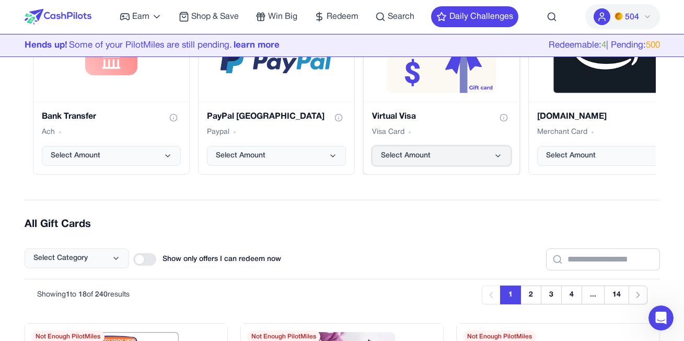
click at [408, 154] on span "Select Amount" at bounding box center [406, 155] width 50 height 10
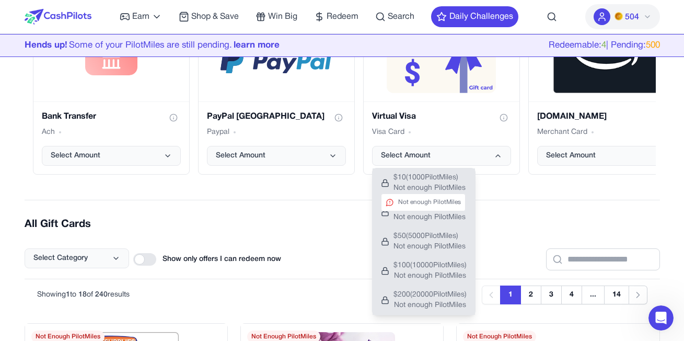
click at [414, 177] on span "$ 10 ( 1000 PilotMiles)" at bounding box center [429, 177] width 72 height 10
click at [424, 151] on span "Select Amount" at bounding box center [406, 155] width 50 height 10
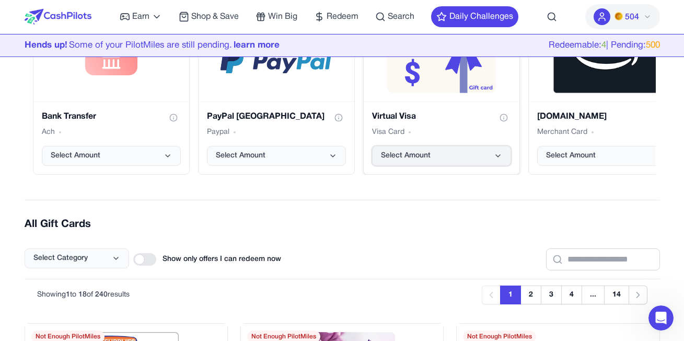
click at [413, 159] on span "Select Amount" at bounding box center [406, 155] width 50 height 10
